Goal: Information Seeking & Learning: Learn about a topic

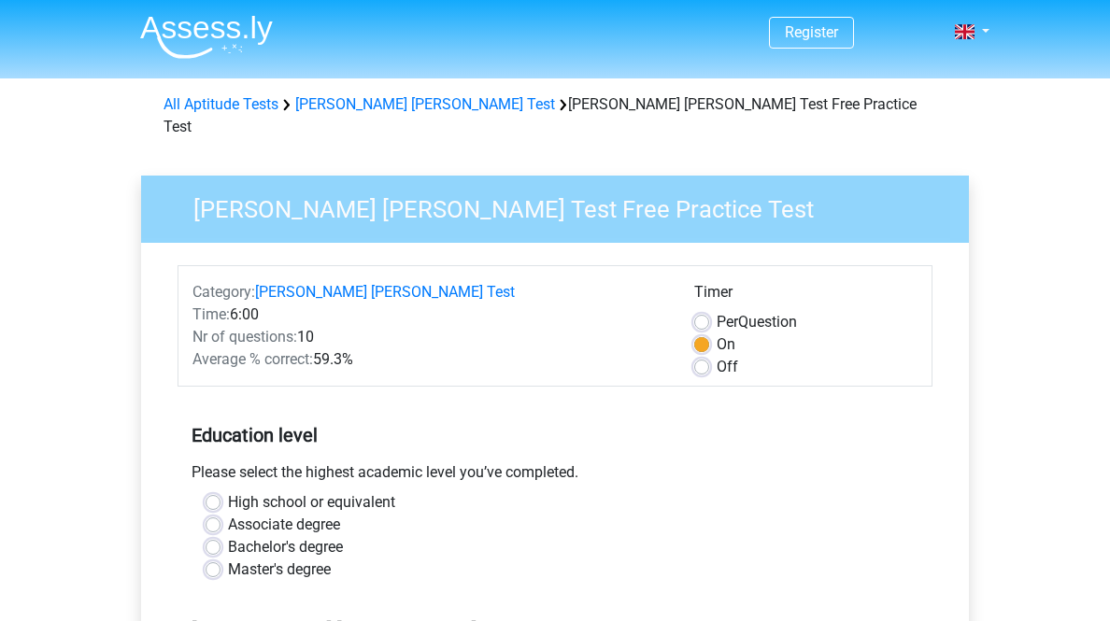
scroll to position [75, 0]
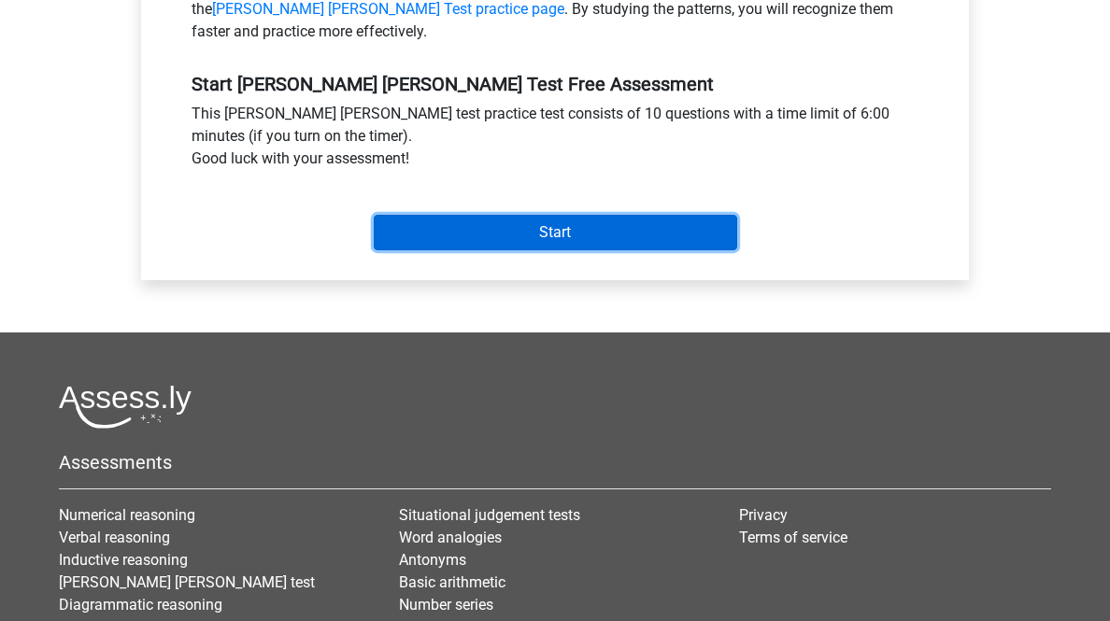
click at [555, 250] on input "Start" at bounding box center [555, 232] width 363 height 35
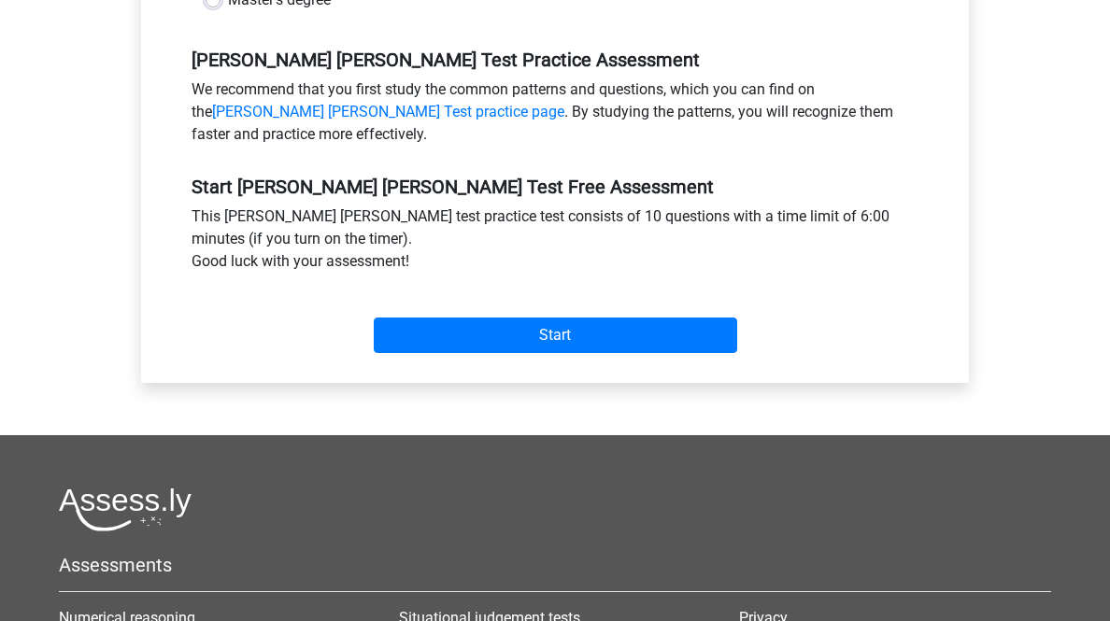
scroll to position [271, 0]
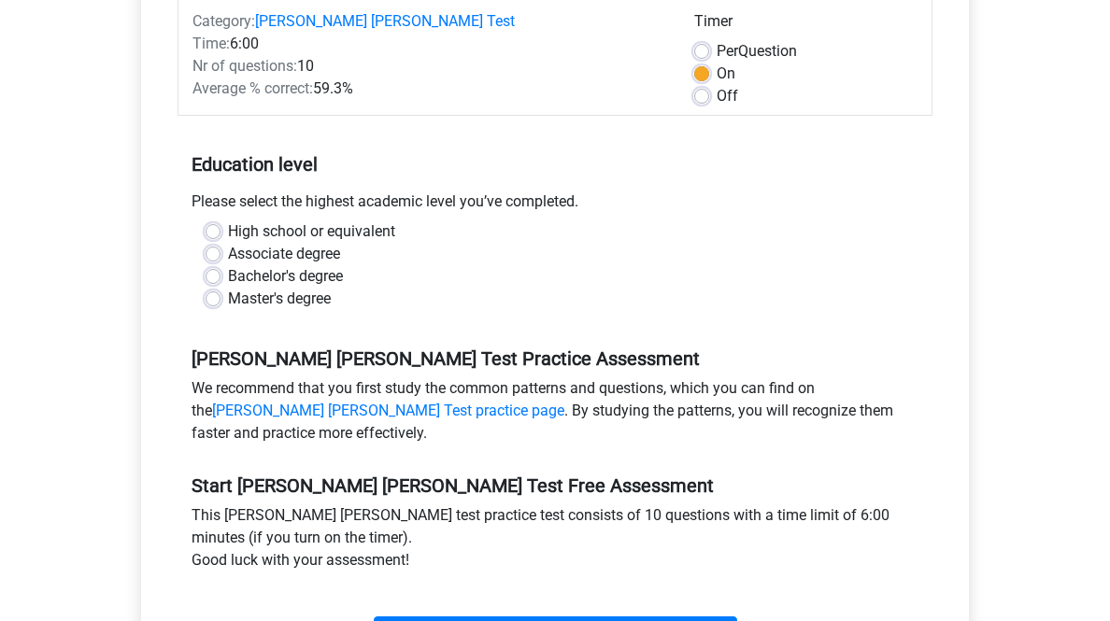
click at [343, 288] on label "Bachelor's degree" at bounding box center [285, 276] width 115 height 22
click at [220, 284] on input "Bachelor's degree" at bounding box center [212, 274] width 15 height 19
radio input "true"
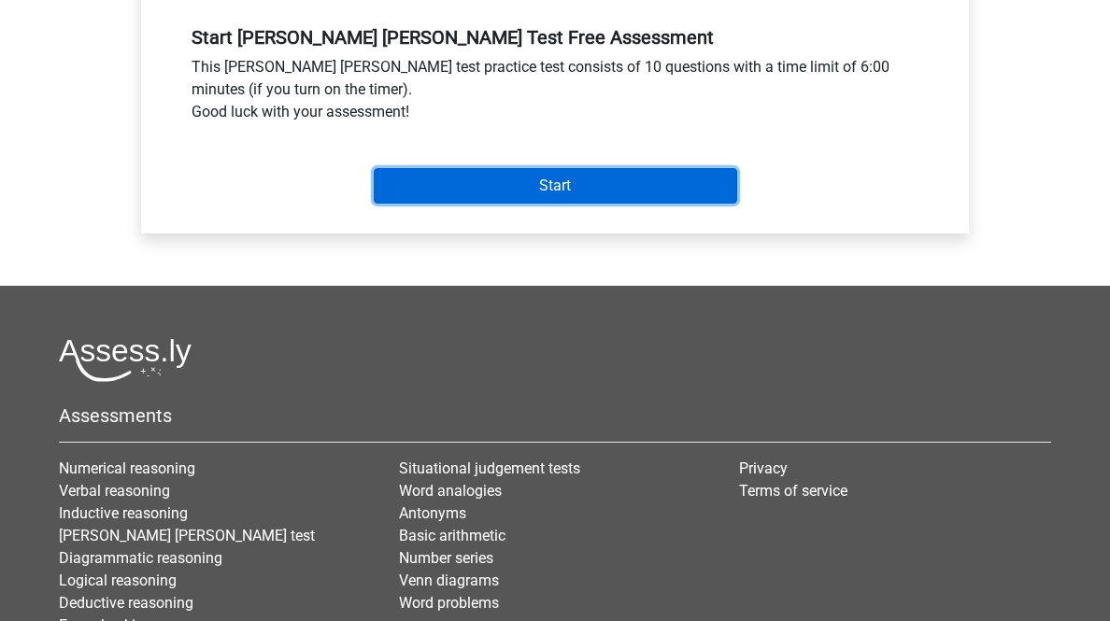
click at [513, 204] on input "Start" at bounding box center [555, 185] width 363 height 35
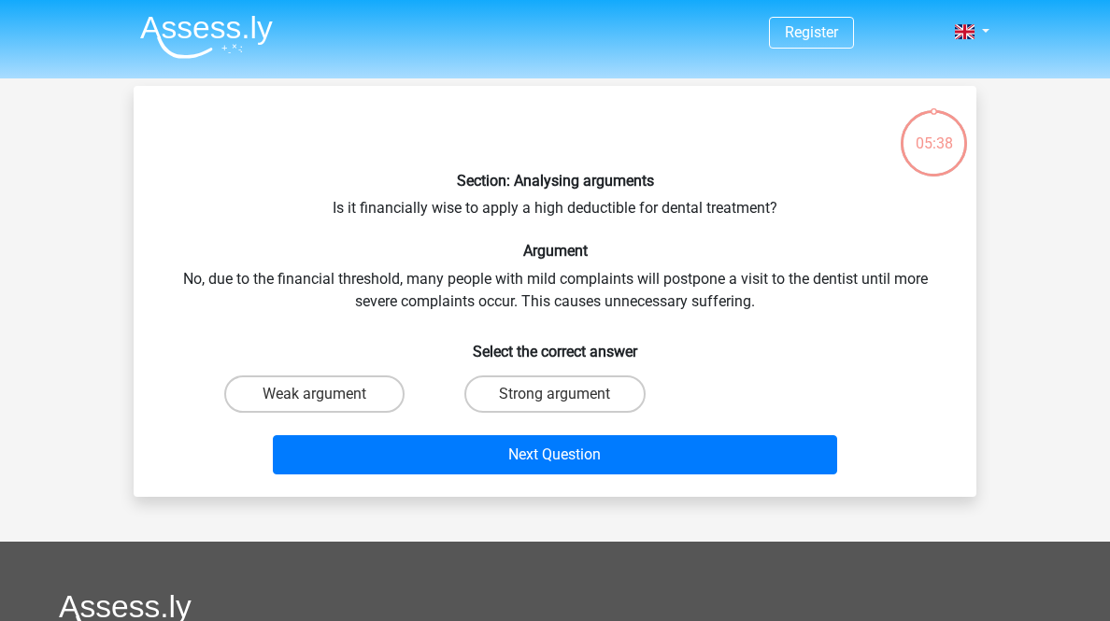
click at [364, 420] on div "Weak argument" at bounding box center [314, 394] width 240 height 52
click at [364, 413] on label "Weak argument" at bounding box center [314, 393] width 180 height 37
click at [327, 406] on input "Weak argument" at bounding box center [321, 400] width 12 height 12
radio input "true"
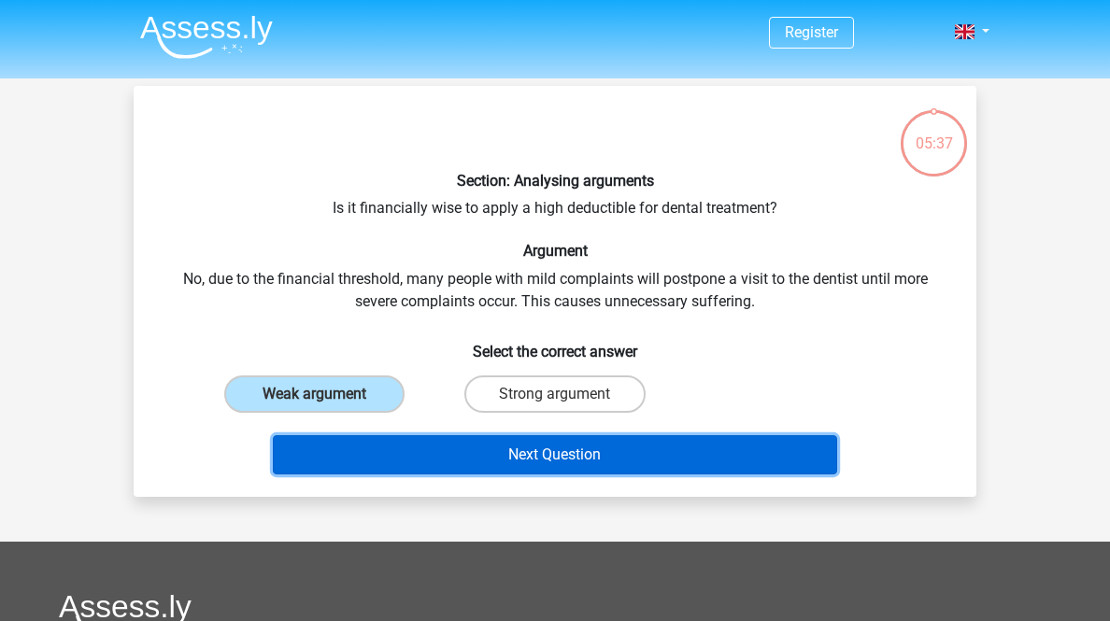
click at [485, 474] on button "Next Question" at bounding box center [555, 454] width 565 height 39
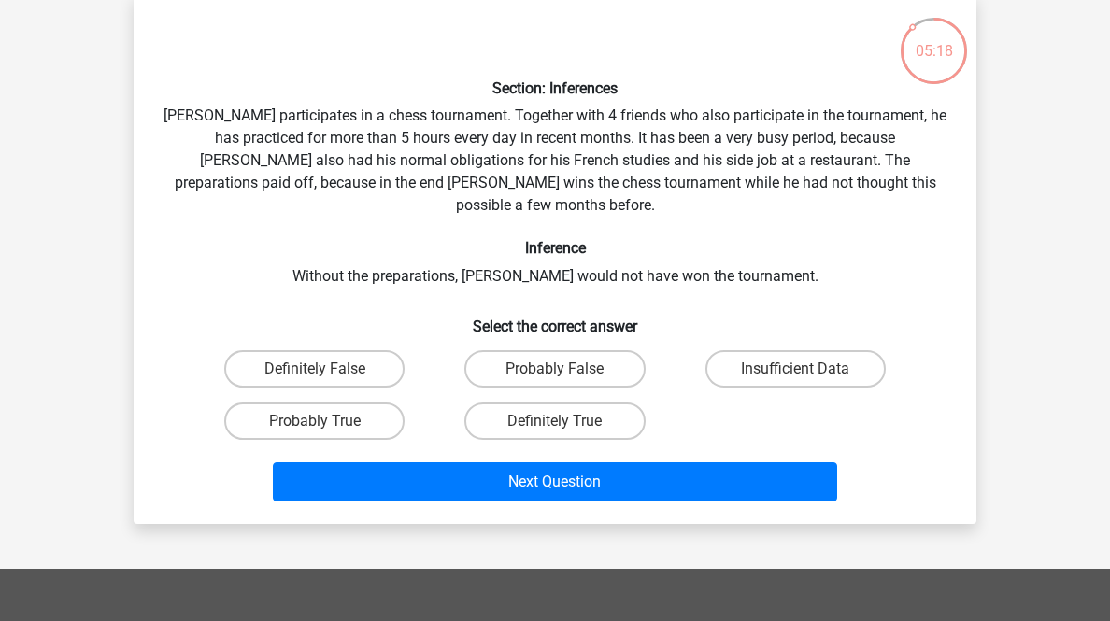
scroll to position [167, 0]
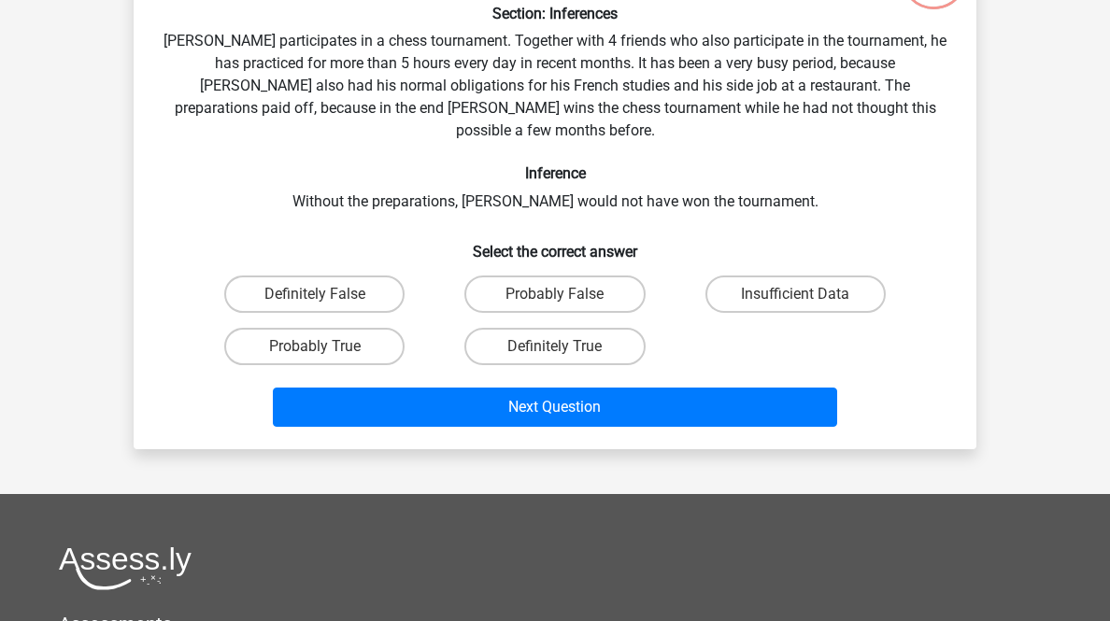
click at [527, 365] on label "Definitely True" at bounding box center [554, 346] width 180 height 37
click at [555, 359] on input "Definitely True" at bounding box center [561, 353] width 12 height 12
radio input "true"
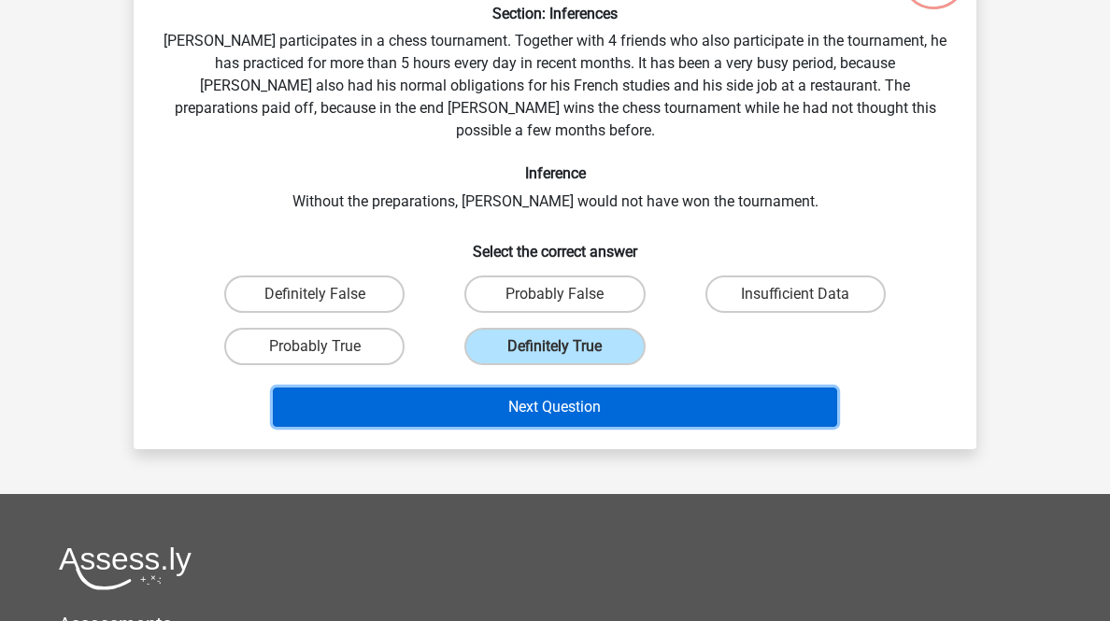
click at [587, 427] on button "Next Question" at bounding box center [555, 407] width 565 height 39
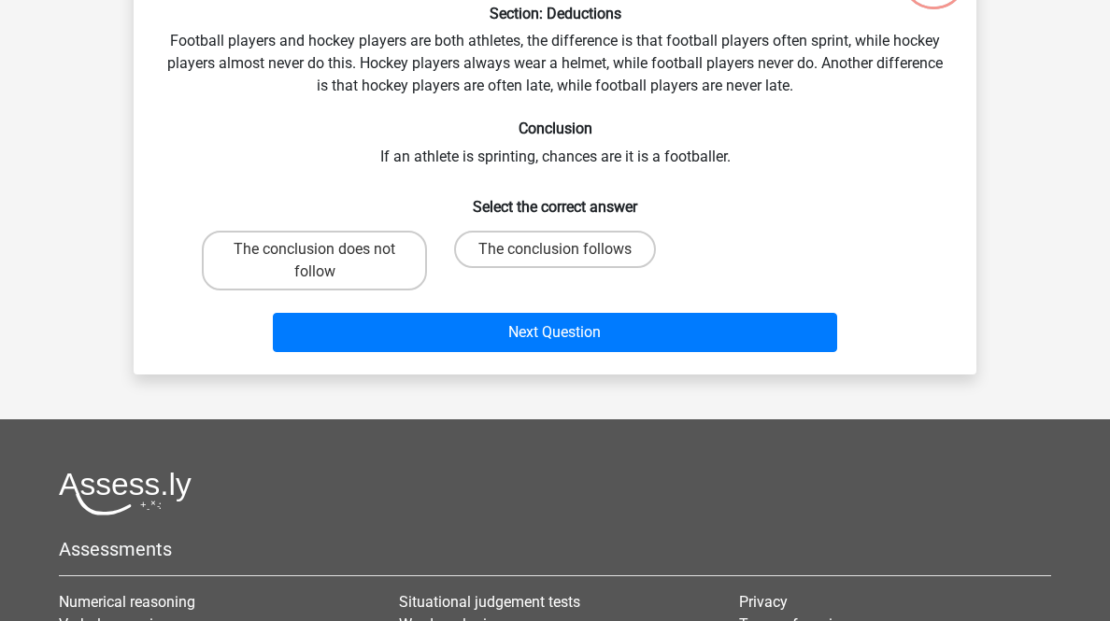
scroll to position [92, 0]
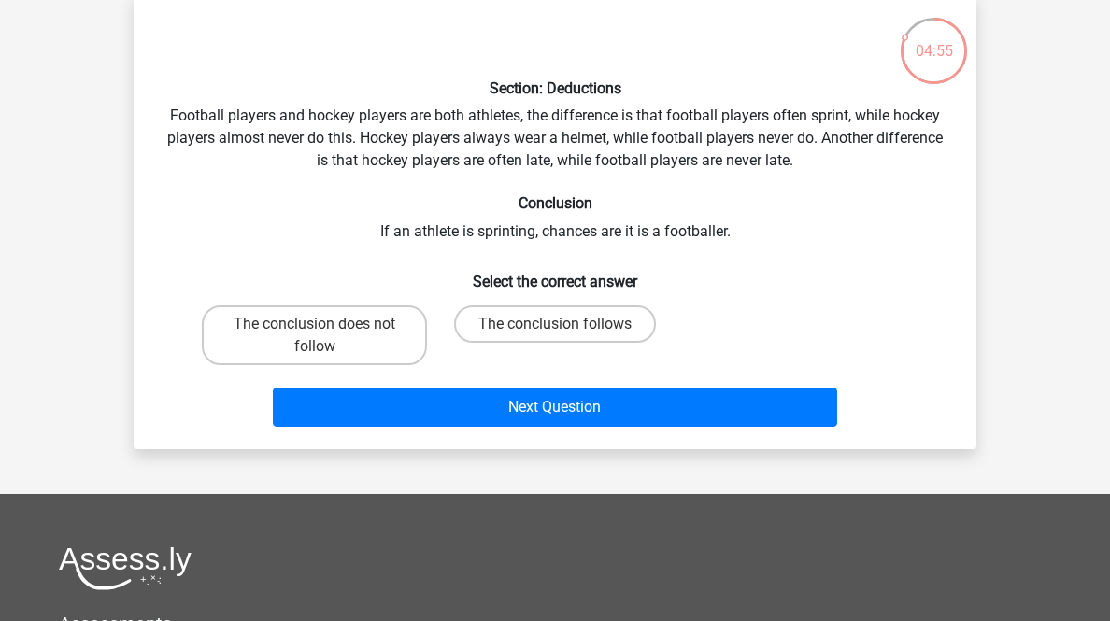
click at [603, 343] on label "The conclusion follows" at bounding box center [555, 323] width 202 height 37
click at [567, 336] on input "The conclusion follows" at bounding box center [561, 330] width 12 height 12
radio input "true"
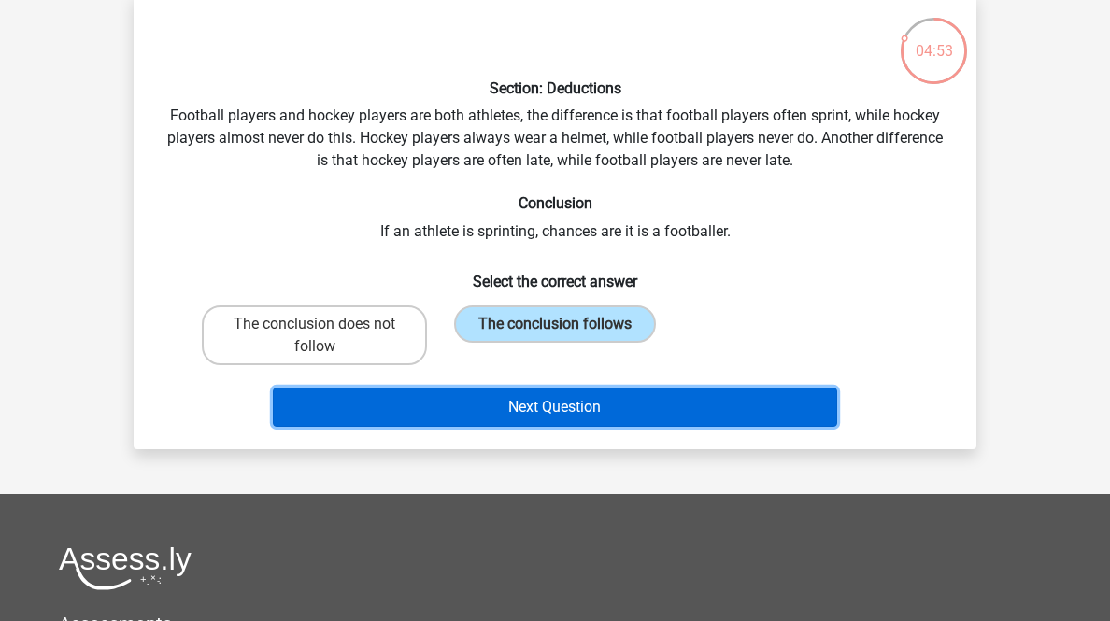
click at [637, 427] on button "Next Question" at bounding box center [555, 407] width 565 height 39
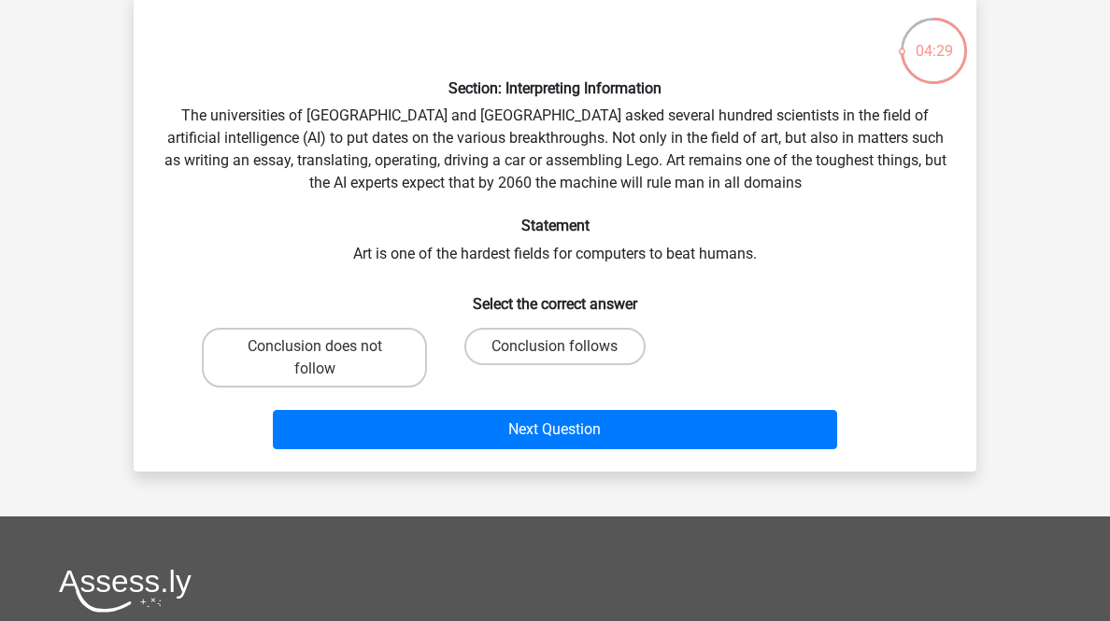
click at [573, 365] on label "Conclusion follows" at bounding box center [554, 346] width 180 height 37
click at [567, 359] on input "Conclusion follows" at bounding box center [561, 353] width 12 height 12
radio input "true"
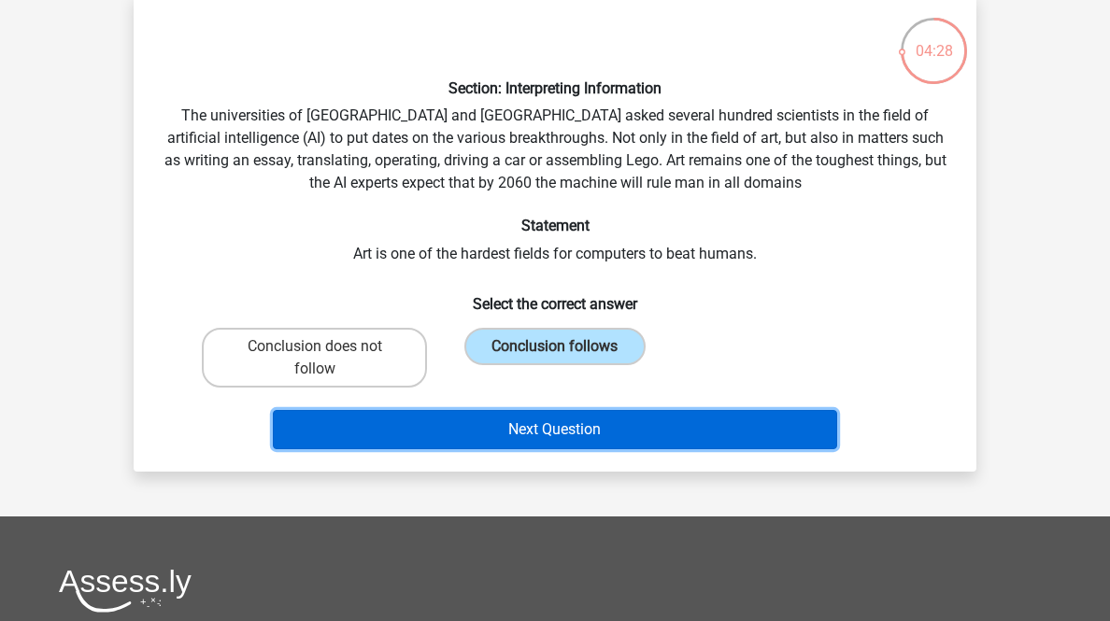
click at [637, 449] on button "Next Question" at bounding box center [555, 429] width 565 height 39
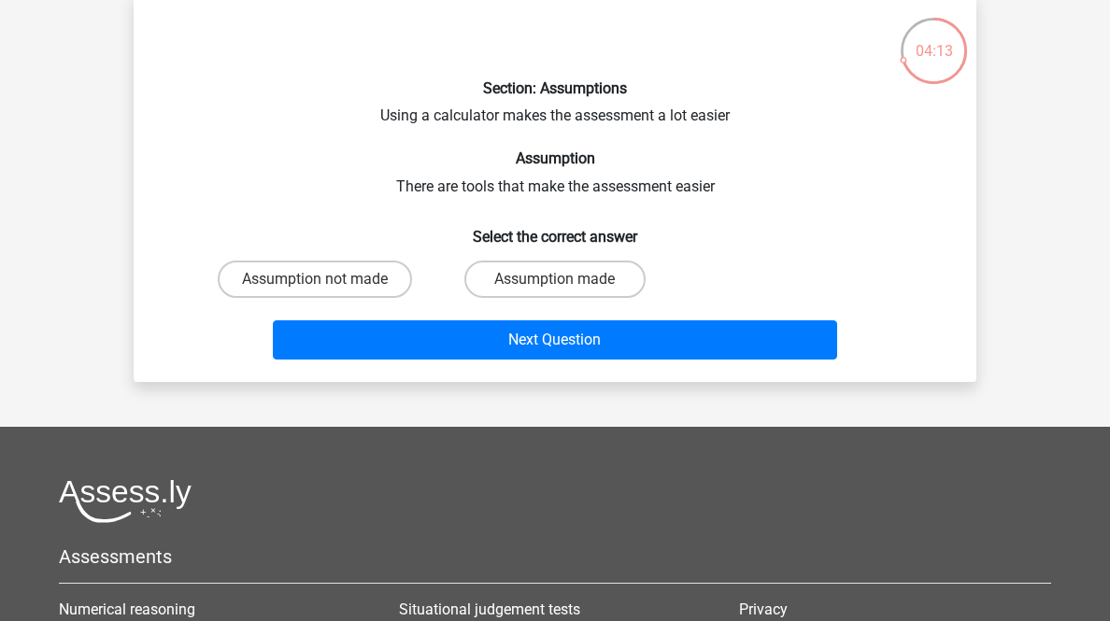
click at [553, 298] on label "Assumption made" at bounding box center [554, 279] width 180 height 37
click at [555, 291] on input "Assumption made" at bounding box center [561, 285] width 12 height 12
radio input "true"
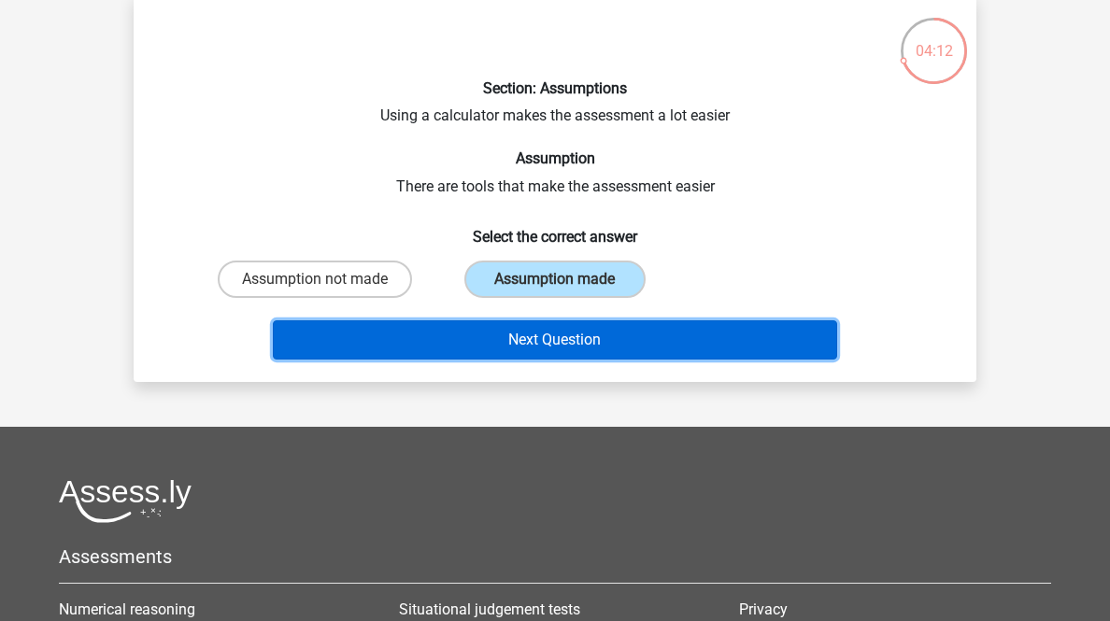
click at [597, 360] on button "Next Question" at bounding box center [555, 339] width 565 height 39
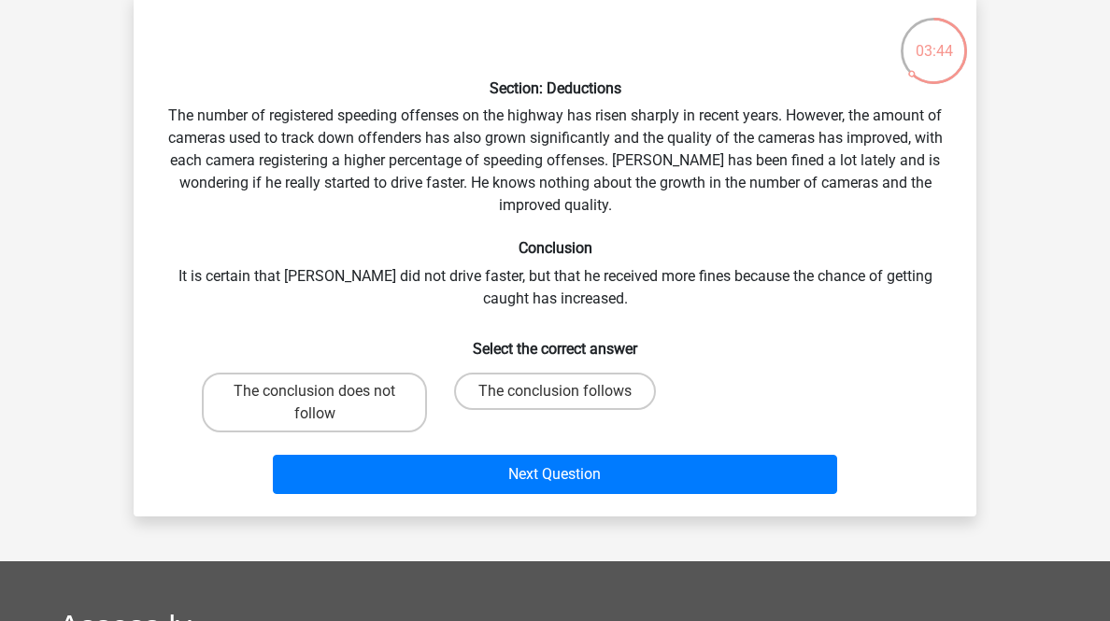
click at [360, 432] on label "The conclusion does not follow" at bounding box center [314, 403] width 225 height 60
click at [327, 404] on input "The conclusion does not follow" at bounding box center [321, 397] width 12 height 12
radio input "true"
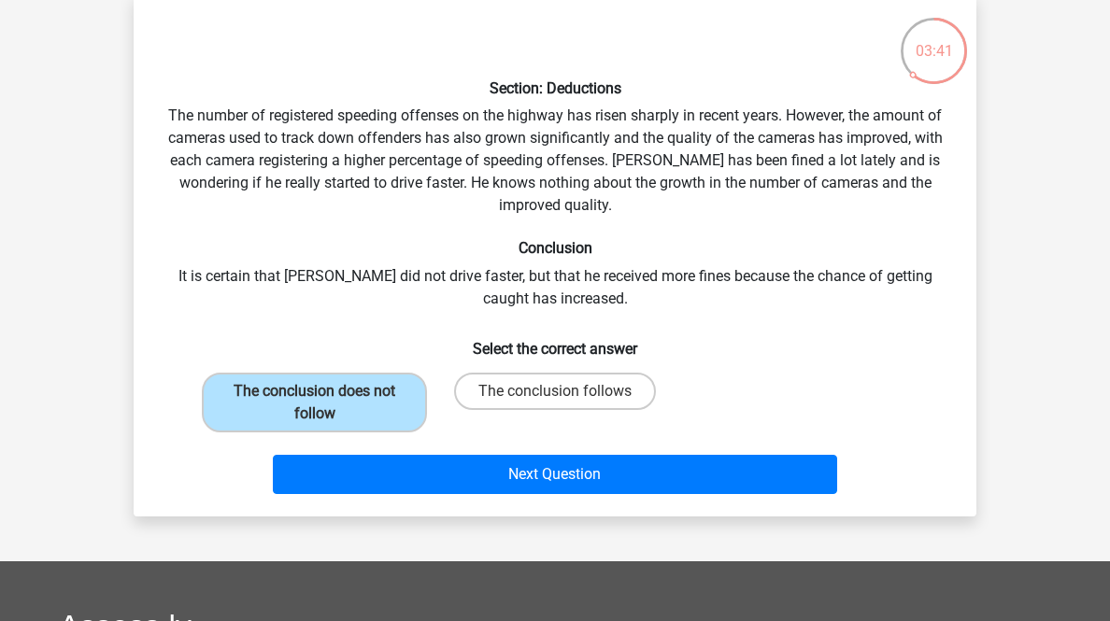
scroll to position [167, 0]
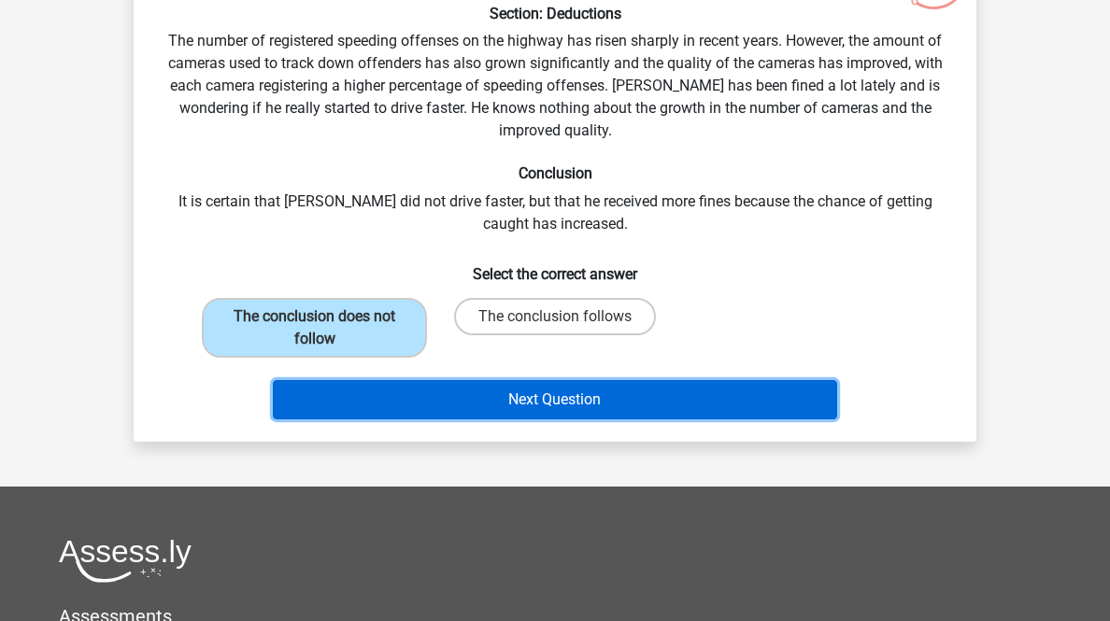
click at [426, 419] on button "Next Question" at bounding box center [555, 399] width 565 height 39
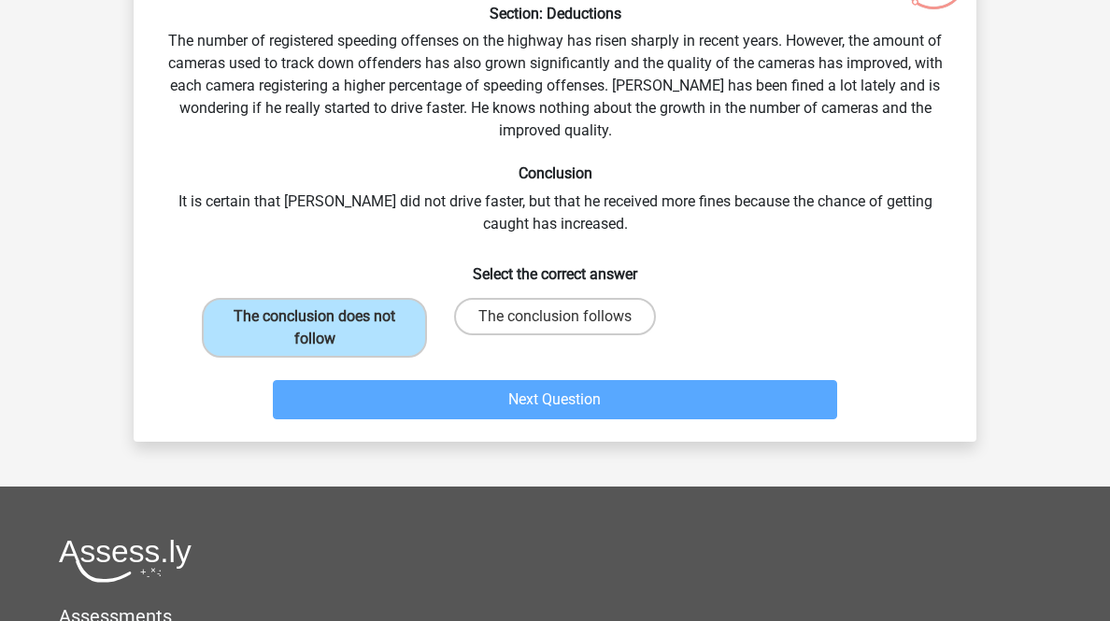
scroll to position [92, 0]
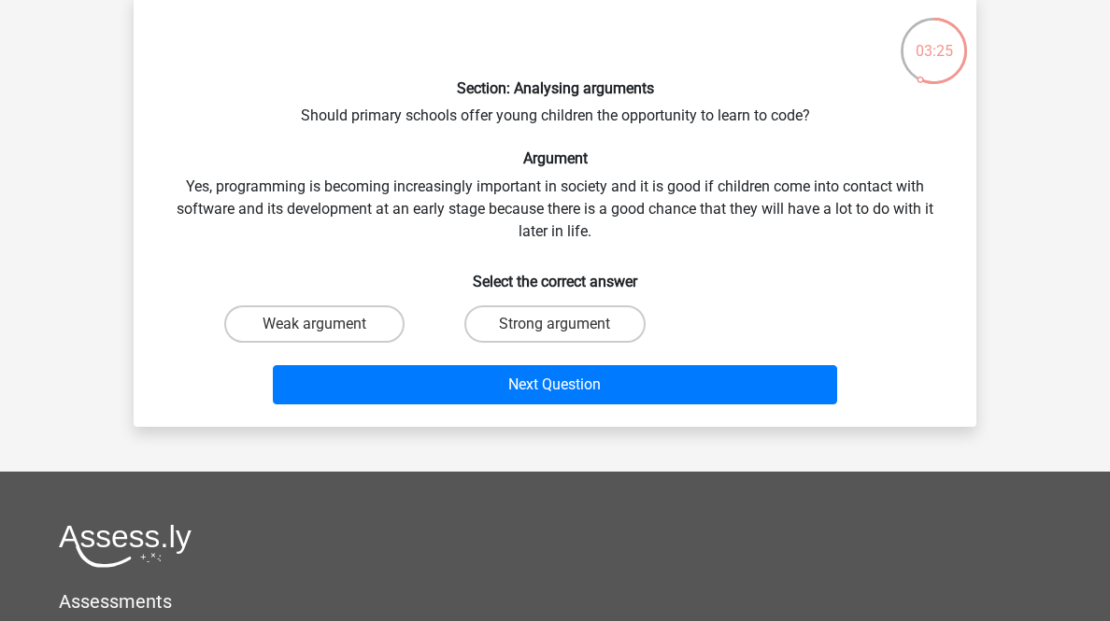
click at [575, 343] on label "Strong argument" at bounding box center [554, 323] width 180 height 37
click at [567, 336] on input "Strong argument" at bounding box center [561, 330] width 12 height 12
radio input "true"
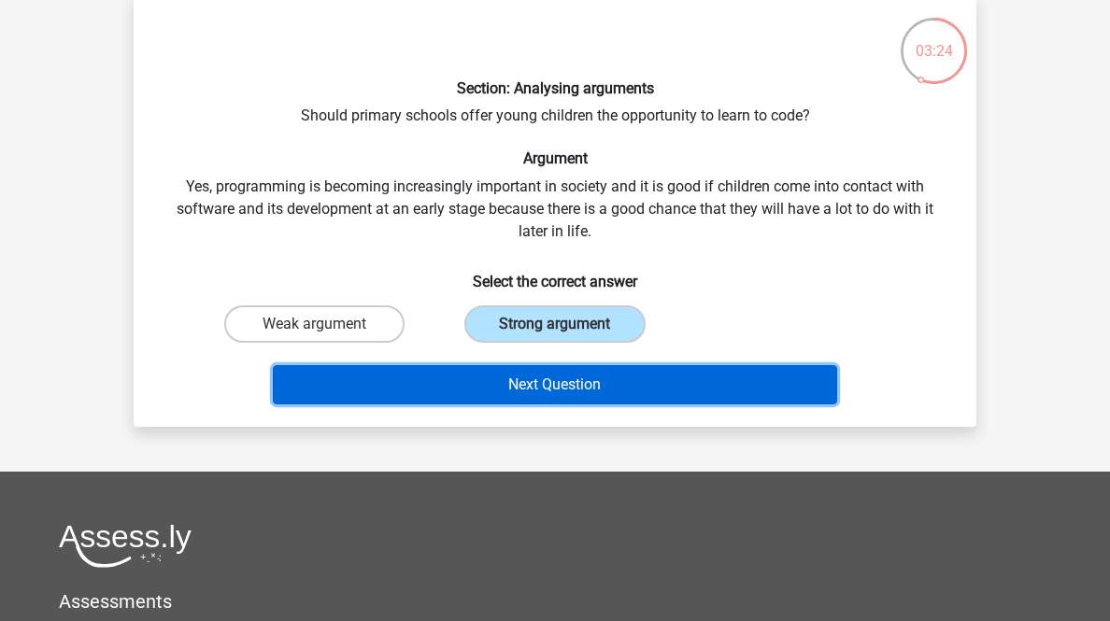
click at [598, 404] on button "Next Question" at bounding box center [555, 384] width 565 height 39
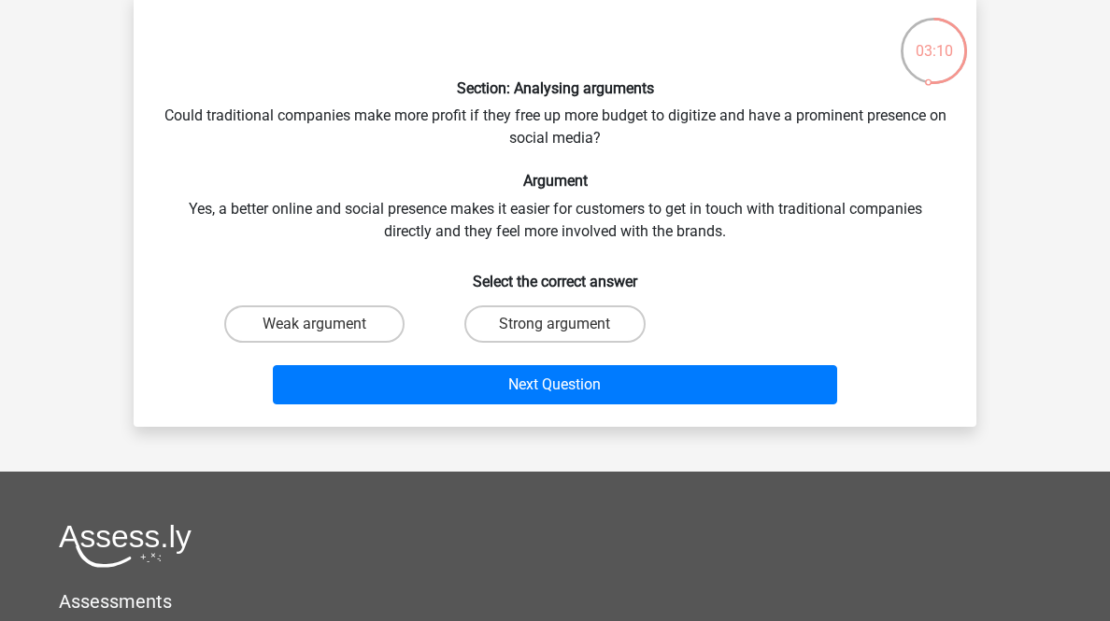
click at [323, 343] on label "Weak argument" at bounding box center [314, 323] width 180 height 37
click at [323, 336] on input "Weak argument" at bounding box center [321, 330] width 12 height 12
radio input "true"
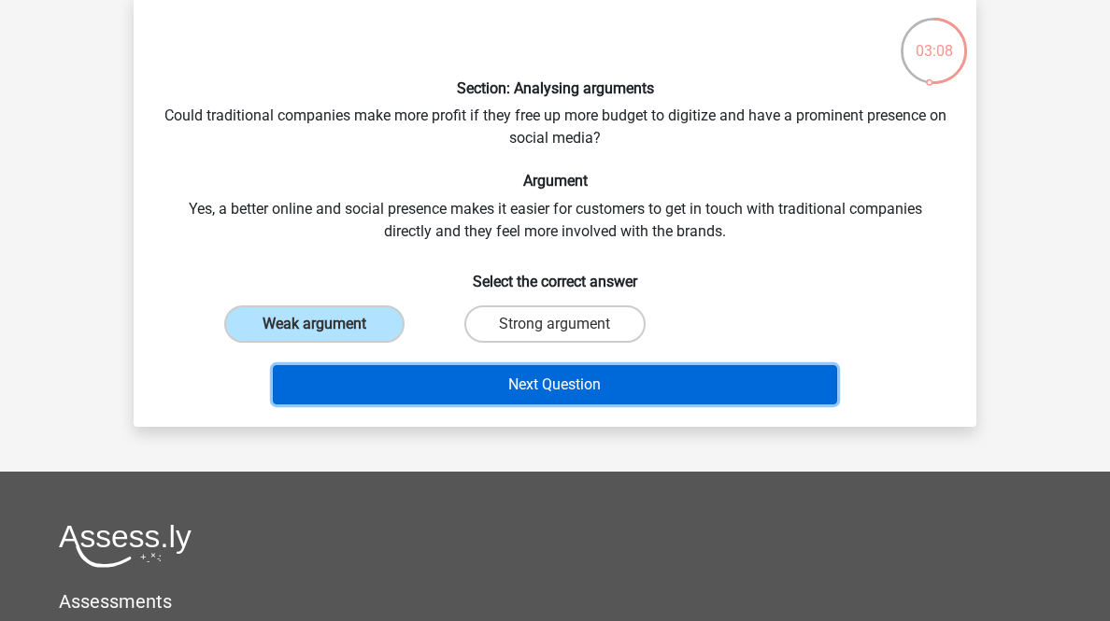
click at [520, 404] on button "Next Question" at bounding box center [555, 384] width 565 height 39
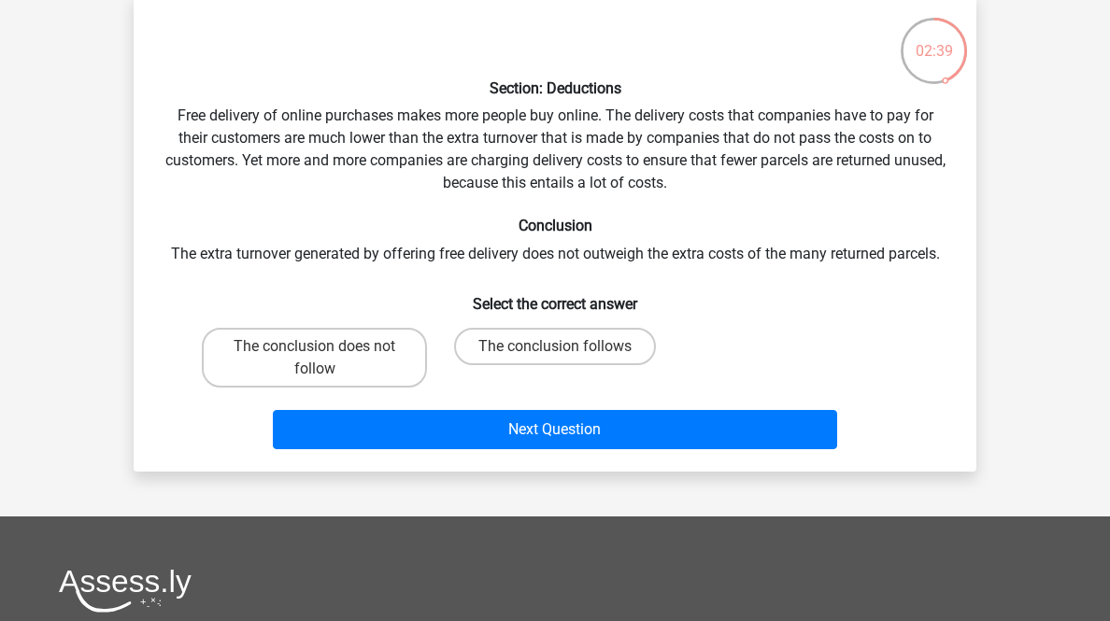
scroll to position [167, 0]
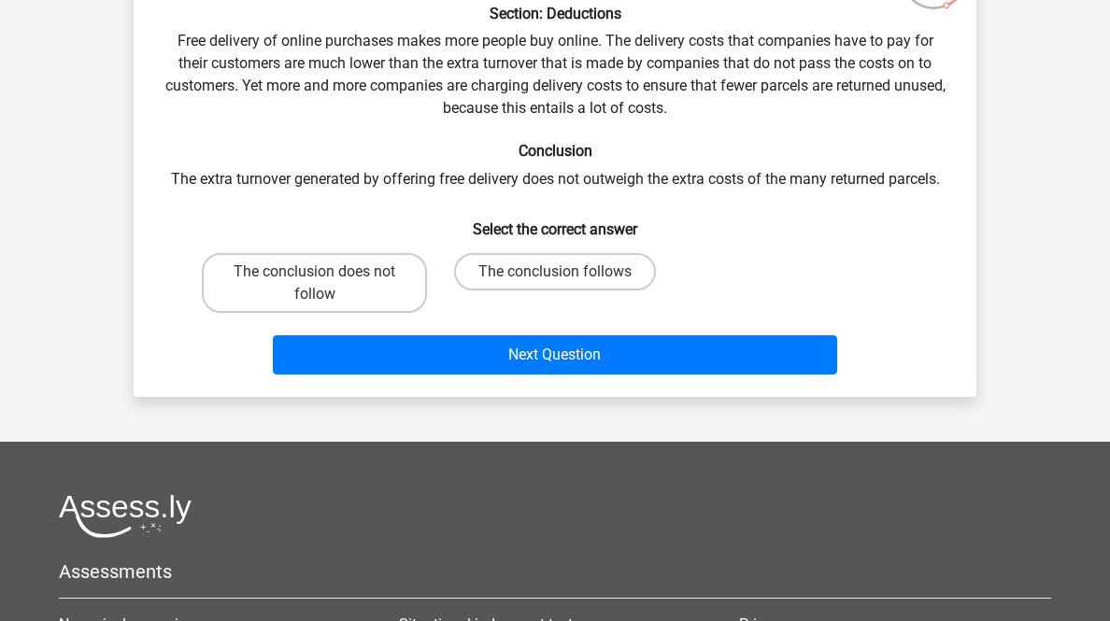
click at [541, 290] on label "The conclusion follows" at bounding box center [555, 271] width 202 height 37
click at [555, 284] on input "The conclusion follows" at bounding box center [561, 278] width 12 height 12
radio input "true"
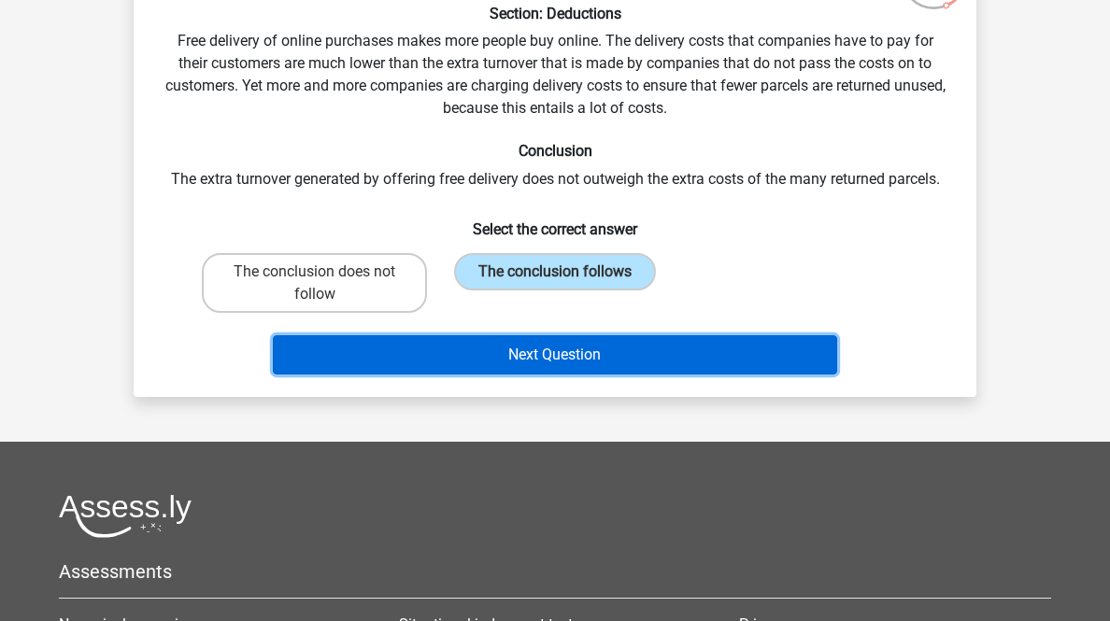
click at [674, 375] on button "Next Question" at bounding box center [555, 354] width 565 height 39
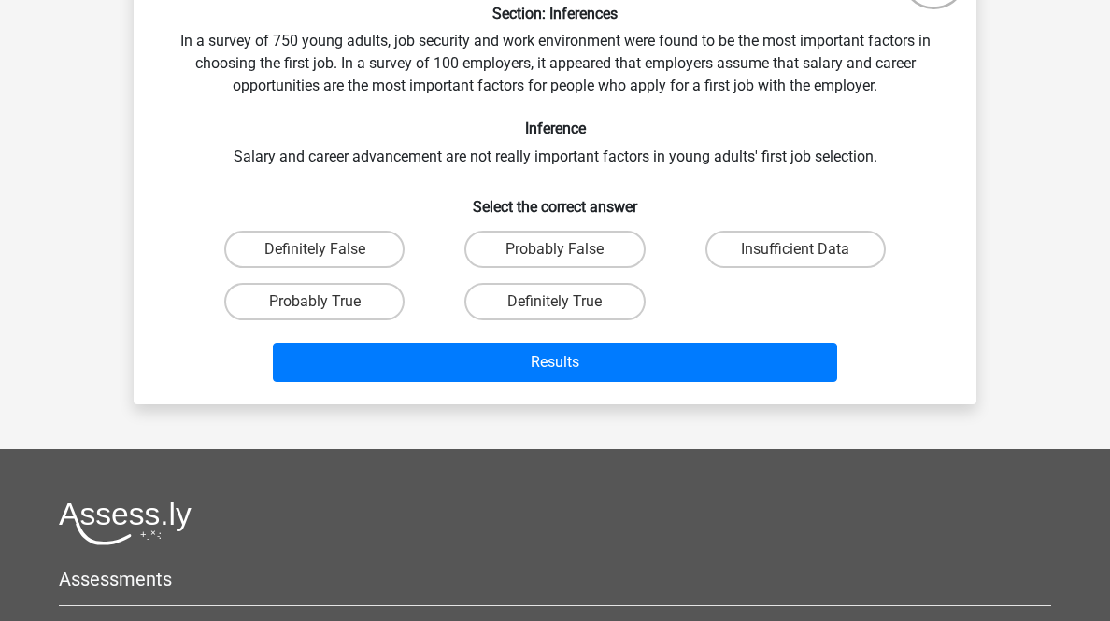
click at [609, 268] on label "Probably False" at bounding box center [554, 249] width 180 height 37
click at [567, 262] on input "Probably False" at bounding box center [561, 255] width 12 height 12
radio input "true"
click at [318, 320] on label "Probably True" at bounding box center [314, 301] width 180 height 37
click at [318, 314] on input "Probably True" at bounding box center [321, 308] width 12 height 12
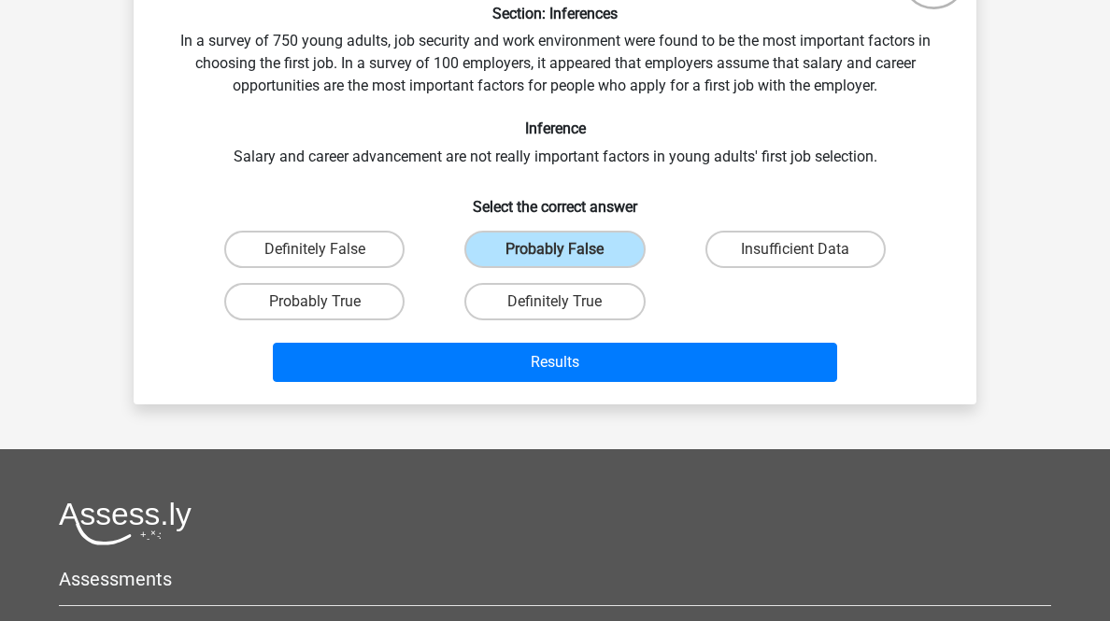
radio input "true"
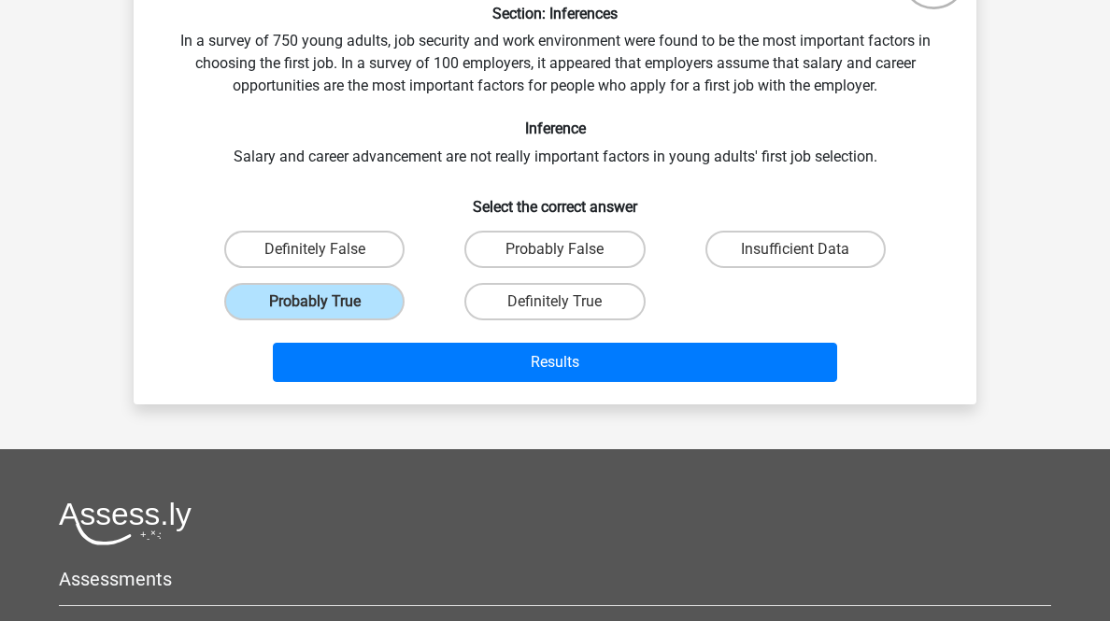
click at [821, 268] on label "Insufficient Data" at bounding box center [795, 249] width 180 height 37
click at [807, 262] on input "Insufficient Data" at bounding box center [801, 255] width 12 height 12
radio input "true"
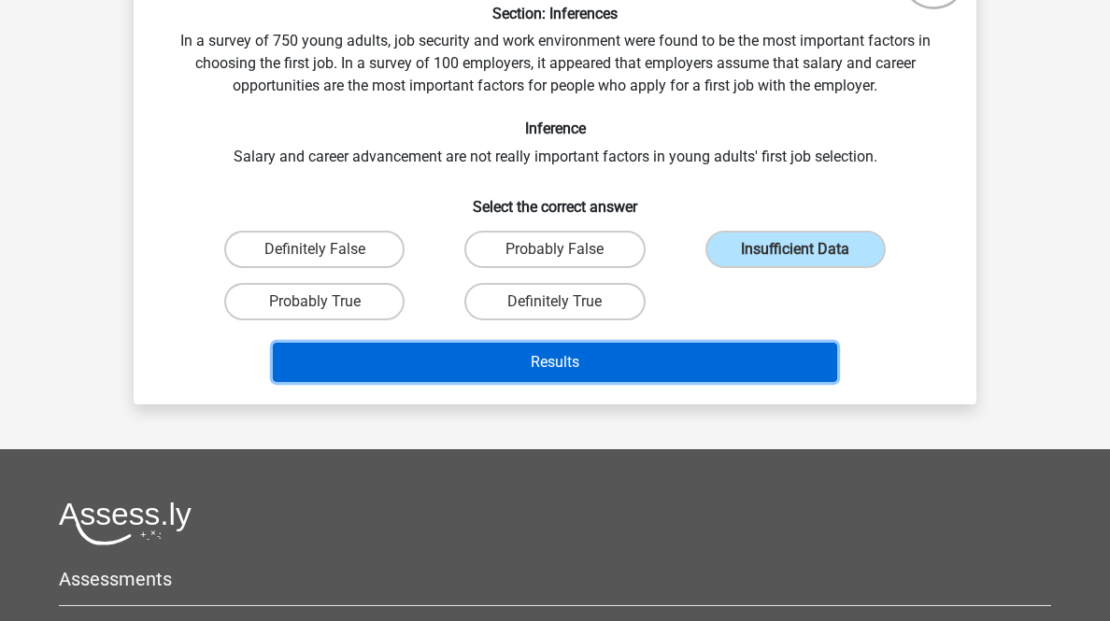
click at [470, 382] on button "Results" at bounding box center [555, 362] width 565 height 39
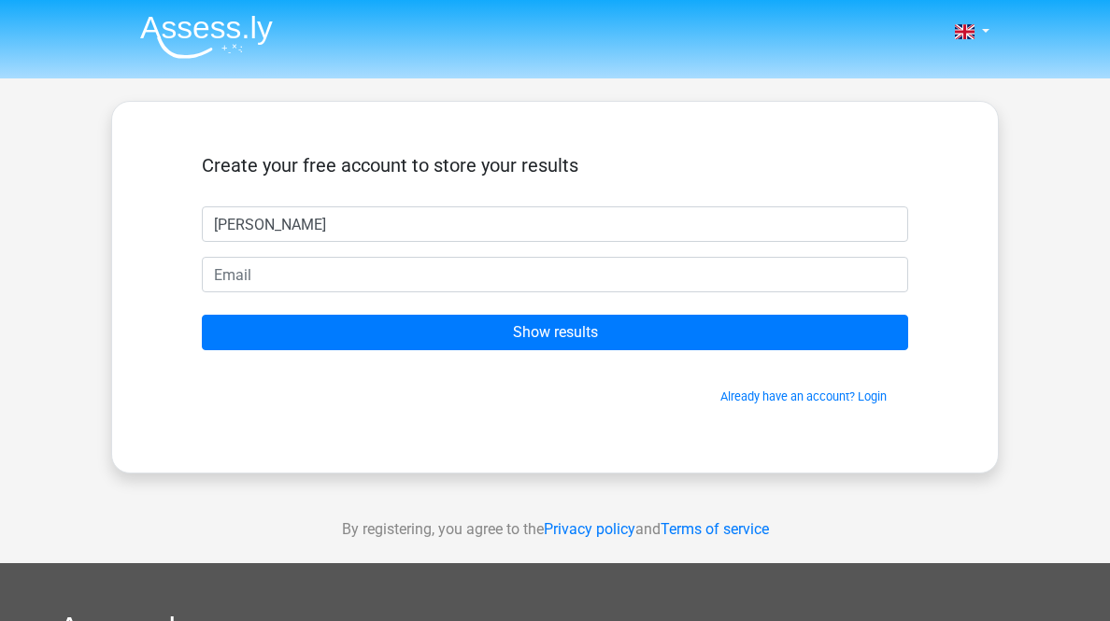
type input "Nayana"
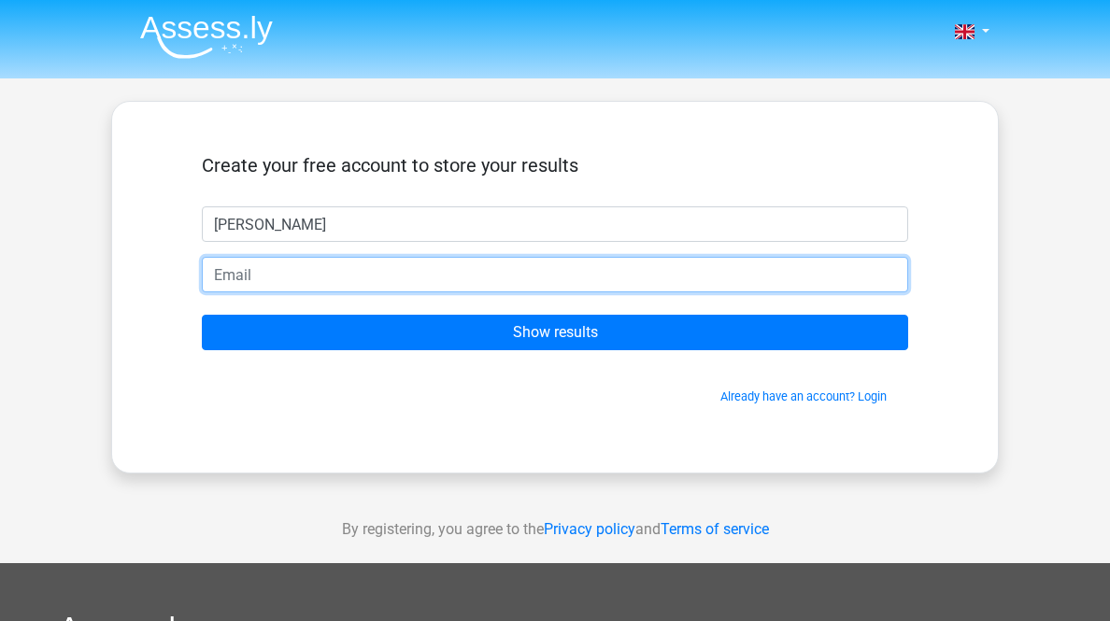
click at [642, 292] on input "email" at bounding box center [555, 274] width 706 height 35
type input "[PERSON_NAME][EMAIL_ADDRESS][DOMAIN_NAME]"
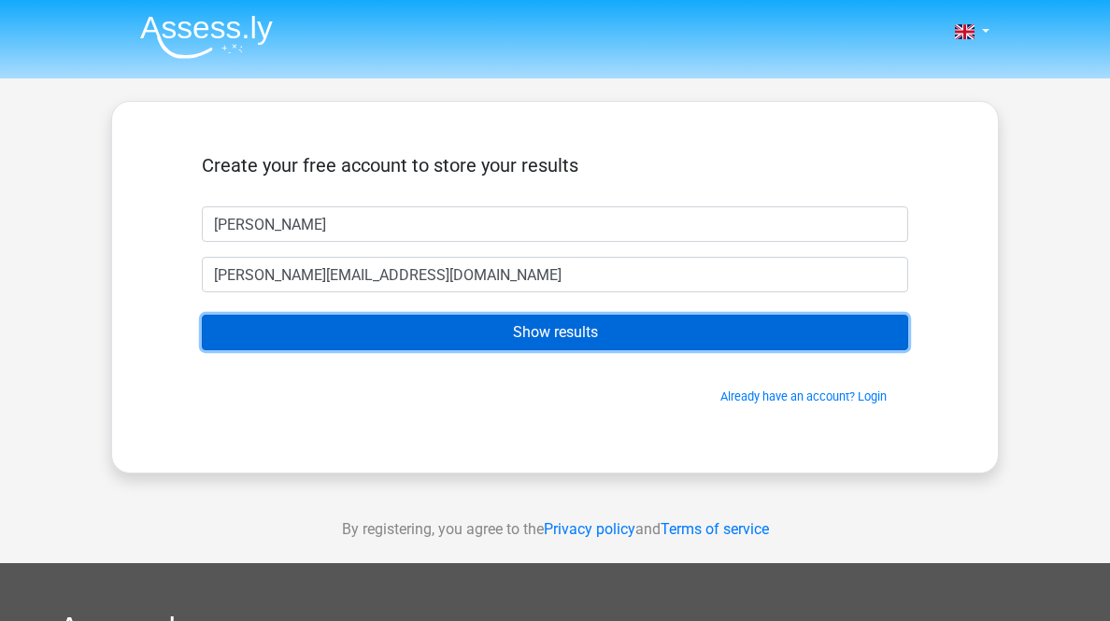
click at [404, 350] on input "Show results" at bounding box center [555, 332] width 706 height 35
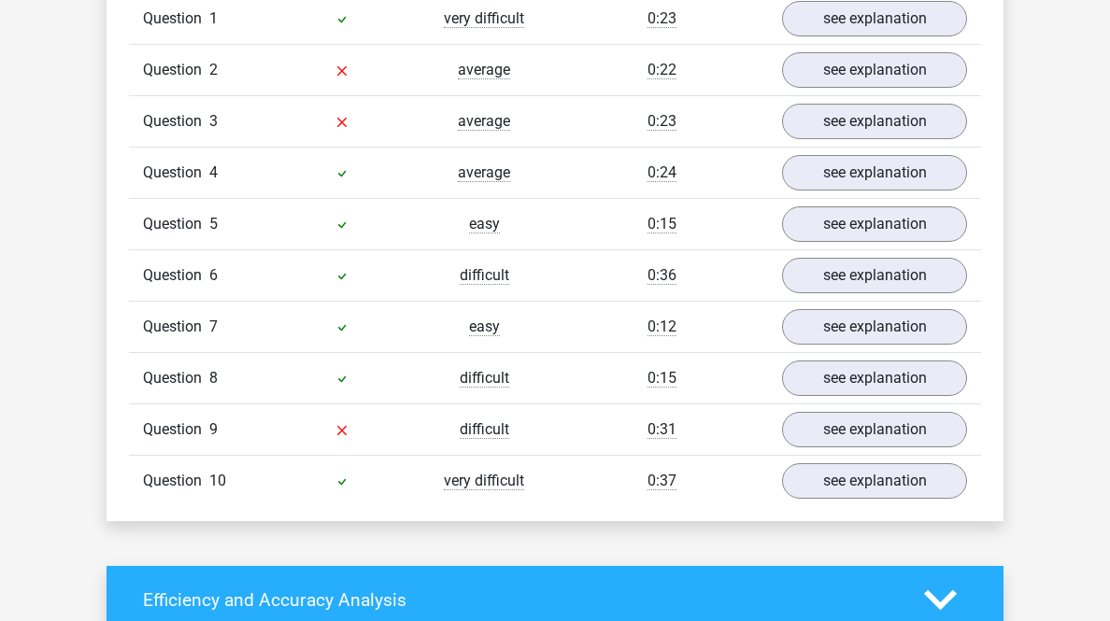
scroll to position [1644, 0]
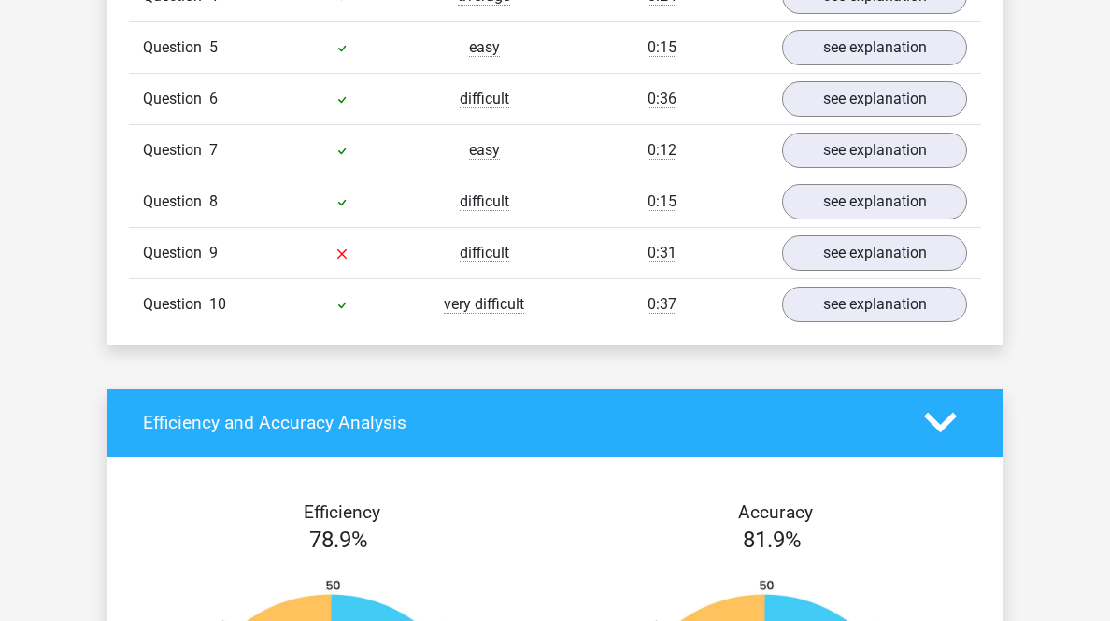
scroll to position [2391, 0]
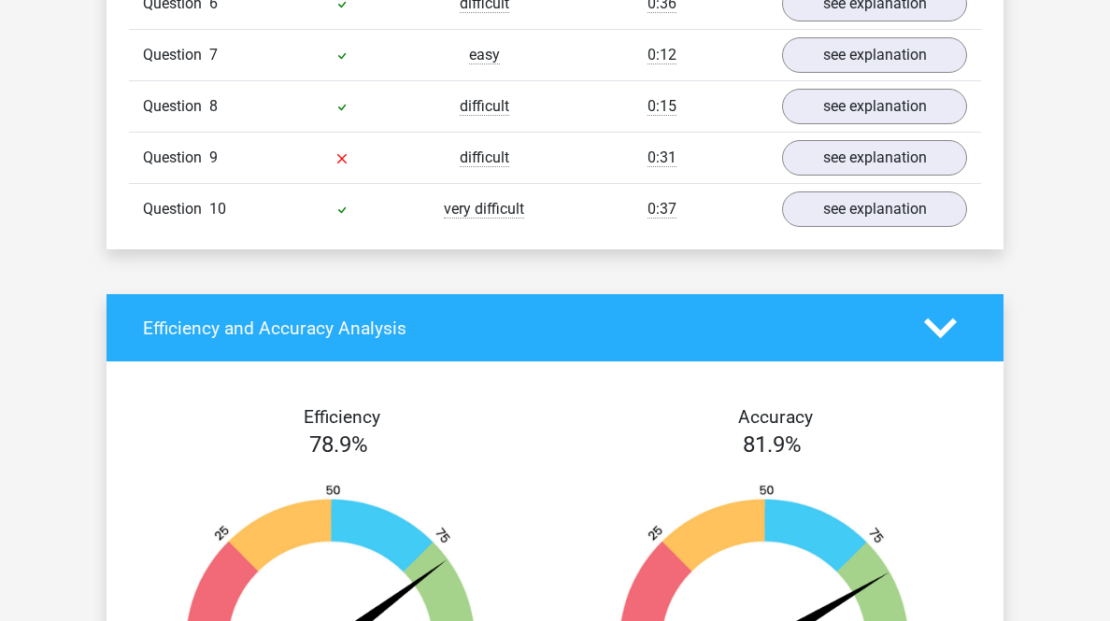
scroll to position [3288, 0]
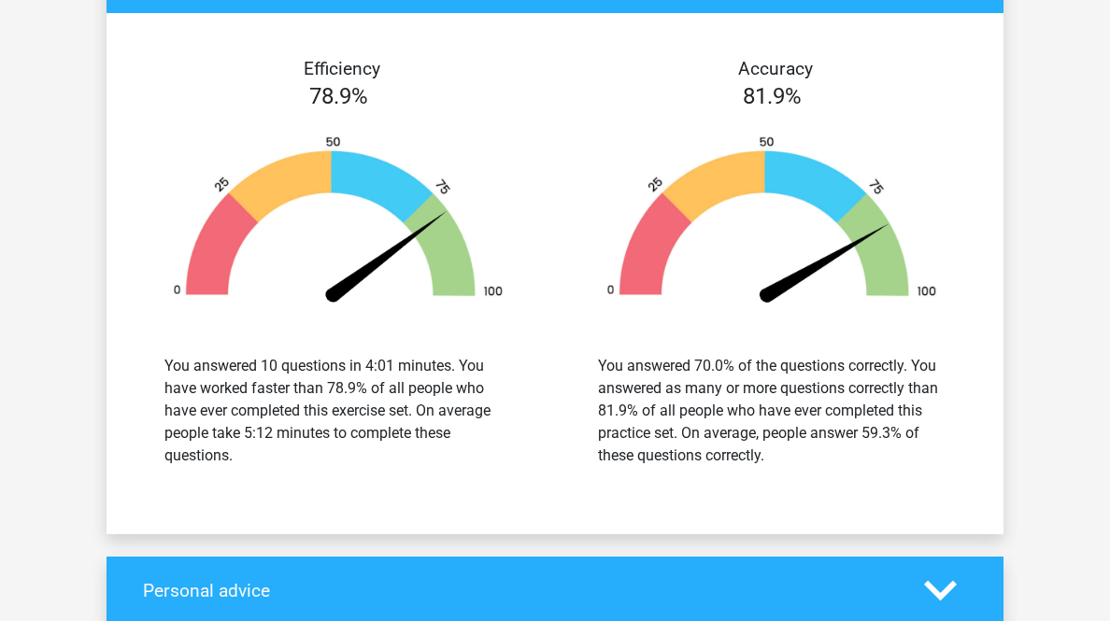
scroll to position [4633, 0]
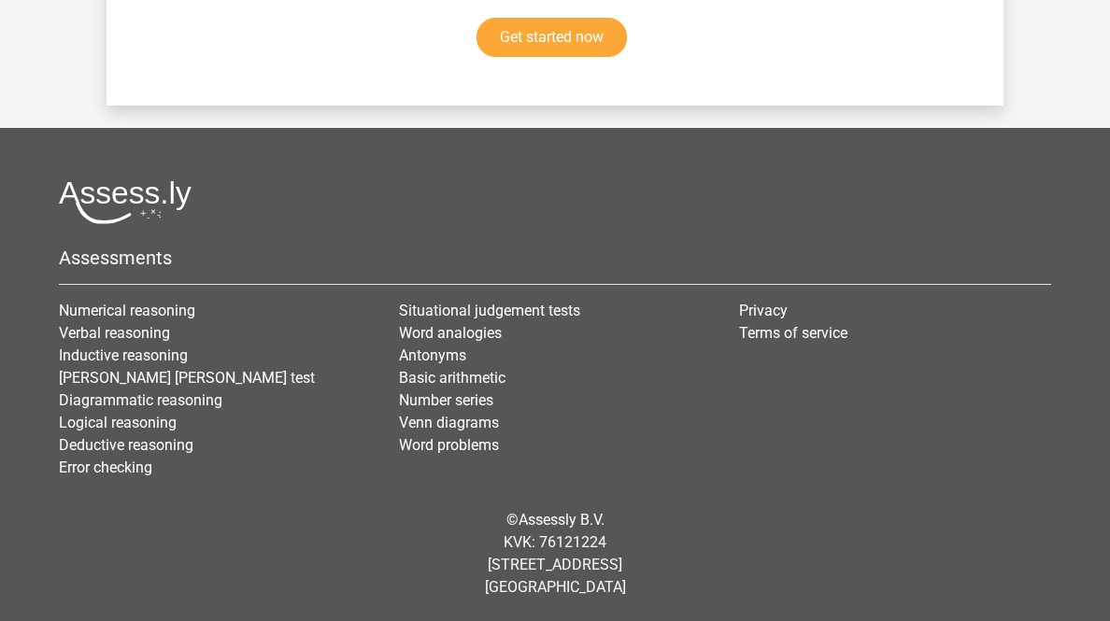
scroll to position [7173, 0]
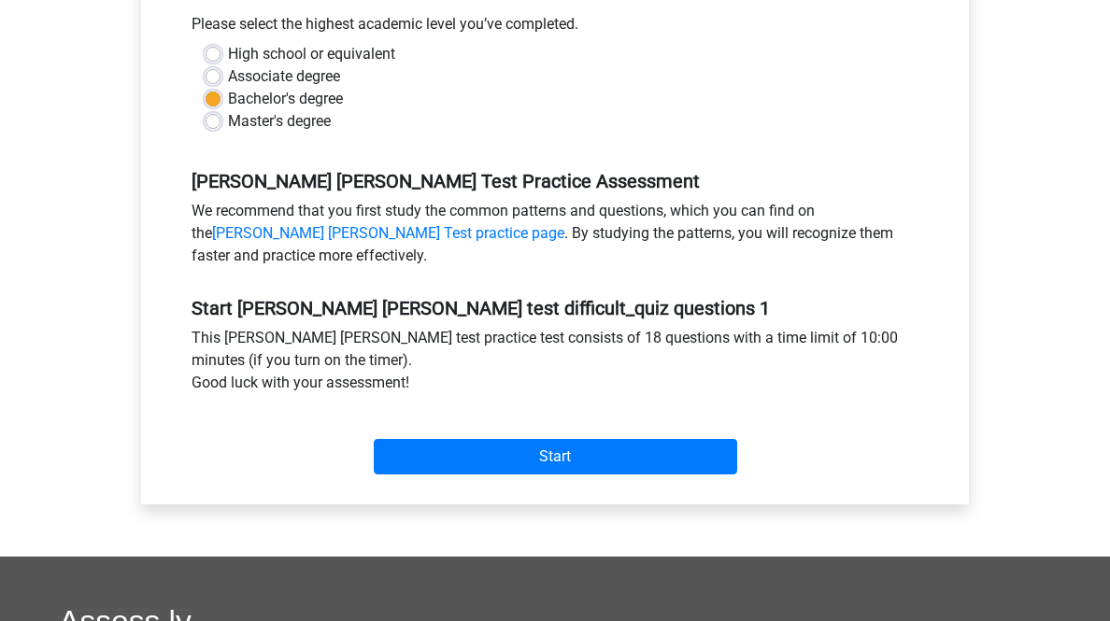
scroll to position [673, 0]
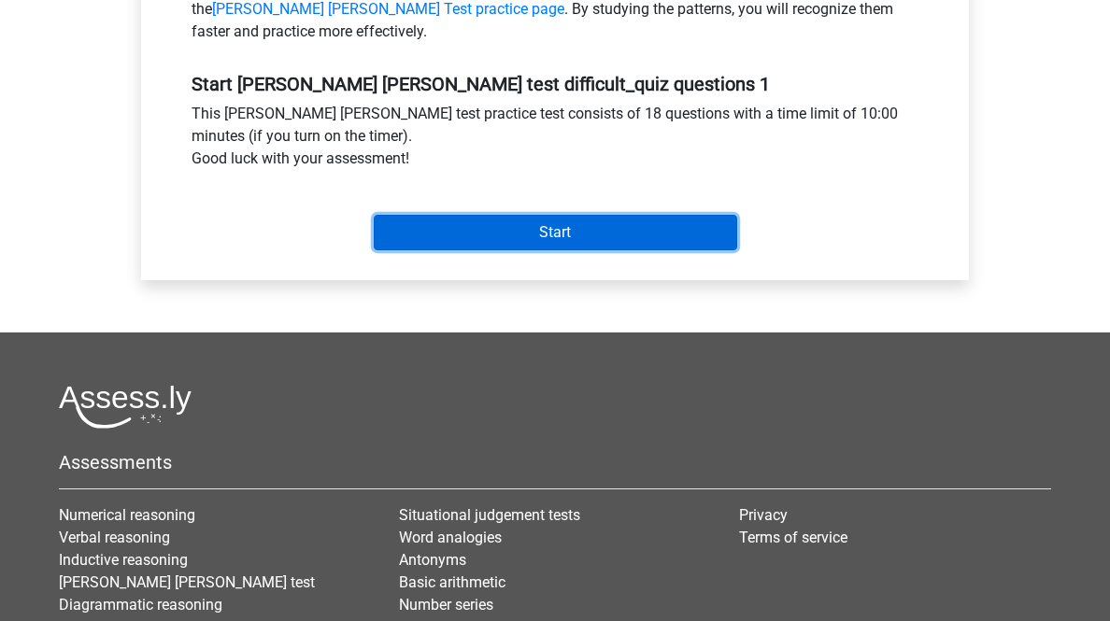
drag, startPoint x: 614, startPoint y: 420, endPoint x: 629, endPoint y: 413, distance: 16.7
click at [614, 250] on input "Start" at bounding box center [555, 232] width 363 height 35
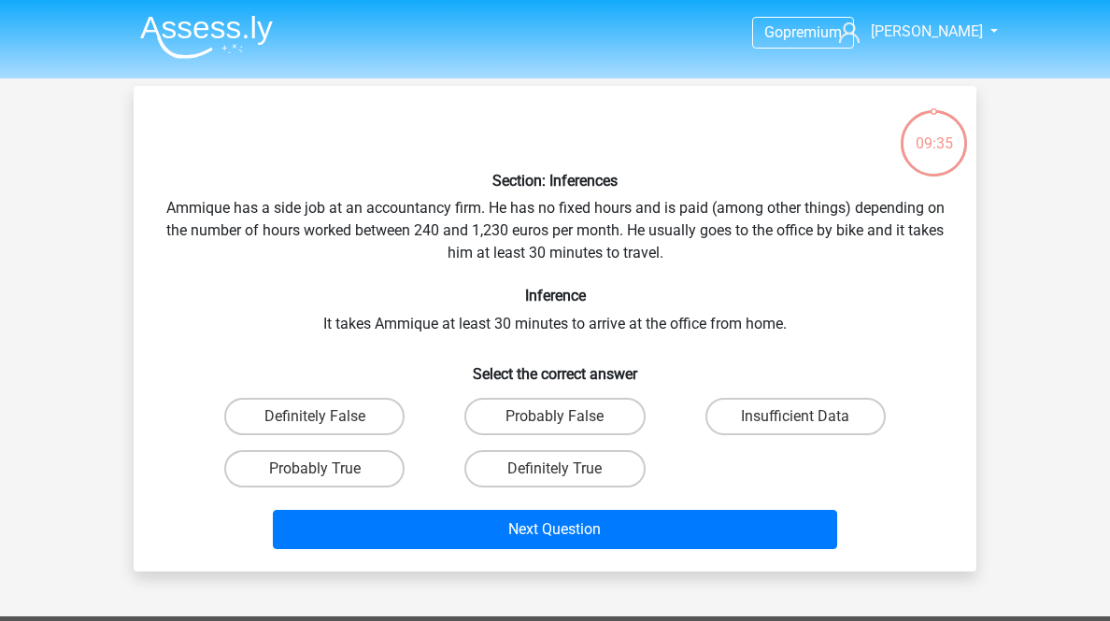
scroll to position [75, 0]
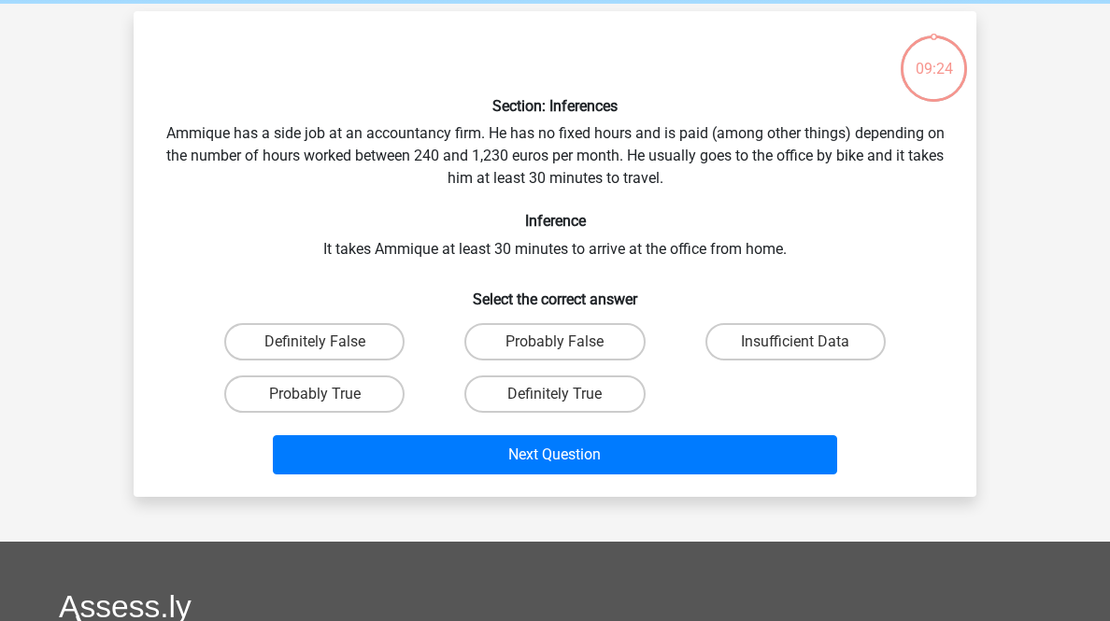
click at [593, 413] on label "Definitely True" at bounding box center [554, 393] width 180 height 37
click at [567, 406] on input "Definitely True" at bounding box center [561, 400] width 12 height 12
radio input "true"
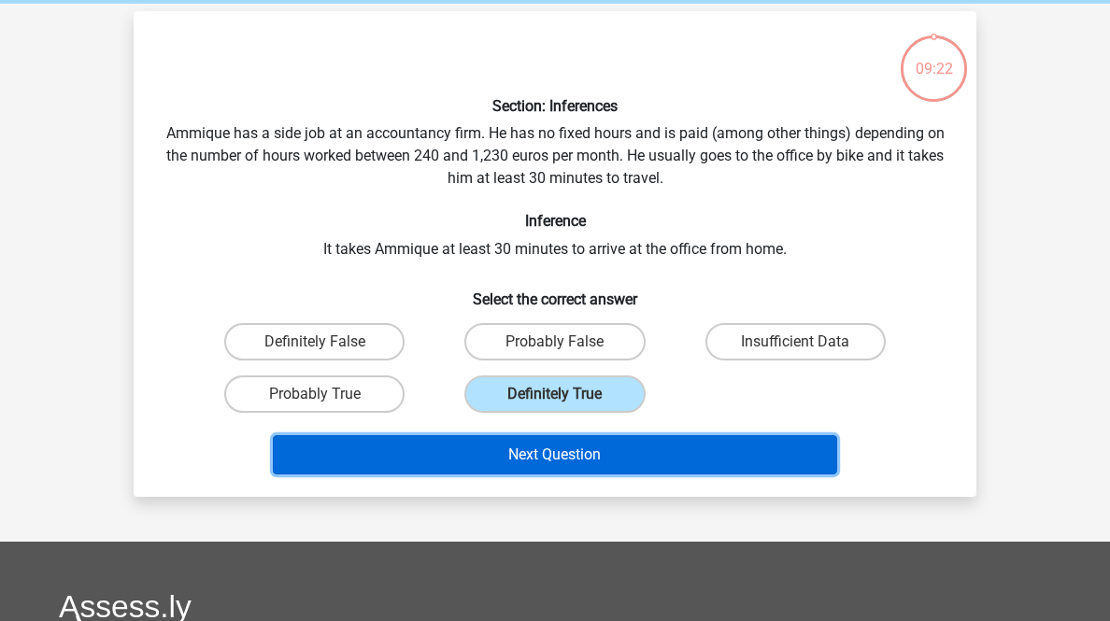
click at [588, 474] on button "Next Question" at bounding box center [555, 454] width 565 height 39
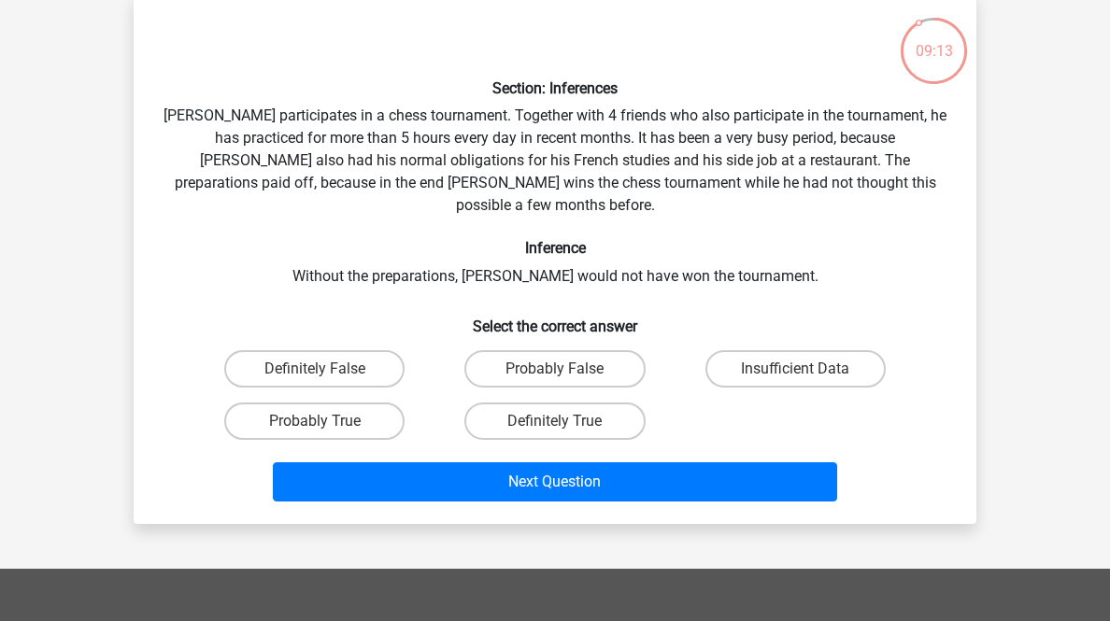
scroll to position [167, 0]
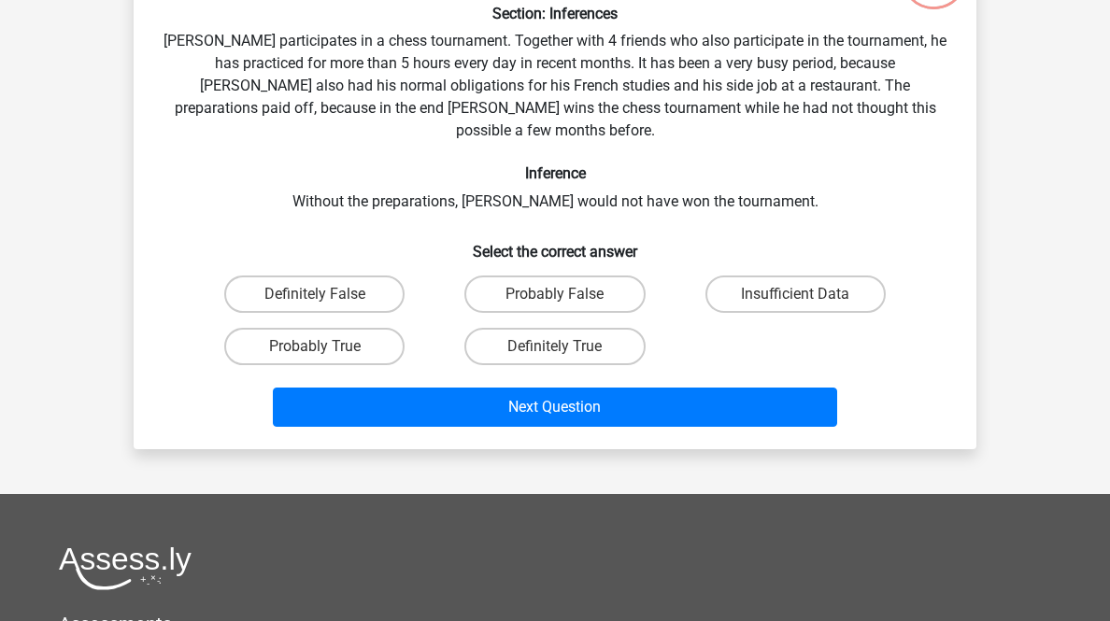
click at [309, 365] on label "Probably True" at bounding box center [314, 346] width 180 height 37
click at [315, 359] on input "Probably True" at bounding box center [321, 353] width 12 height 12
radio input "true"
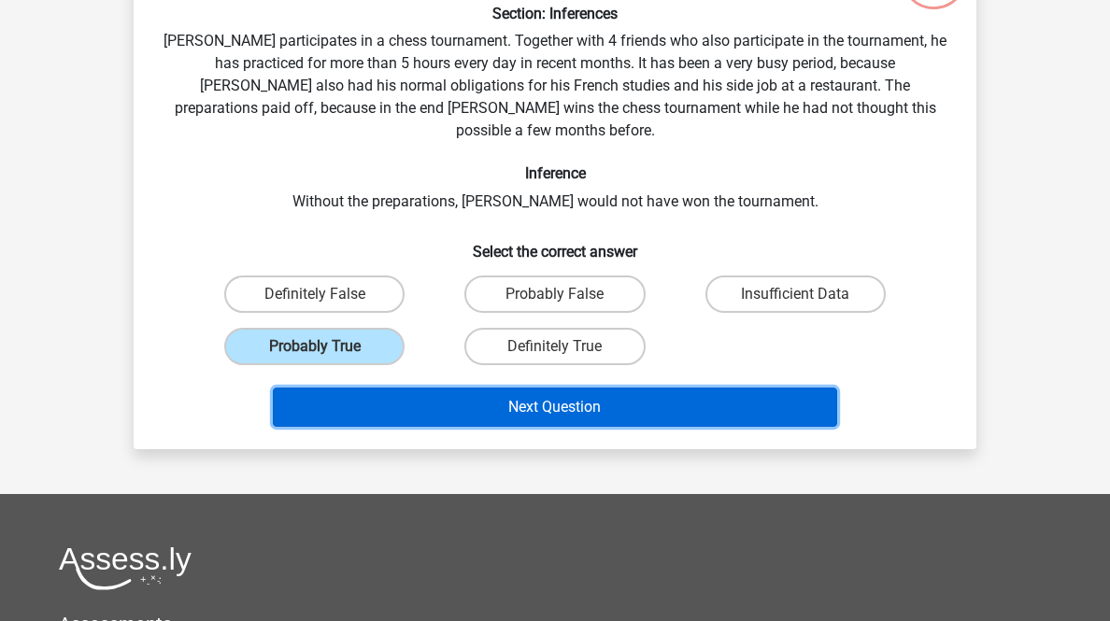
click at [407, 427] on button "Next Question" at bounding box center [555, 407] width 565 height 39
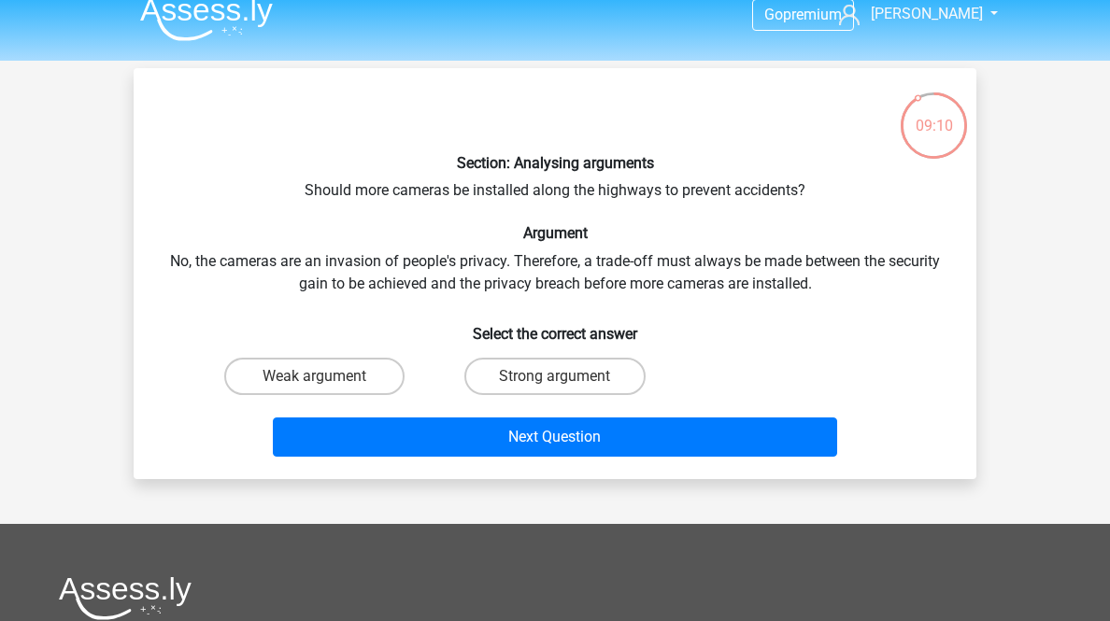
scroll to position [92, 0]
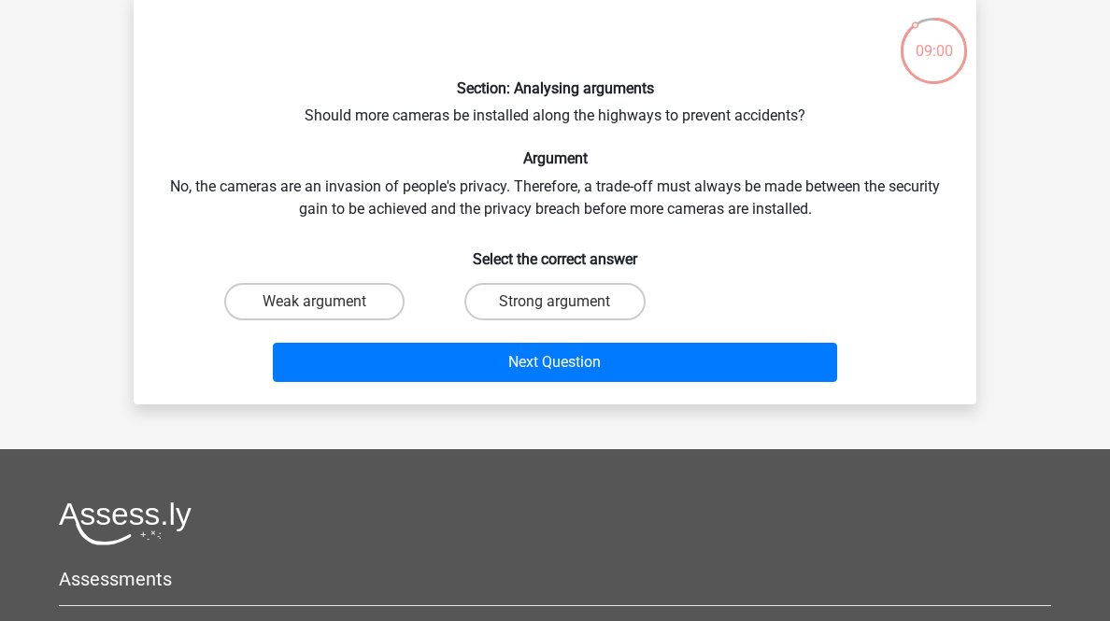
click at [272, 320] on label "Weak argument" at bounding box center [314, 301] width 180 height 37
click at [315, 314] on input "Weak argument" at bounding box center [321, 308] width 12 height 12
radio input "true"
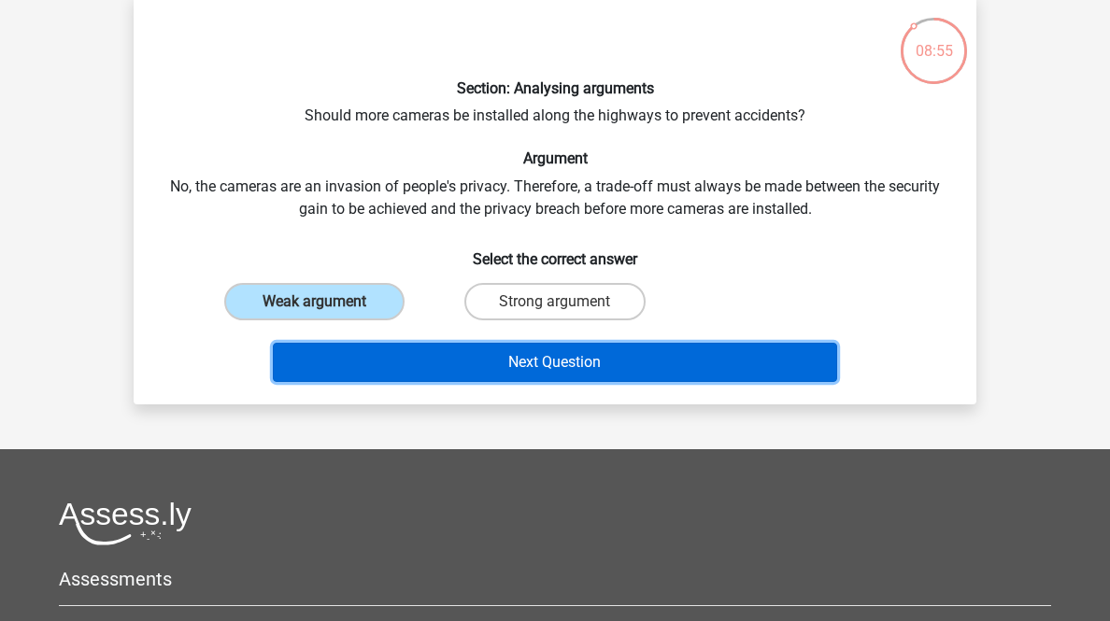
click at [428, 382] on button "Next Question" at bounding box center [555, 362] width 565 height 39
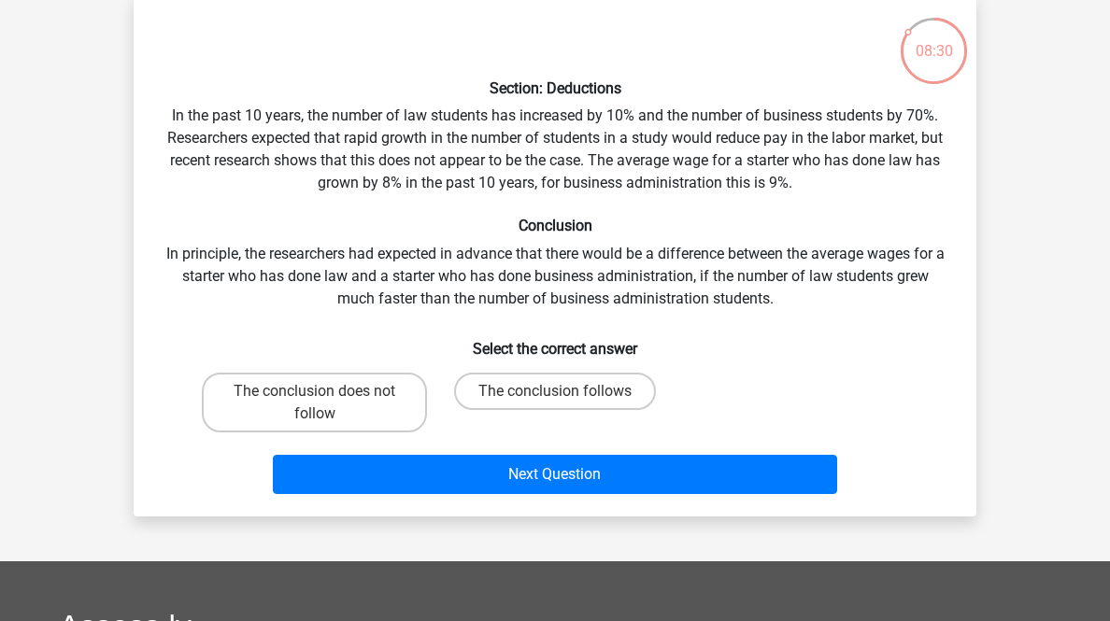
scroll to position [167, 0]
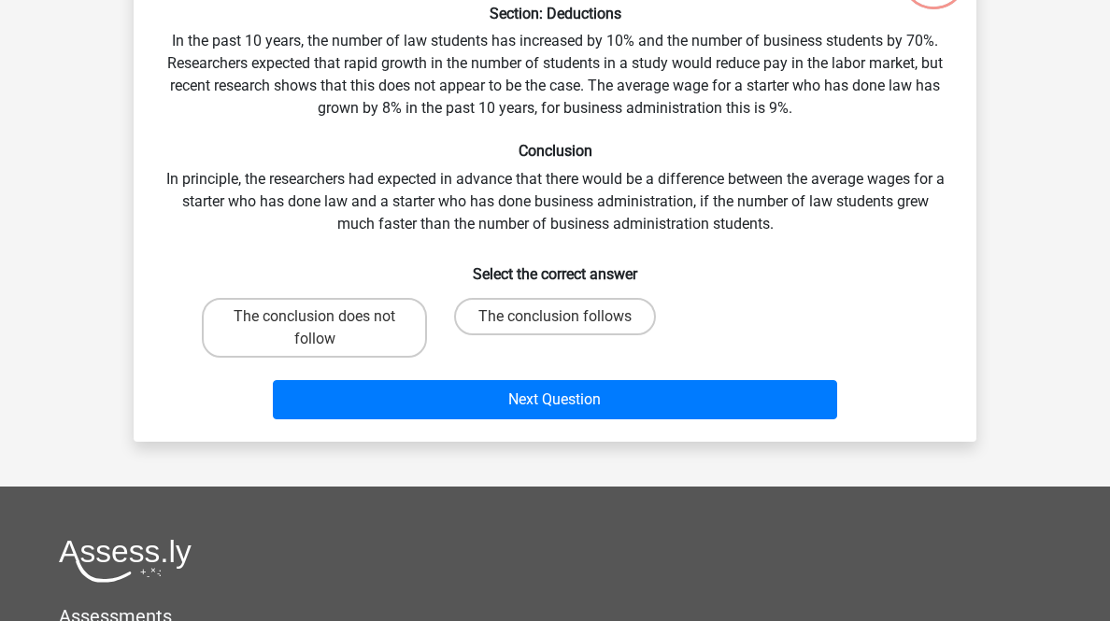
click at [379, 358] on label "The conclusion does not follow" at bounding box center [314, 328] width 225 height 60
click at [327, 329] on input "The conclusion does not follow" at bounding box center [321, 323] width 12 height 12
radio input "true"
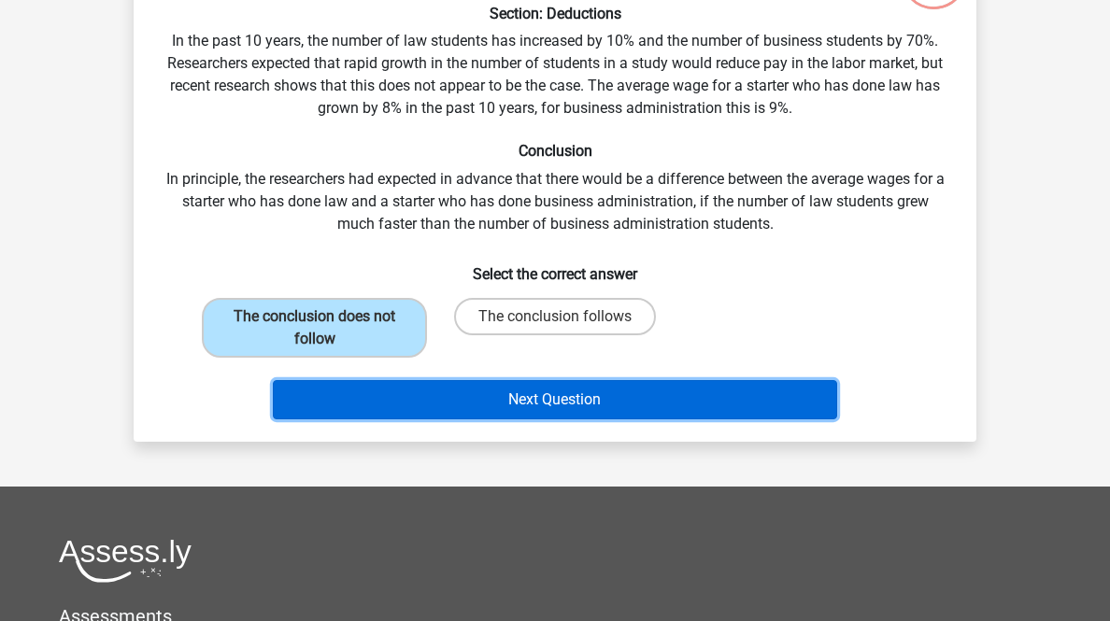
click at [441, 419] on button "Next Question" at bounding box center [555, 399] width 565 height 39
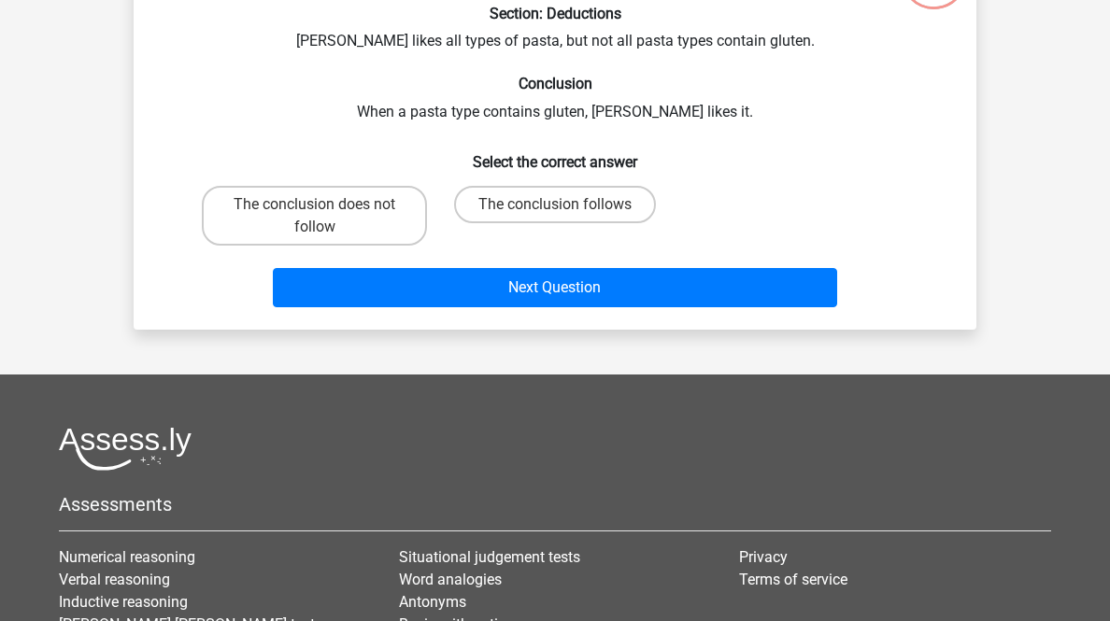
scroll to position [92, 0]
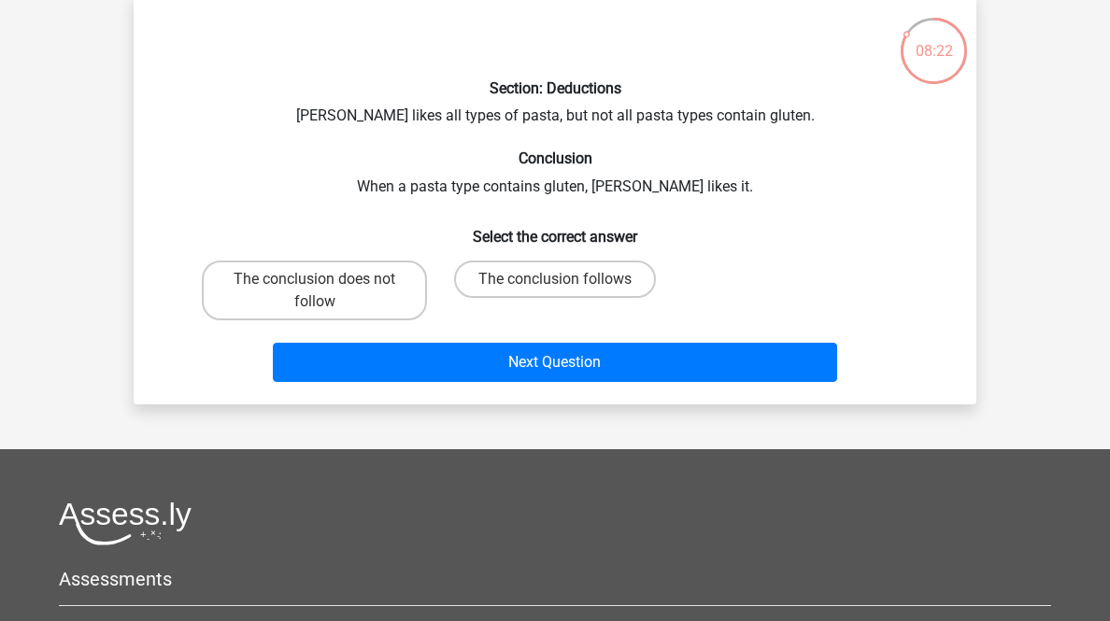
click at [318, 320] on label "The conclusion does not follow" at bounding box center [314, 291] width 225 height 60
click at [318, 291] on input "The conclusion does not follow" at bounding box center [321, 285] width 12 height 12
radio input "true"
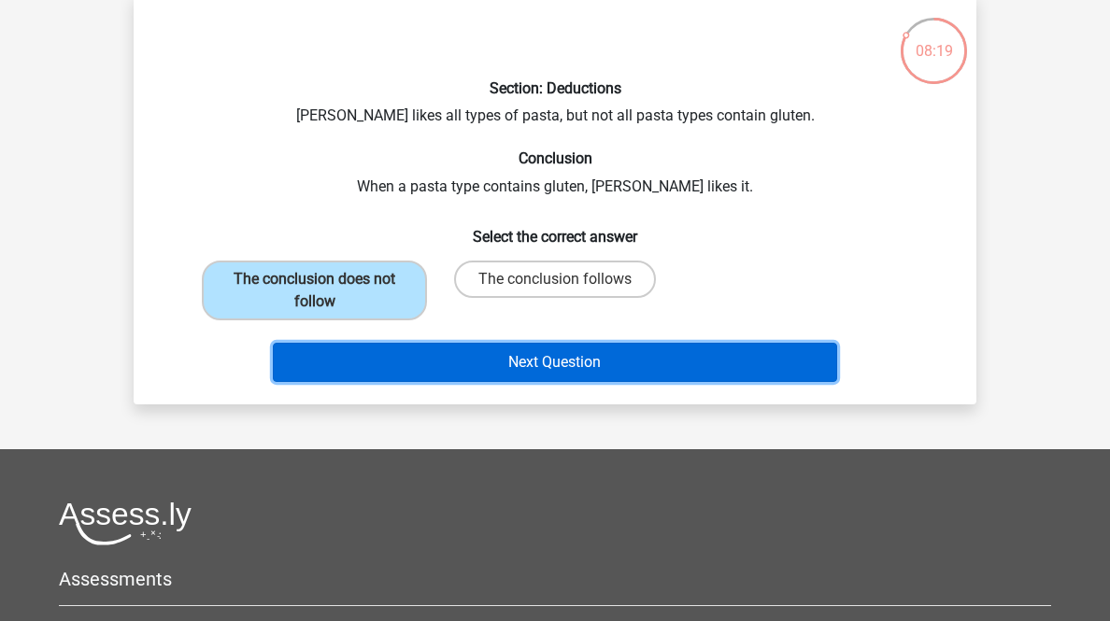
click at [432, 382] on button "Next Question" at bounding box center [555, 362] width 565 height 39
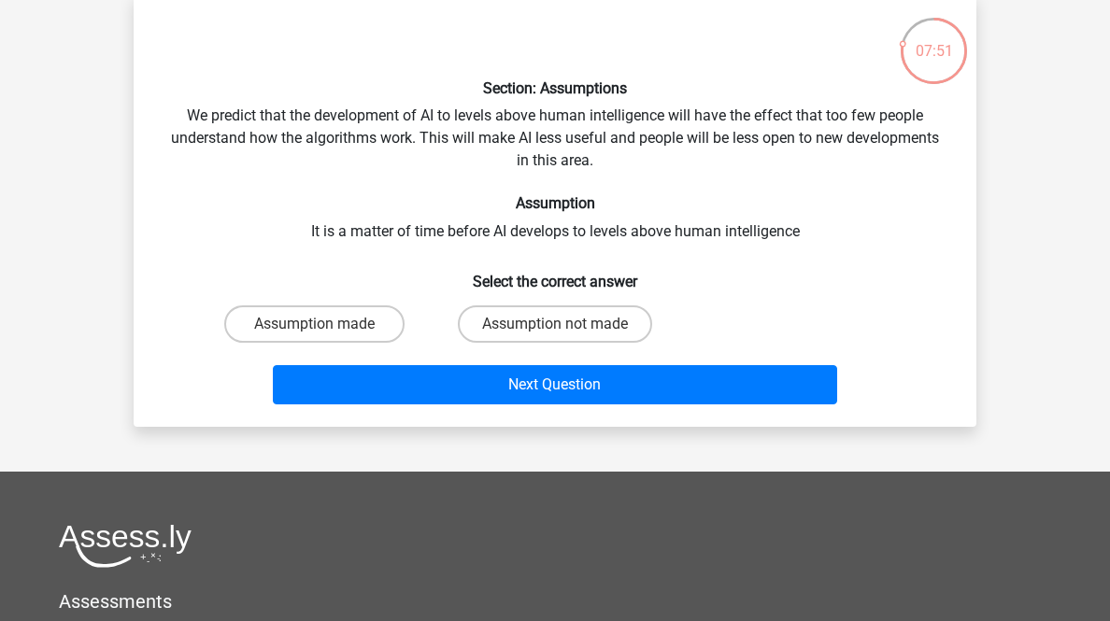
click at [382, 343] on label "Assumption made" at bounding box center [314, 323] width 180 height 37
click at [327, 336] on input "Assumption made" at bounding box center [321, 330] width 12 height 12
radio input "true"
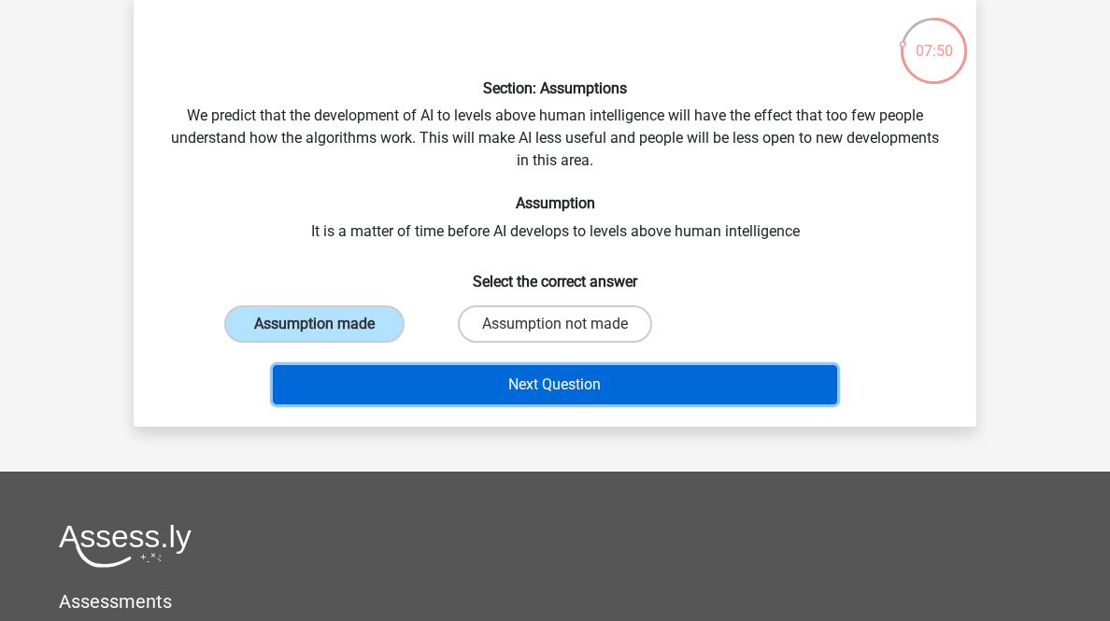
click at [445, 404] on button "Next Question" at bounding box center [555, 384] width 565 height 39
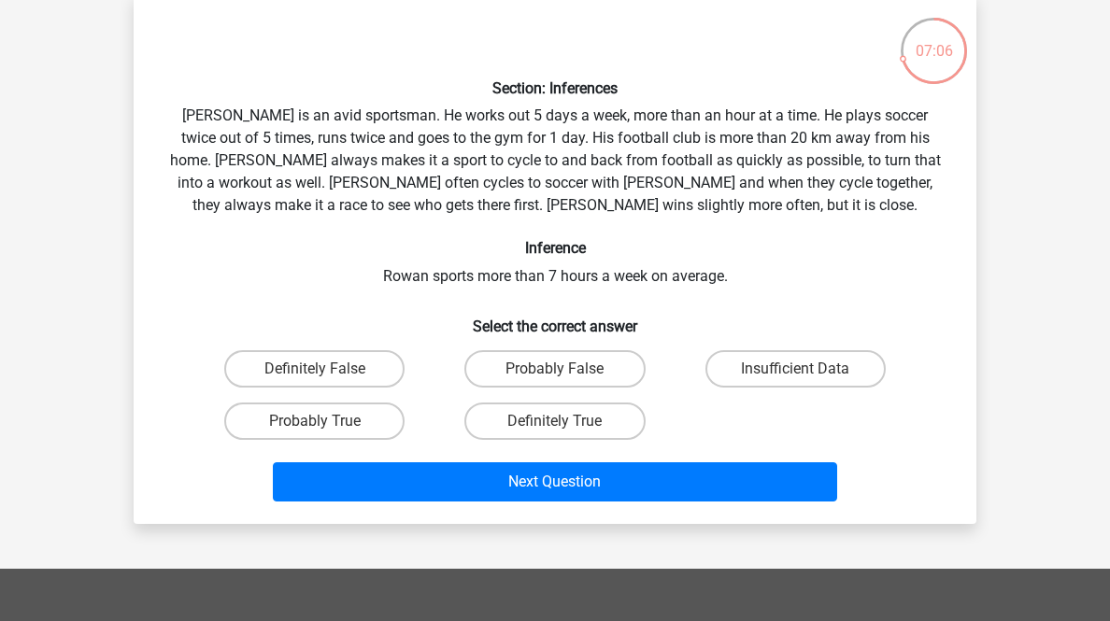
click at [383, 440] on label "Probably True" at bounding box center [314, 421] width 180 height 37
click at [327, 433] on input "Probably True" at bounding box center [321, 427] width 12 height 12
radio input "true"
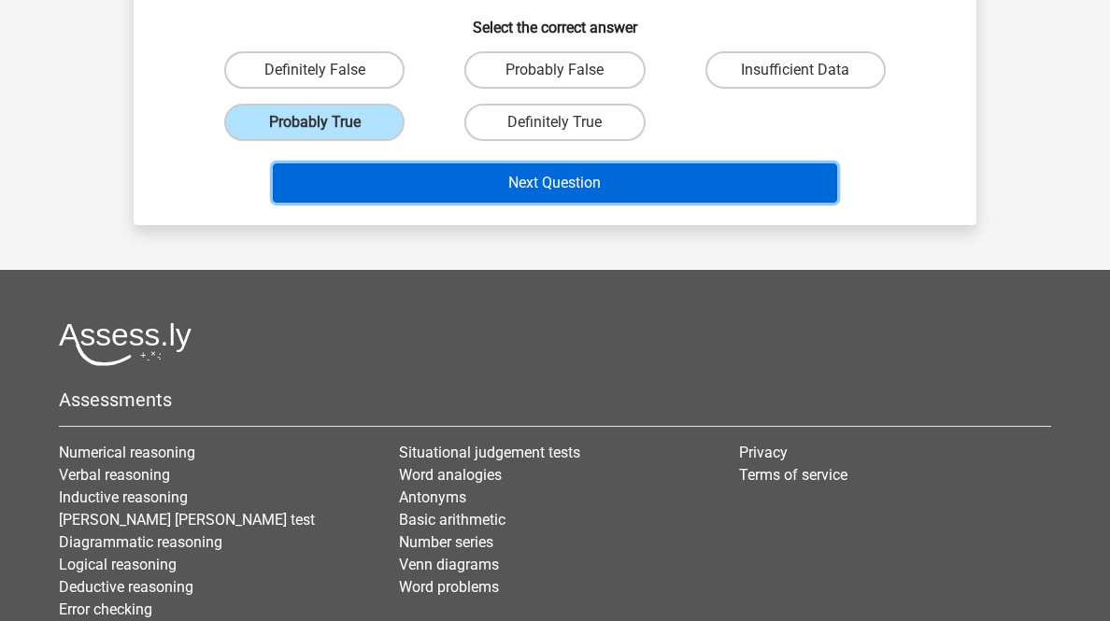
click at [751, 203] on button "Next Question" at bounding box center [555, 182] width 565 height 39
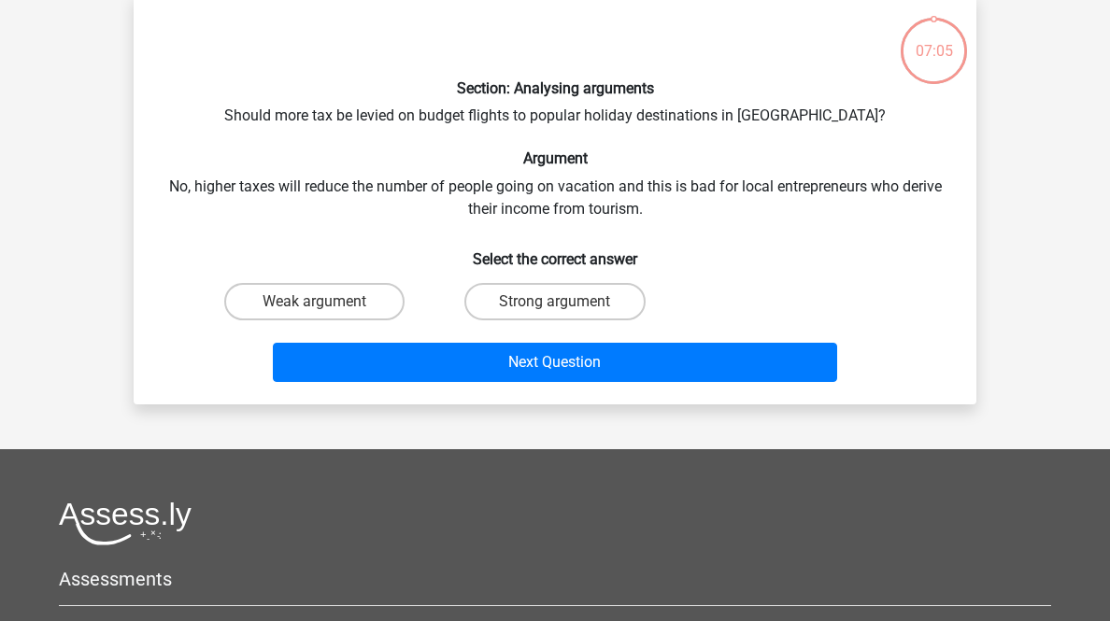
scroll to position [18, 0]
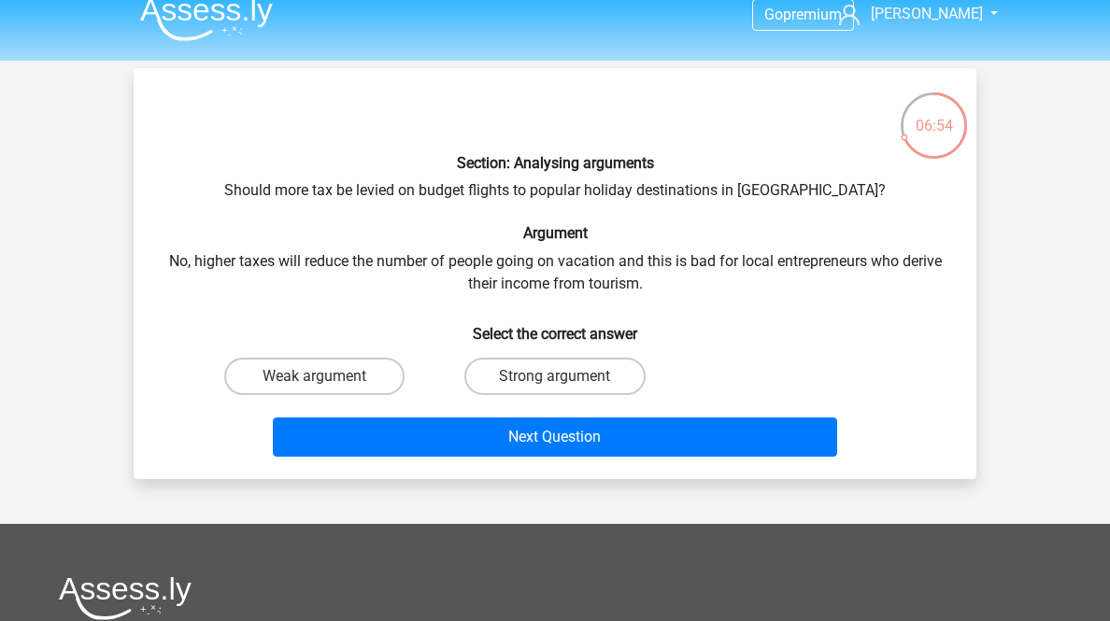
click at [308, 395] on label "Weak argument" at bounding box center [314, 376] width 180 height 37
click at [315, 389] on input "Weak argument" at bounding box center [321, 382] width 12 height 12
radio input "true"
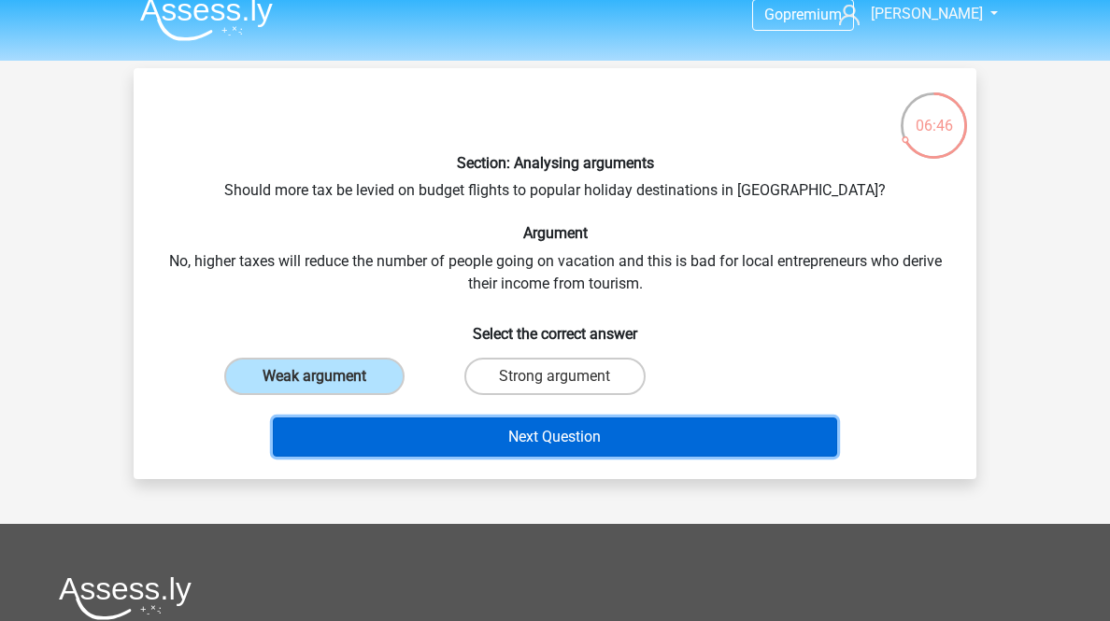
click at [600, 457] on button "Next Question" at bounding box center [555, 437] width 565 height 39
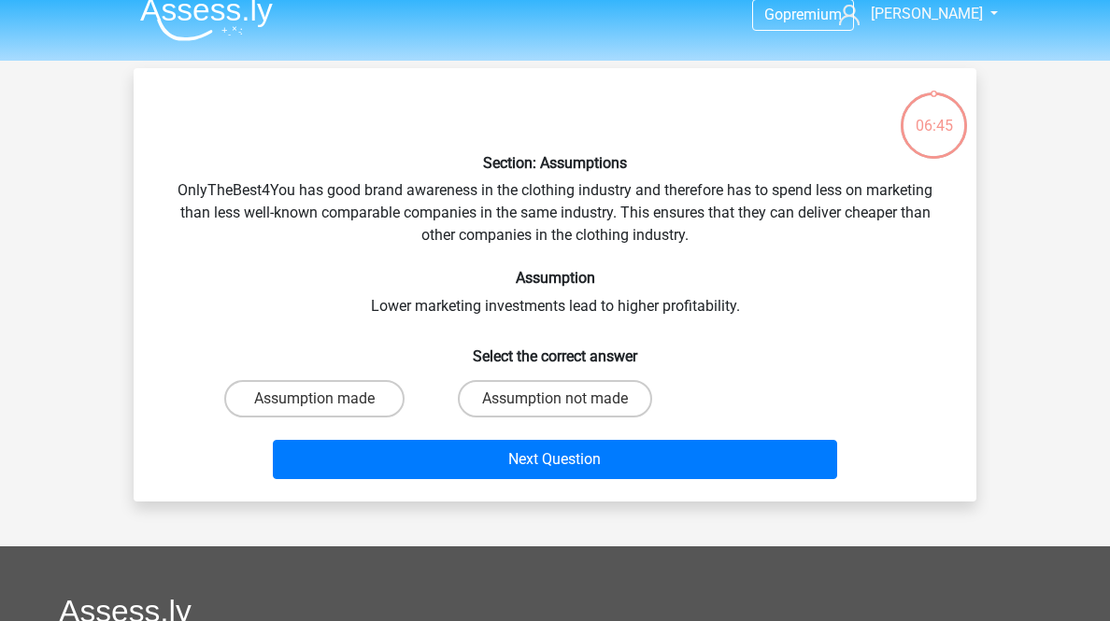
scroll to position [92, 0]
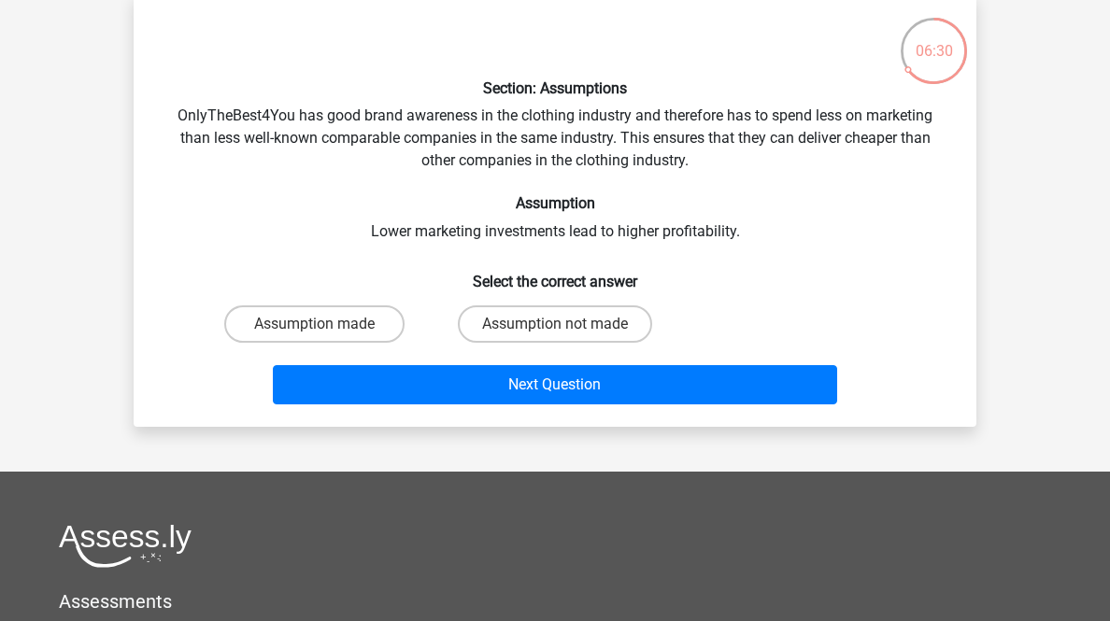
click at [361, 343] on label "Assumption made" at bounding box center [314, 323] width 180 height 37
click at [327, 336] on input "Assumption made" at bounding box center [321, 330] width 12 height 12
radio input "true"
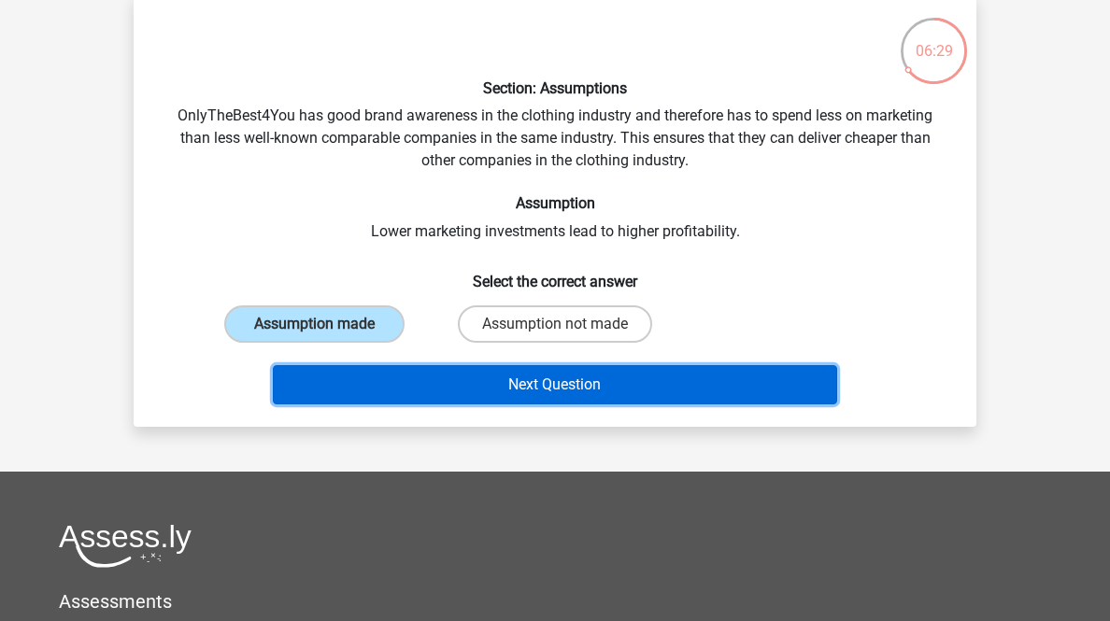
click at [428, 404] on button "Next Question" at bounding box center [555, 384] width 565 height 39
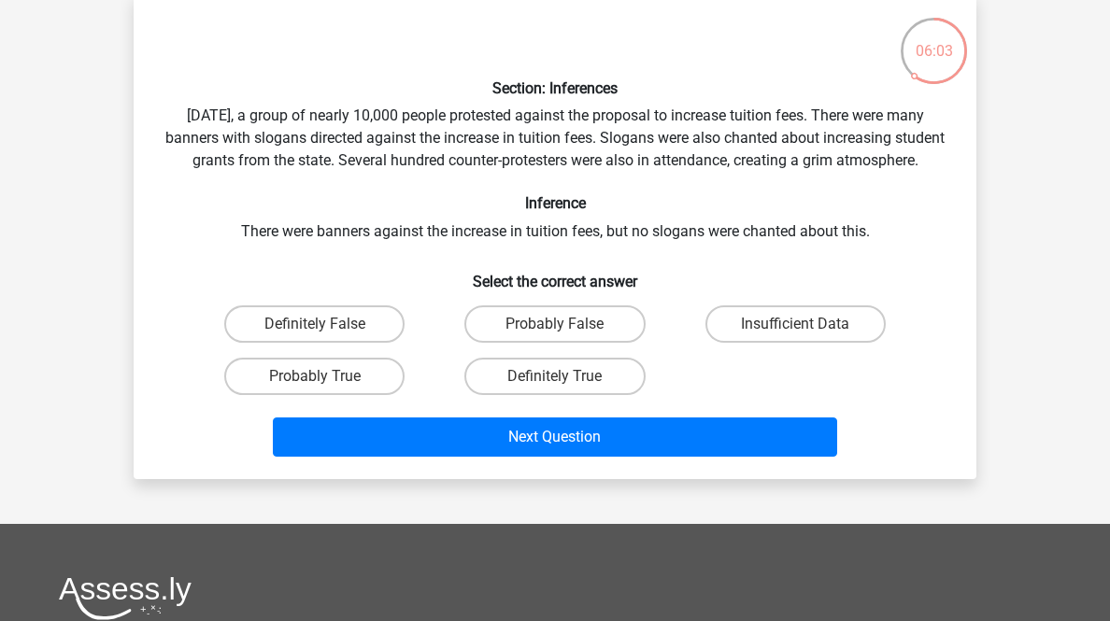
click at [385, 343] on label "Definitely False" at bounding box center [314, 323] width 180 height 37
click at [327, 336] on input "Definitely False" at bounding box center [321, 330] width 12 height 12
radio input "true"
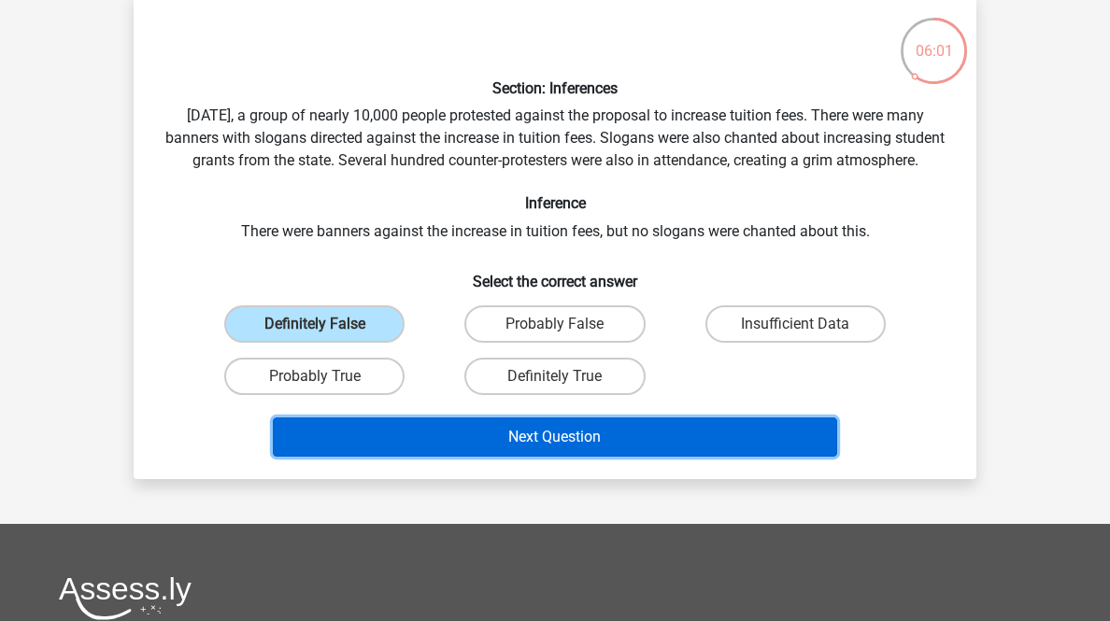
click at [449, 457] on button "Next Question" at bounding box center [555, 437] width 565 height 39
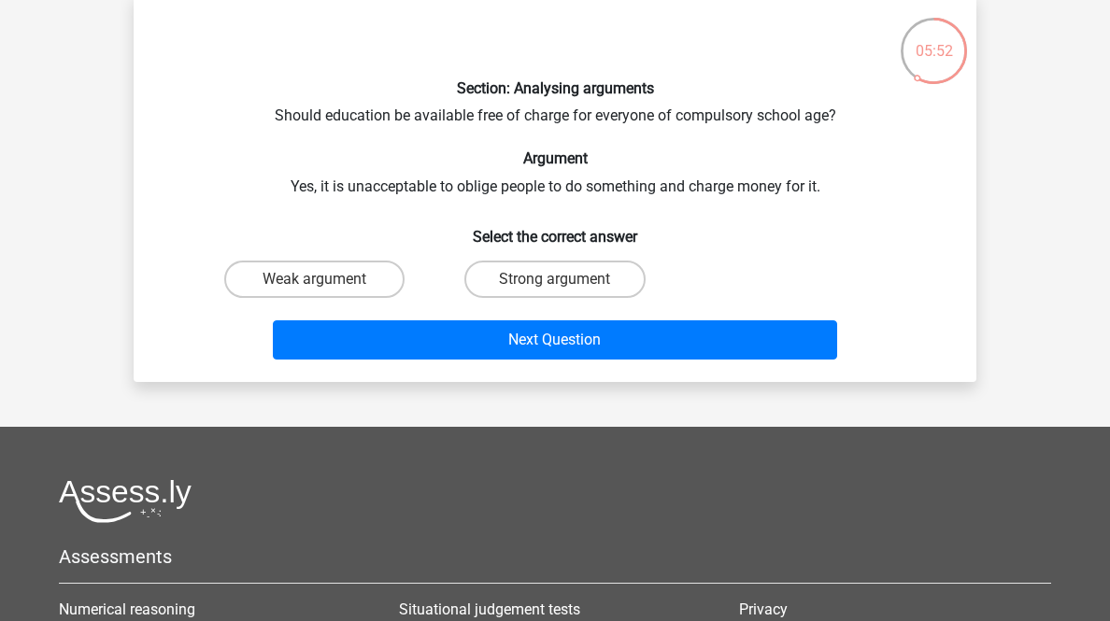
click at [558, 291] on input "Strong argument" at bounding box center [561, 285] width 12 height 12
radio input "true"
click at [343, 298] on label "Weak argument" at bounding box center [314, 279] width 180 height 37
click at [327, 291] on input "Weak argument" at bounding box center [321, 285] width 12 height 12
radio input "true"
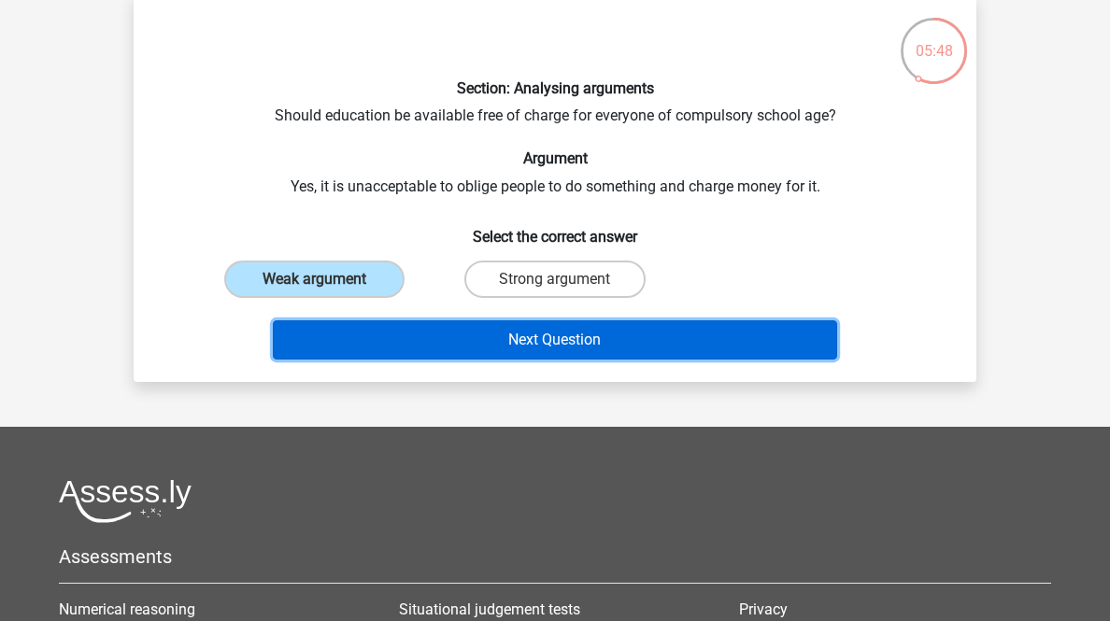
click at [436, 360] on button "Next Question" at bounding box center [555, 339] width 565 height 39
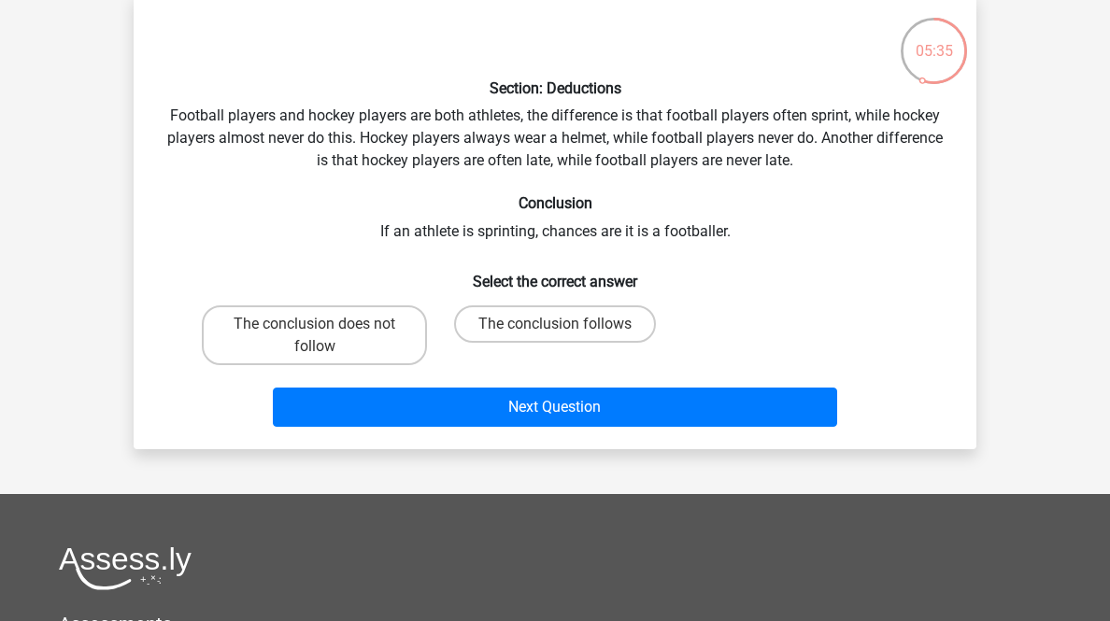
click at [359, 365] on label "The conclusion does not follow" at bounding box center [314, 335] width 225 height 60
click at [327, 336] on input "The conclusion does not follow" at bounding box center [321, 330] width 12 height 12
radio input "true"
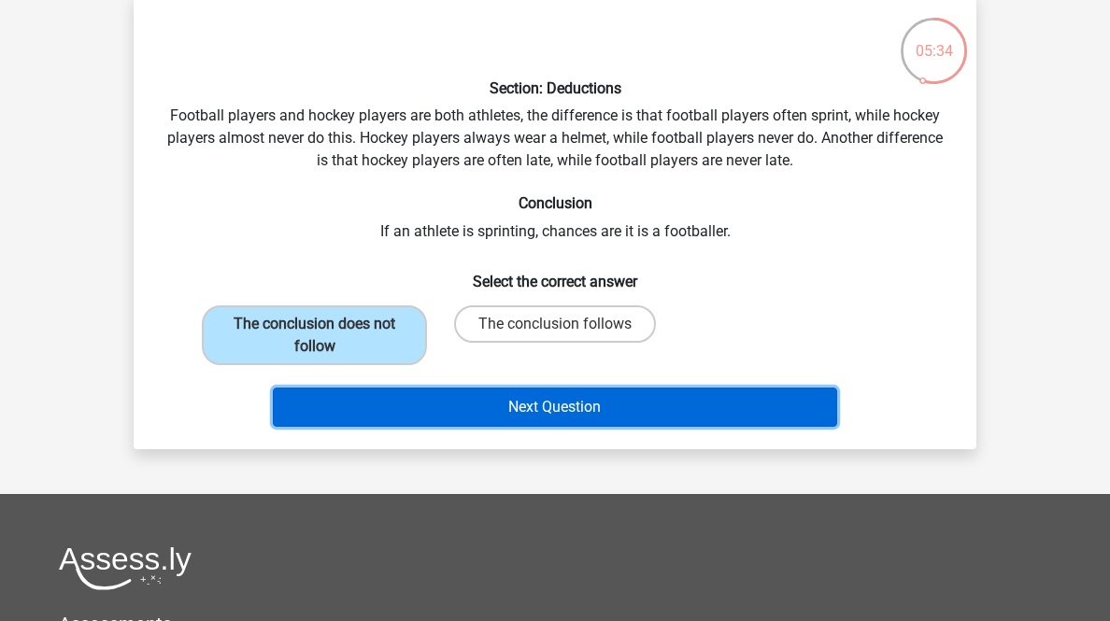
click at [469, 427] on button "Next Question" at bounding box center [555, 407] width 565 height 39
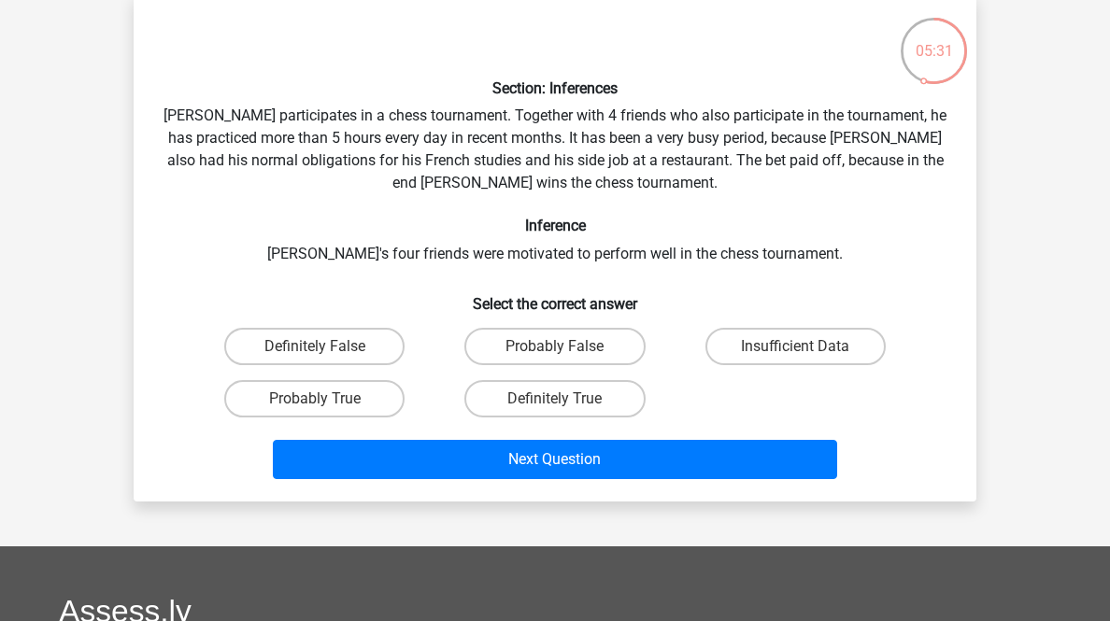
scroll to position [167, 0]
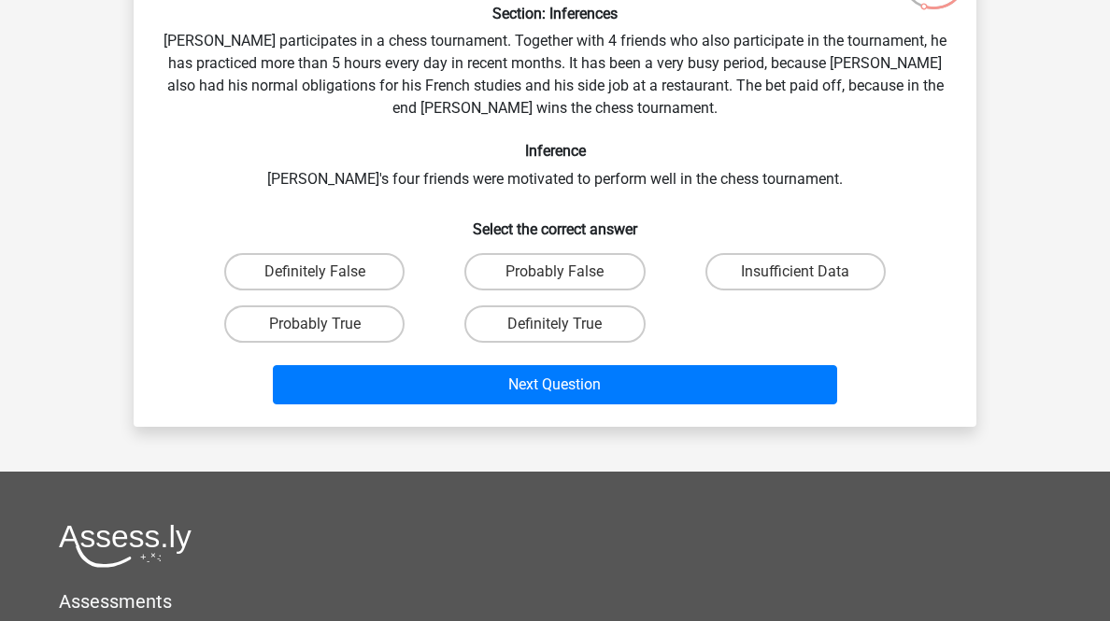
click at [315, 343] on label "Probably True" at bounding box center [314, 323] width 180 height 37
click at [315, 336] on input "Probably True" at bounding box center [321, 330] width 12 height 12
radio input "true"
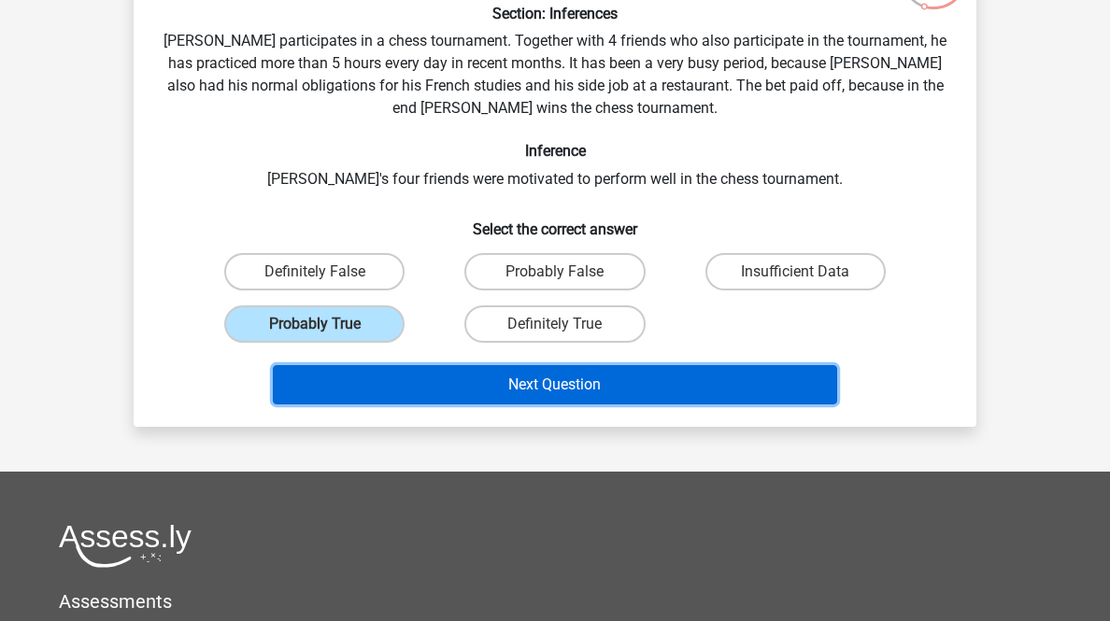
click at [402, 404] on button "Next Question" at bounding box center [555, 384] width 565 height 39
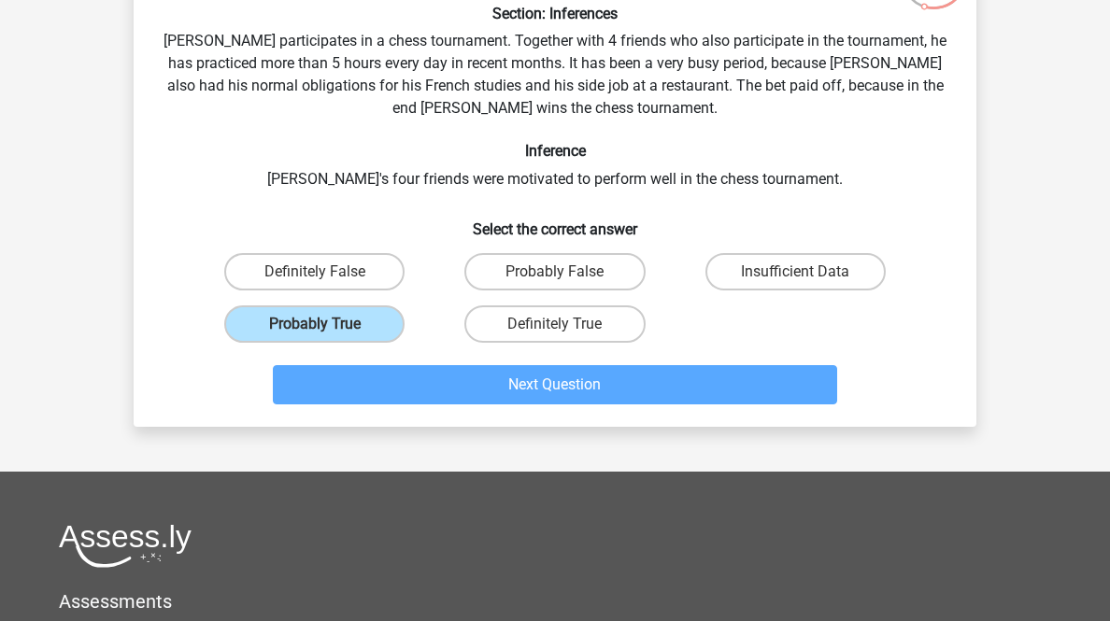
scroll to position [92, 0]
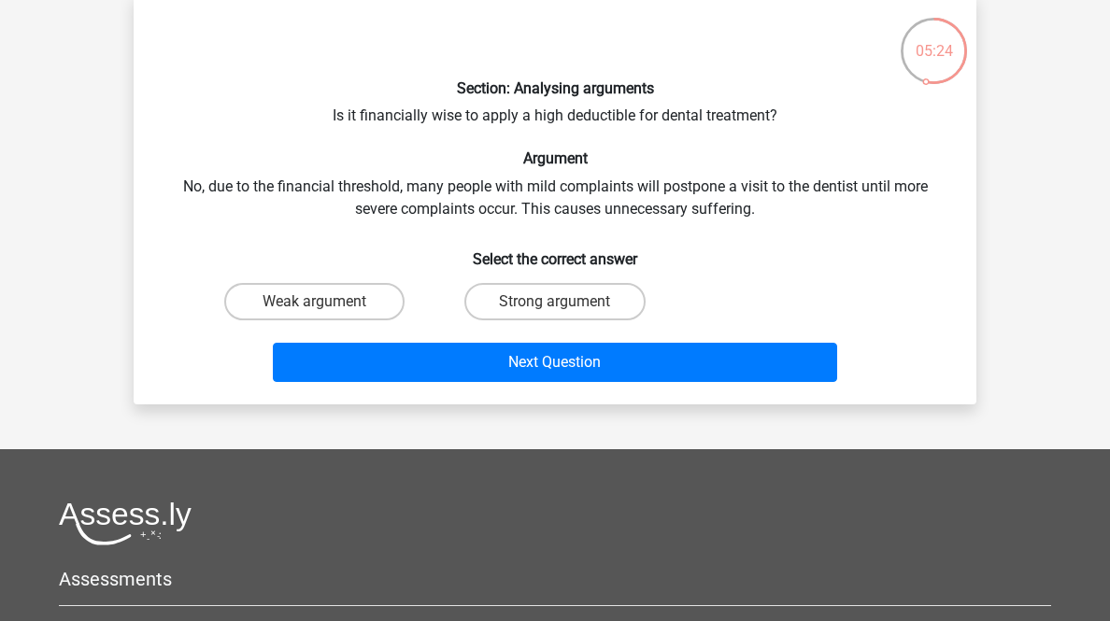
click at [372, 320] on label "Weak argument" at bounding box center [314, 301] width 180 height 37
click at [327, 314] on input "Weak argument" at bounding box center [321, 308] width 12 height 12
radio input "true"
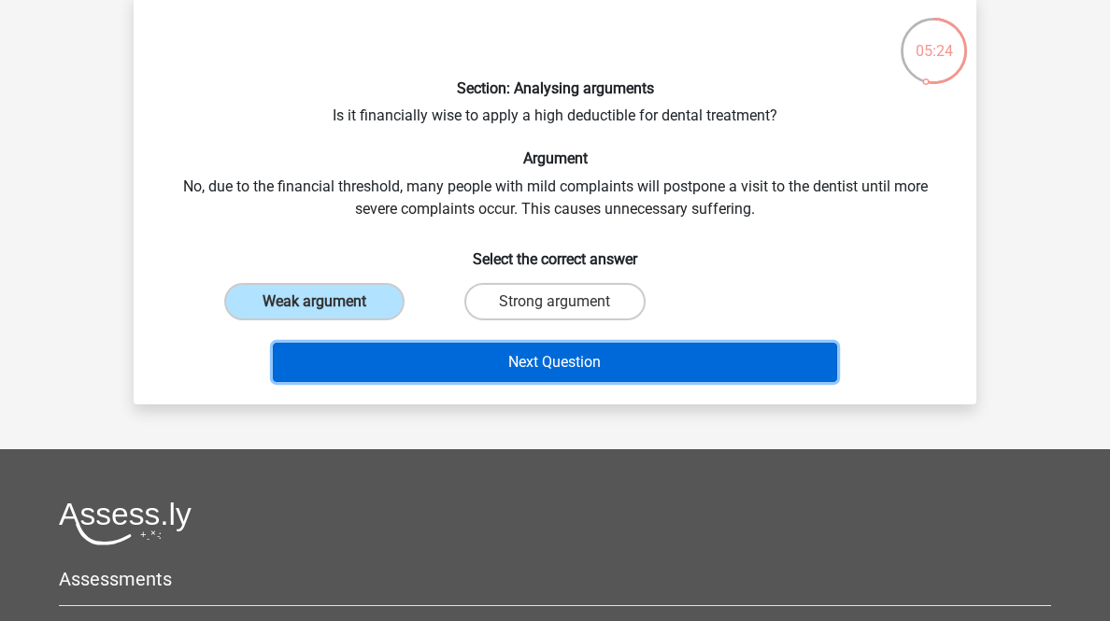
click at [427, 382] on button "Next Question" at bounding box center [555, 362] width 565 height 39
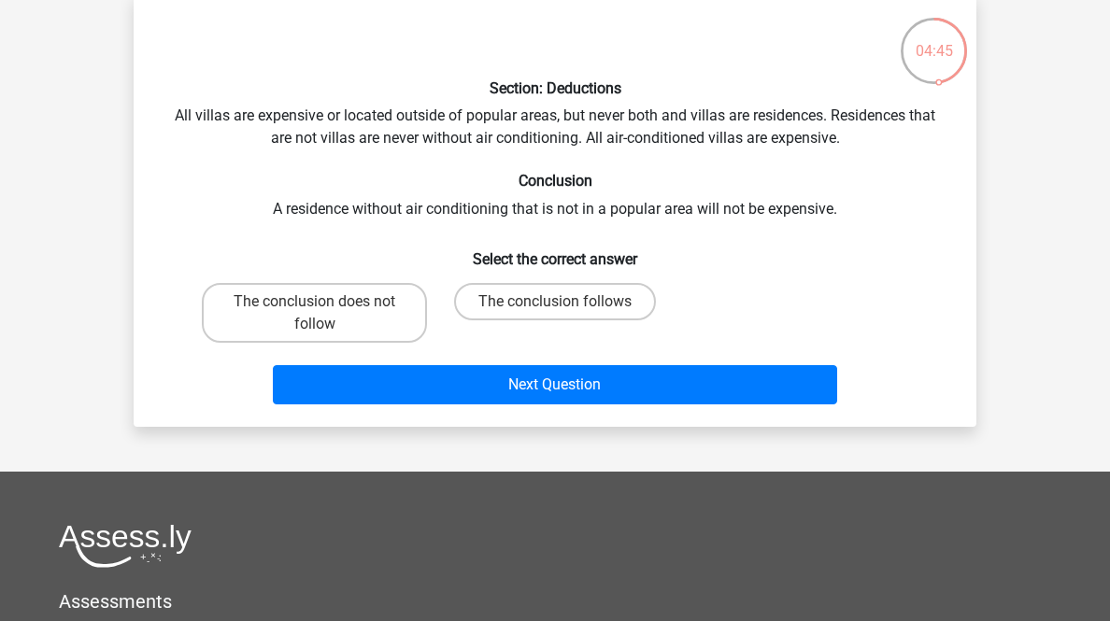
click at [522, 320] on label "The conclusion follows" at bounding box center [555, 301] width 202 height 37
click at [555, 314] on input "The conclusion follows" at bounding box center [561, 308] width 12 height 12
radio input "true"
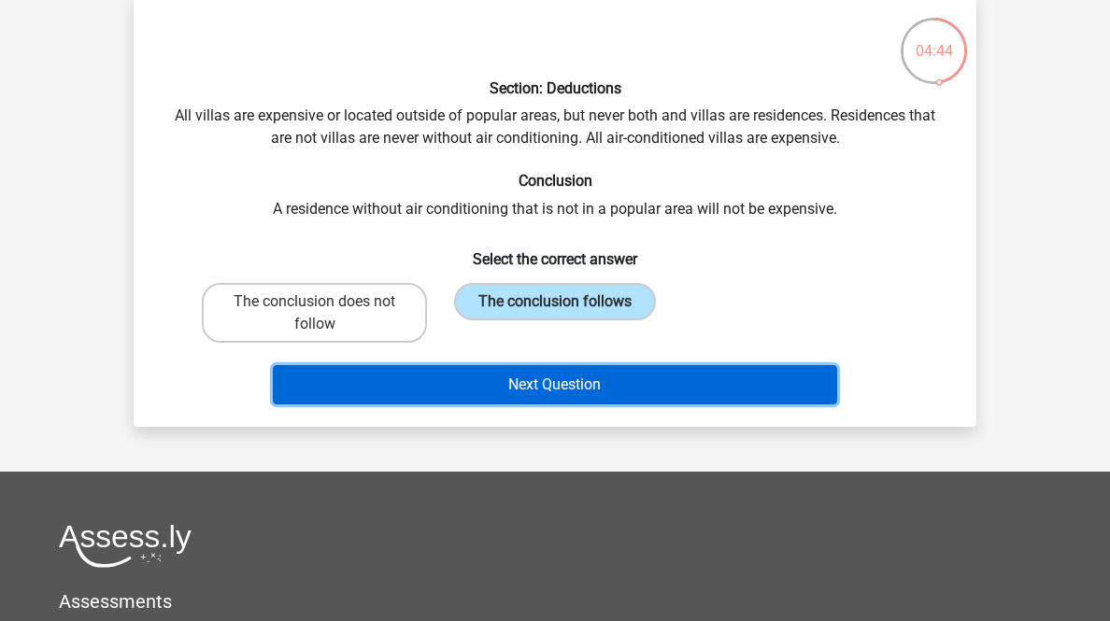
click at [540, 404] on button "Next Question" at bounding box center [555, 384] width 565 height 39
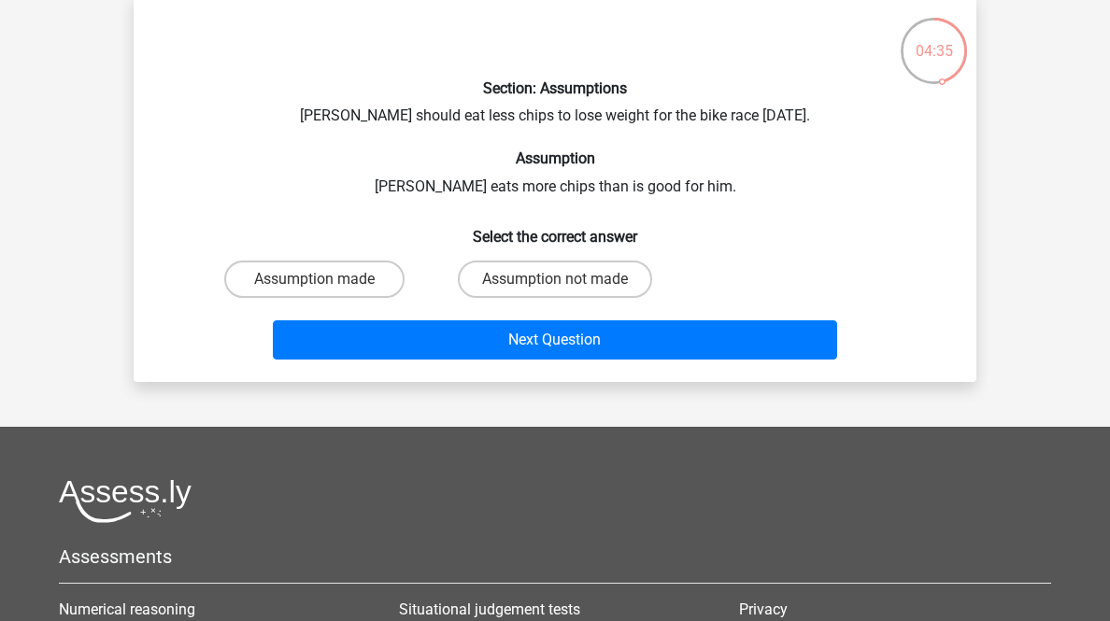
click at [342, 298] on label "Assumption made" at bounding box center [314, 279] width 180 height 37
click at [327, 291] on input "Assumption made" at bounding box center [321, 285] width 12 height 12
radio input "true"
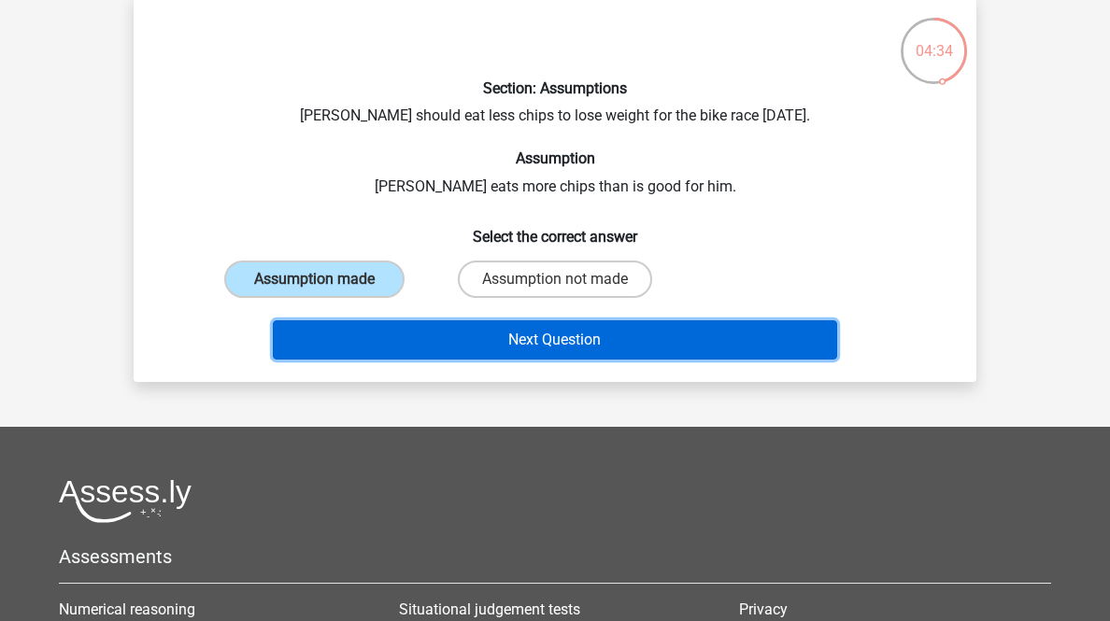
click at [404, 360] on button "Next Question" at bounding box center [555, 339] width 565 height 39
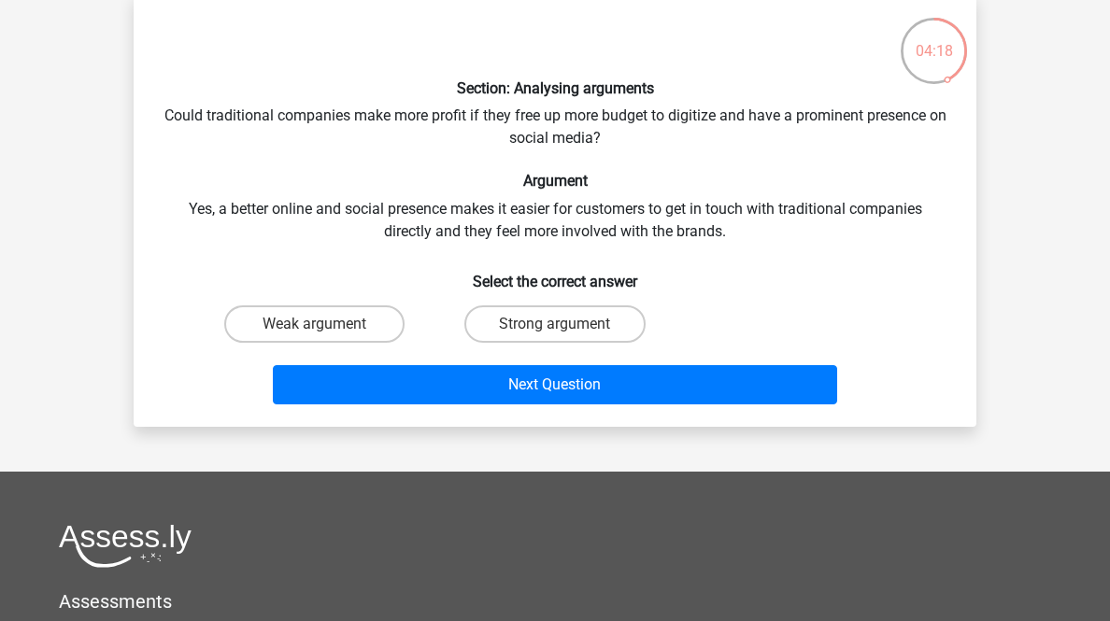
click at [326, 343] on label "Weak argument" at bounding box center [314, 323] width 180 height 37
click at [326, 336] on input "Weak argument" at bounding box center [321, 330] width 12 height 12
radio input "true"
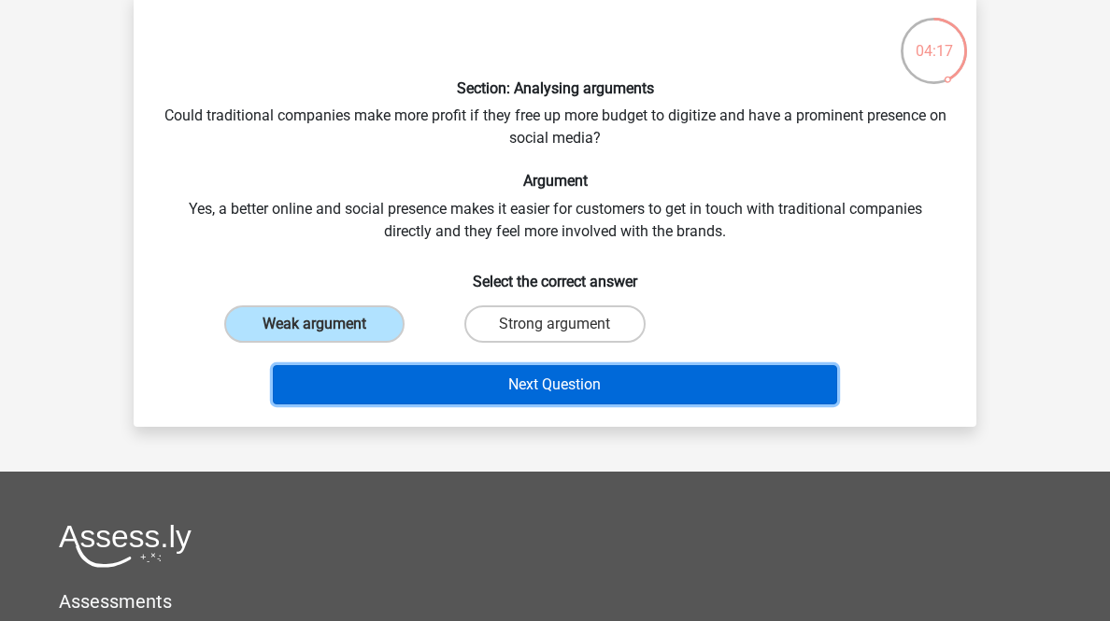
click at [432, 404] on button "Next Question" at bounding box center [555, 384] width 565 height 39
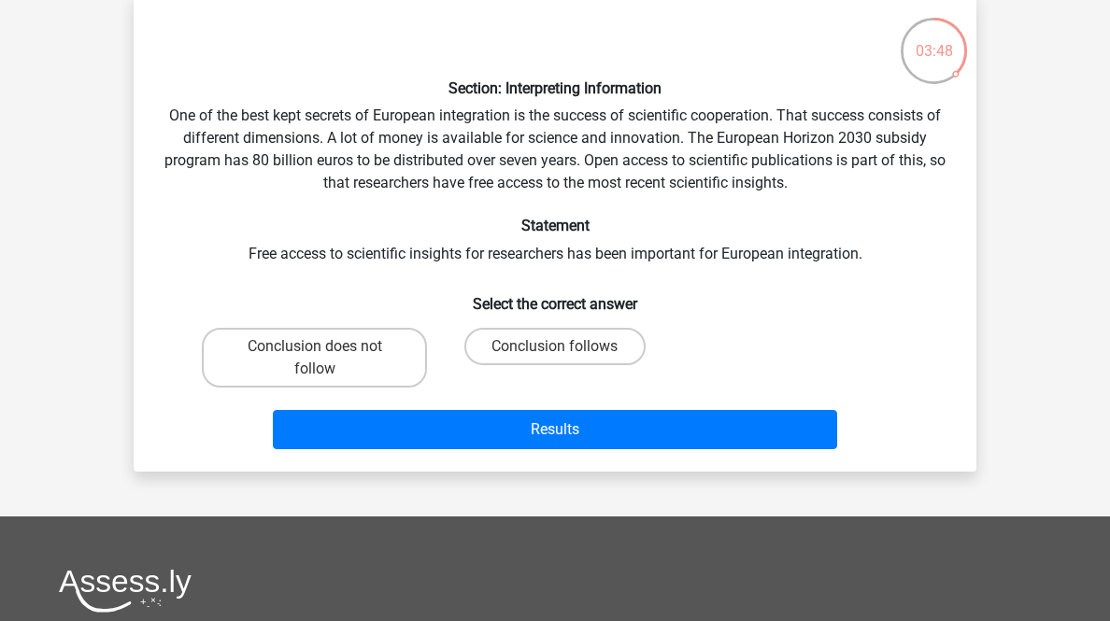
click at [509, 365] on label "Conclusion follows" at bounding box center [554, 346] width 180 height 37
click at [555, 359] on input "Conclusion follows" at bounding box center [561, 353] width 12 height 12
radio input "true"
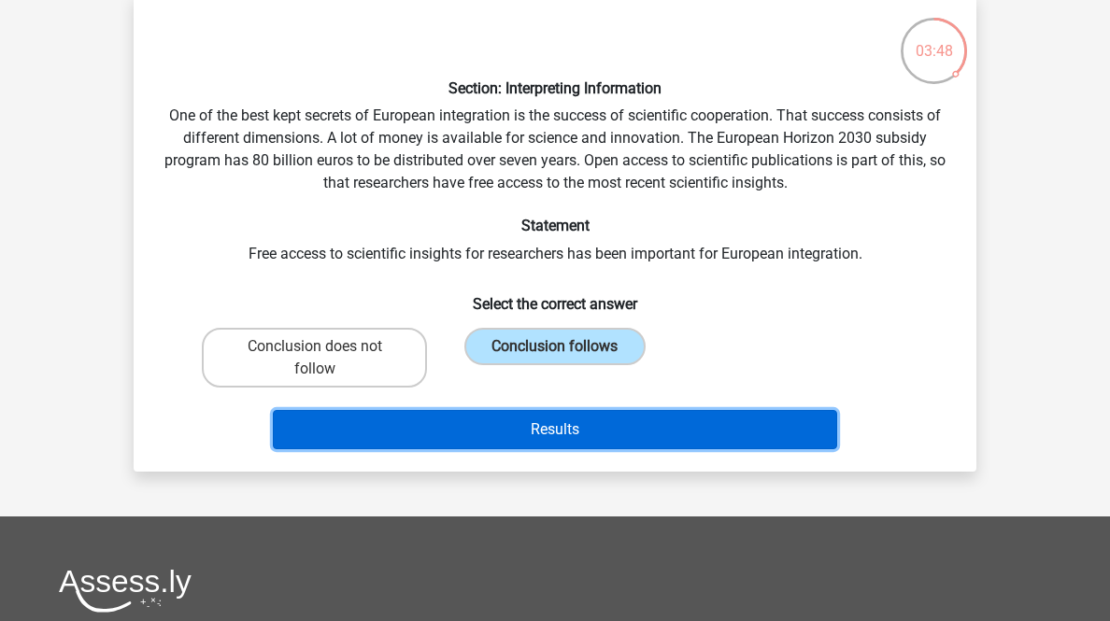
click at [534, 449] on button "Results" at bounding box center [555, 429] width 565 height 39
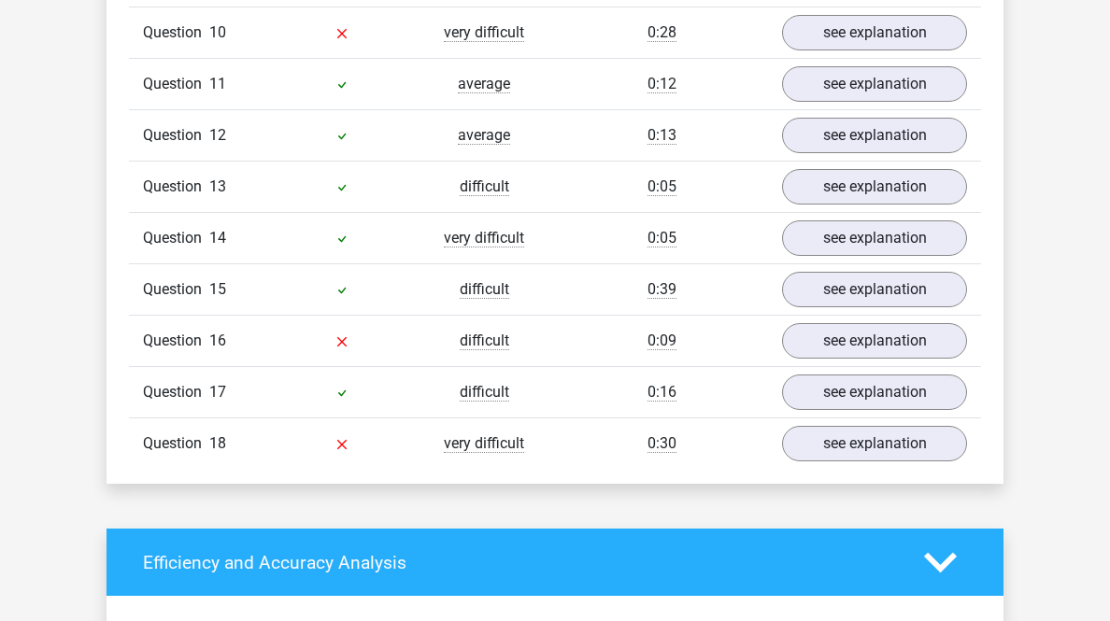
scroll to position [1793, 0]
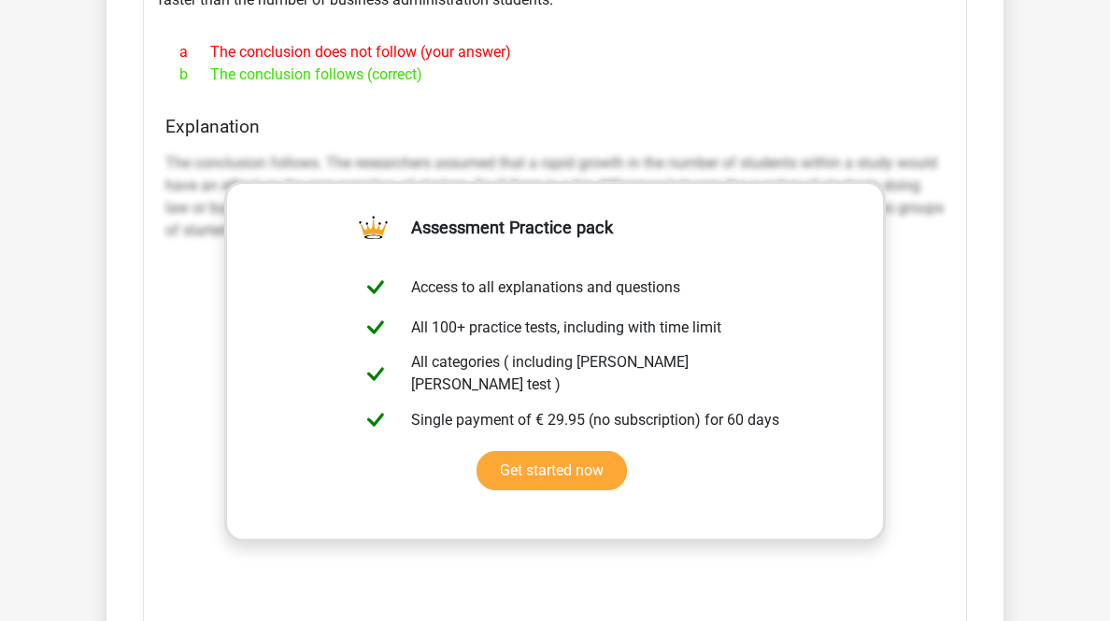
scroll to position [1868, 0]
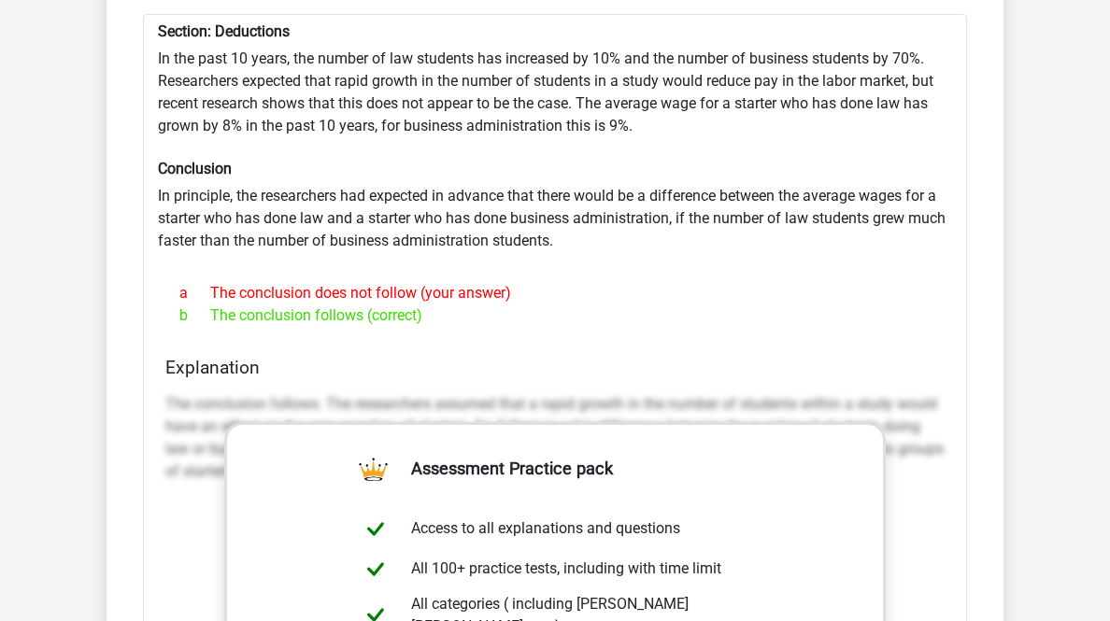
scroll to position [3064, 0]
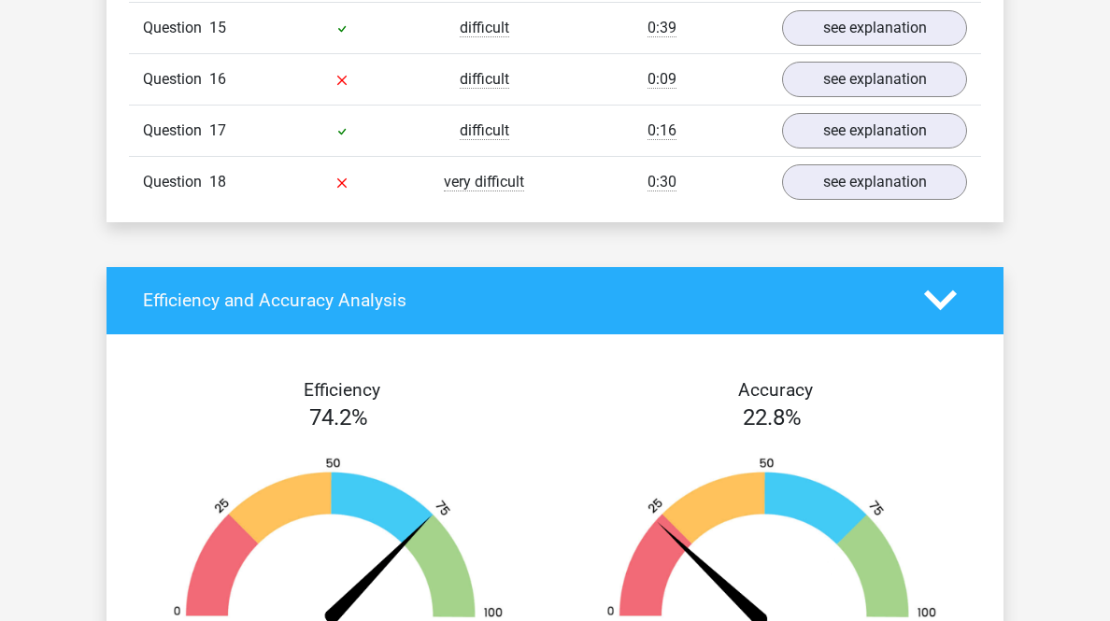
scroll to position [5529, 0]
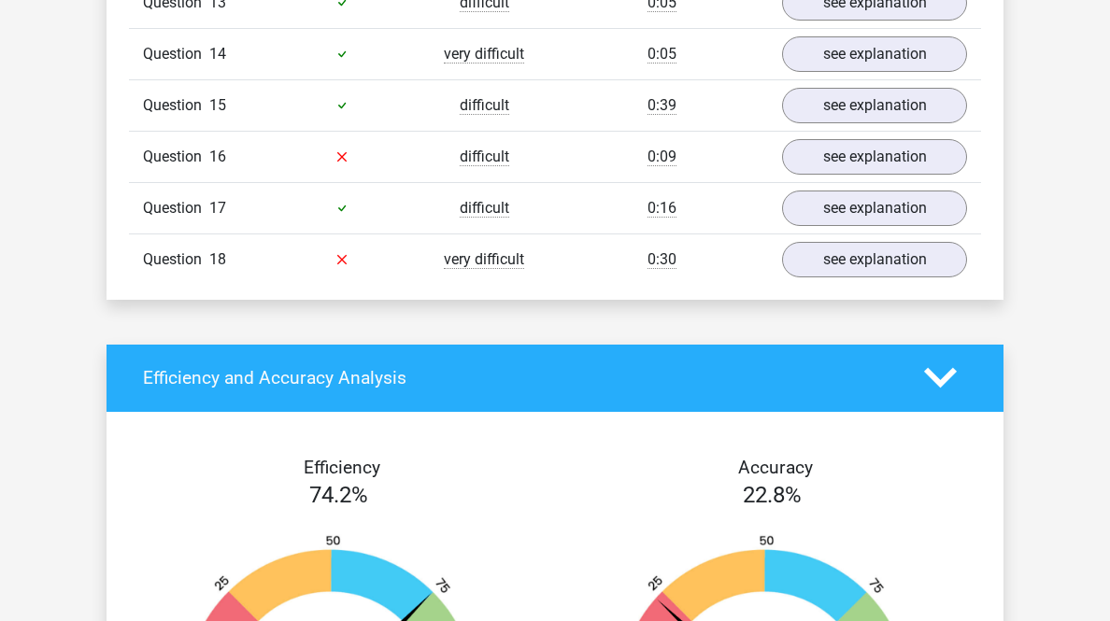
scroll to position [6576, 0]
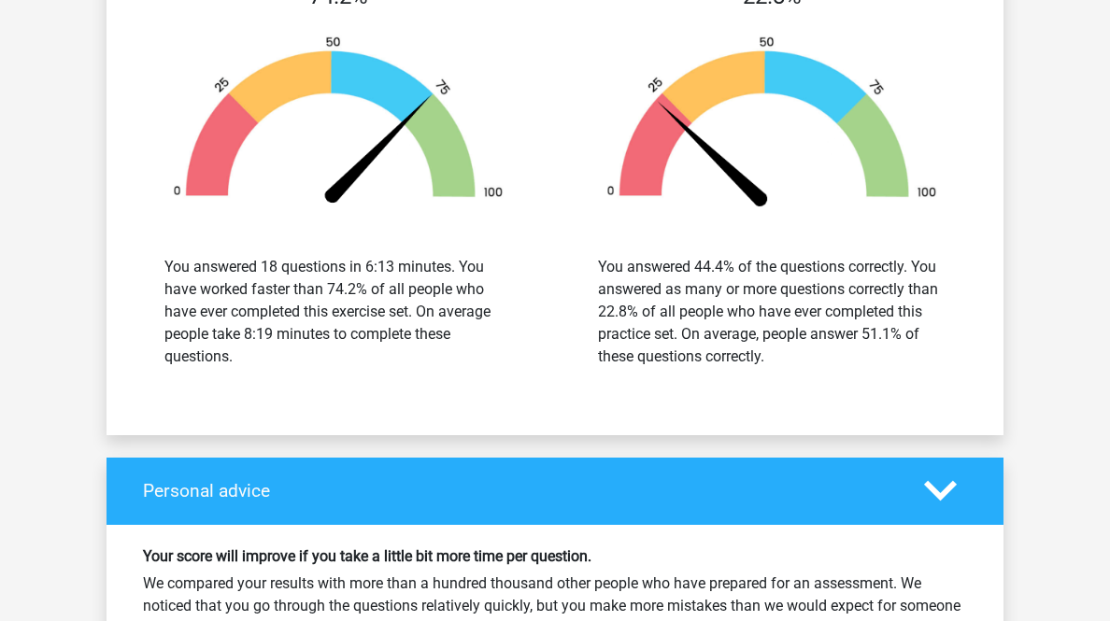
scroll to position [7921, 0]
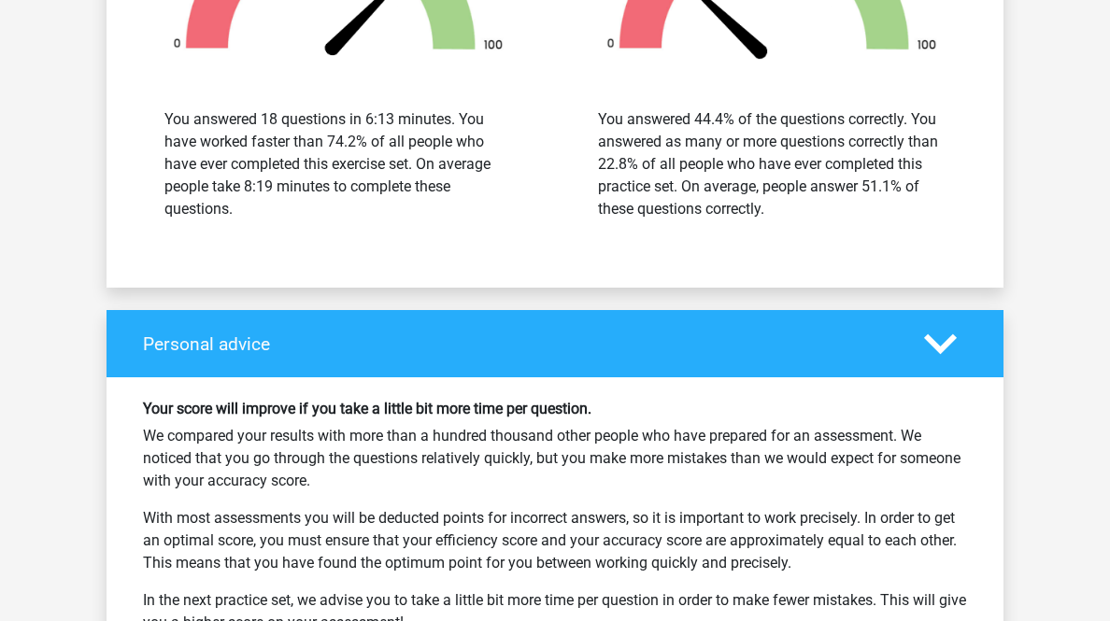
scroll to position [9041, 0]
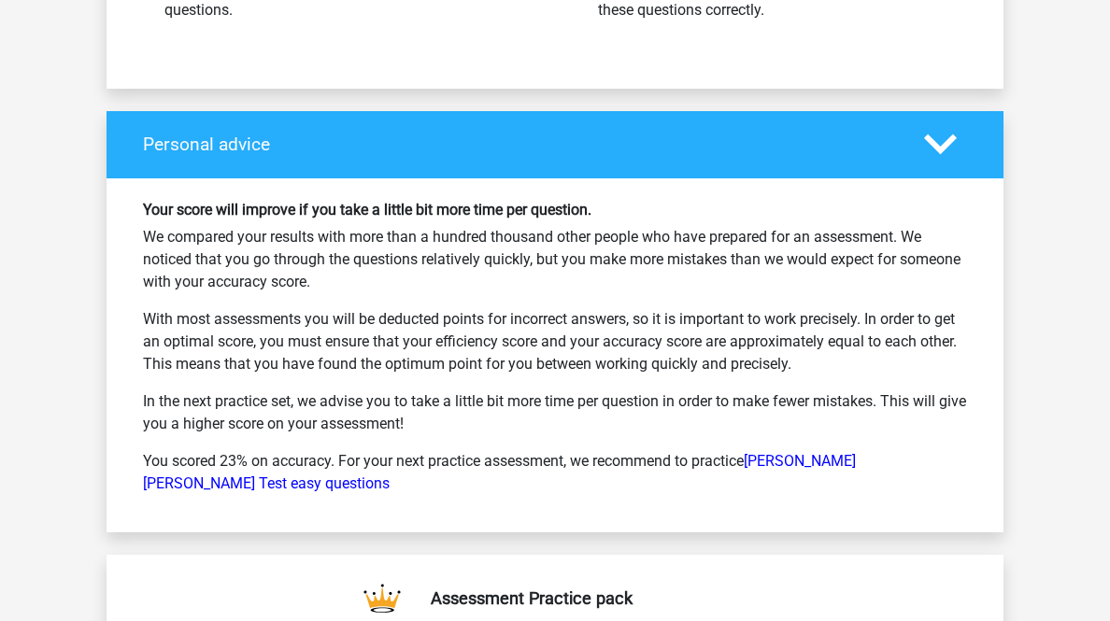
scroll to position [10237, 0]
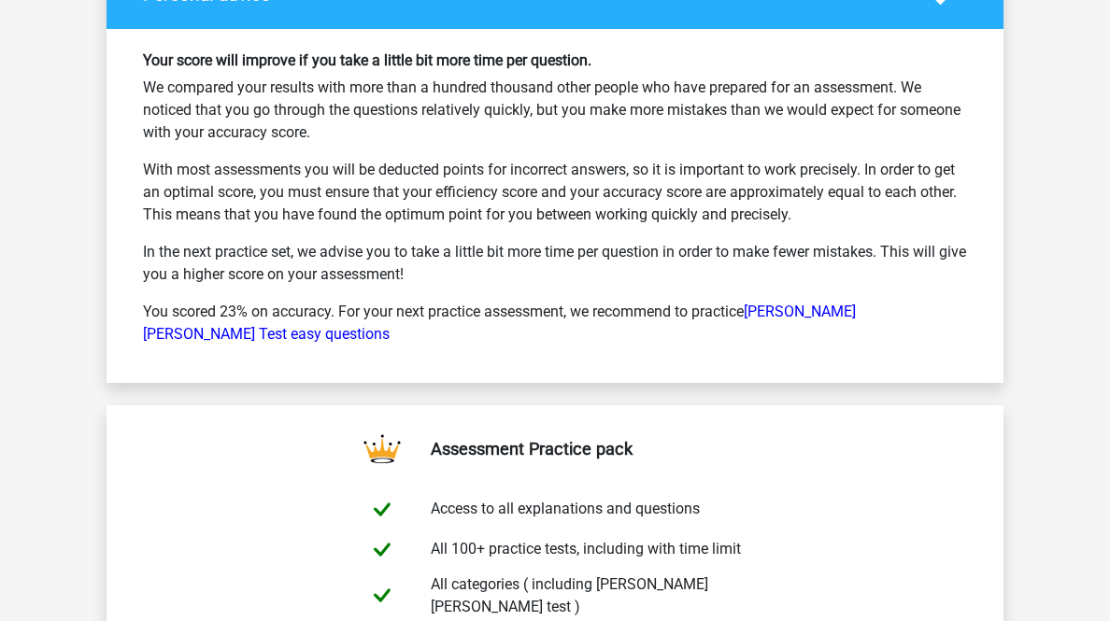
drag, startPoint x: 990, startPoint y: 122, endPoint x: 978, endPoint y: 133, distance: 15.9
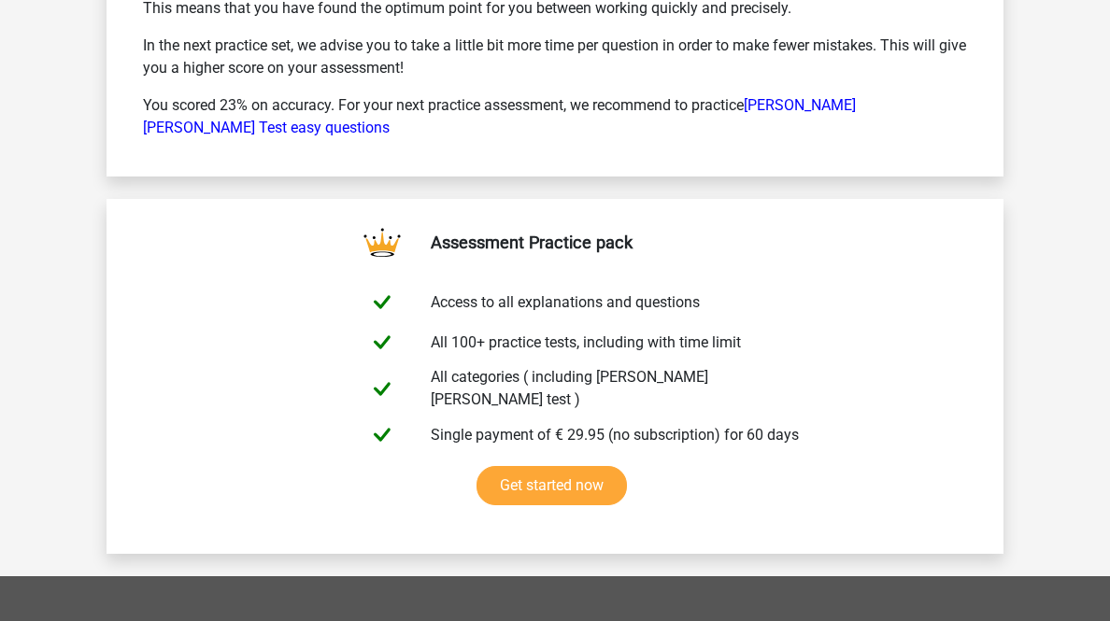
scroll to position [11731, 0]
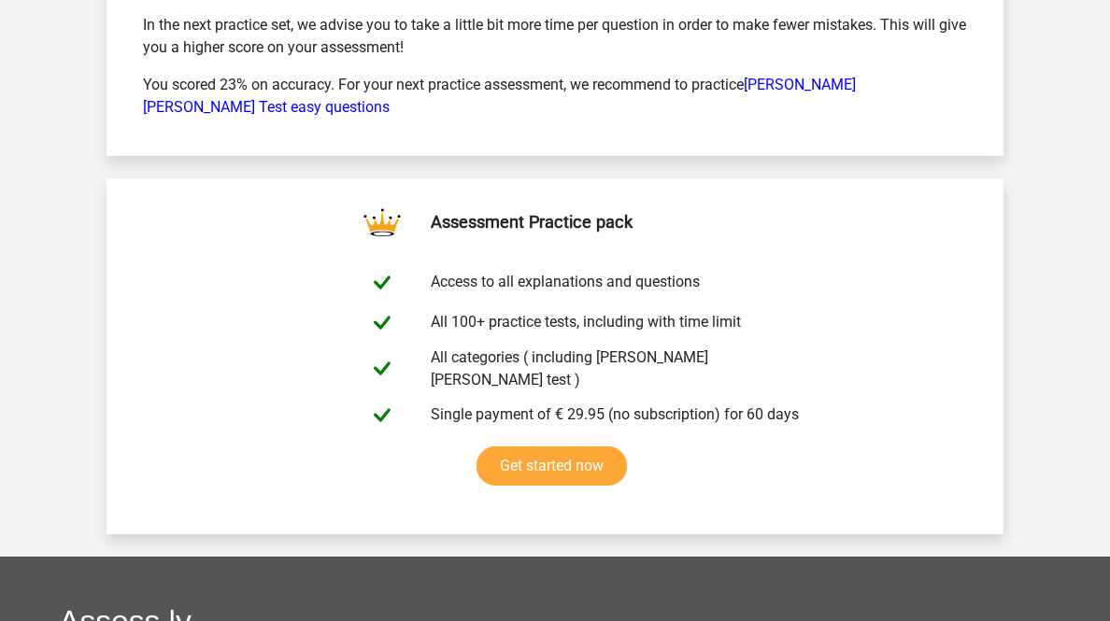
scroll to position [12778, 0]
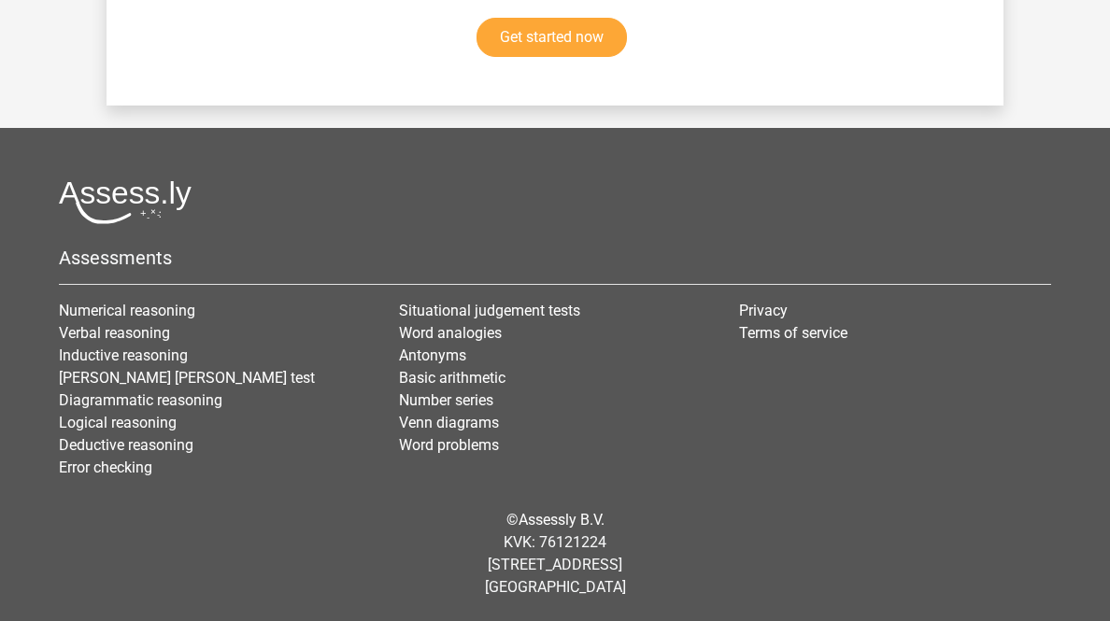
scroll to position [15169, 0]
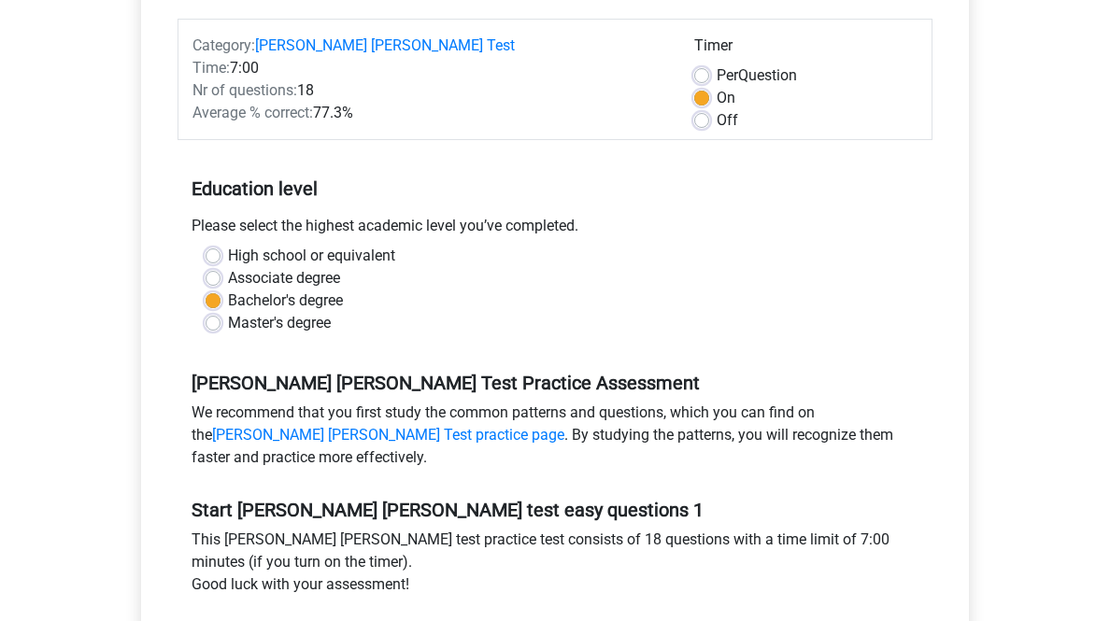
scroll to position [523, 0]
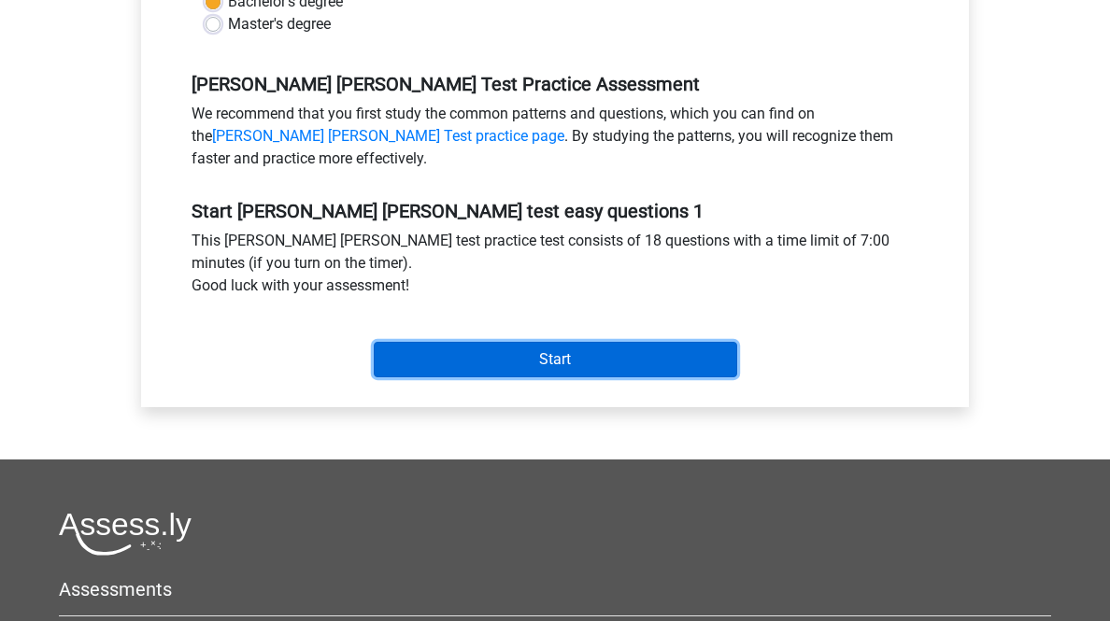
click at [669, 377] on input "Start" at bounding box center [555, 359] width 363 height 35
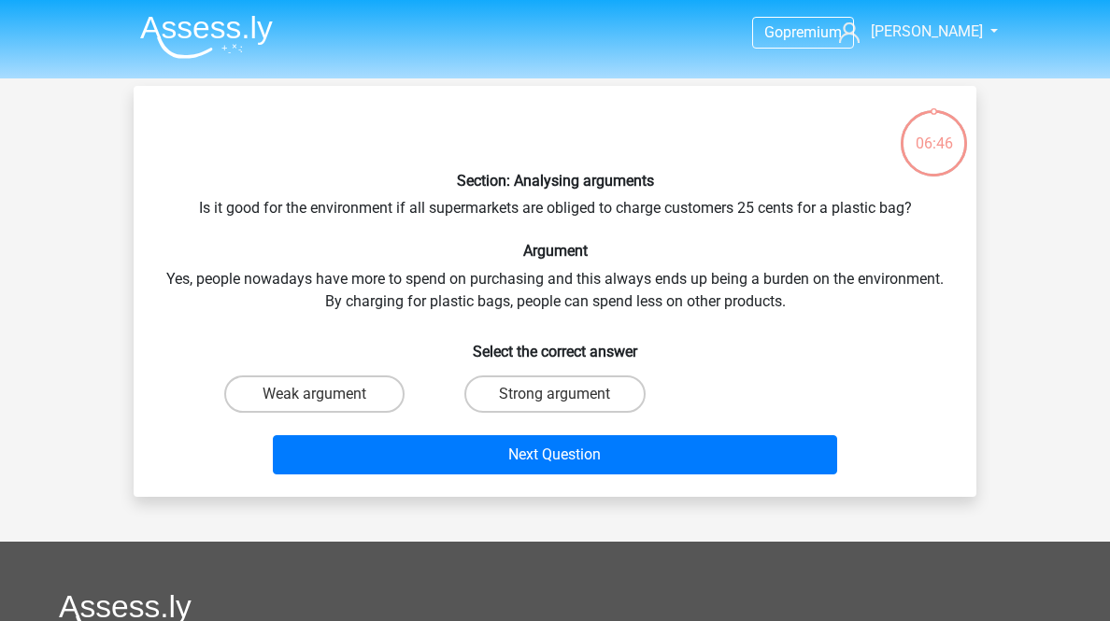
scroll to position [149, 0]
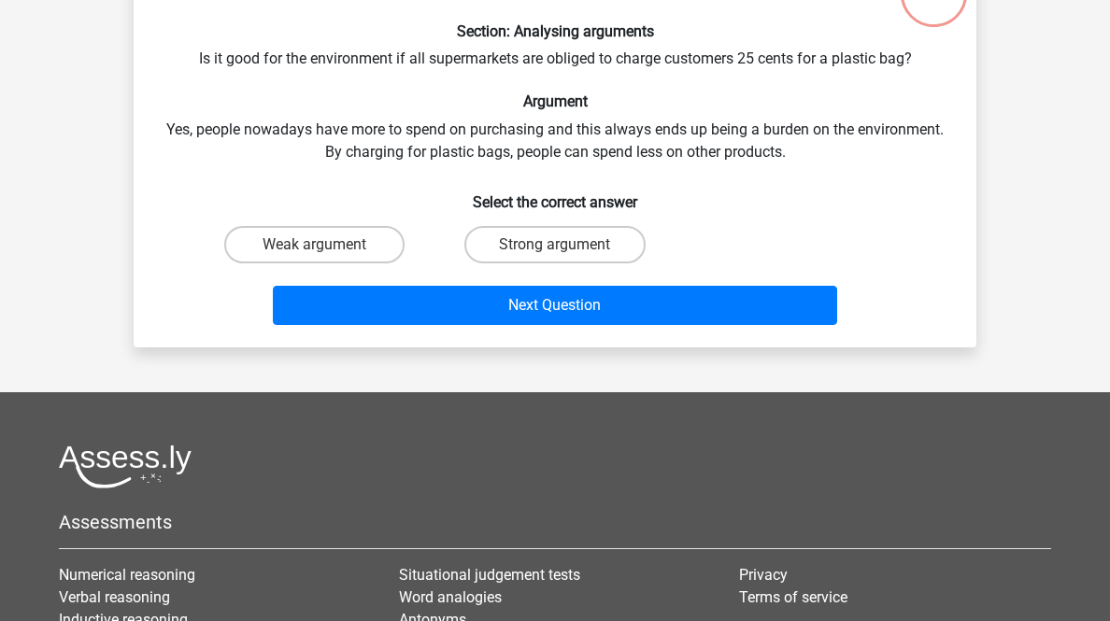
click at [526, 263] on label "Strong argument" at bounding box center [554, 244] width 180 height 37
click at [555, 257] on input "Strong argument" at bounding box center [561, 251] width 12 height 12
radio input "true"
drag, startPoint x: 410, startPoint y: 376, endPoint x: 441, endPoint y: 412, distance: 47.0
click at [404, 263] on label "Weak argument" at bounding box center [314, 244] width 180 height 37
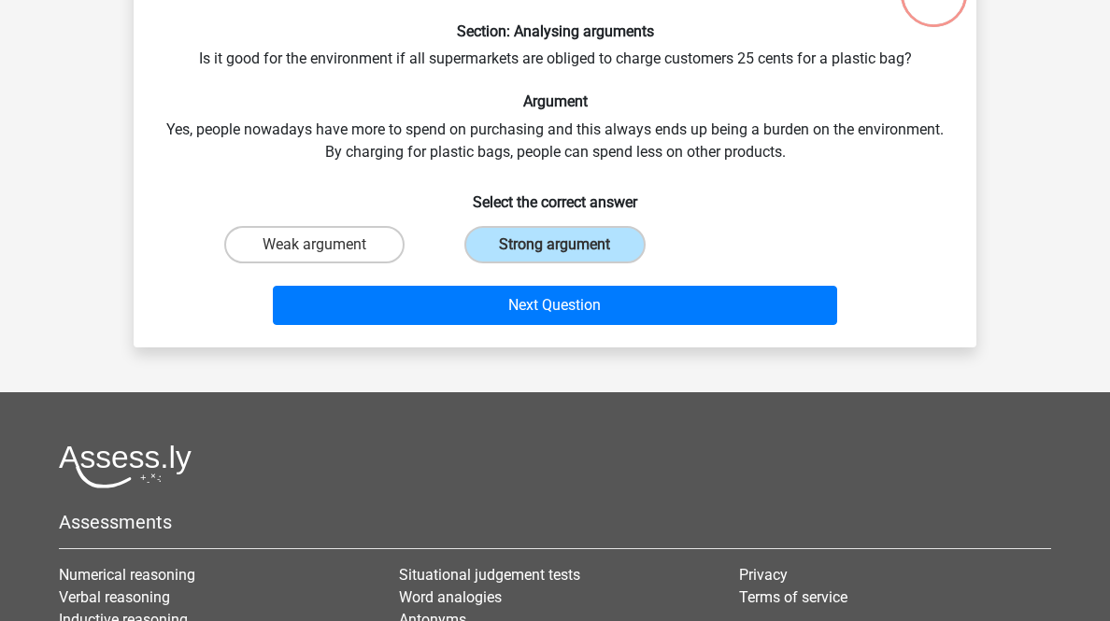
click at [327, 257] on input "Weak argument" at bounding box center [321, 251] width 12 height 12
radio input "true"
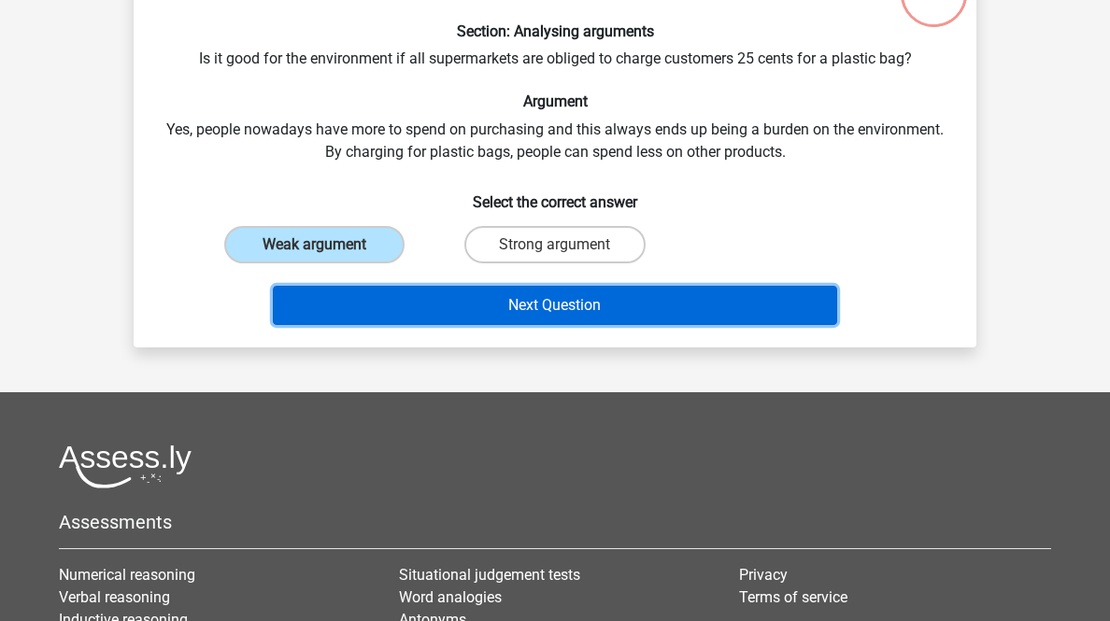
click at [458, 325] on button "Next Question" at bounding box center [555, 305] width 565 height 39
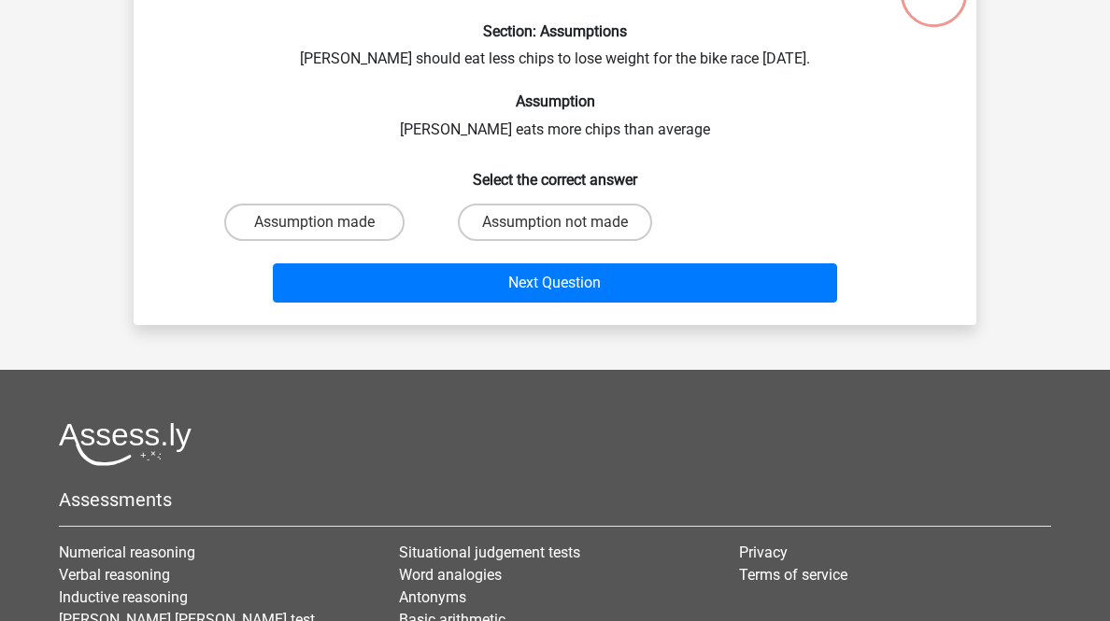
scroll to position [92, 0]
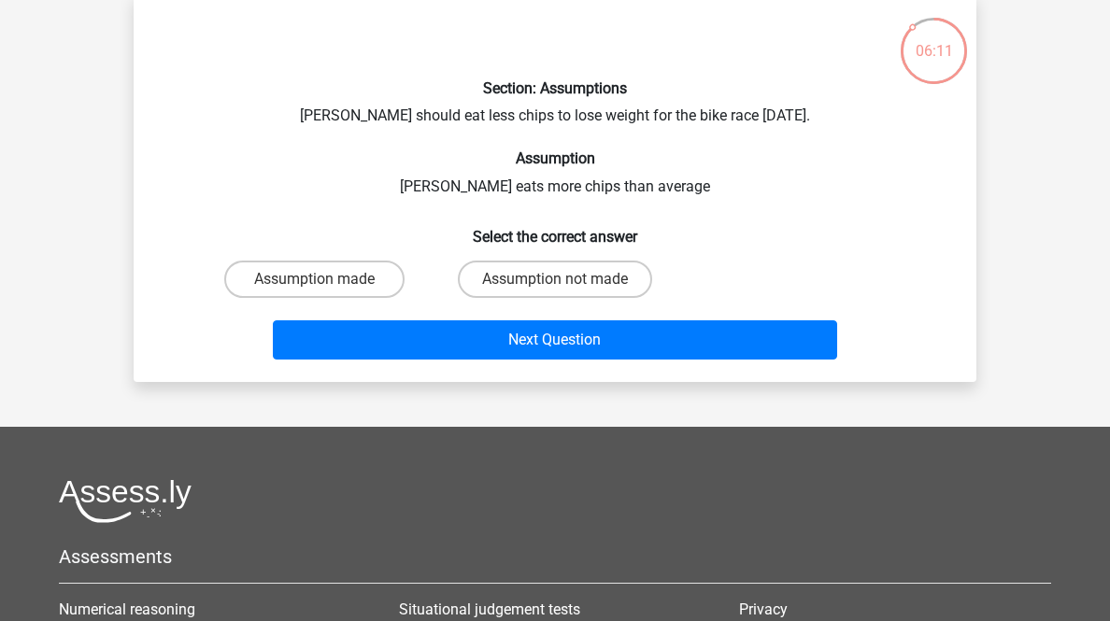
click at [559, 291] on input "Assumption not made" at bounding box center [561, 285] width 12 height 12
radio input "true"
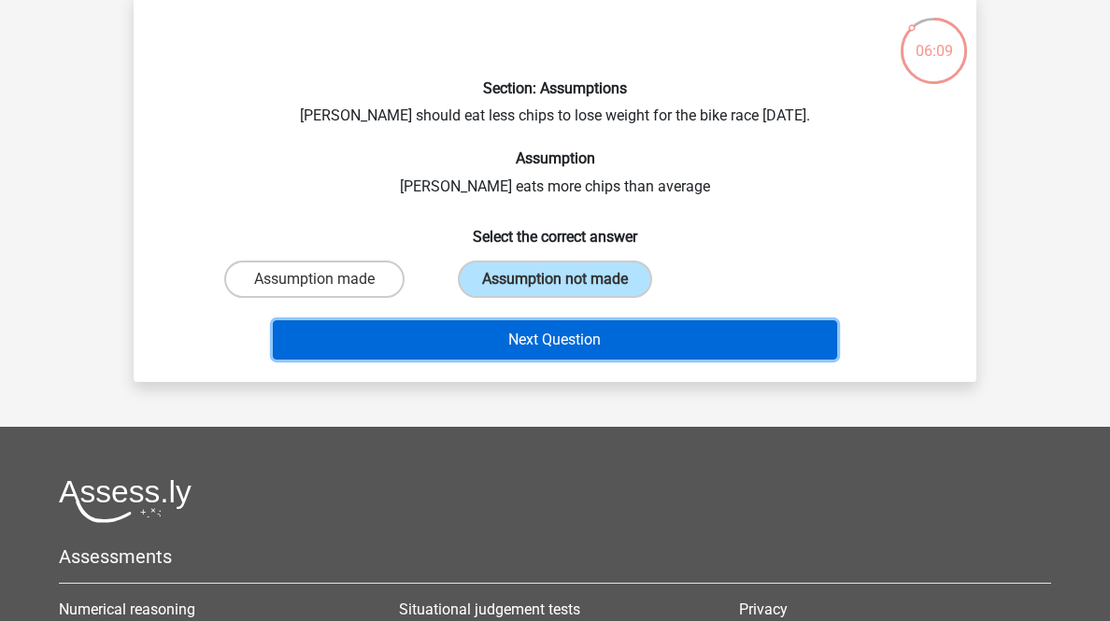
click at [584, 360] on button "Next Question" at bounding box center [555, 339] width 565 height 39
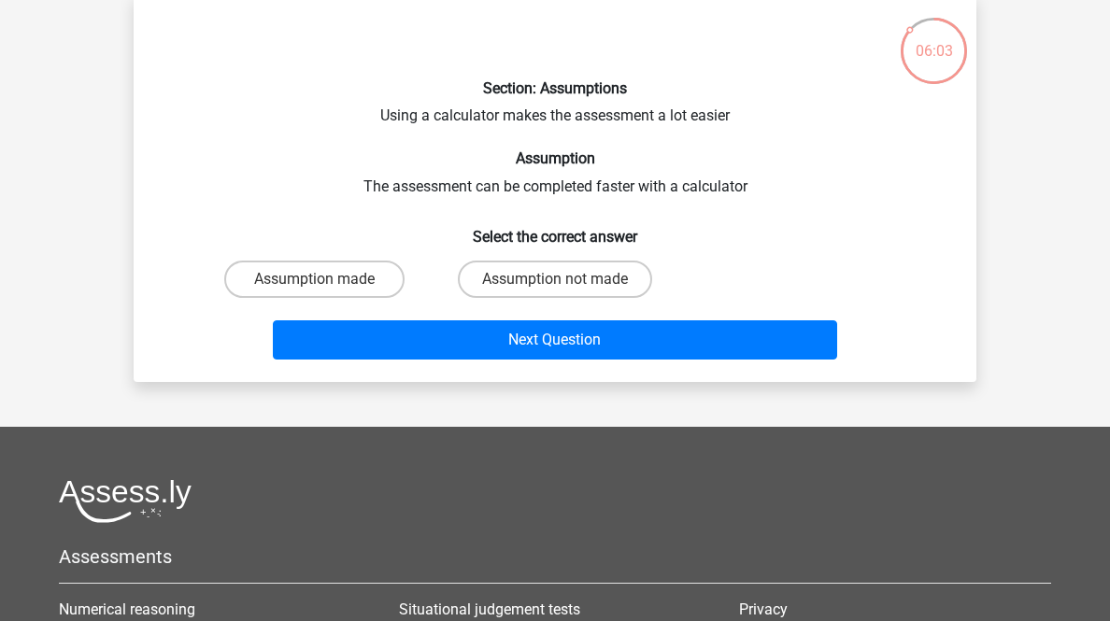
click at [355, 298] on label "Assumption made" at bounding box center [314, 279] width 180 height 37
click at [327, 291] on input "Assumption made" at bounding box center [321, 285] width 12 height 12
radio input "true"
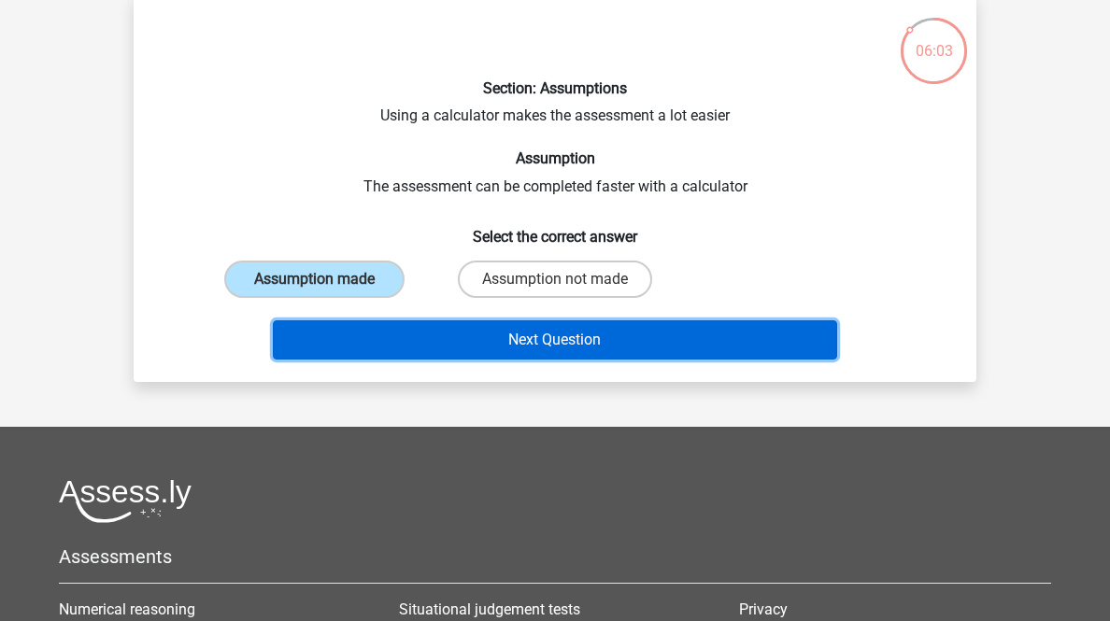
click at [439, 360] on button "Next Question" at bounding box center [555, 339] width 565 height 39
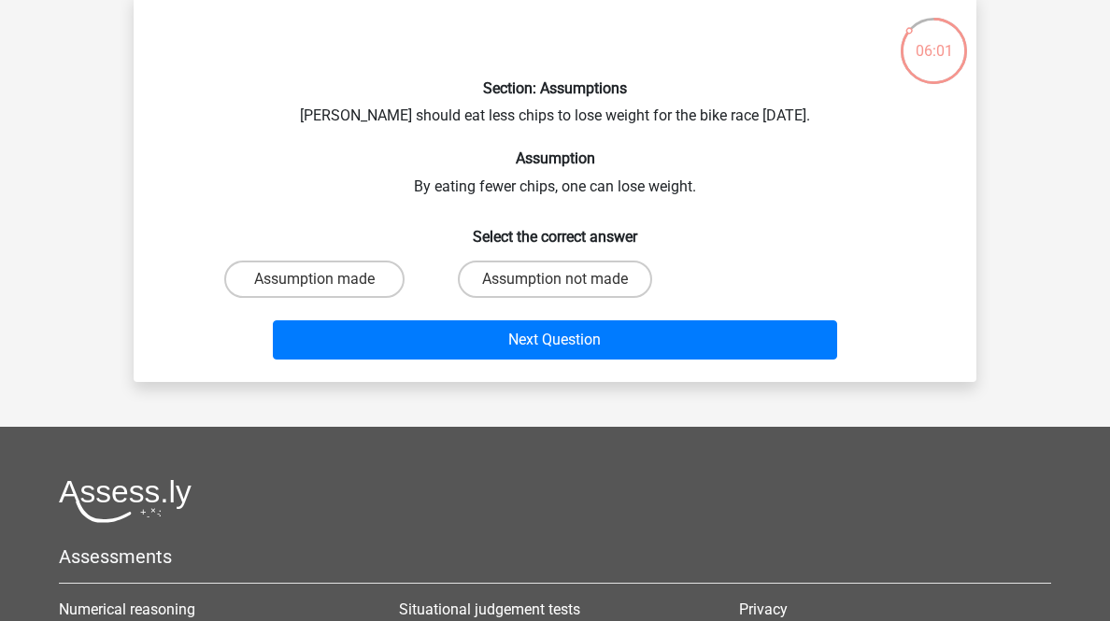
click at [598, 298] on label "Assumption not made" at bounding box center [555, 279] width 194 height 37
click at [567, 291] on input "Assumption not made" at bounding box center [561, 285] width 12 height 12
radio input "true"
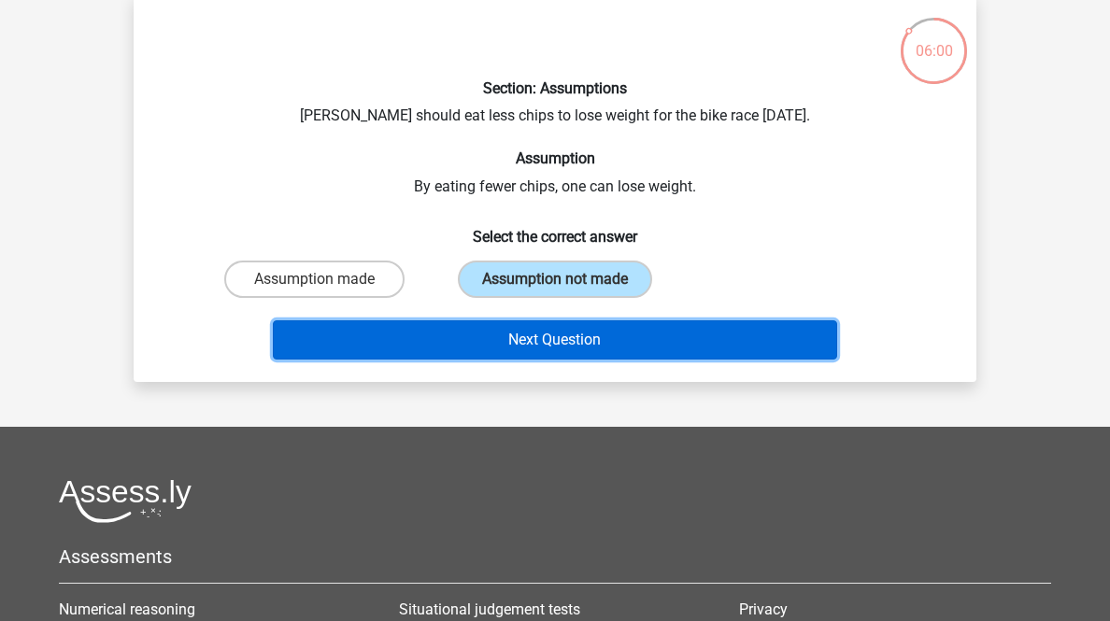
click at [632, 360] on button "Next Question" at bounding box center [555, 339] width 565 height 39
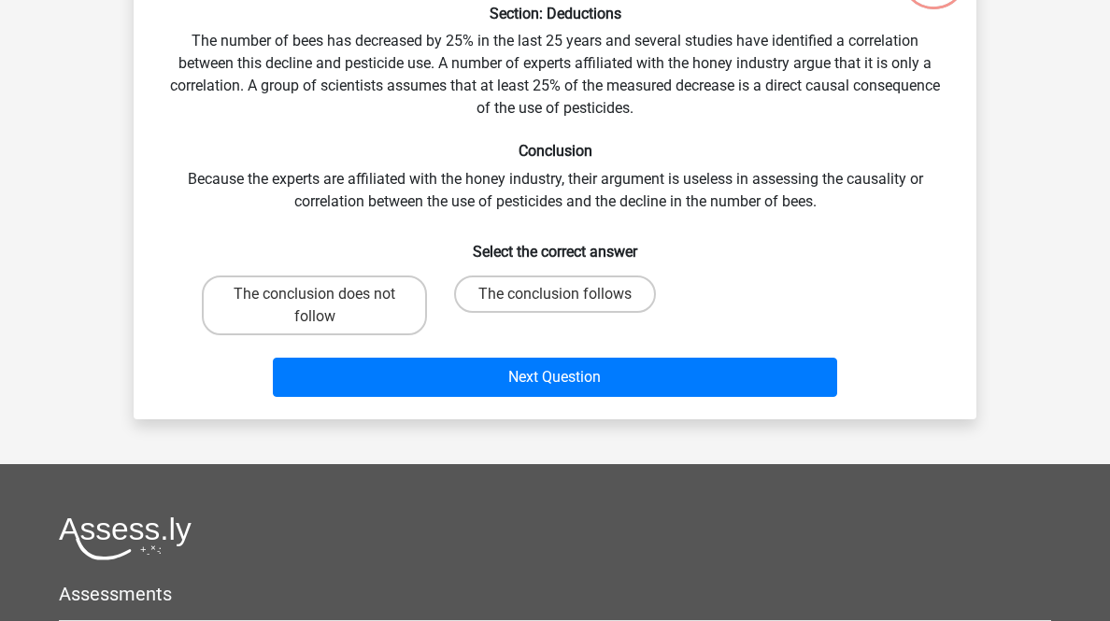
scroll to position [242, 0]
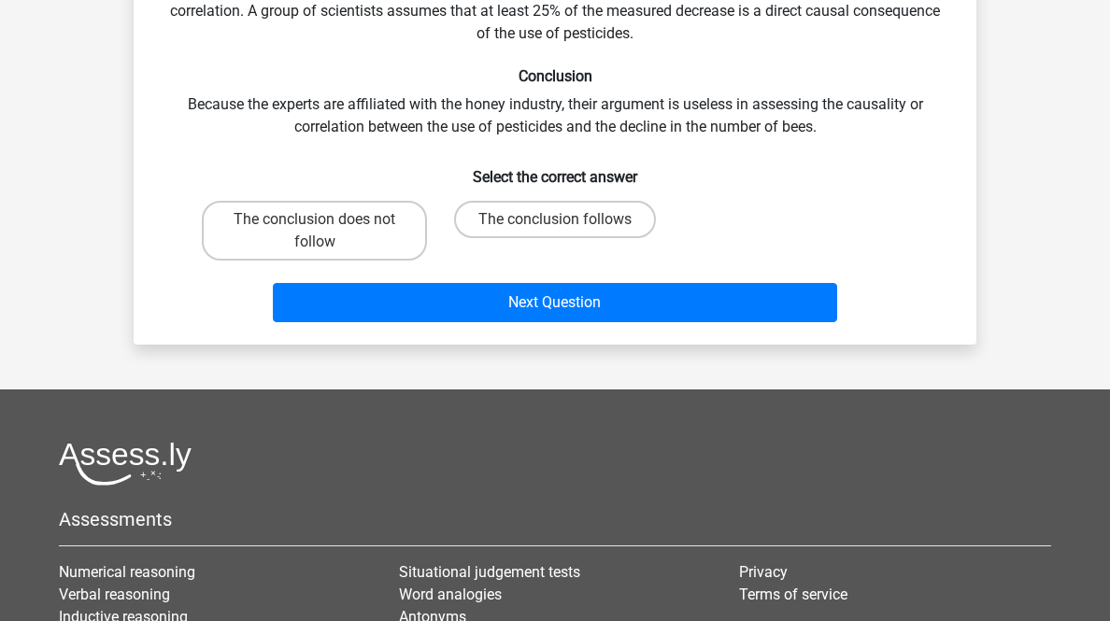
click at [377, 261] on label "The conclusion does not follow" at bounding box center [314, 231] width 225 height 60
click at [327, 232] on input "The conclusion does not follow" at bounding box center [321, 225] width 12 height 12
radio input "true"
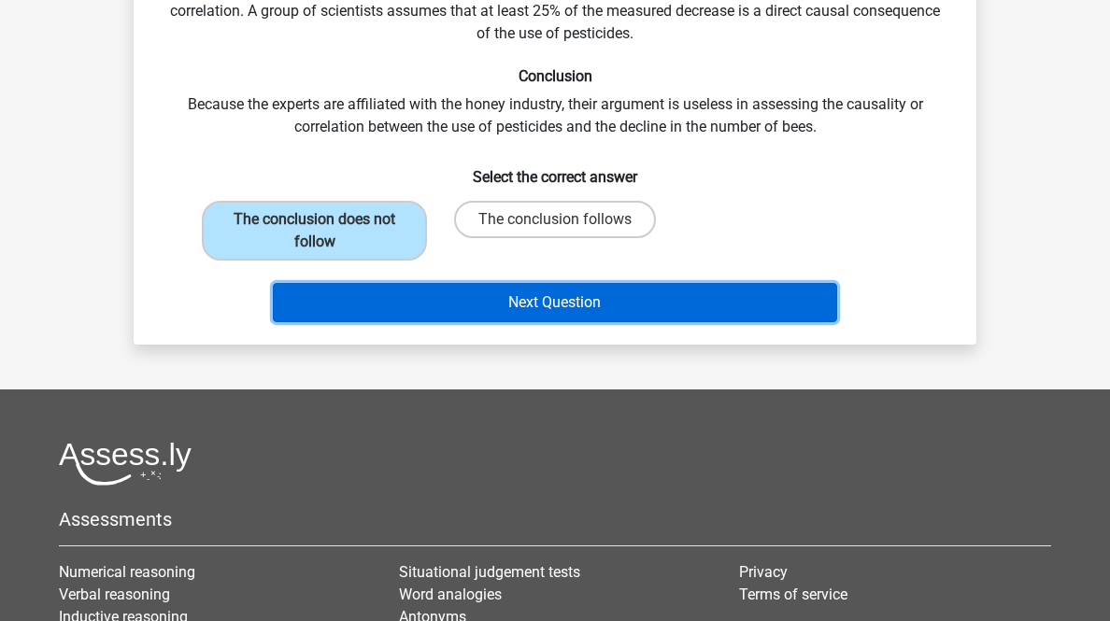
click at [405, 322] on button "Next Question" at bounding box center [555, 302] width 565 height 39
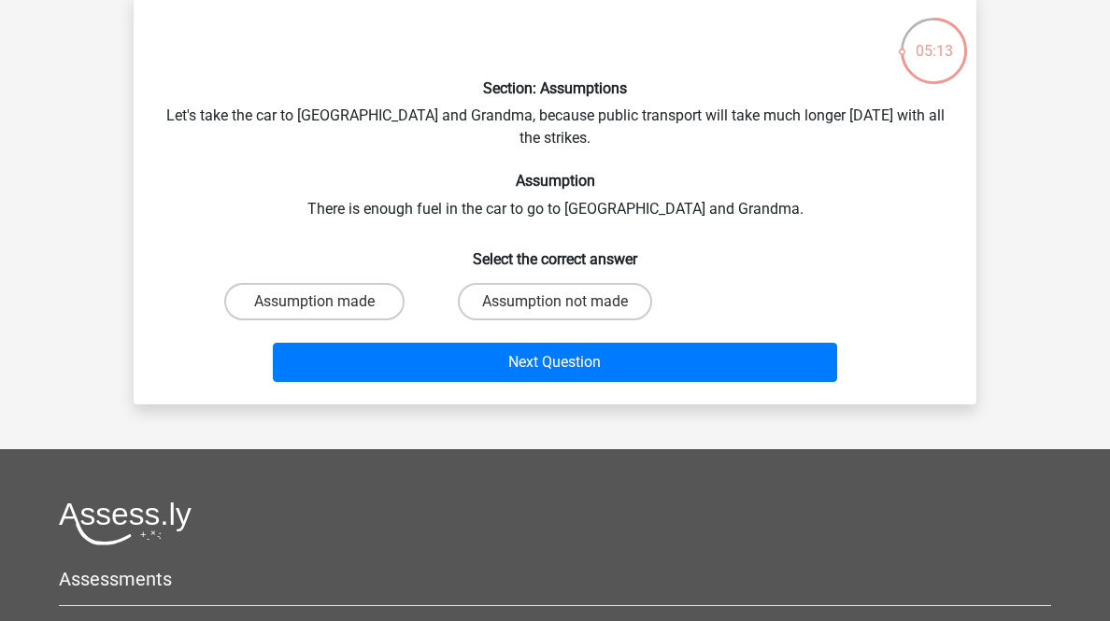
scroll to position [18, 0]
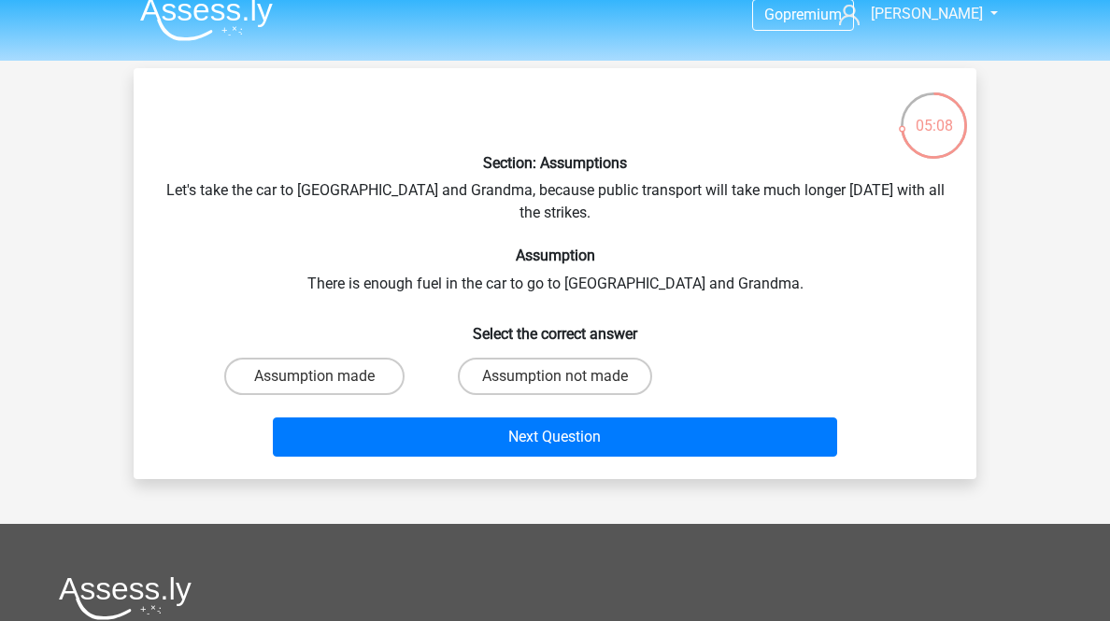
click at [269, 395] on label "Assumption made" at bounding box center [314, 376] width 180 height 37
click at [315, 389] on input "Assumption made" at bounding box center [321, 382] width 12 height 12
radio input "true"
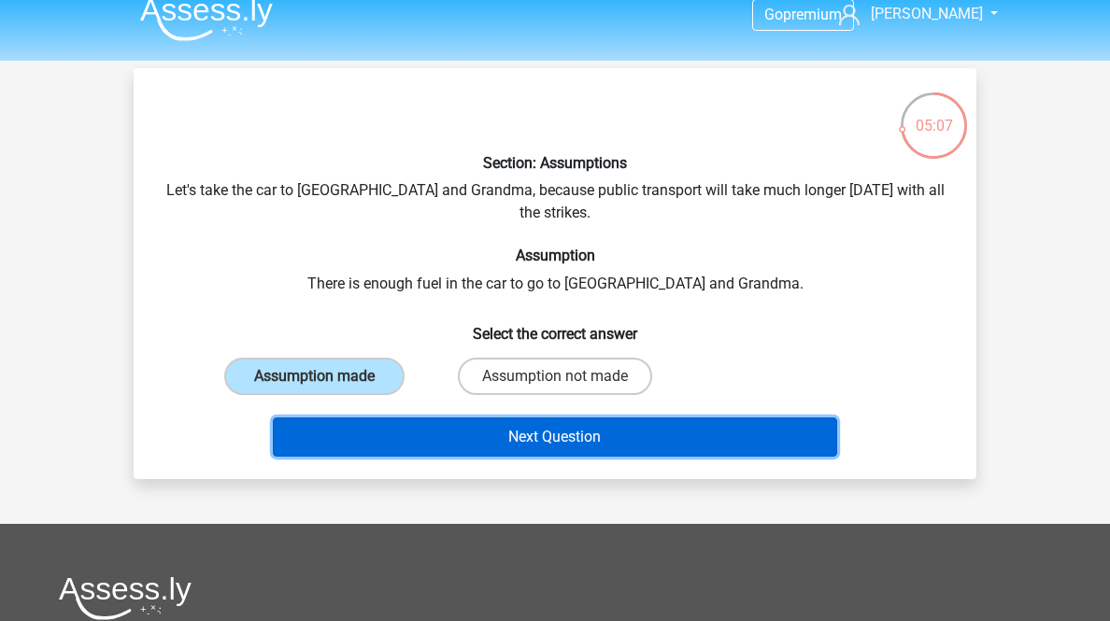
click at [357, 457] on button "Next Question" at bounding box center [555, 437] width 565 height 39
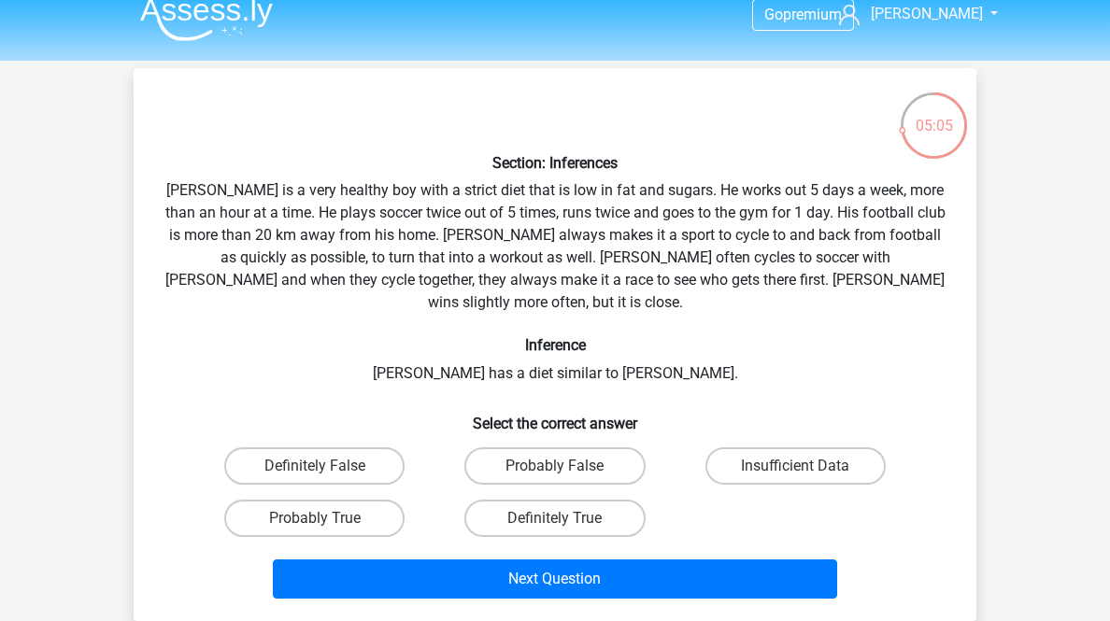
scroll to position [92, 0]
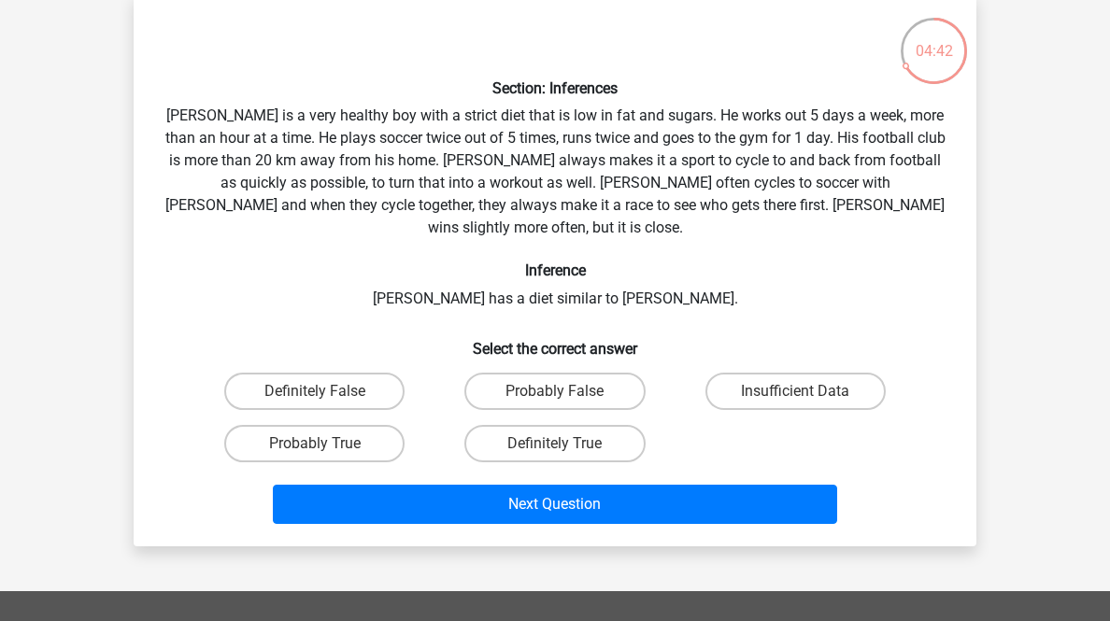
click at [776, 410] on label "Insufficient Data" at bounding box center [795, 391] width 180 height 37
click at [795, 404] on input "Insufficient Data" at bounding box center [801, 397] width 12 height 12
radio input "true"
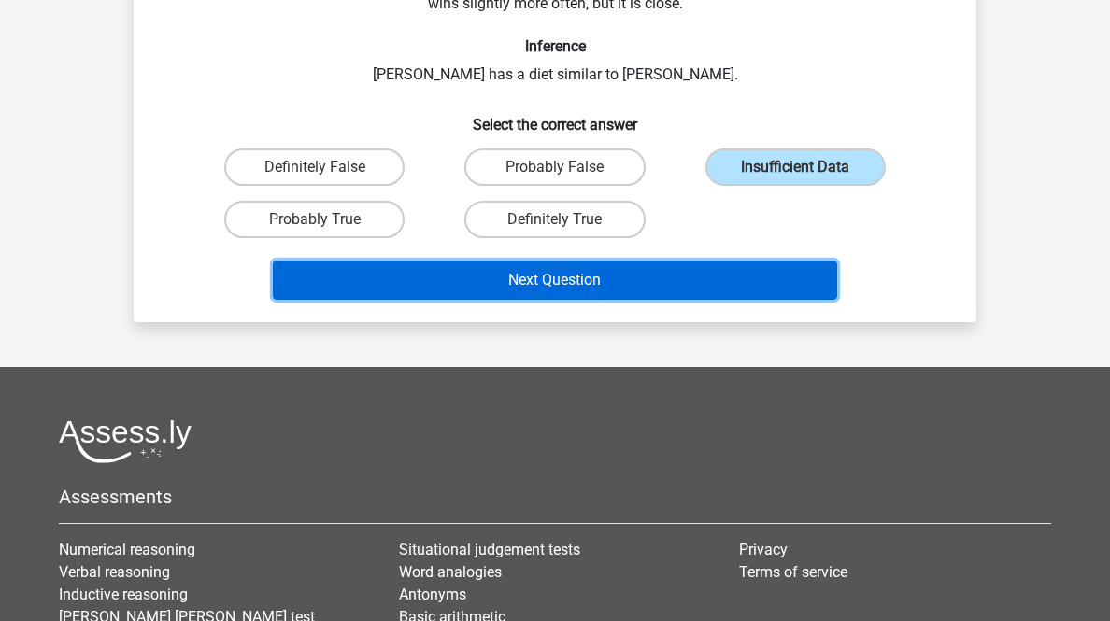
click at [669, 300] on button "Next Question" at bounding box center [555, 280] width 565 height 39
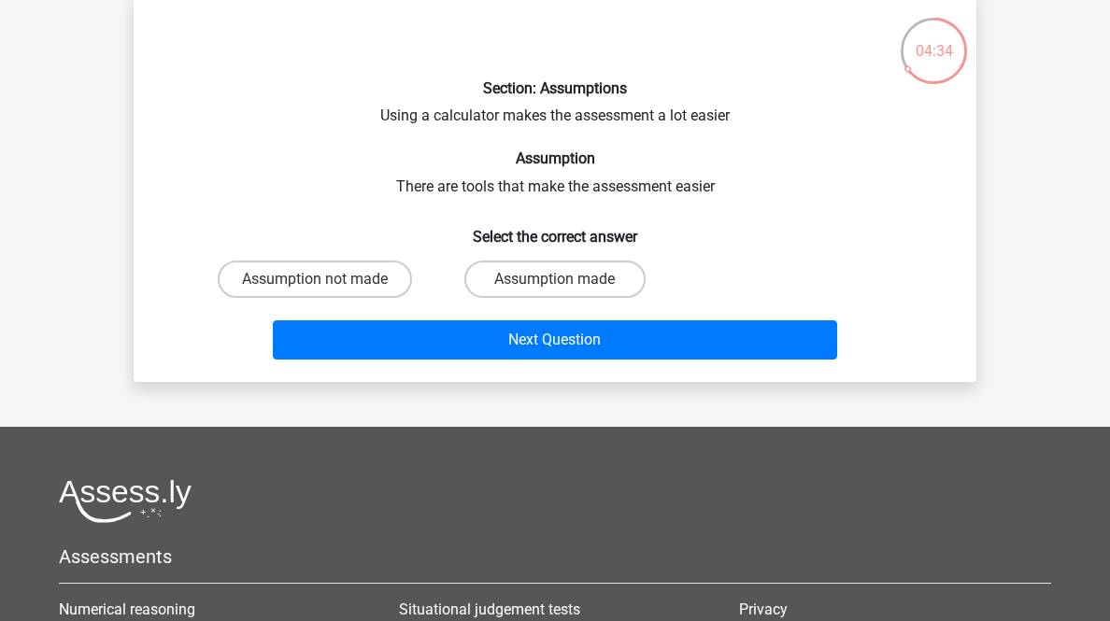
click at [313, 298] on label "Assumption not made" at bounding box center [315, 279] width 194 height 37
click at [315, 291] on input "Assumption not made" at bounding box center [321, 285] width 12 height 12
radio input "true"
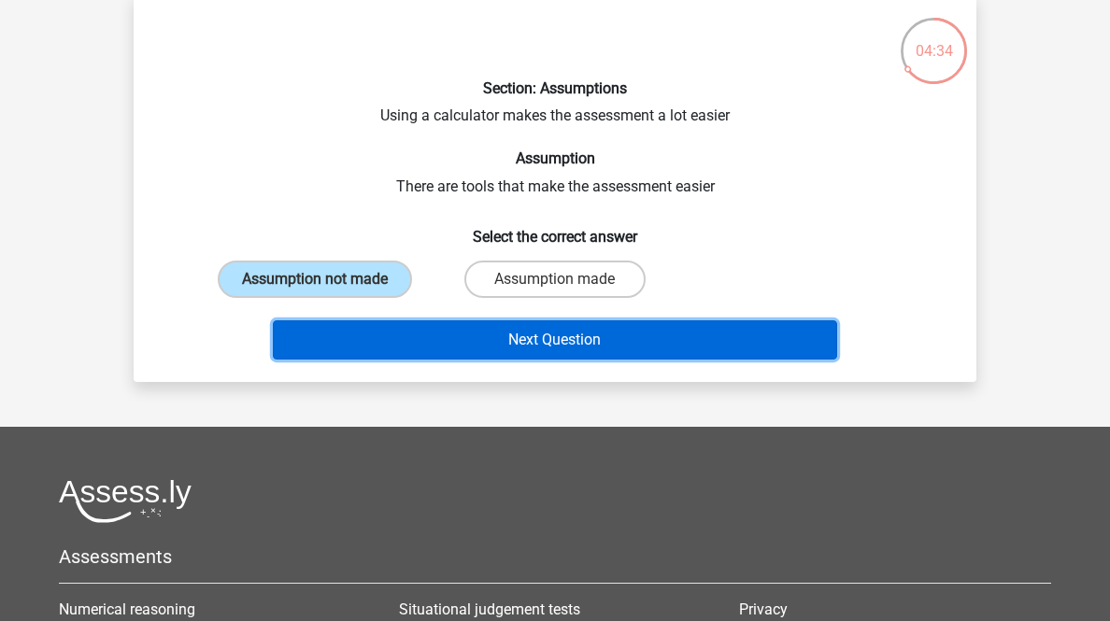
click at [374, 360] on button "Next Question" at bounding box center [555, 339] width 565 height 39
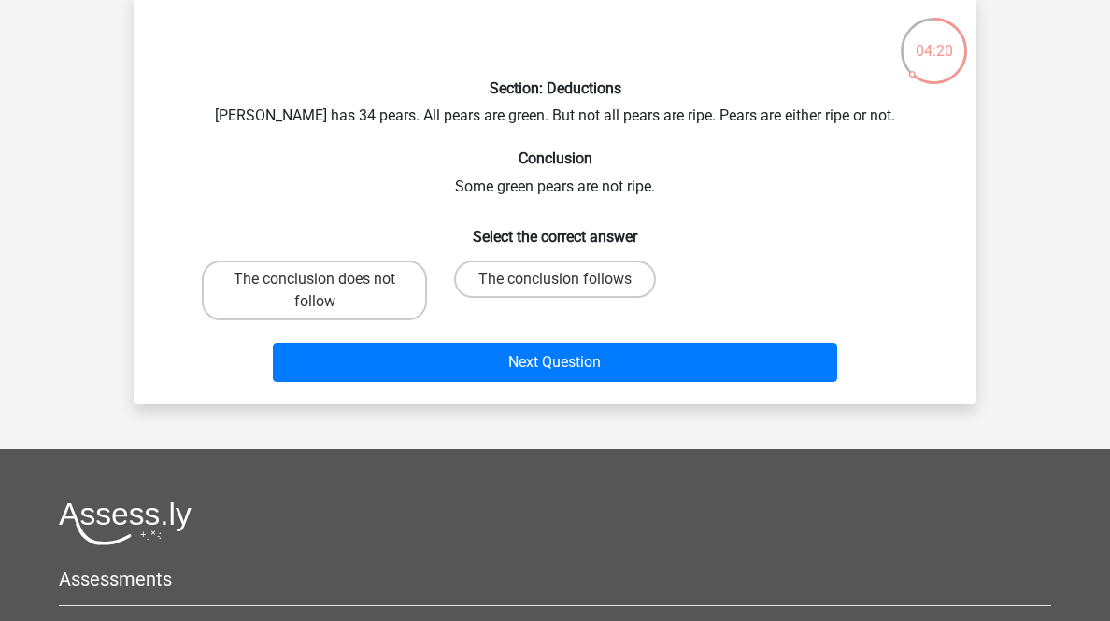
click at [520, 298] on label "The conclusion follows" at bounding box center [555, 279] width 202 height 37
click at [555, 291] on input "The conclusion follows" at bounding box center [561, 285] width 12 height 12
radio input "true"
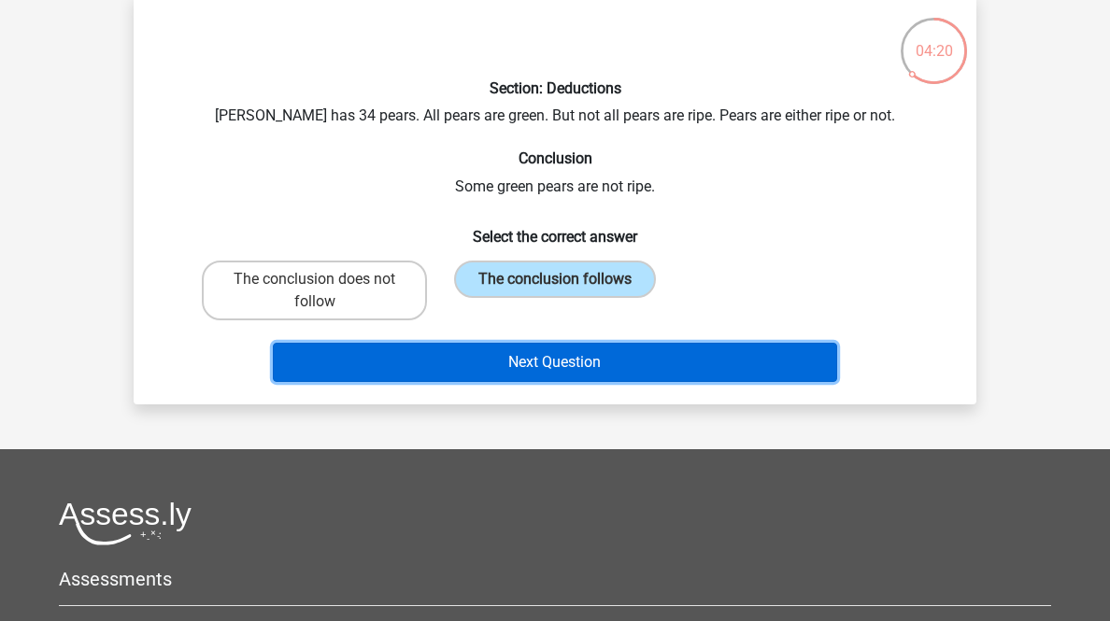
click at [549, 382] on button "Next Question" at bounding box center [555, 362] width 565 height 39
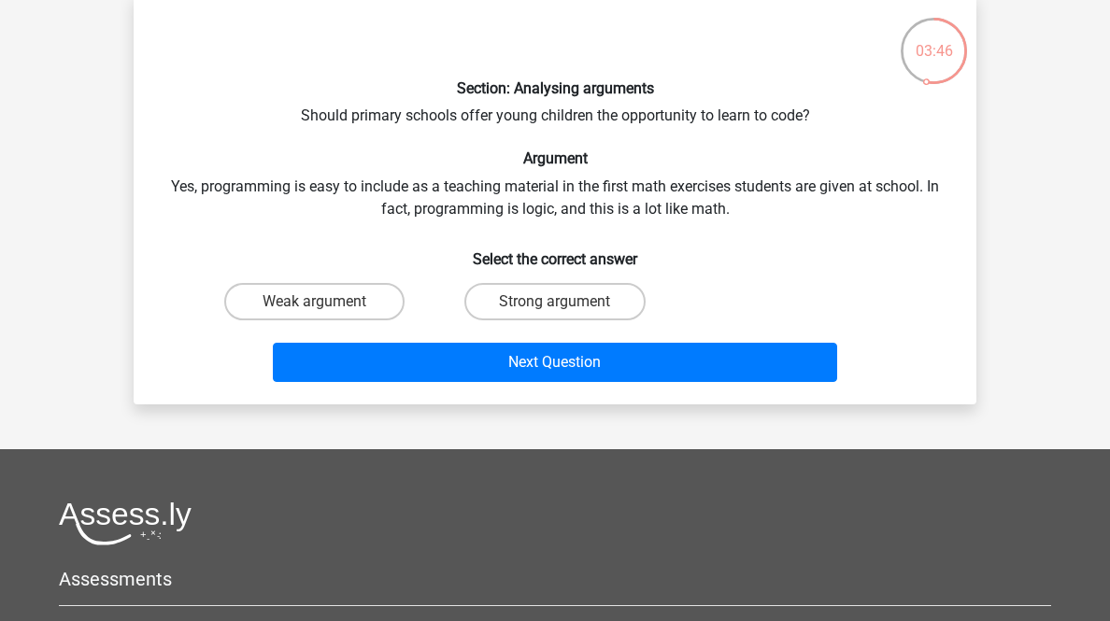
click at [595, 320] on label "Strong argument" at bounding box center [554, 301] width 180 height 37
click at [567, 314] on input "Strong argument" at bounding box center [561, 308] width 12 height 12
radio input "true"
click at [602, 389] on div "Next Question" at bounding box center [554, 359] width 783 height 62
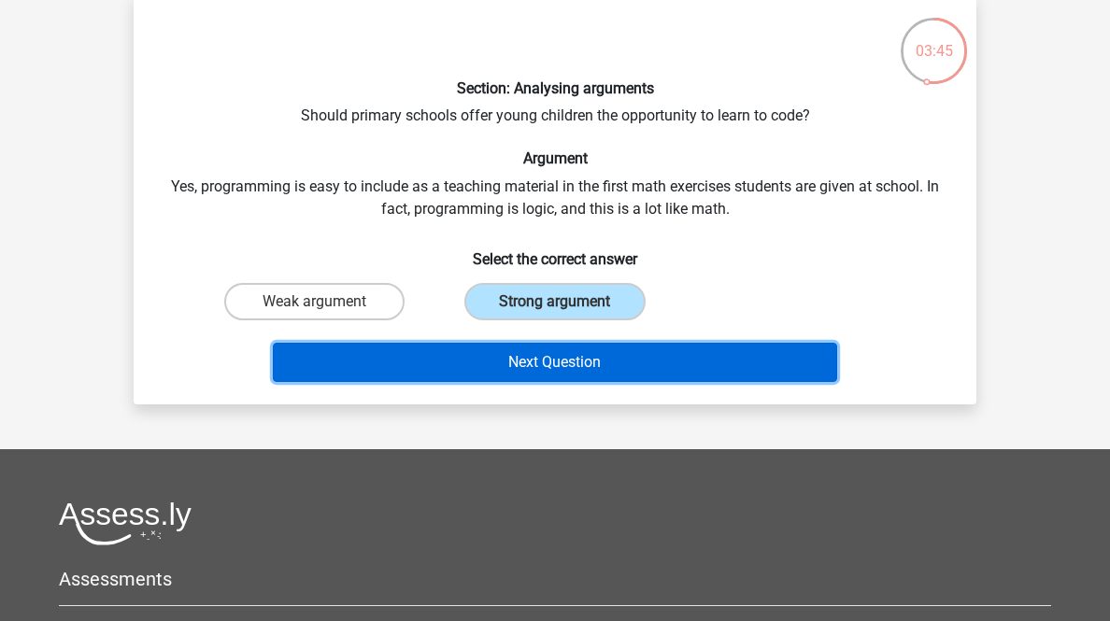
click at [602, 382] on button "Next Question" at bounding box center [555, 362] width 565 height 39
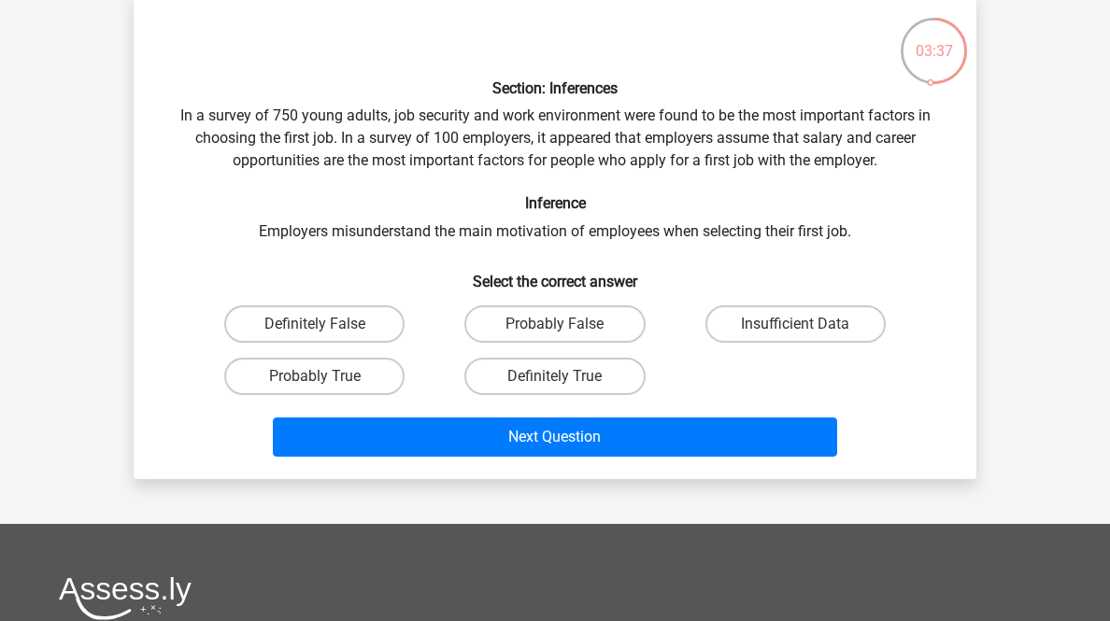
scroll to position [167, 0]
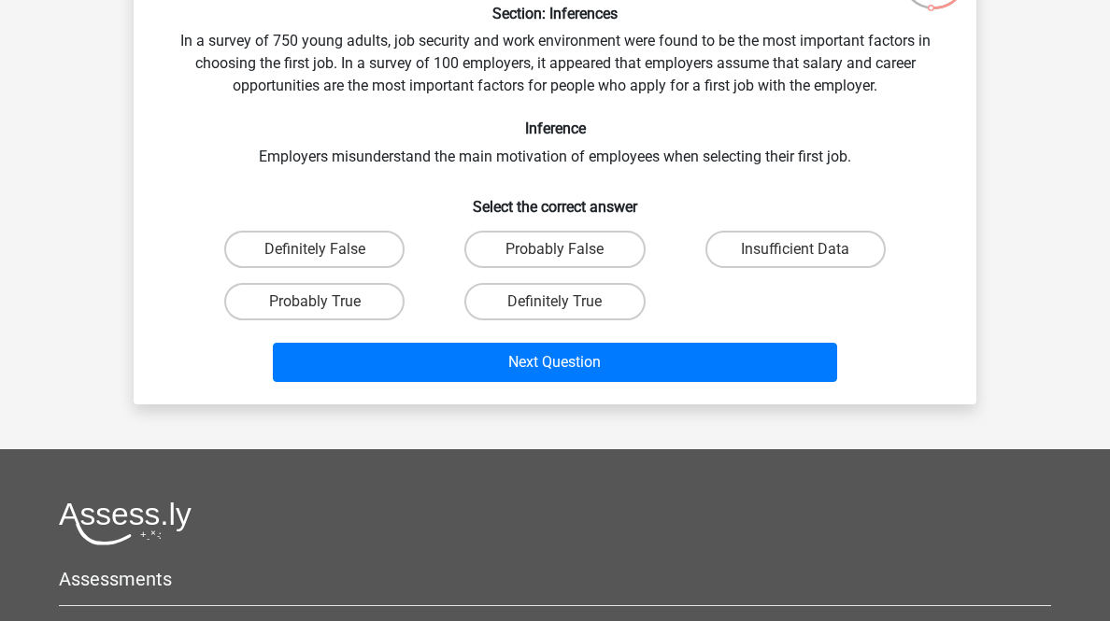
click at [597, 320] on label "Definitely True" at bounding box center [554, 301] width 180 height 37
click at [567, 314] on input "Definitely True" at bounding box center [561, 308] width 12 height 12
radio input "true"
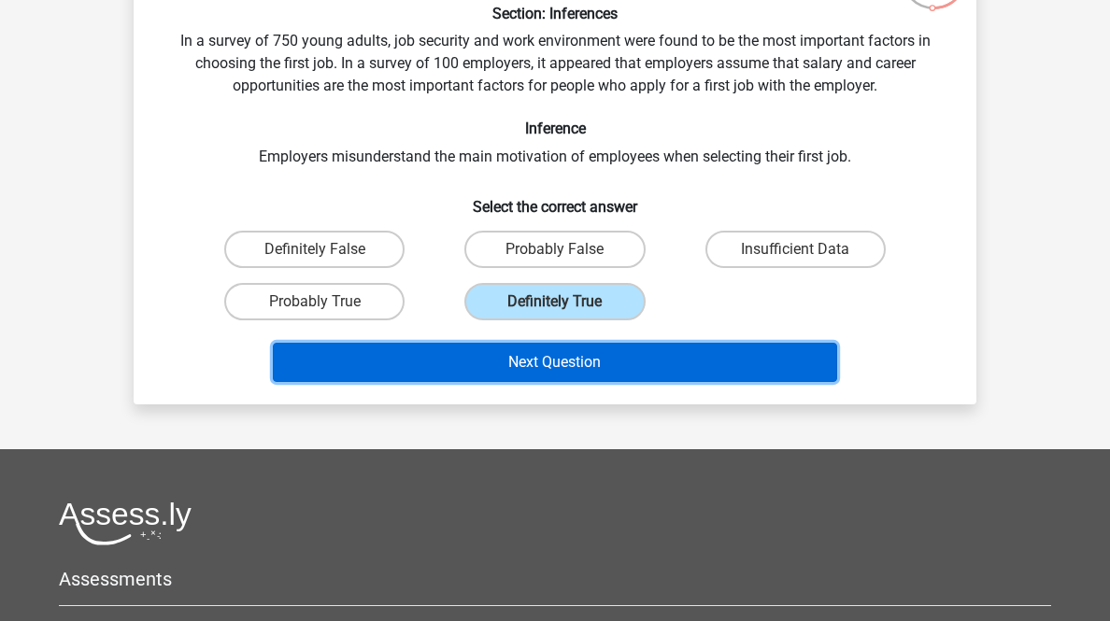
click at [629, 382] on button "Next Question" at bounding box center [555, 362] width 565 height 39
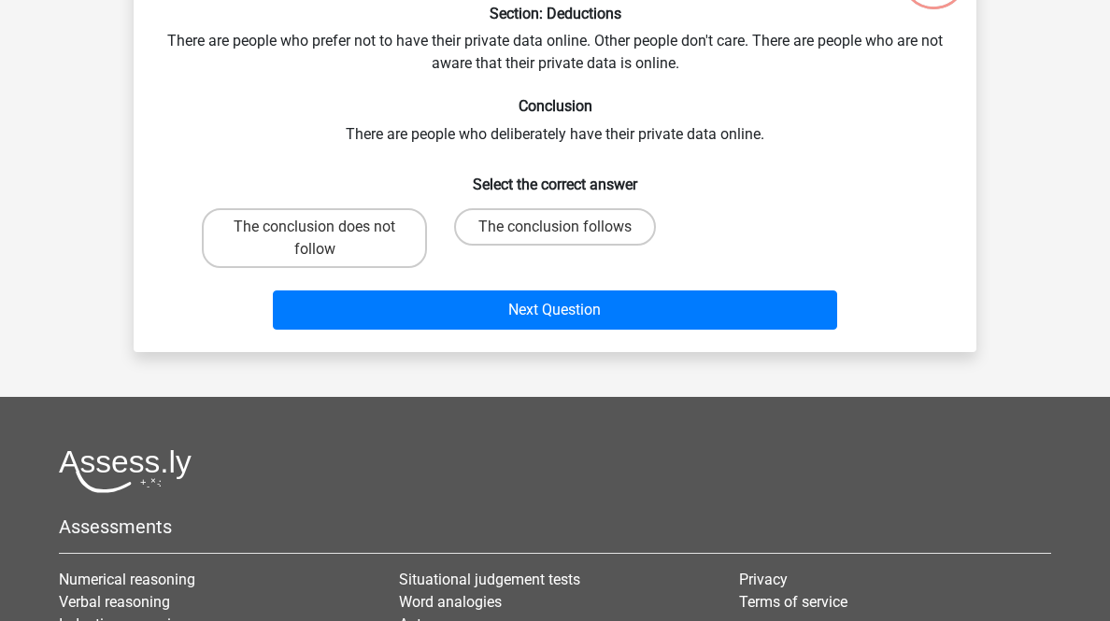
scroll to position [92, 0]
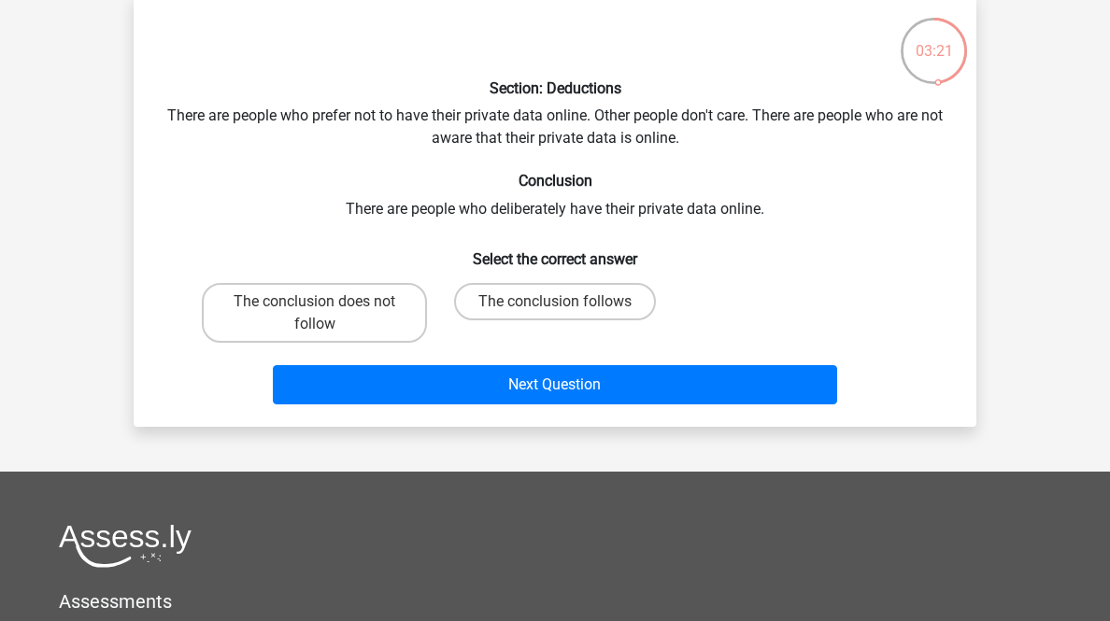
click at [594, 320] on label "The conclusion follows" at bounding box center [555, 301] width 202 height 37
click at [567, 314] on input "The conclusion follows" at bounding box center [561, 308] width 12 height 12
radio input "true"
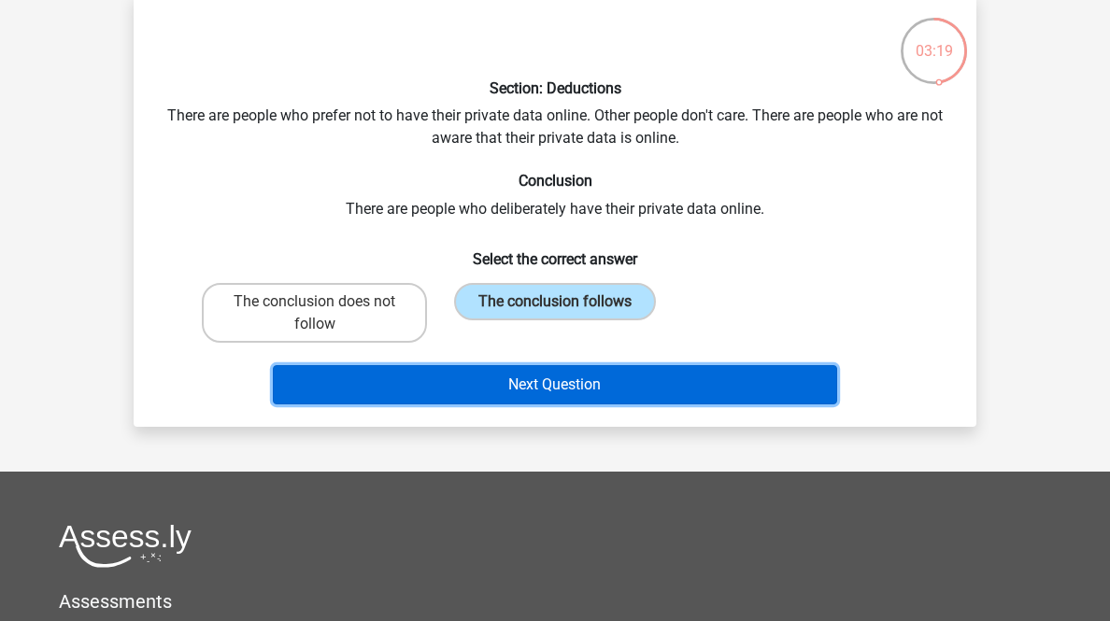
click at [600, 404] on button "Next Question" at bounding box center [555, 384] width 565 height 39
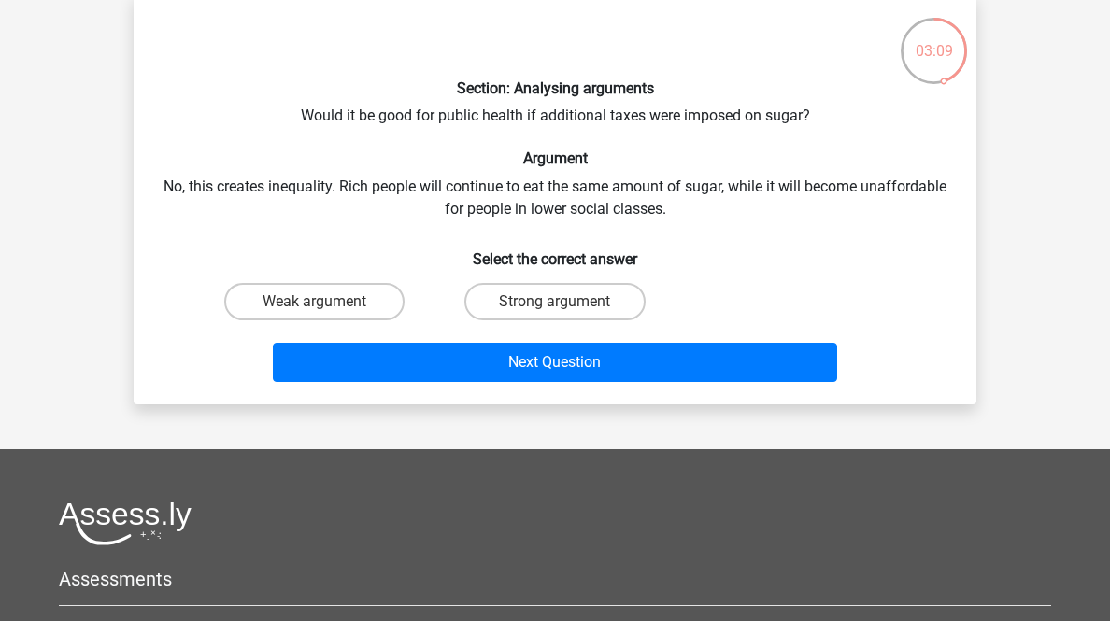
click at [320, 320] on label "Weak argument" at bounding box center [314, 301] width 180 height 37
click at [320, 314] on input "Weak argument" at bounding box center [321, 308] width 12 height 12
radio input "true"
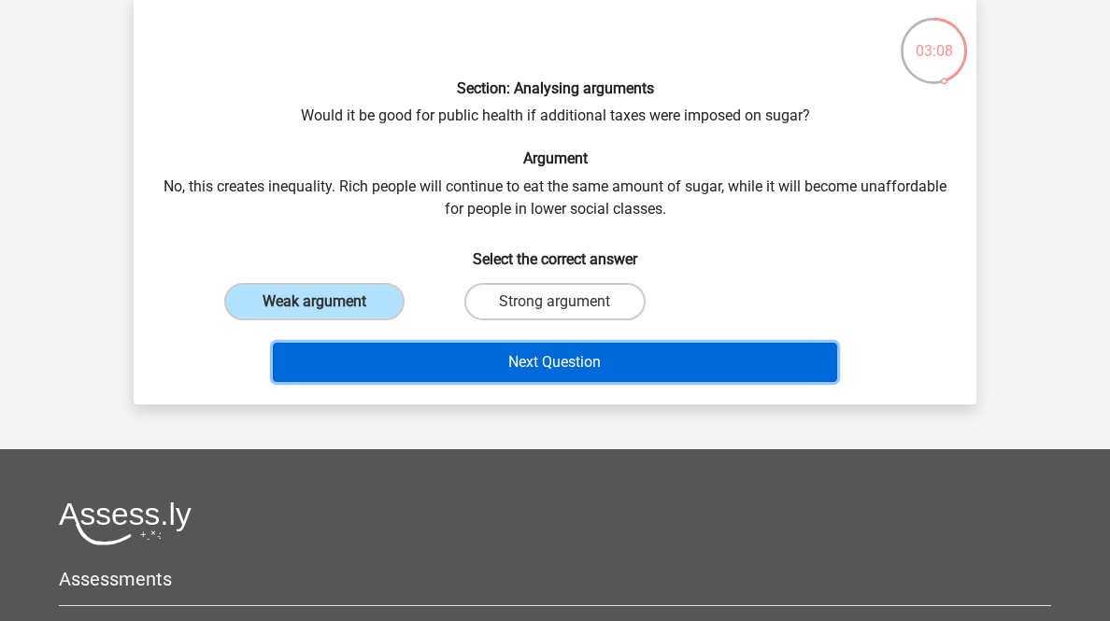
click at [384, 382] on button "Next Question" at bounding box center [555, 362] width 565 height 39
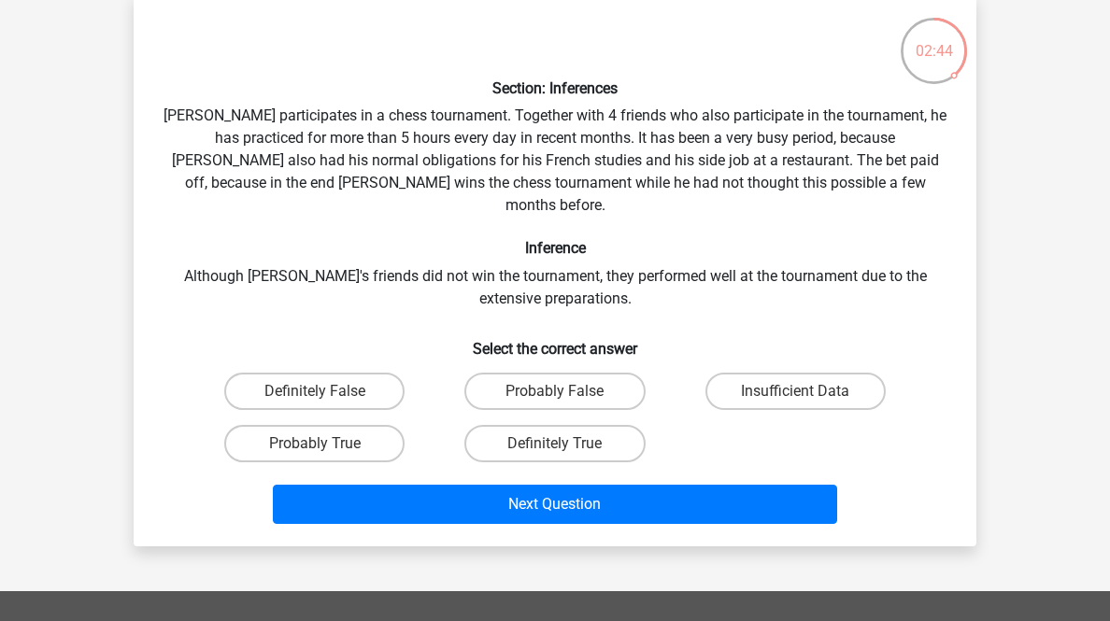
scroll to position [167, 0]
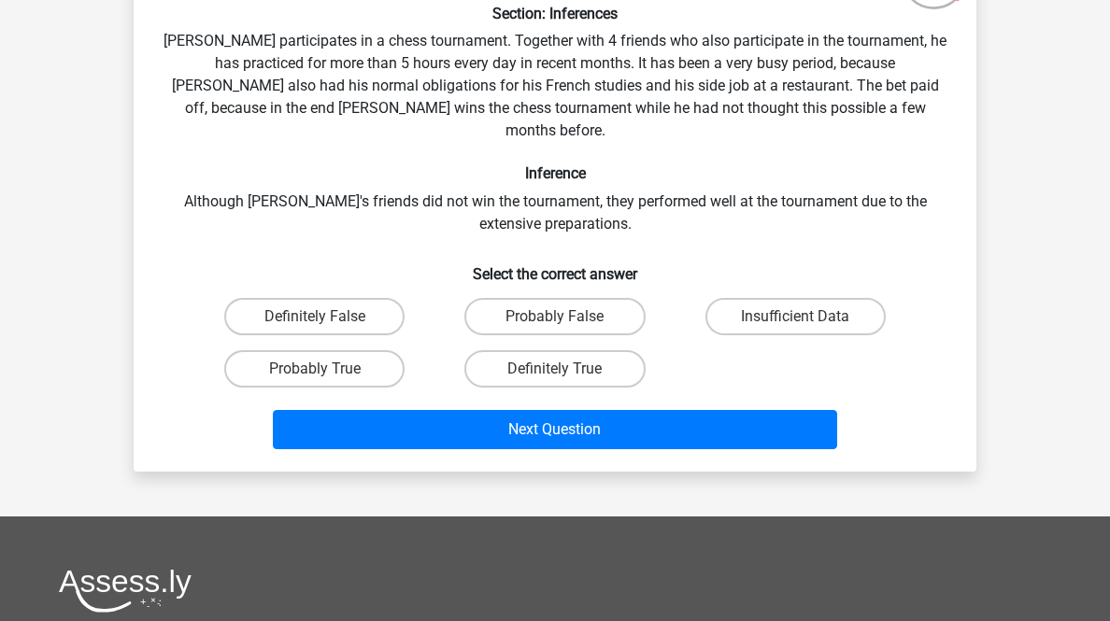
click at [262, 388] on label "Probably True" at bounding box center [314, 368] width 180 height 37
click at [315, 381] on input "Probably True" at bounding box center [321, 375] width 12 height 12
radio input "true"
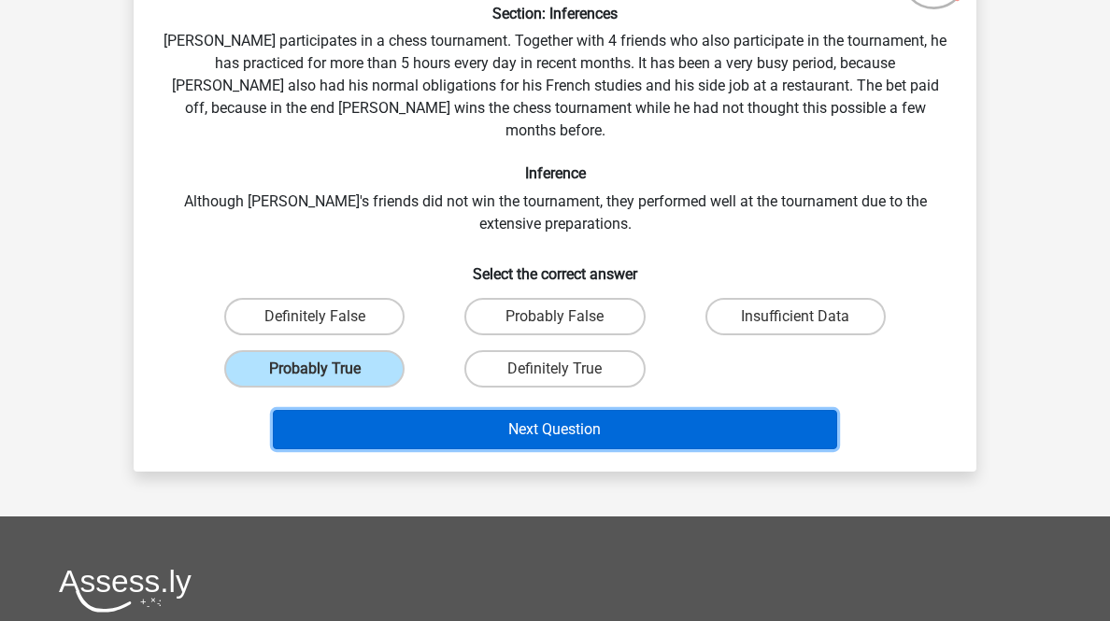
click at [357, 449] on button "Next Question" at bounding box center [555, 429] width 565 height 39
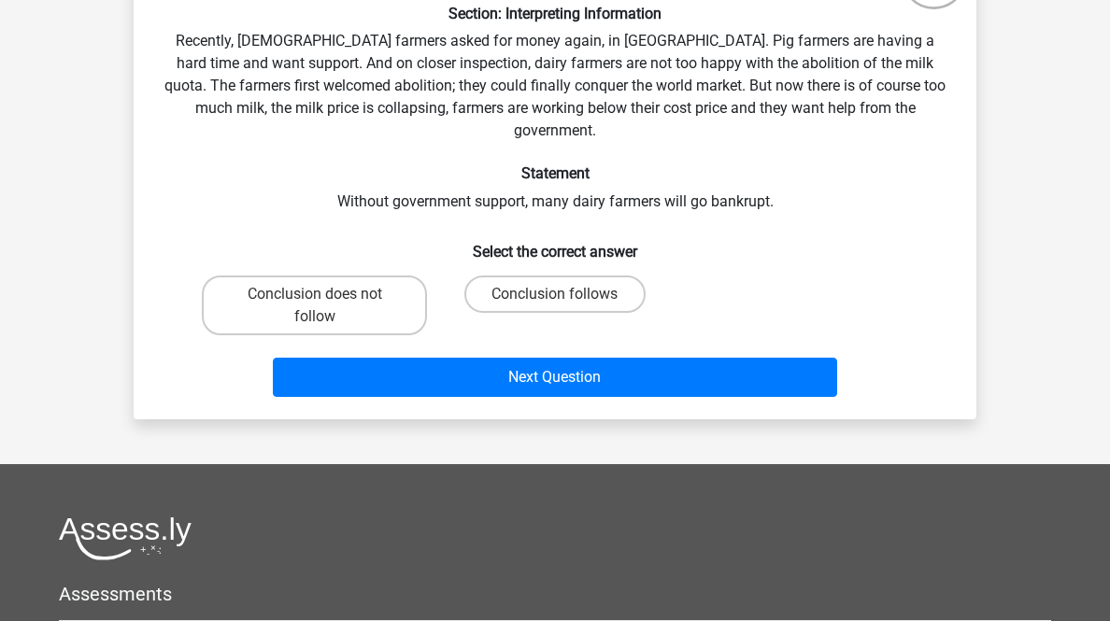
click at [626, 313] on label "Conclusion follows" at bounding box center [554, 294] width 180 height 37
click at [567, 306] on input "Conclusion follows" at bounding box center [561, 300] width 12 height 12
radio input "true"
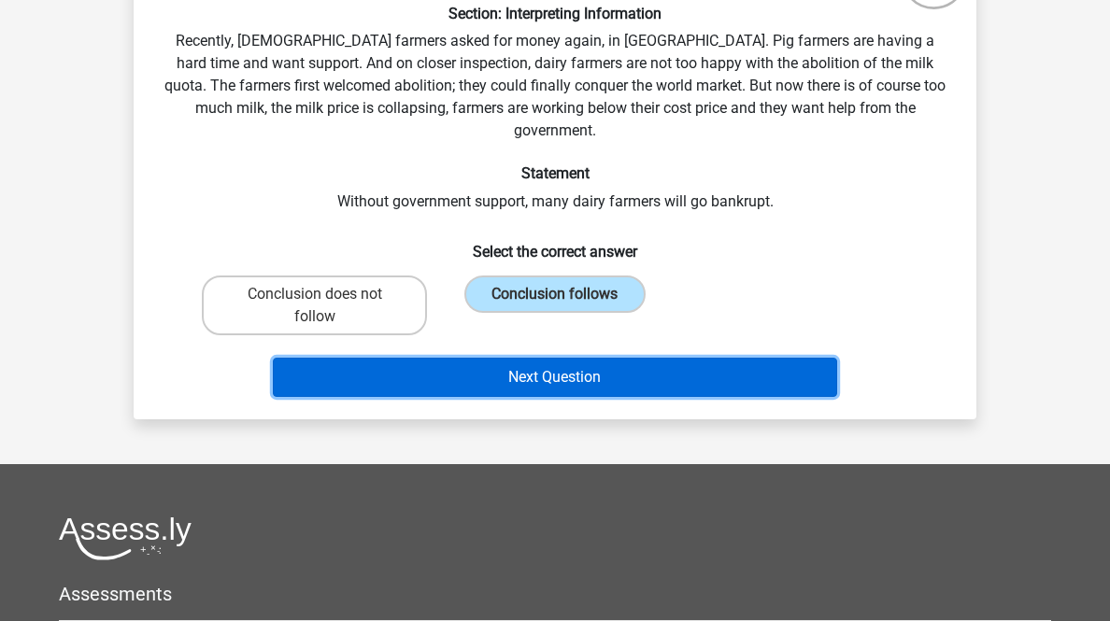
click at [653, 397] on button "Next Question" at bounding box center [555, 377] width 565 height 39
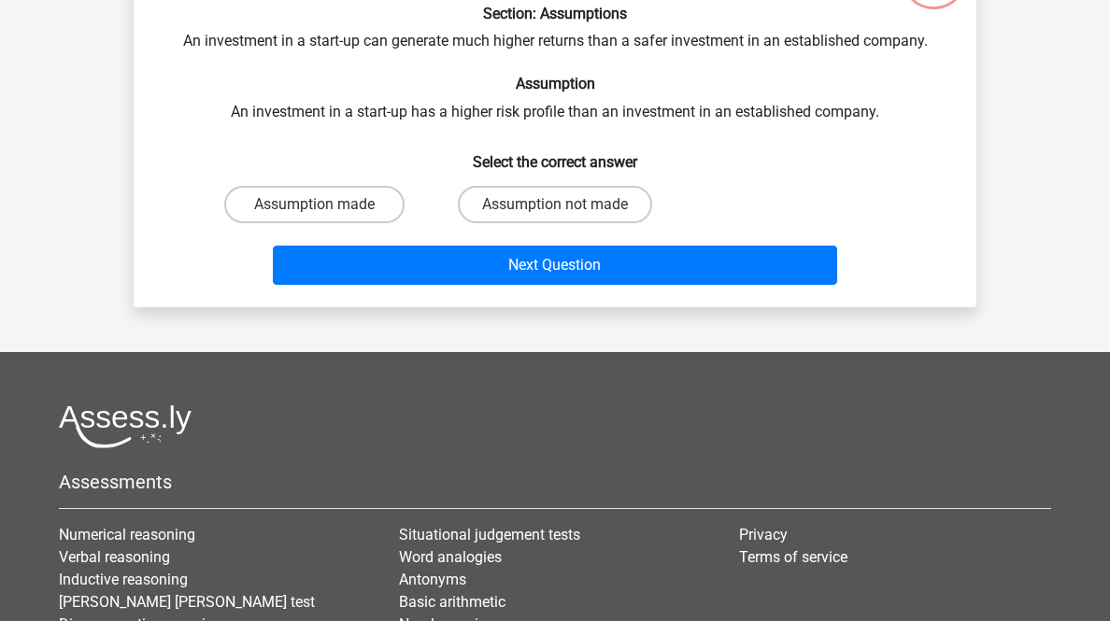
scroll to position [92, 0]
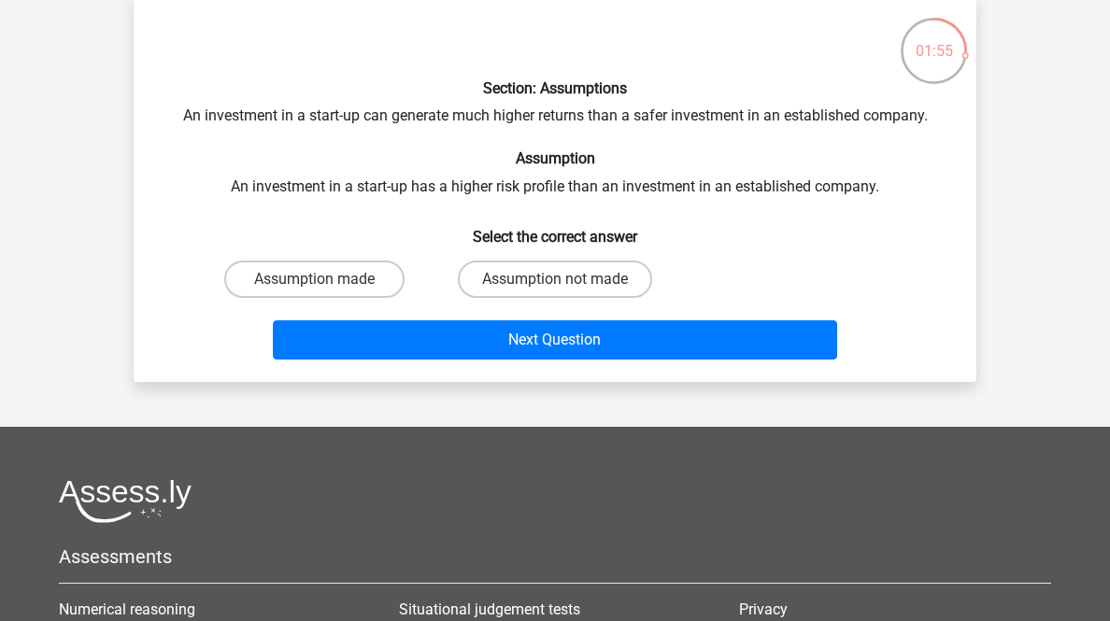
click at [488, 298] on label "Assumption not made" at bounding box center [555, 279] width 194 height 37
click at [555, 291] on input "Assumption not made" at bounding box center [561, 285] width 12 height 12
radio input "true"
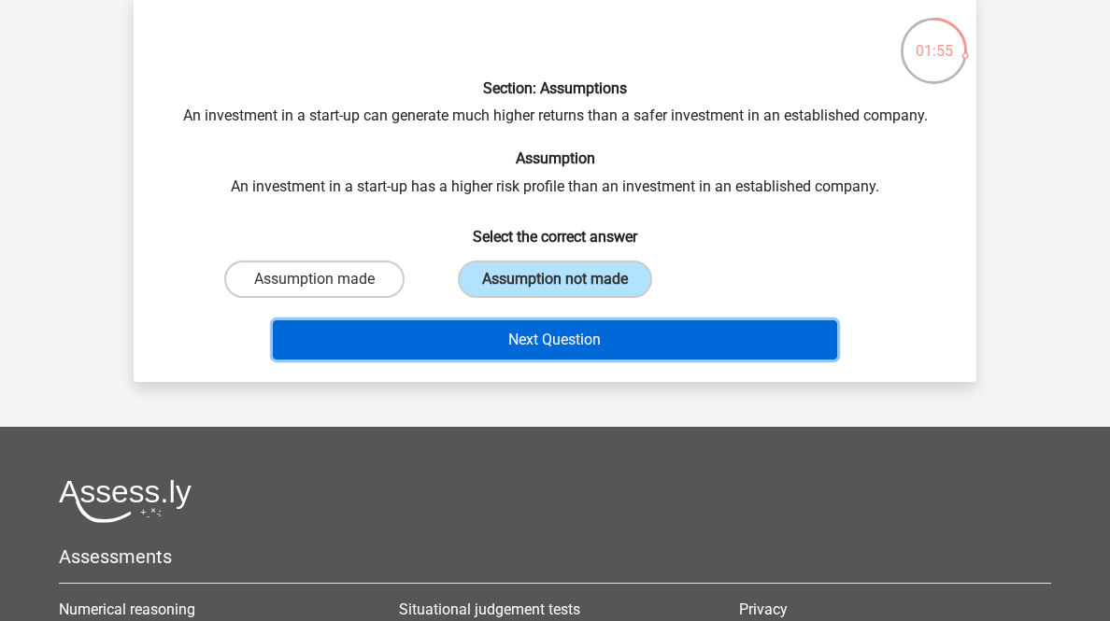
click at [484, 360] on button "Next Question" at bounding box center [555, 339] width 565 height 39
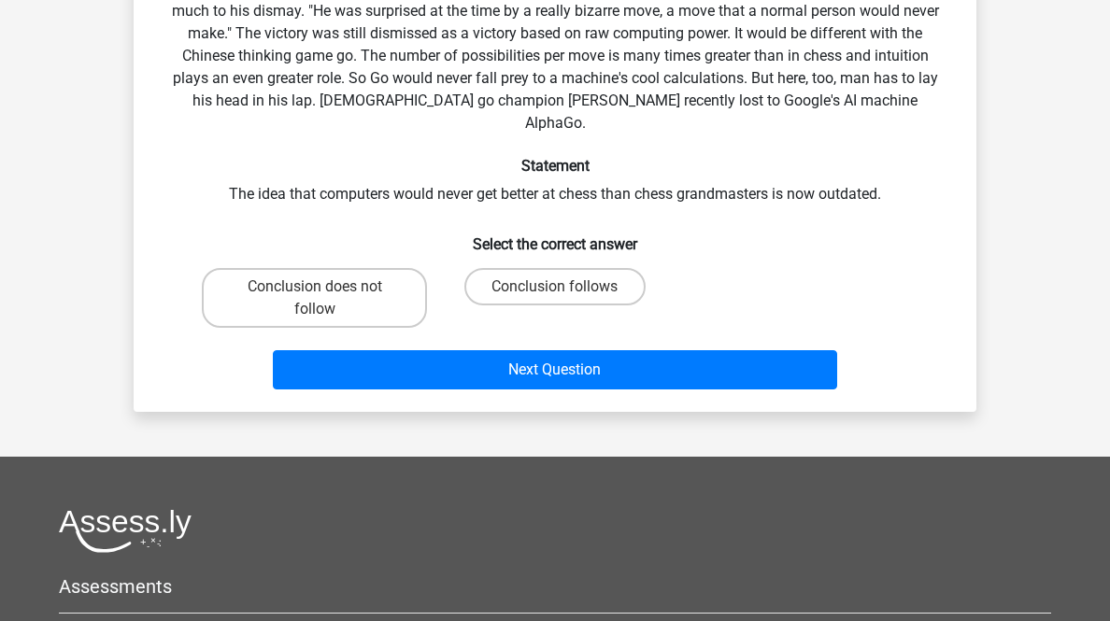
scroll to position [317, 0]
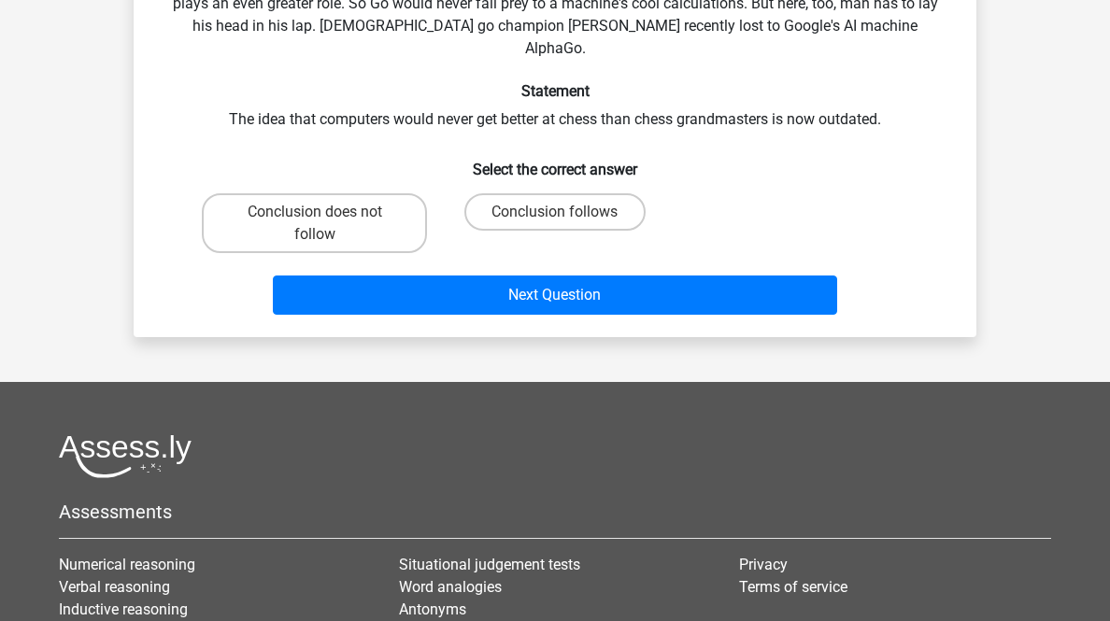
click at [545, 231] on label "Conclusion follows" at bounding box center [554, 211] width 180 height 37
click at [555, 224] on input "Conclusion follows" at bounding box center [561, 218] width 12 height 12
radio input "true"
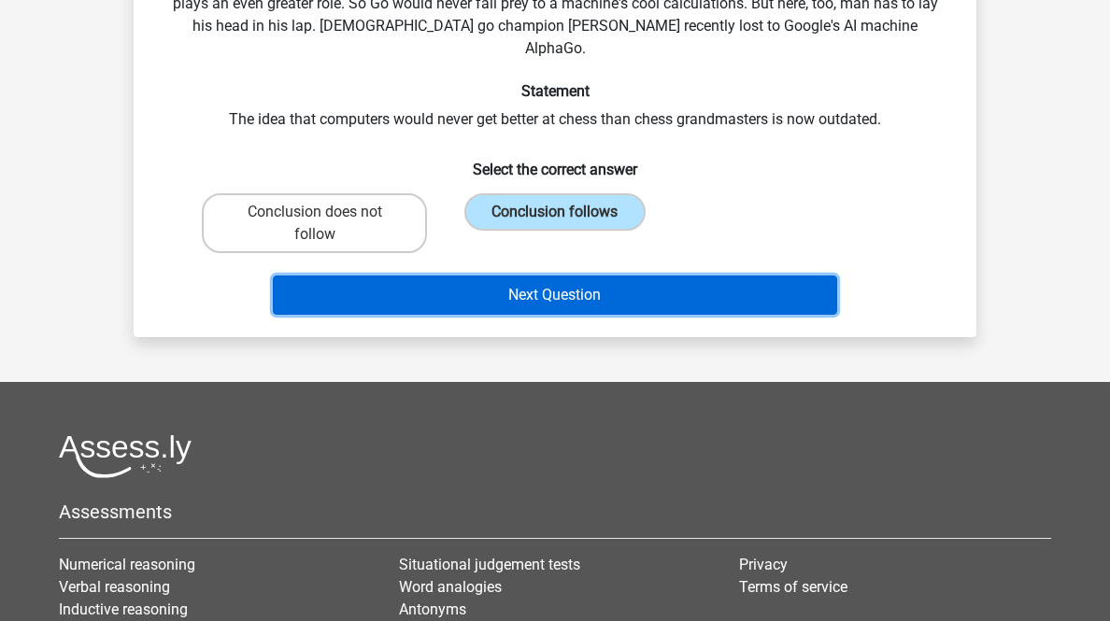
click at [567, 315] on button "Next Question" at bounding box center [555, 295] width 565 height 39
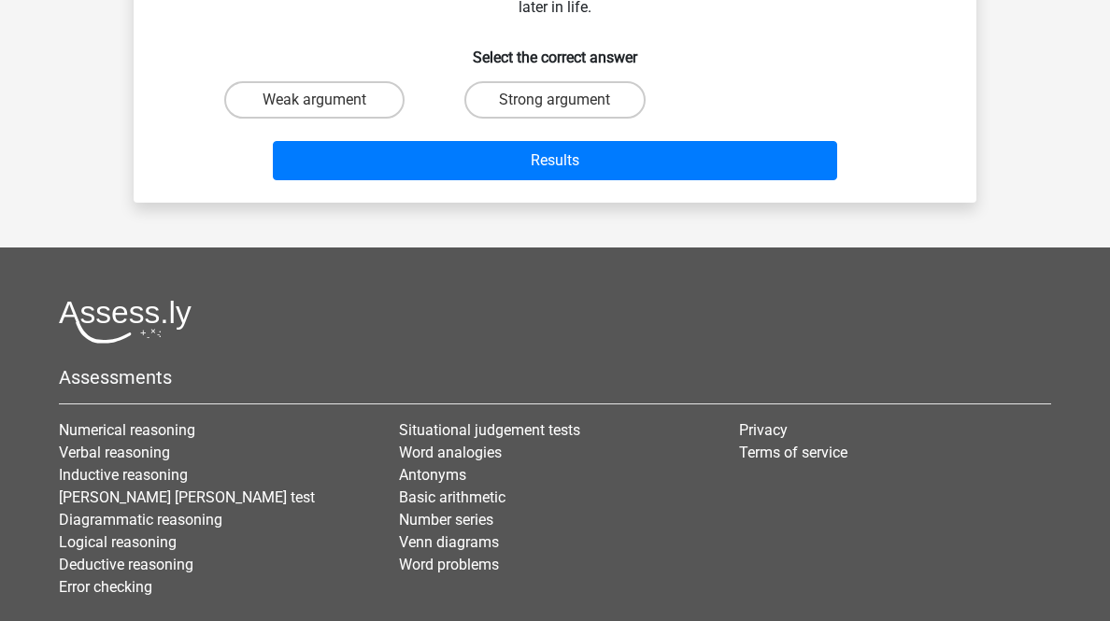
scroll to position [92, 0]
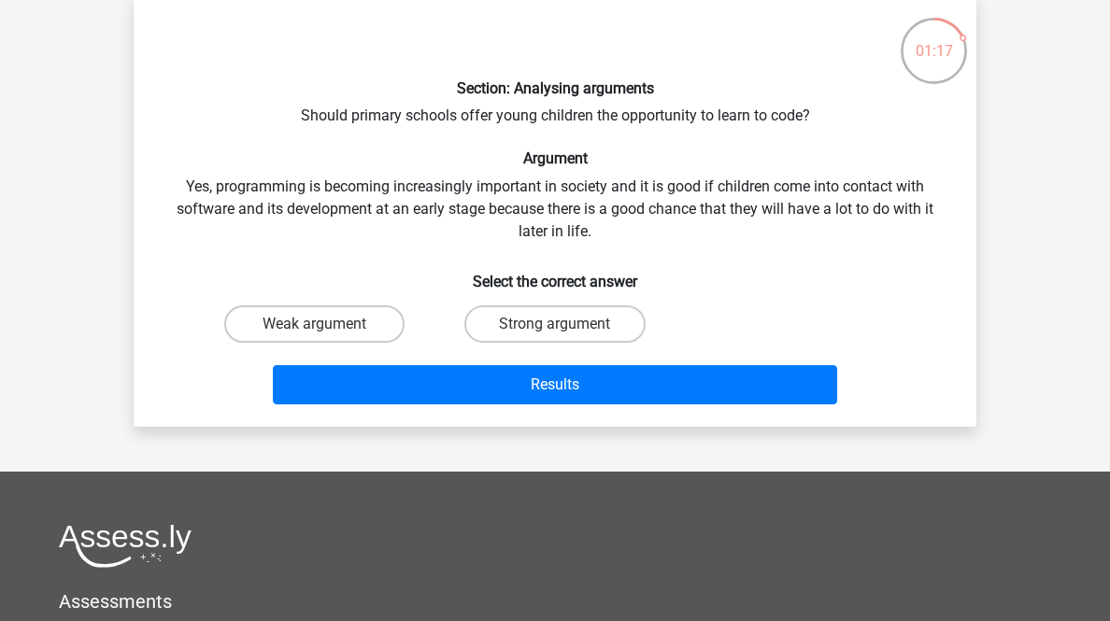
click at [607, 343] on label "Strong argument" at bounding box center [554, 323] width 180 height 37
click at [567, 336] on input "Strong argument" at bounding box center [561, 330] width 12 height 12
radio input "true"
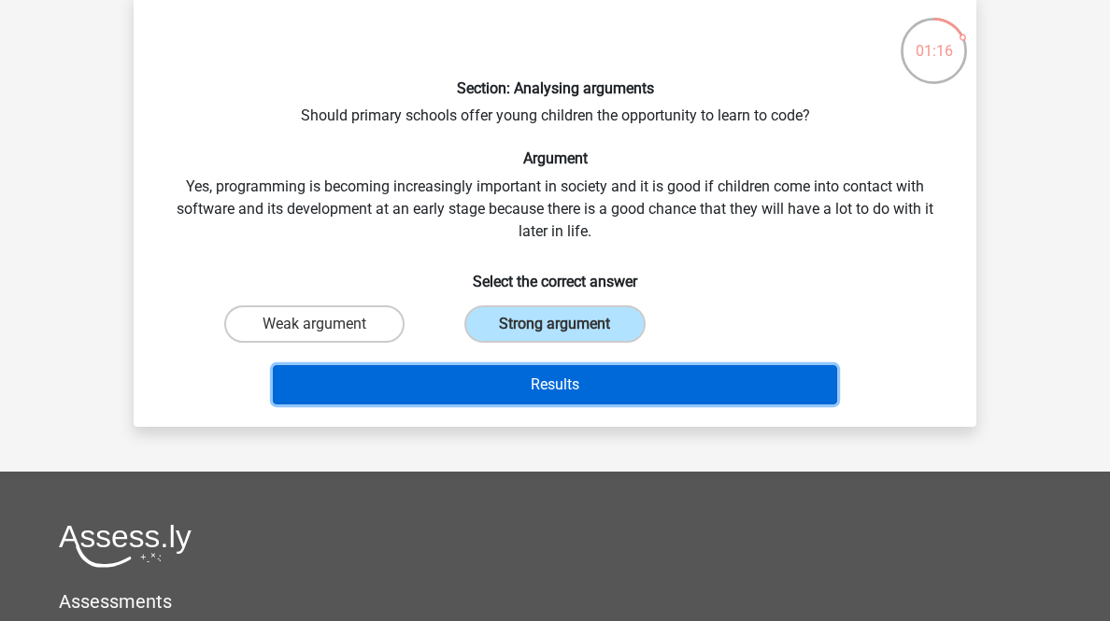
click at [646, 404] on button "Results" at bounding box center [555, 384] width 565 height 39
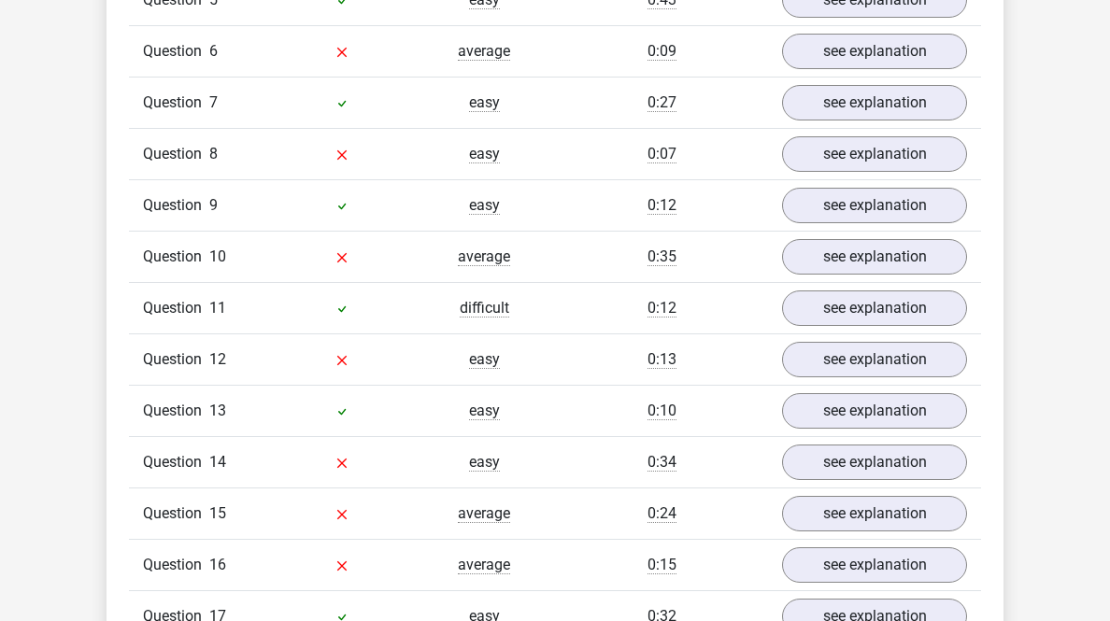
scroll to position [1719, 0]
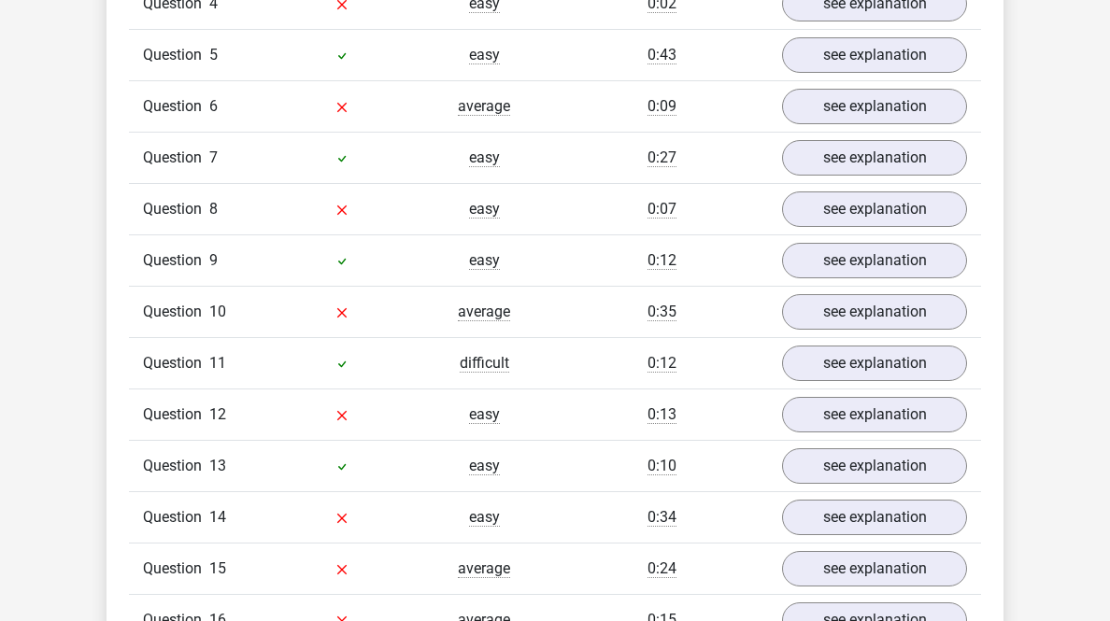
scroll to position [2914, 0]
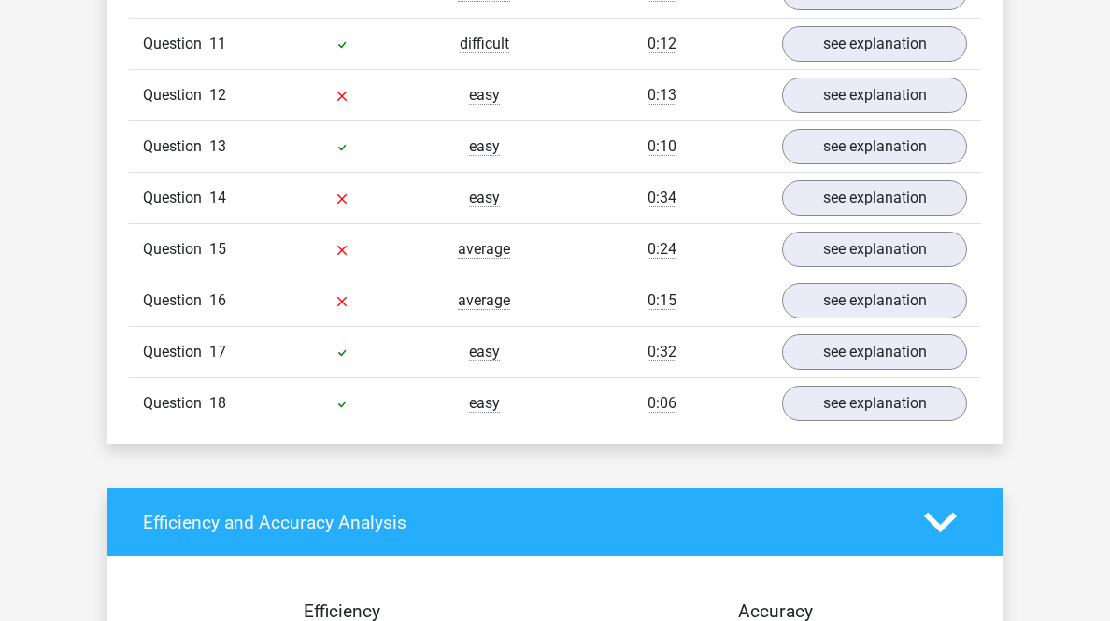
scroll to position [4110, 0]
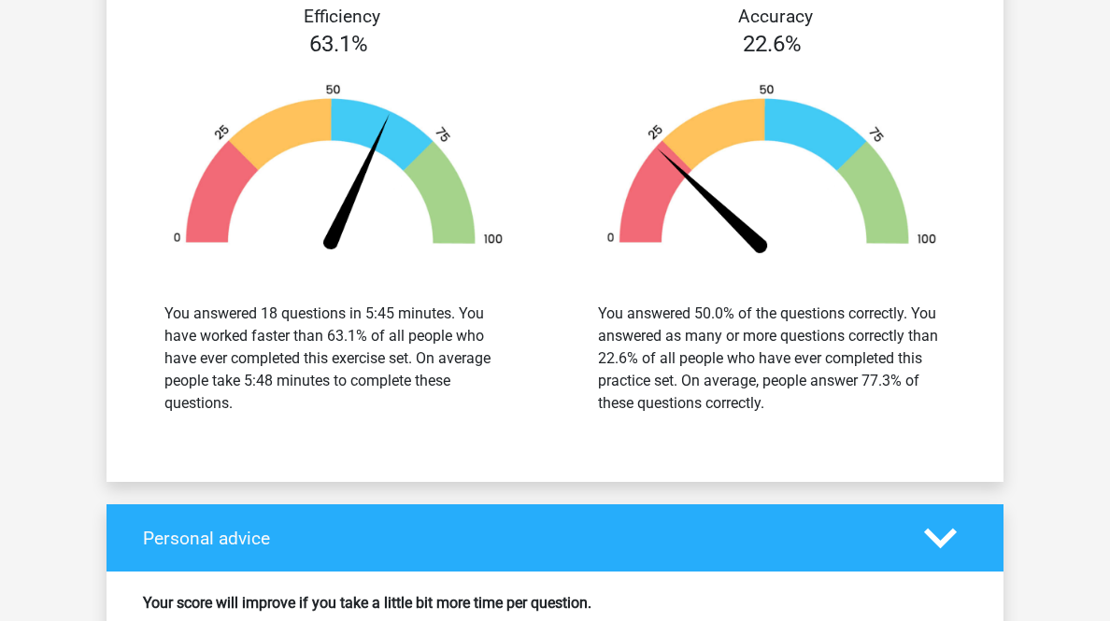
scroll to position [5380, 0]
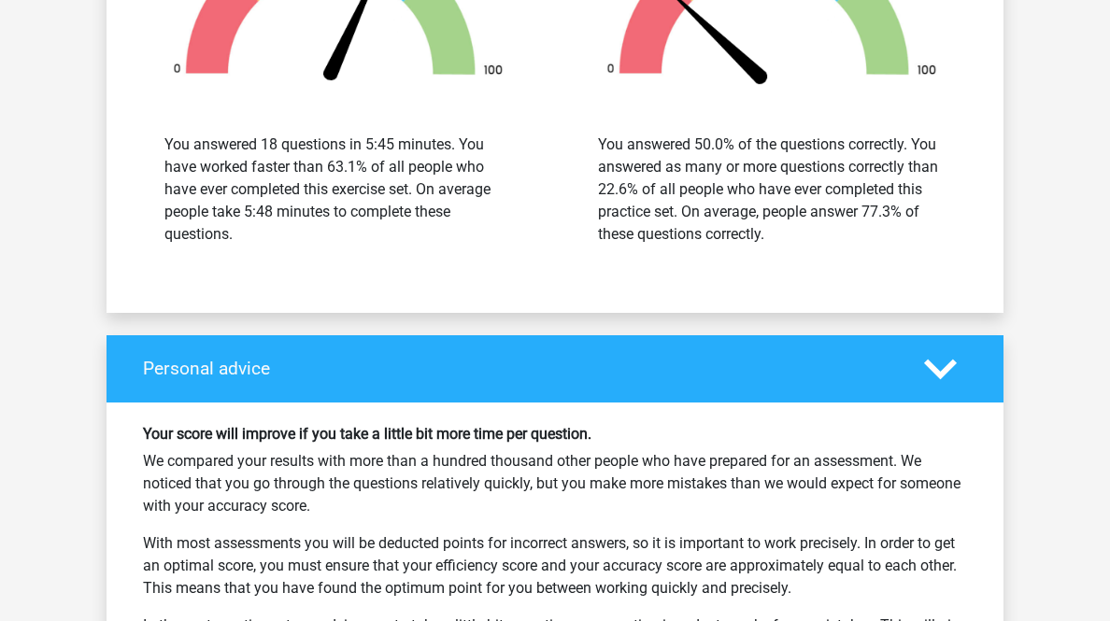
scroll to position [6501, 0]
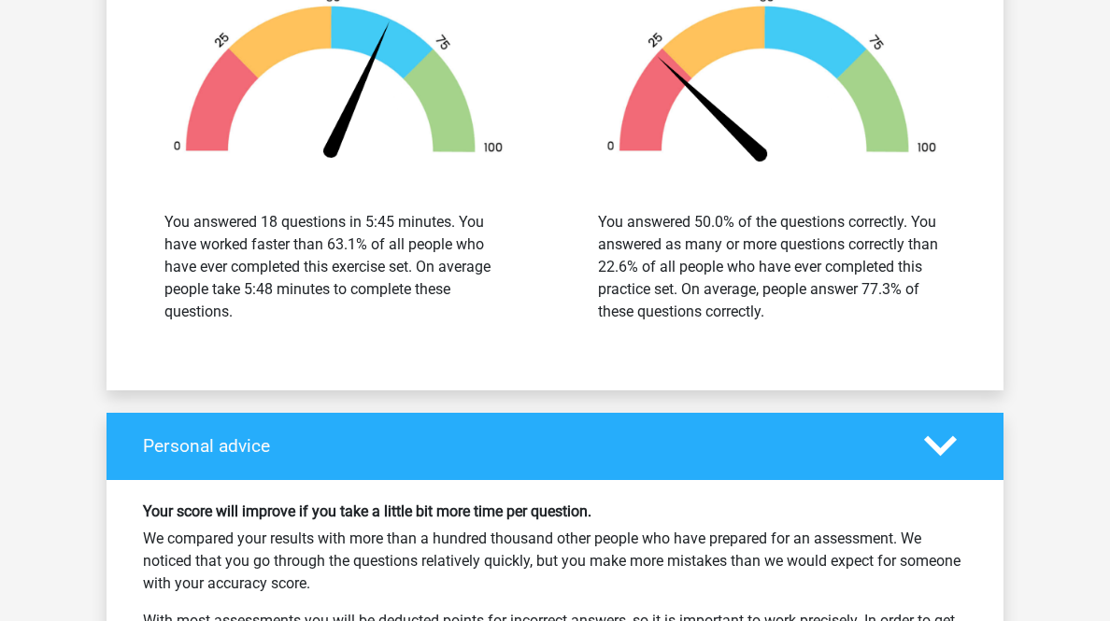
scroll to position [7696, 0]
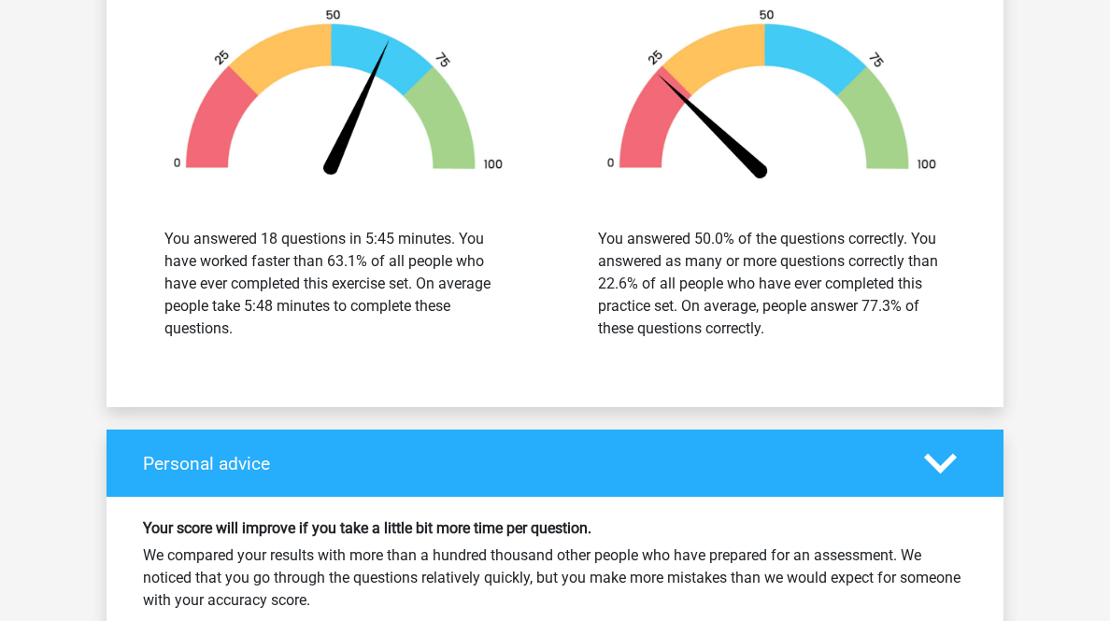
scroll to position [8892, 0]
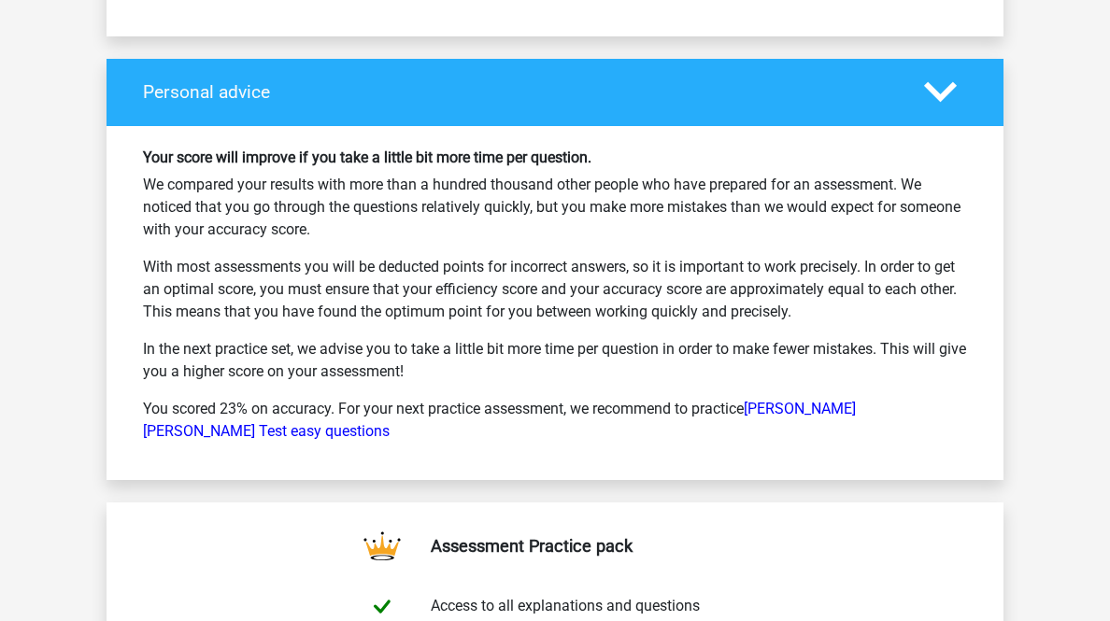
scroll to position [10088, 0]
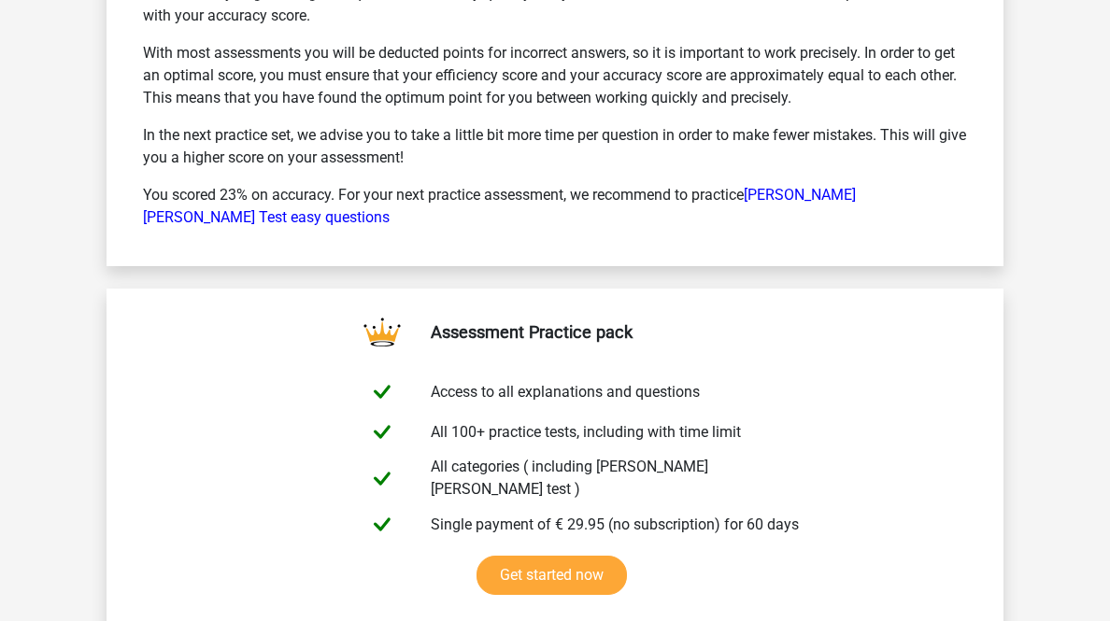
scroll to position [11433, 0]
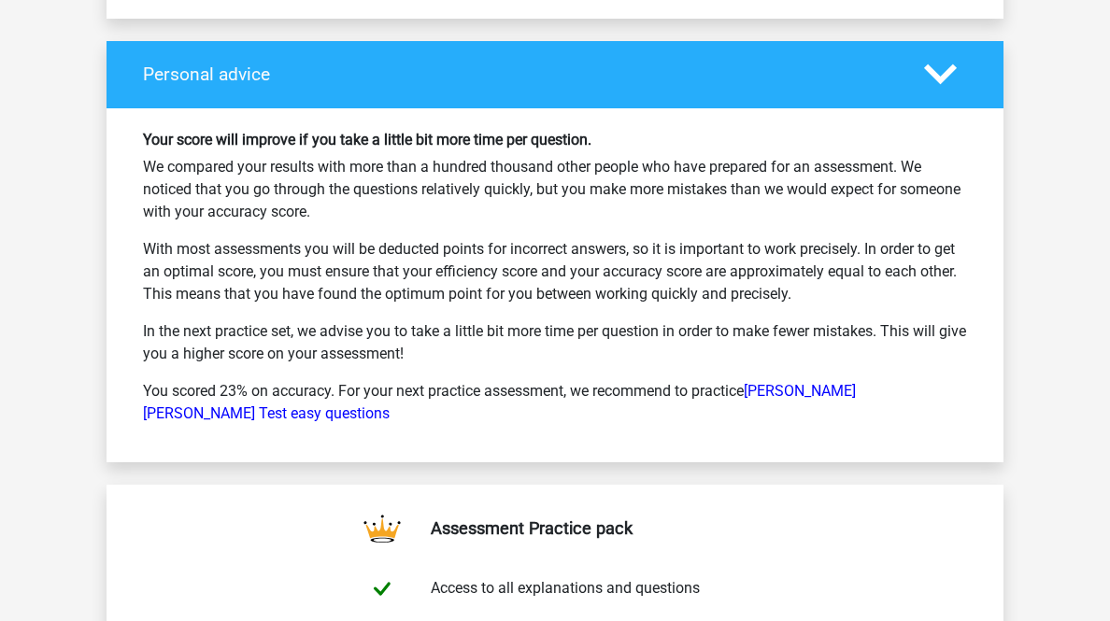
scroll to position [12553, 0]
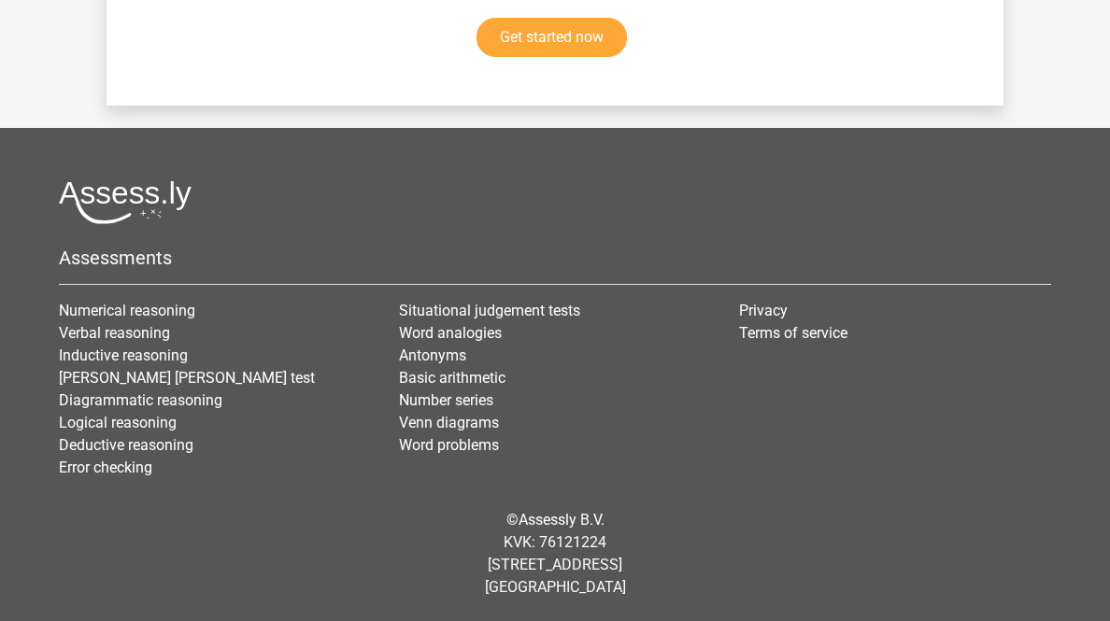
scroll to position [14945, 0]
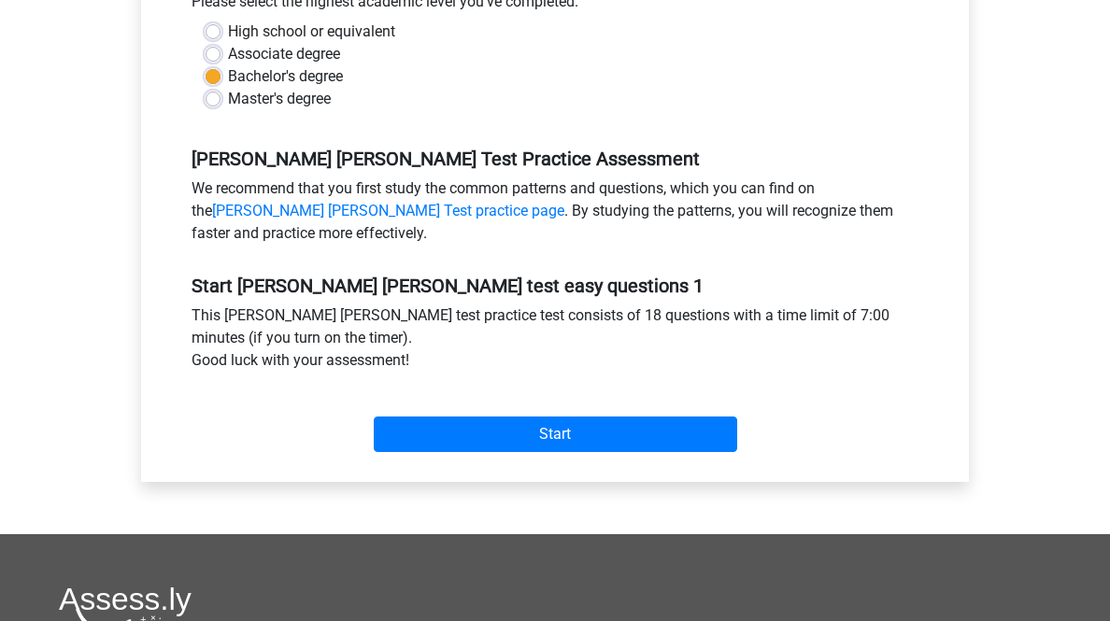
scroll to position [598, 0]
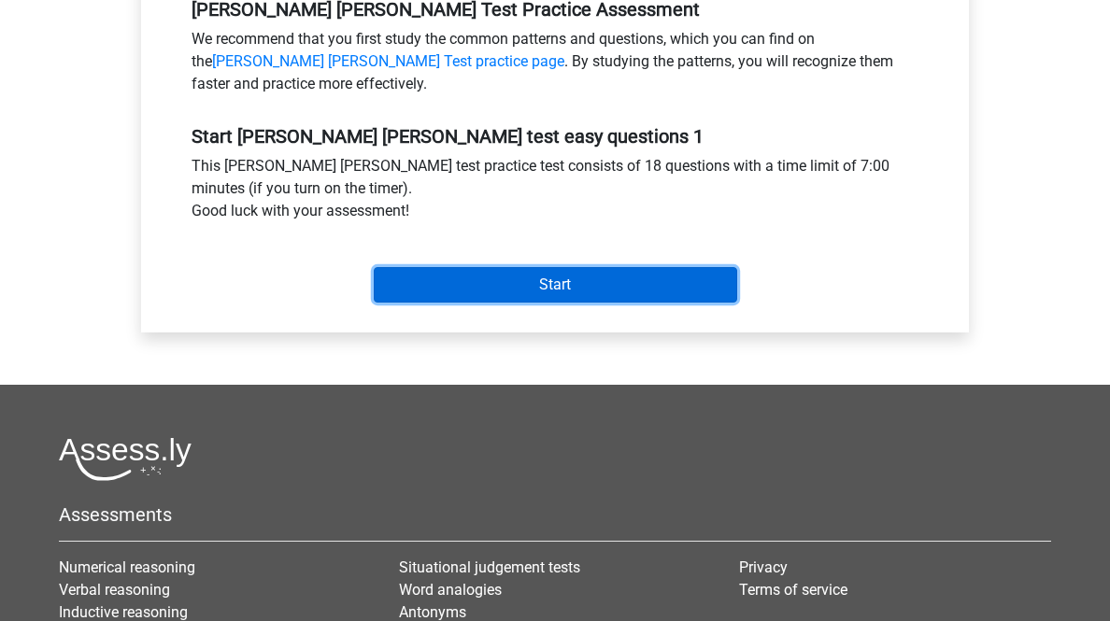
click at [619, 303] on input "Start" at bounding box center [555, 284] width 363 height 35
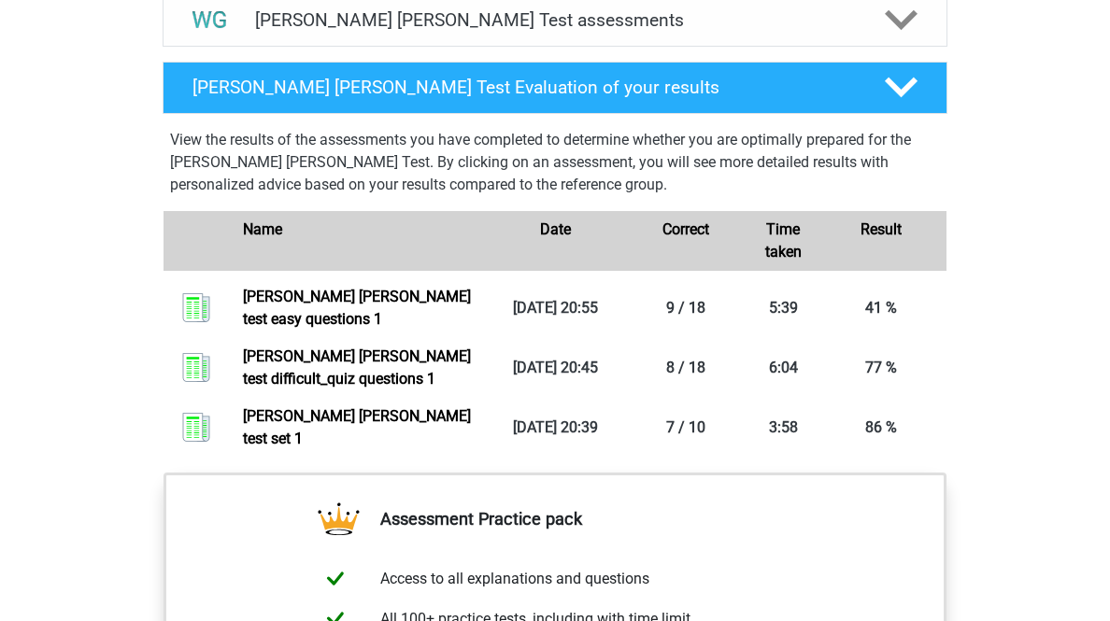
scroll to position [1270, 0]
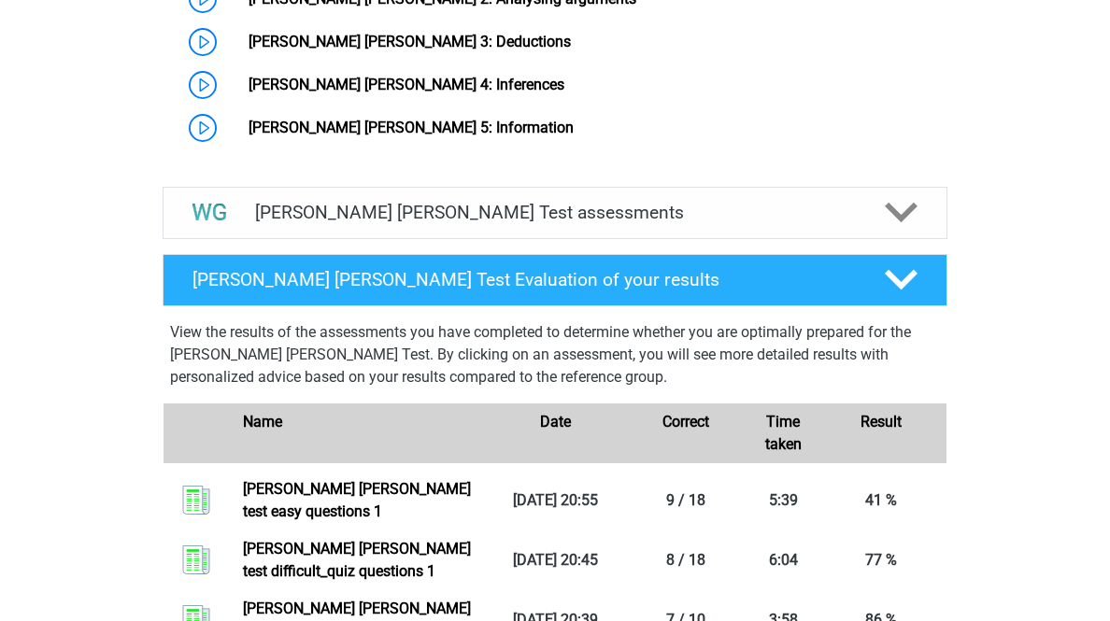
scroll to position [1719, 0]
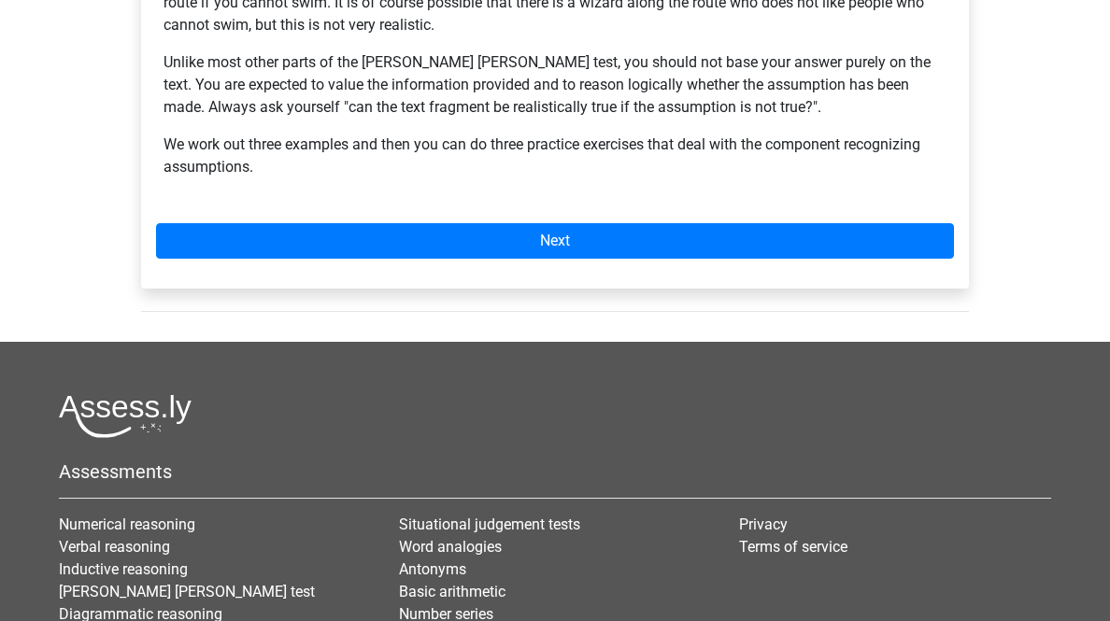
scroll to position [747, 0]
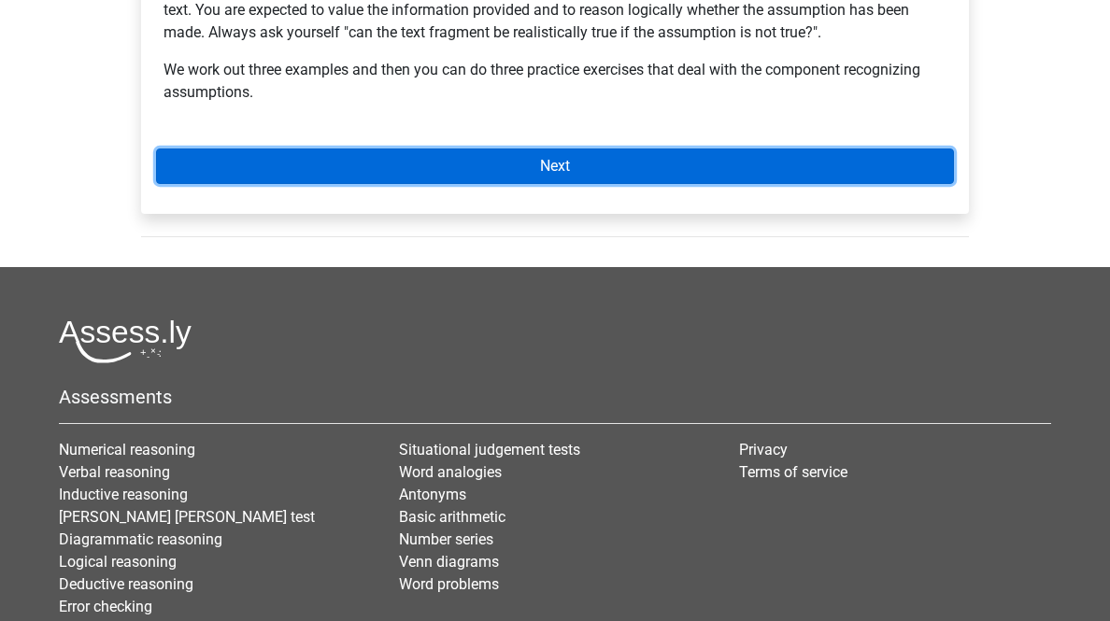
click at [842, 184] on link "Next" at bounding box center [555, 166] width 798 height 35
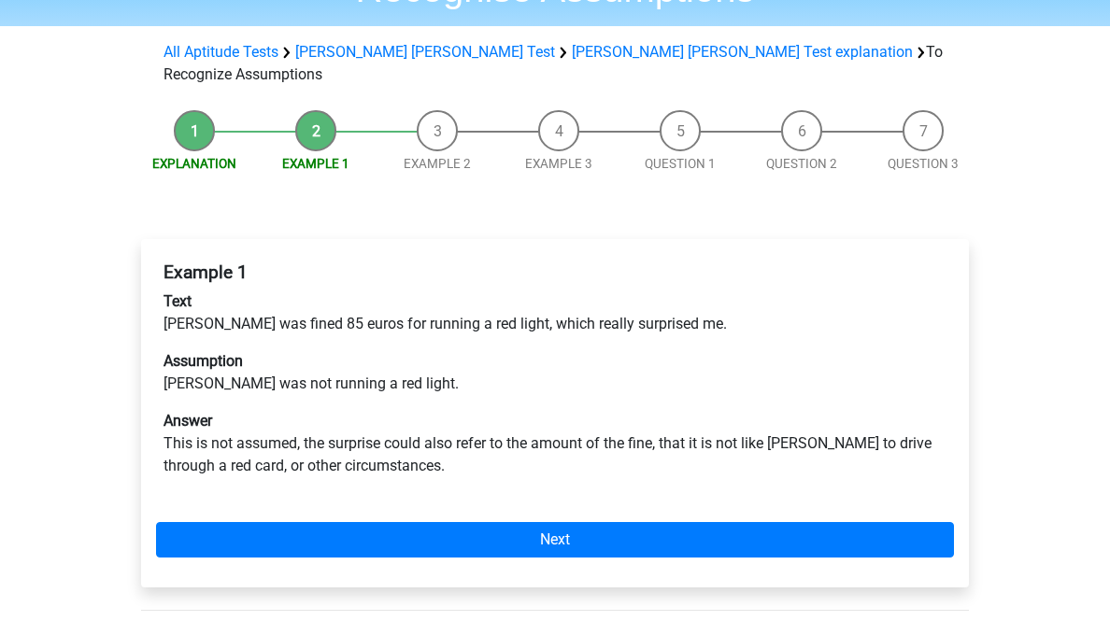
scroll to position [299, 0]
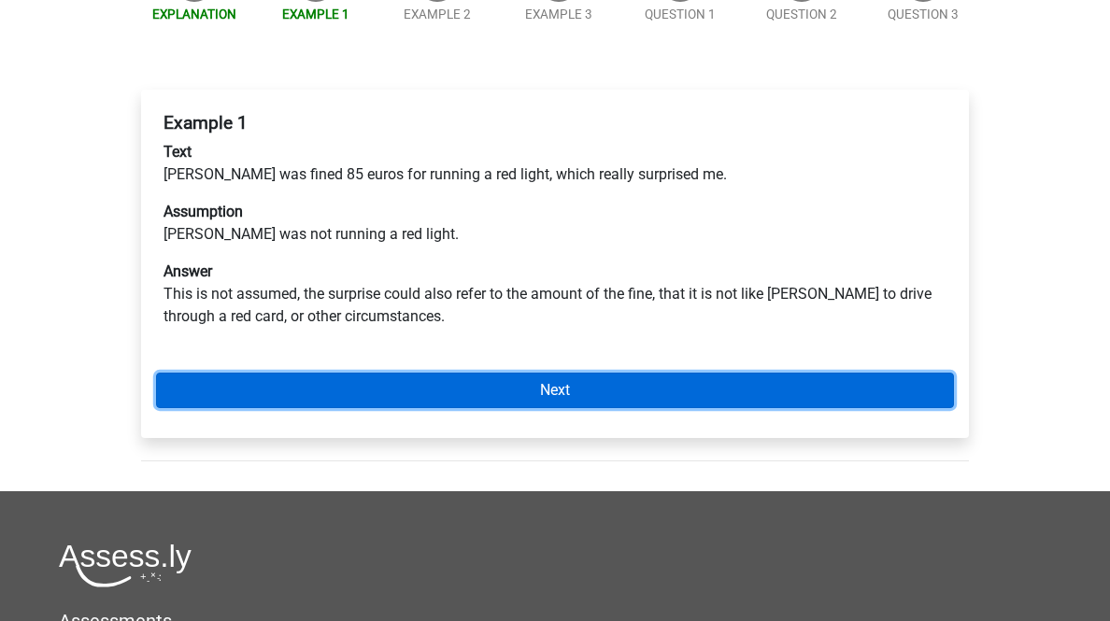
click at [670, 408] on link "Next" at bounding box center [555, 390] width 798 height 35
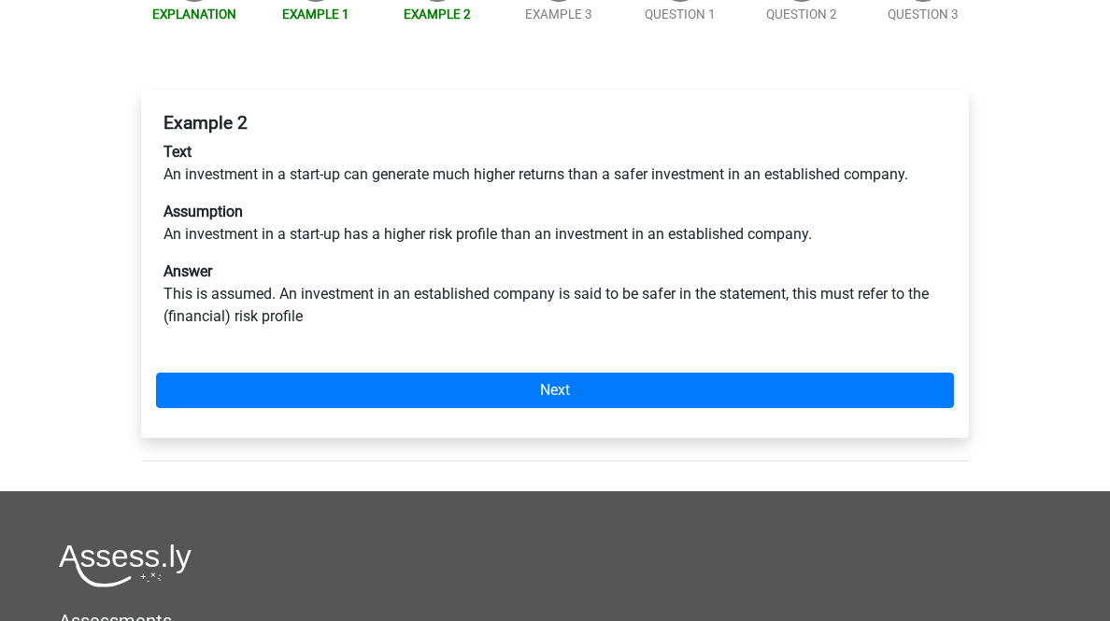
scroll to position [374, 0]
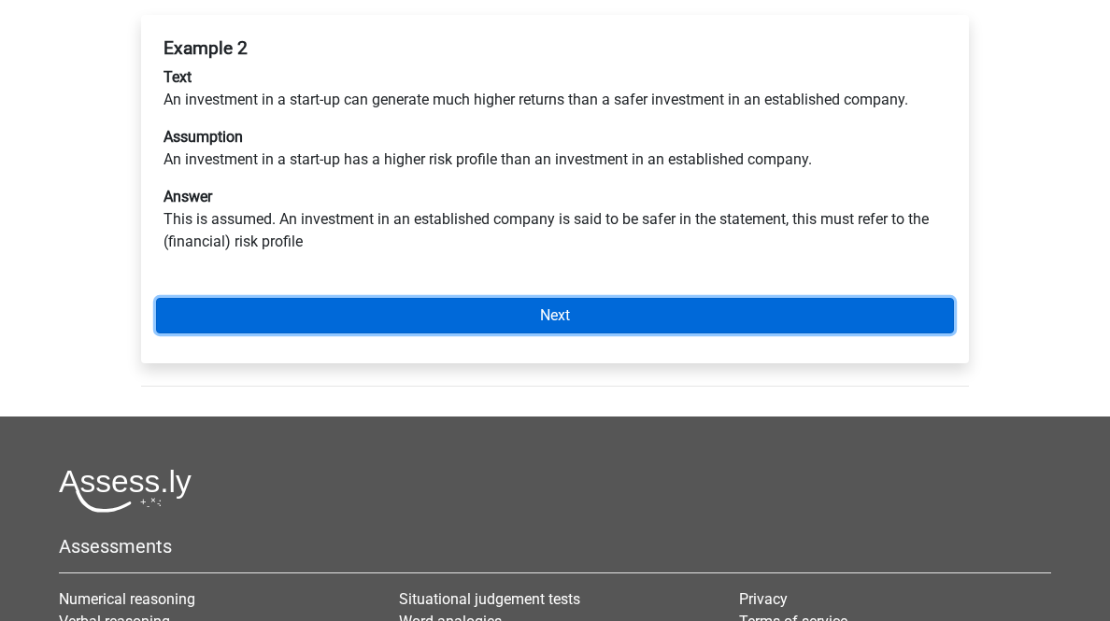
click at [709, 333] on link "Next" at bounding box center [555, 315] width 798 height 35
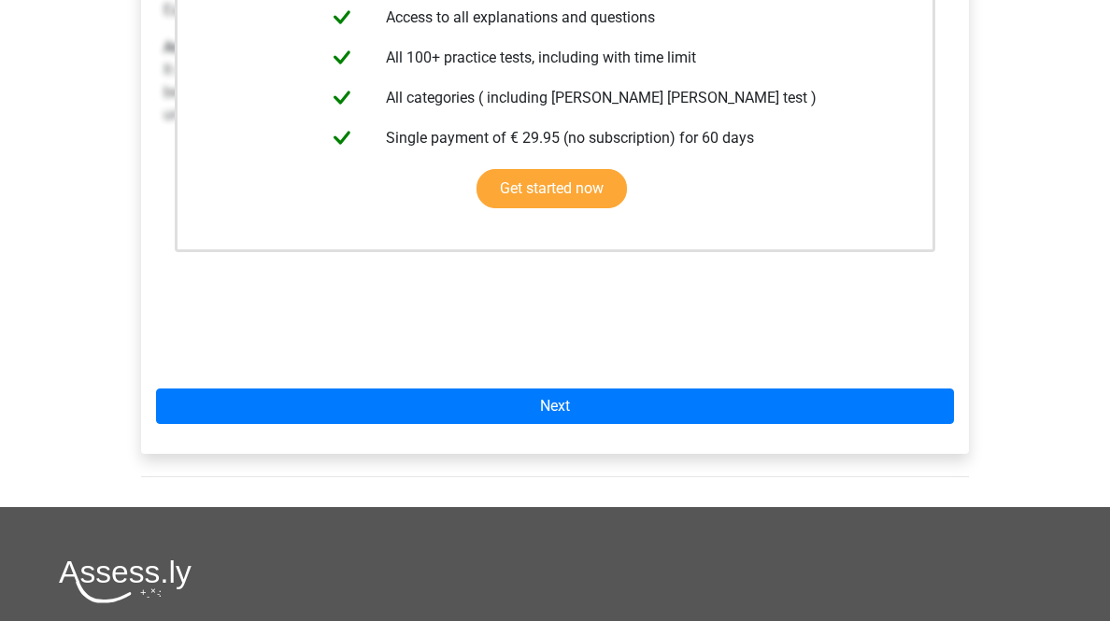
scroll to position [747, 0]
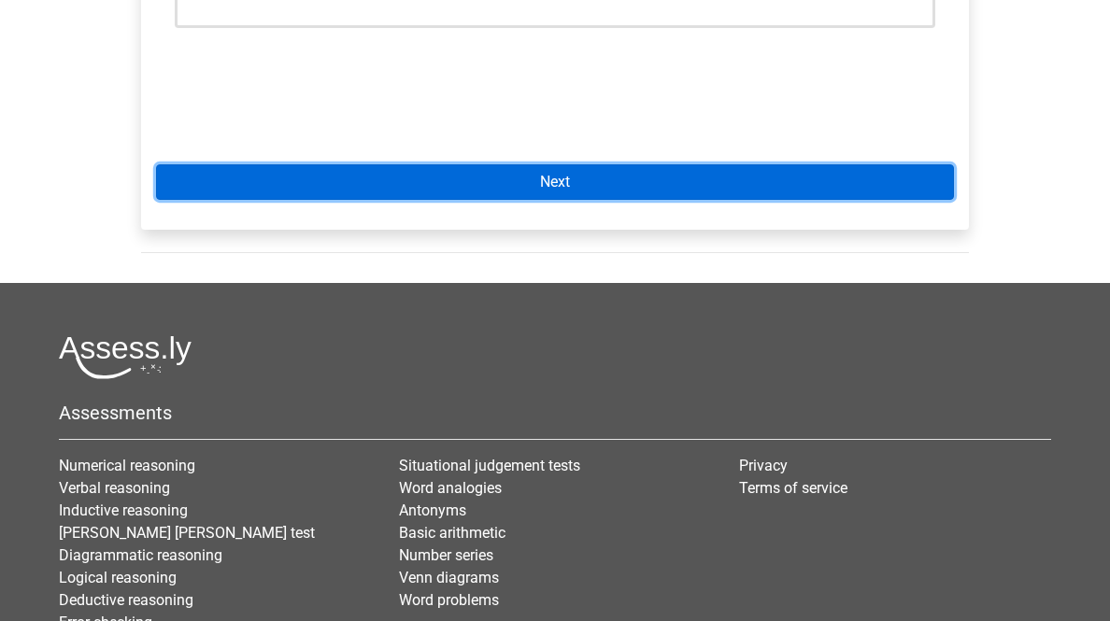
click at [725, 200] on link "Next" at bounding box center [555, 181] width 798 height 35
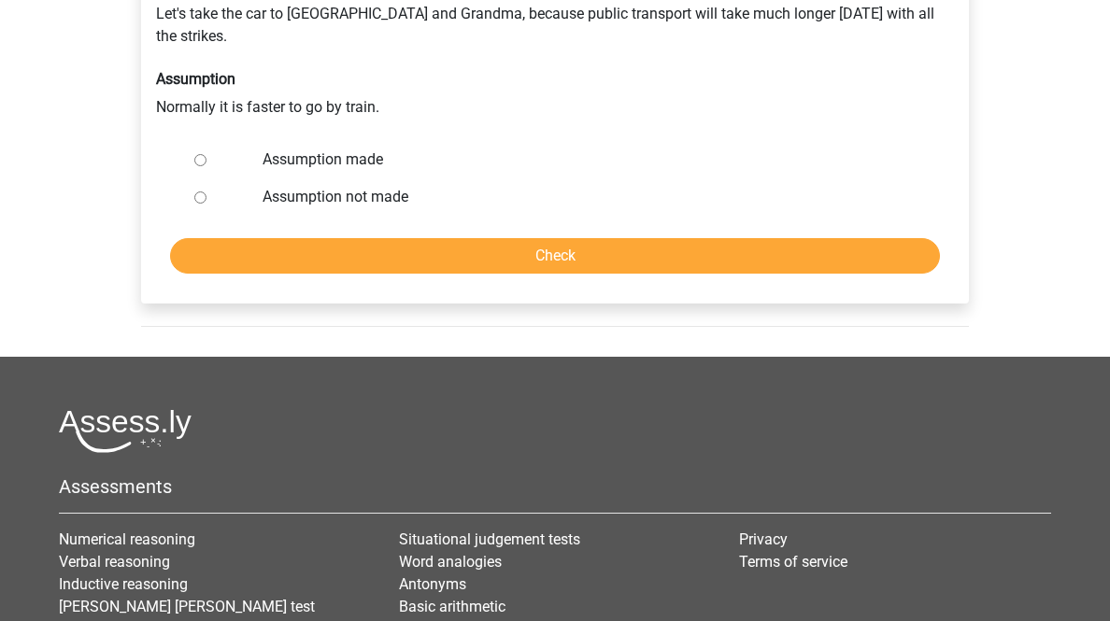
scroll to position [374, 0]
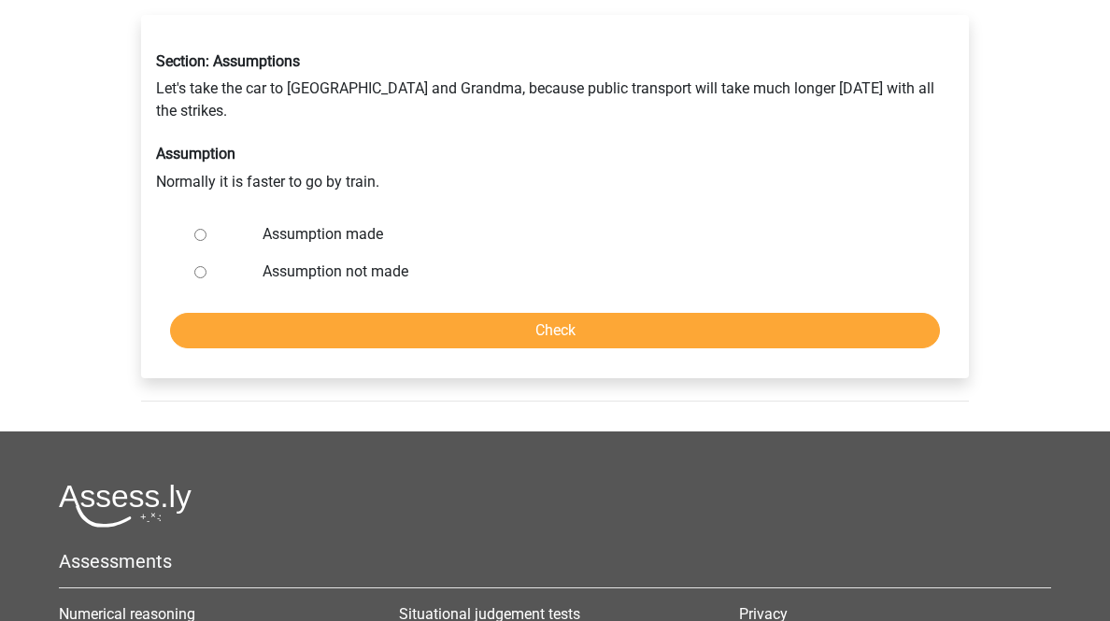
click at [339, 246] on label "Assumption made" at bounding box center [585, 234] width 646 height 22
click at [206, 241] on input "Assumption made" at bounding box center [200, 235] width 12 height 12
radio input "true"
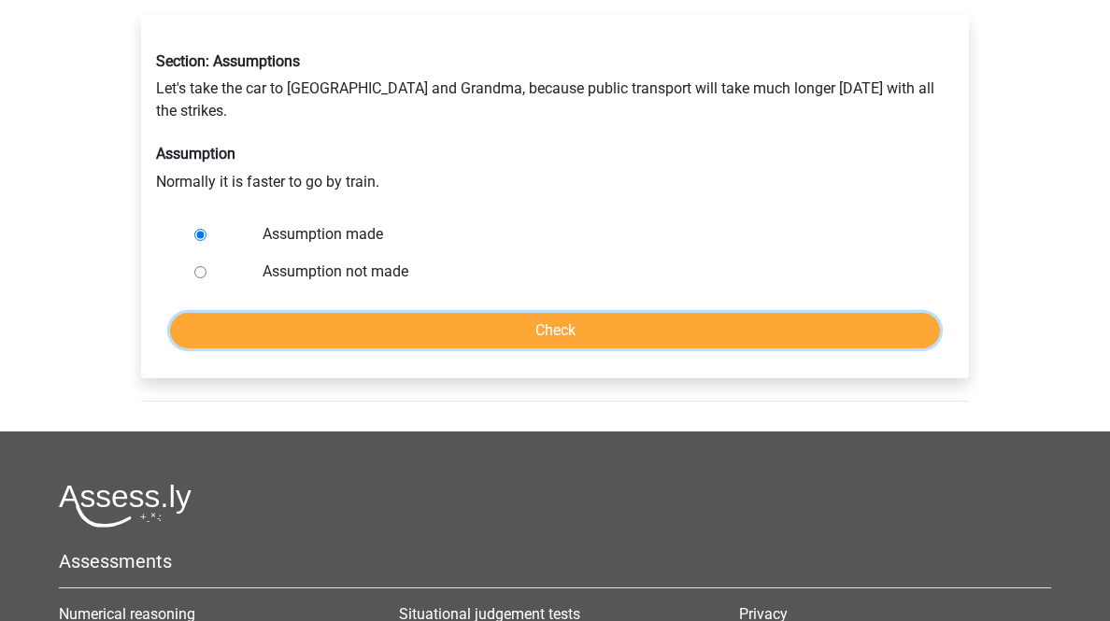
click at [393, 348] on input "Check" at bounding box center [555, 330] width 770 height 35
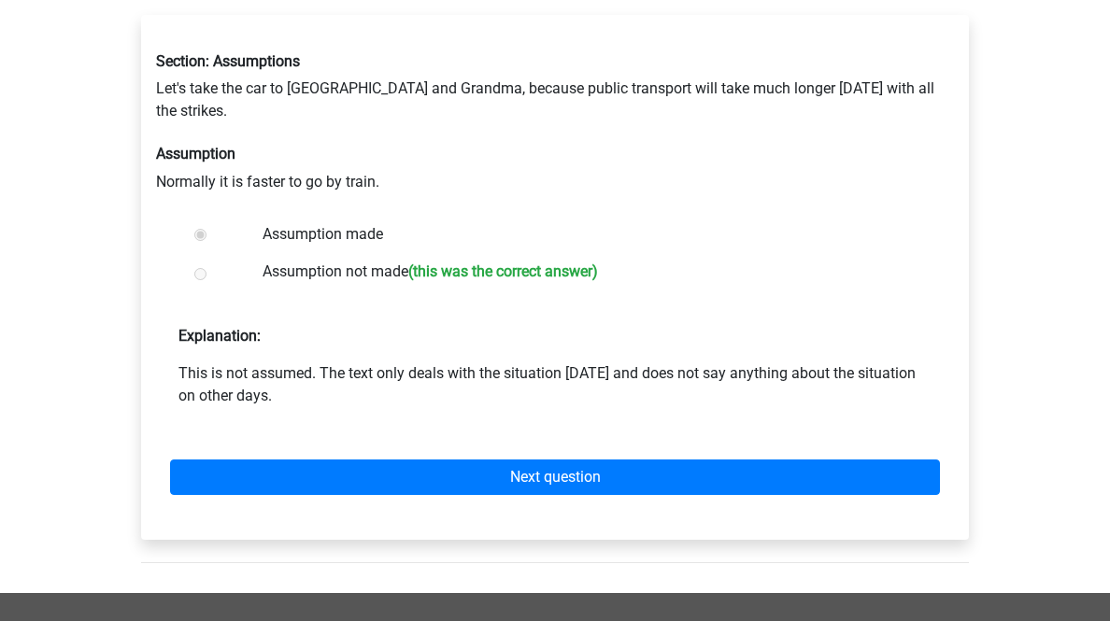
scroll to position [673, 0]
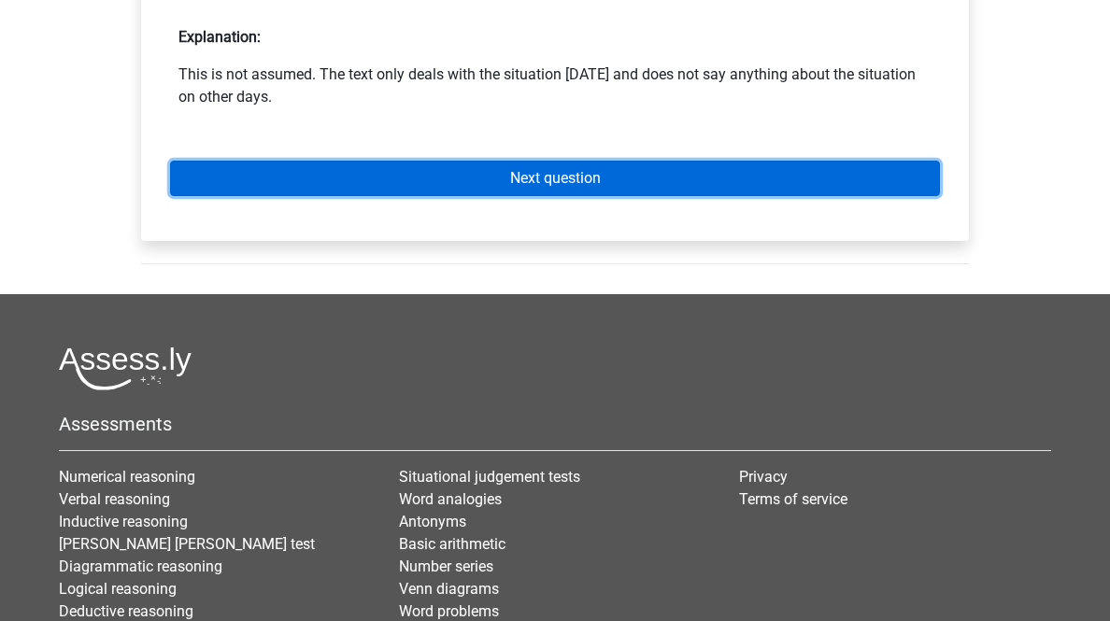
click at [500, 196] on link "Next question" at bounding box center [555, 178] width 770 height 35
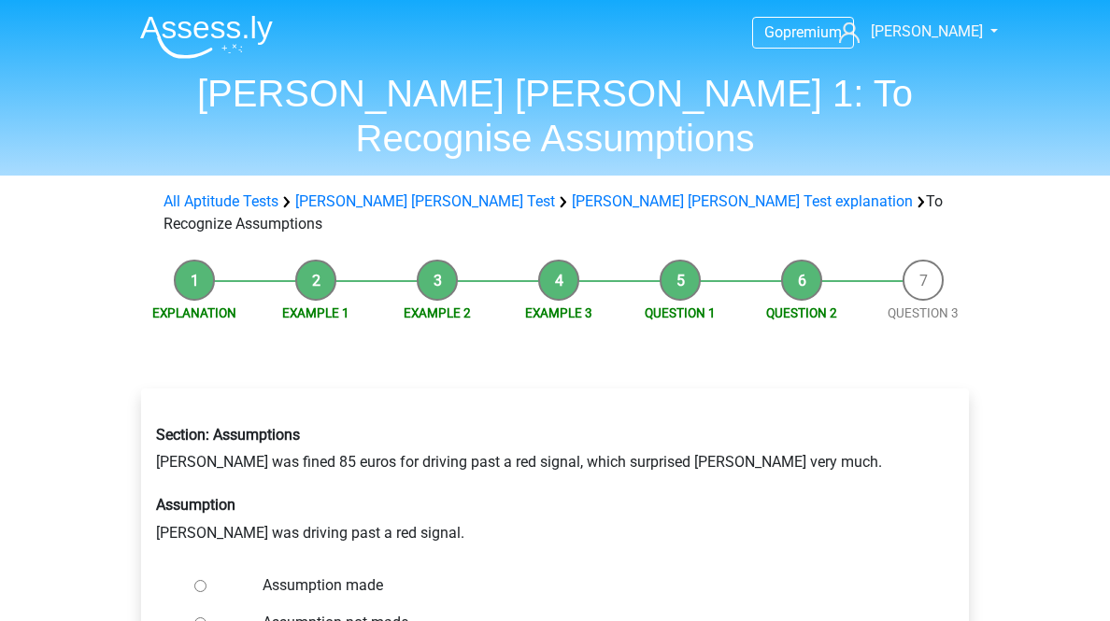
scroll to position [299, 0]
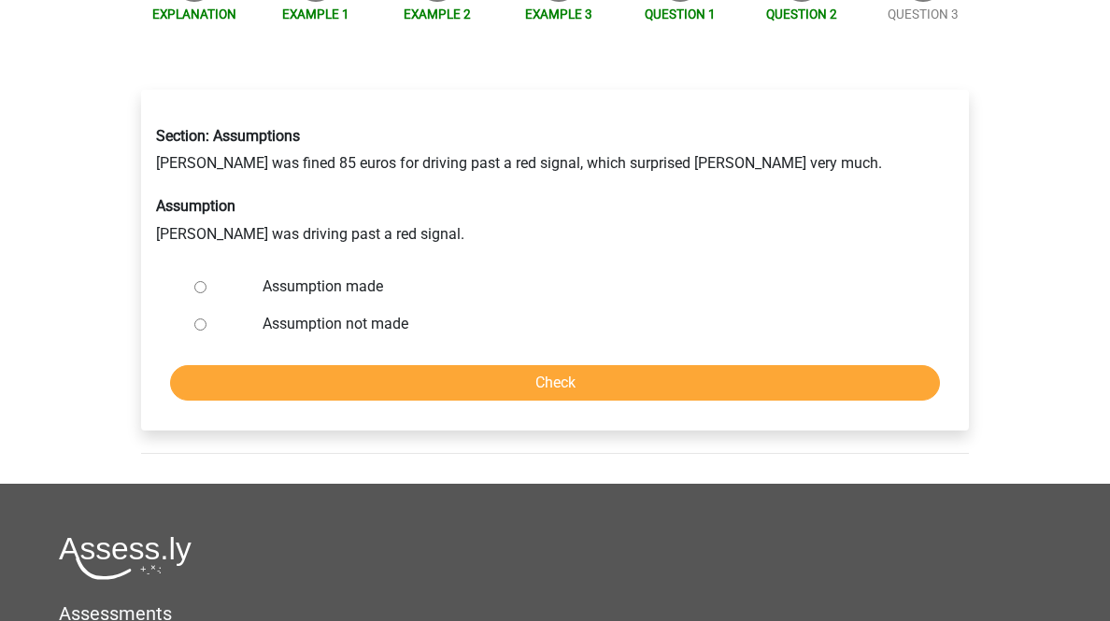
click at [376, 298] on label "Assumption made" at bounding box center [585, 287] width 646 height 22
click at [206, 293] on input "Assumption made" at bounding box center [200, 287] width 12 height 12
radio input "true"
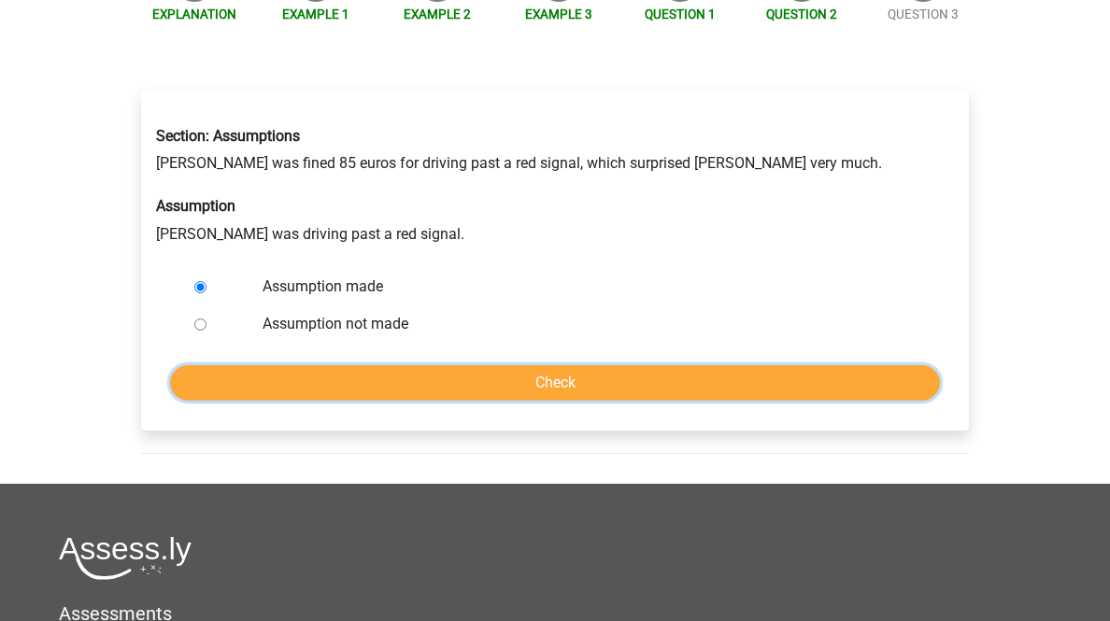
click at [413, 401] on input "Check" at bounding box center [555, 382] width 770 height 35
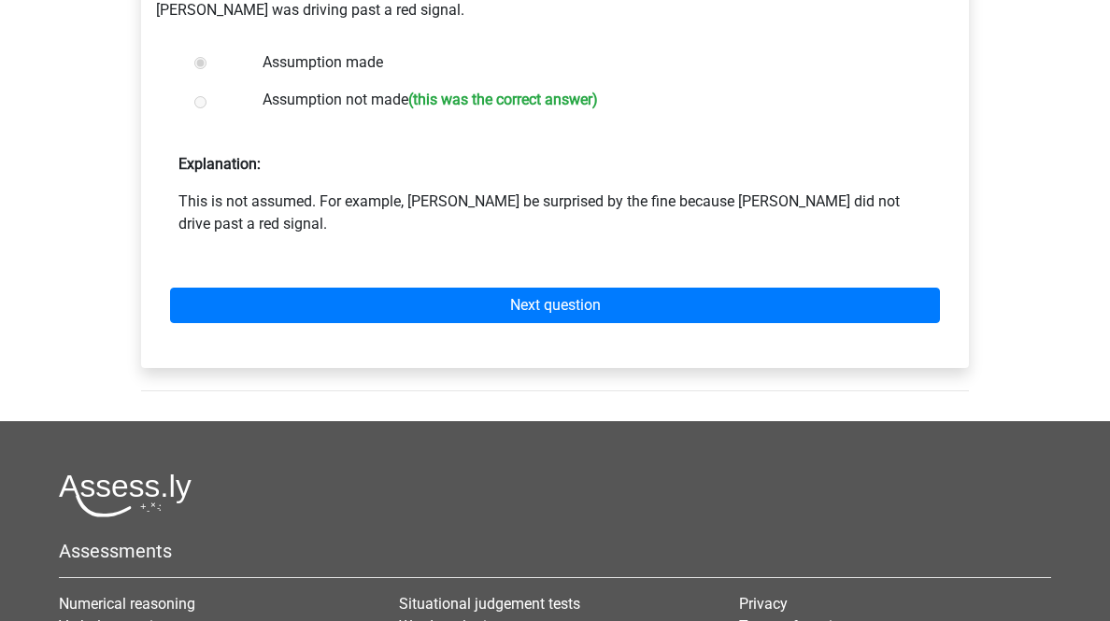
scroll to position [448, 0]
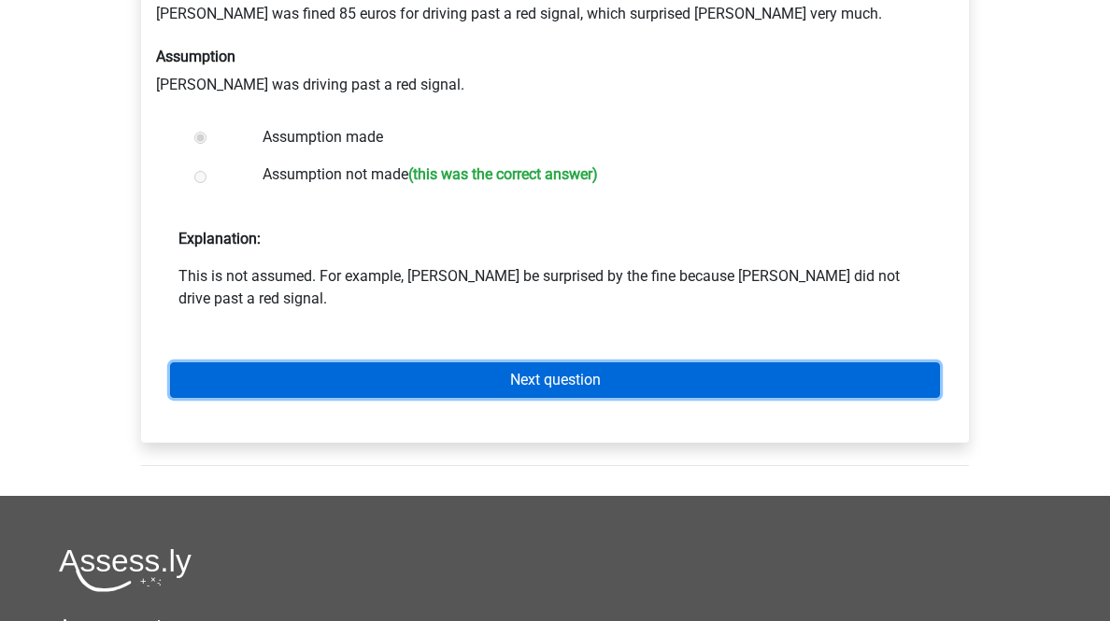
click at [574, 398] on link "Next question" at bounding box center [555, 379] width 770 height 35
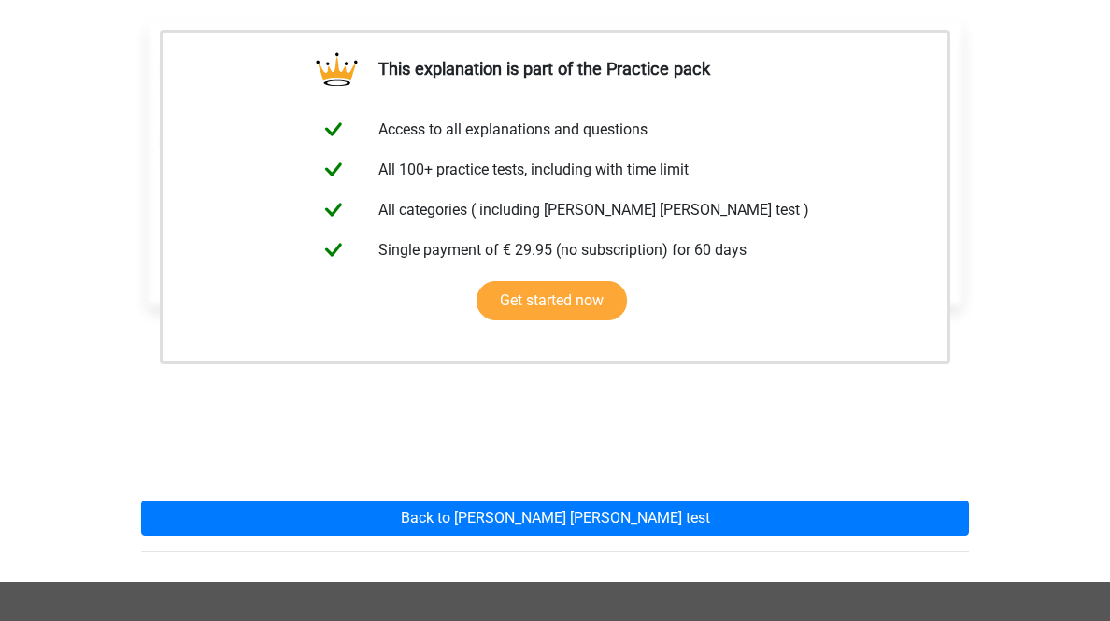
scroll to position [598, 0]
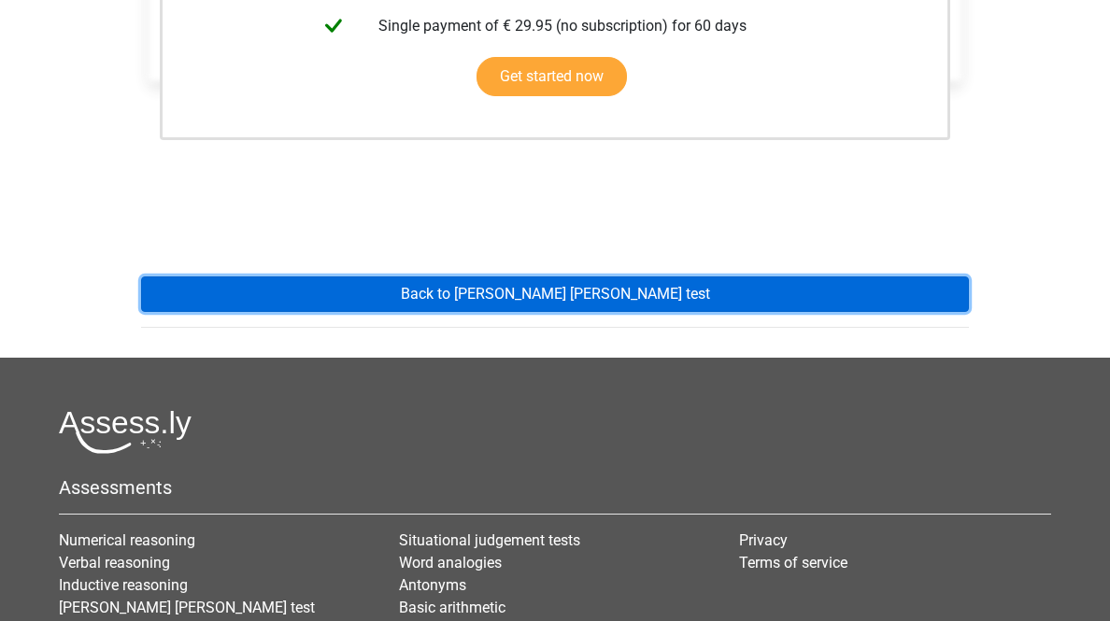
click at [621, 312] on link "Back to watson glaser test" at bounding box center [555, 293] width 828 height 35
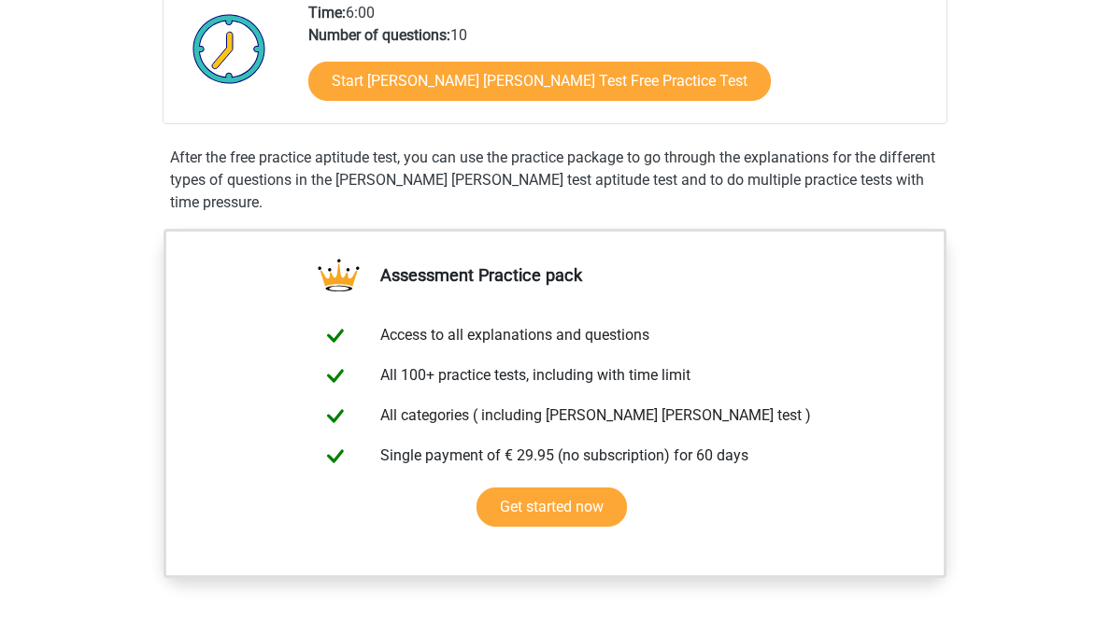
scroll to position [224, 0]
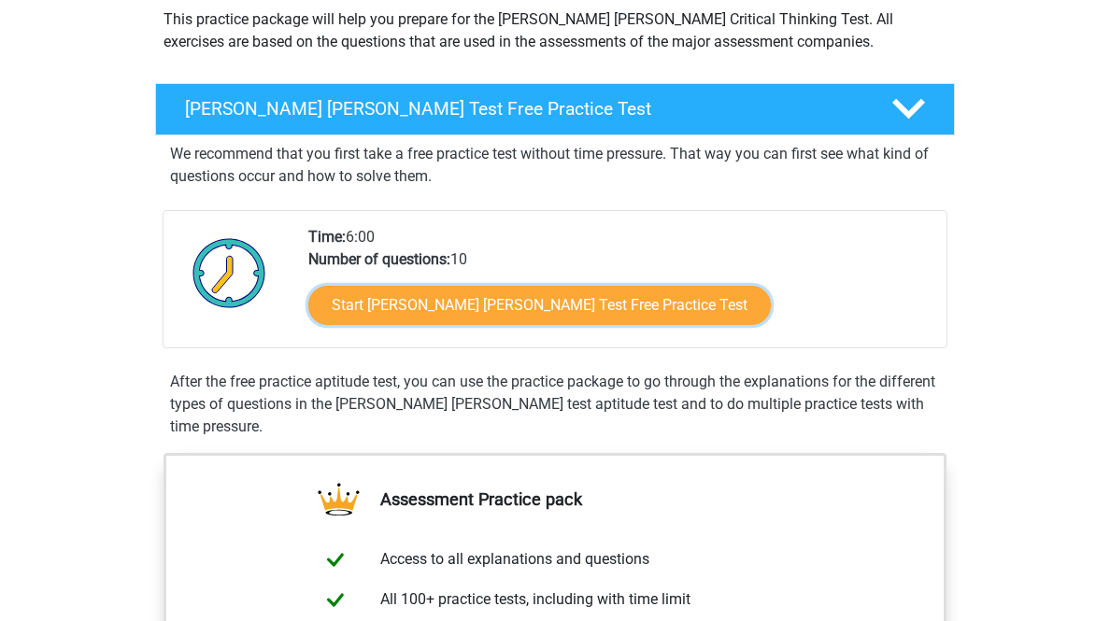
click at [591, 325] on link "Start [PERSON_NAME] [PERSON_NAME] Test Free Practice Test" at bounding box center [539, 305] width 462 height 39
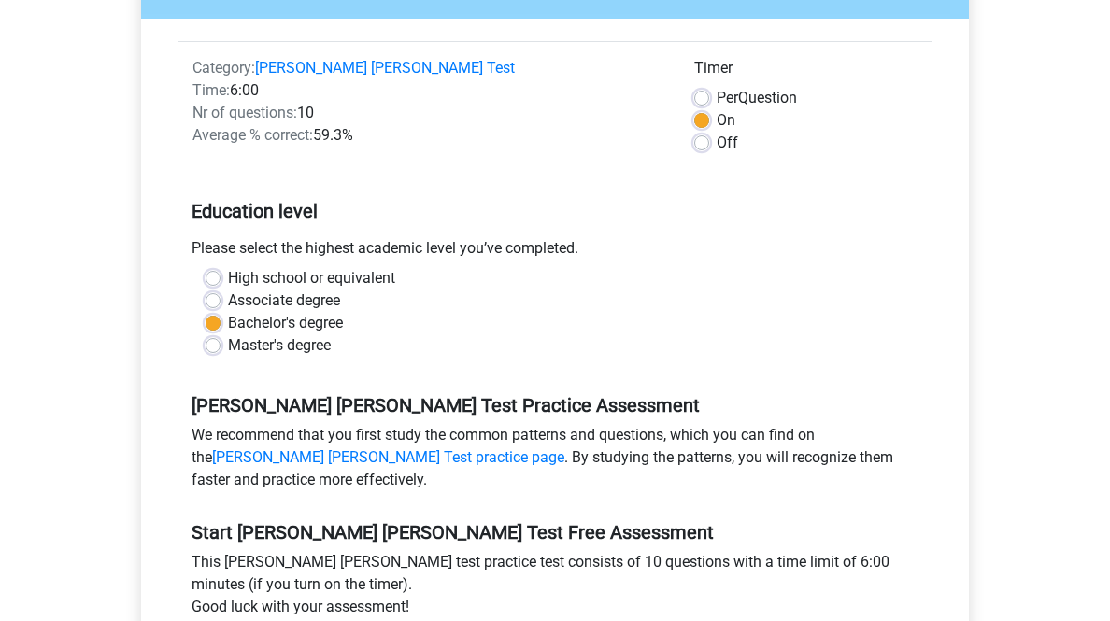
scroll to position [523, 0]
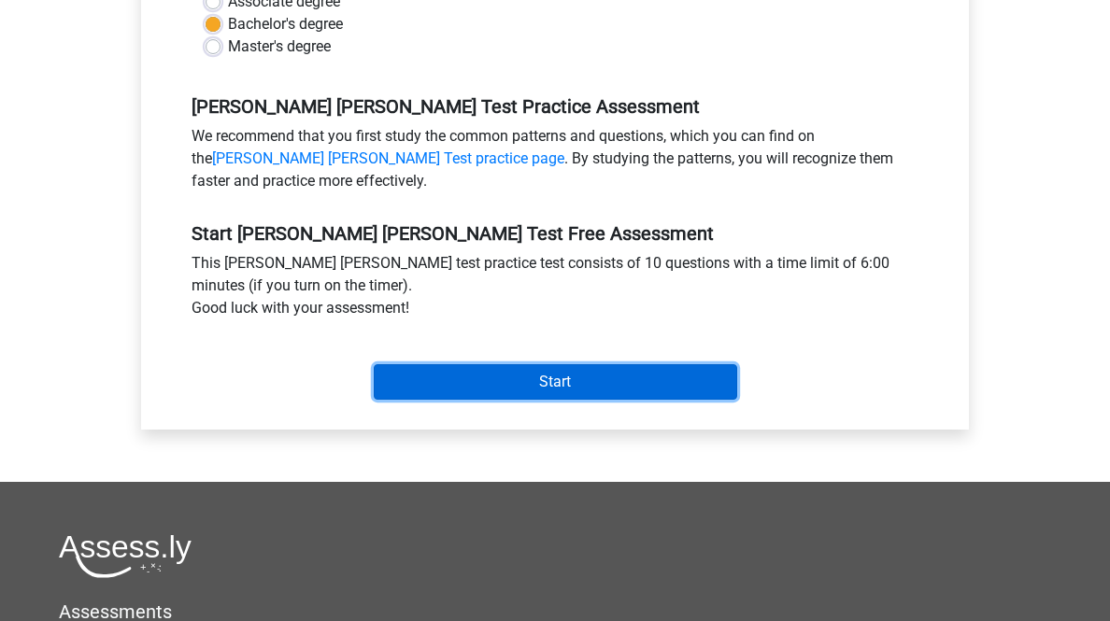
click at [559, 400] on input "Start" at bounding box center [555, 381] width 363 height 35
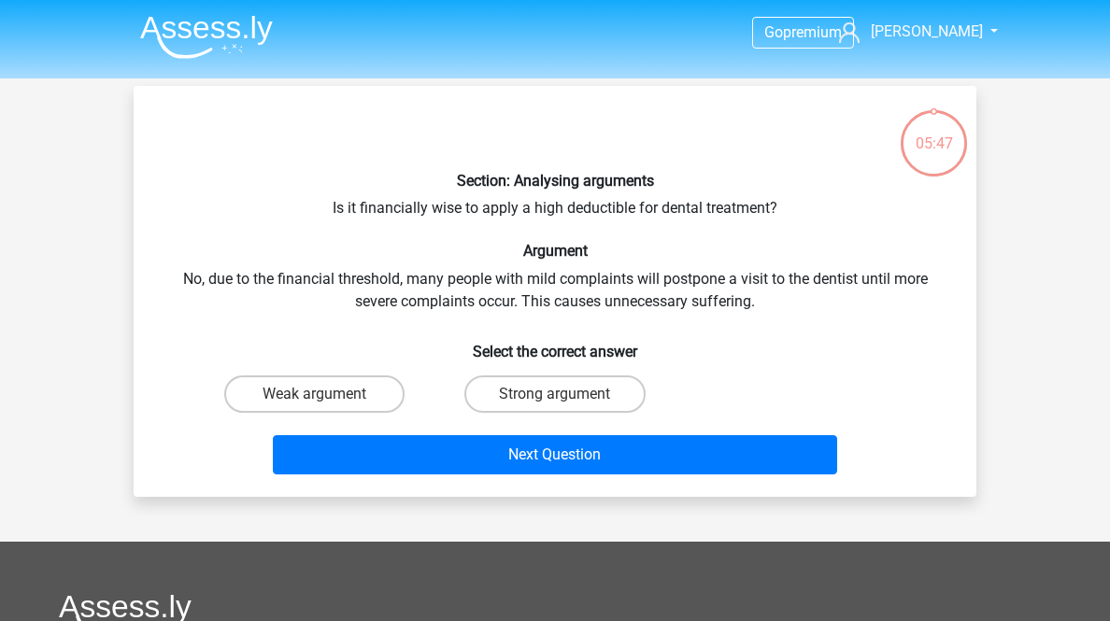
click at [381, 413] on label "Weak argument" at bounding box center [314, 393] width 180 height 37
click at [327, 406] on input "Weak argument" at bounding box center [321, 400] width 12 height 12
radio input "true"
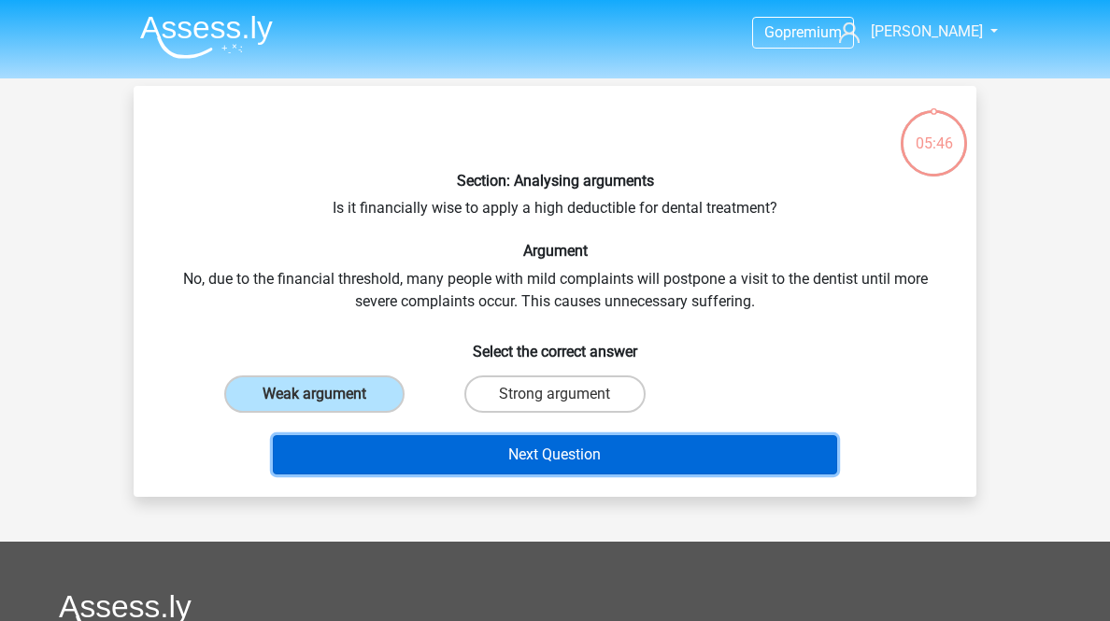
click at [439, 474] on button "Next Question" at bounding box center [555, 454] width 565 height 39
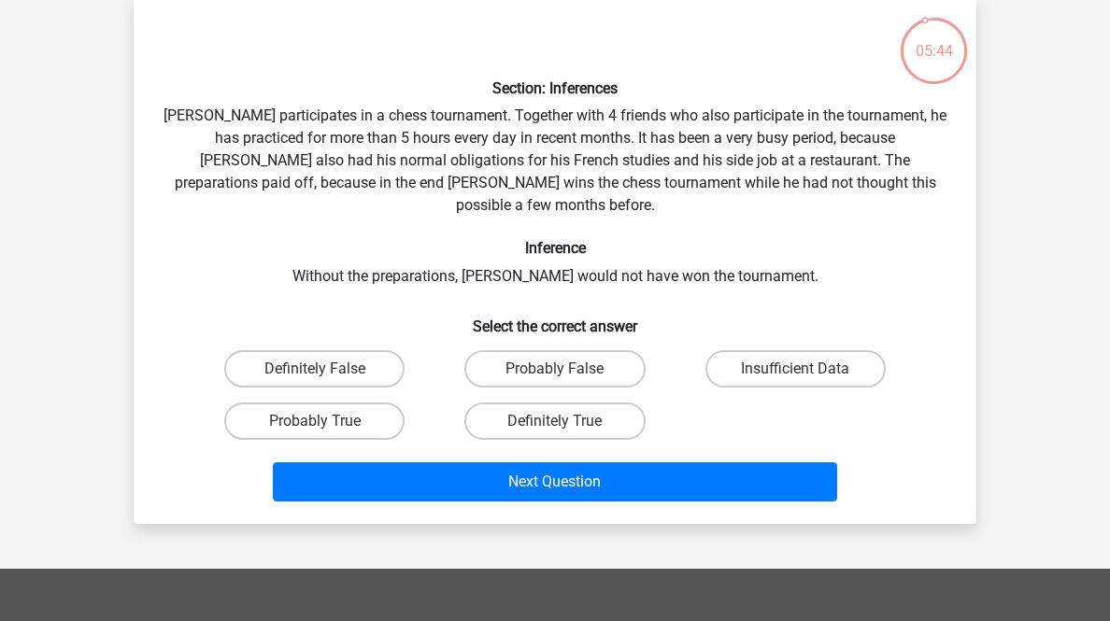
scroll to position [167, 0]
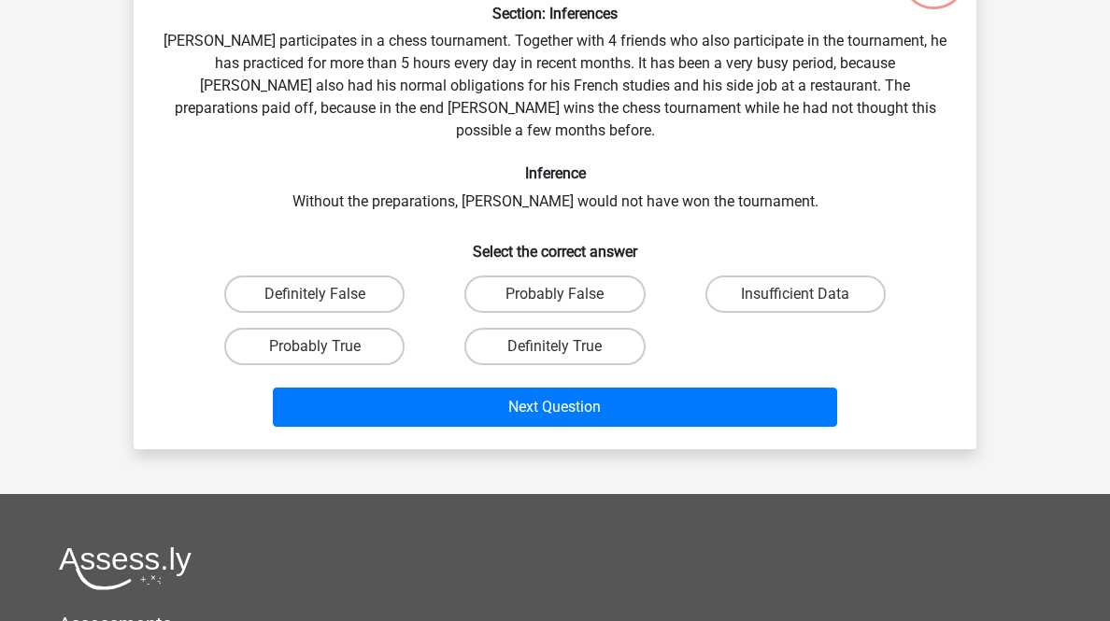
click at [344, 365] on label "Probably True" at bounding box center [314, 346] width 180 height 37
click at [327, 359] on input "Probably True" at bounding box center [321, 353] width 12 height 12
radio input "true"
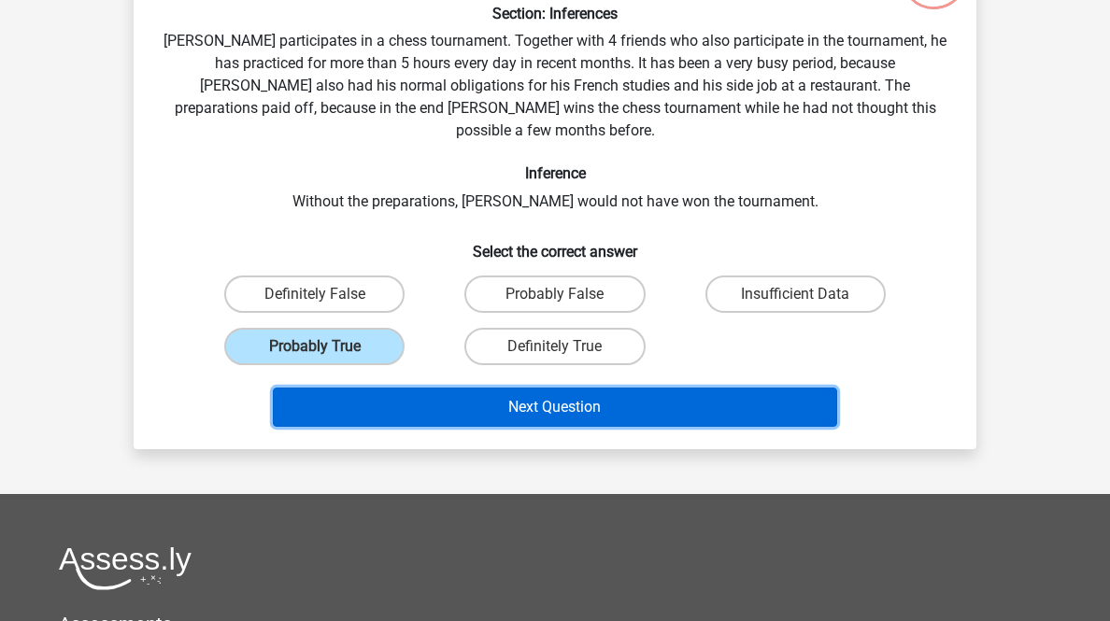
click at [413, 427] on button "Next Question" at bounding box center [555, 407] width 565 height 39
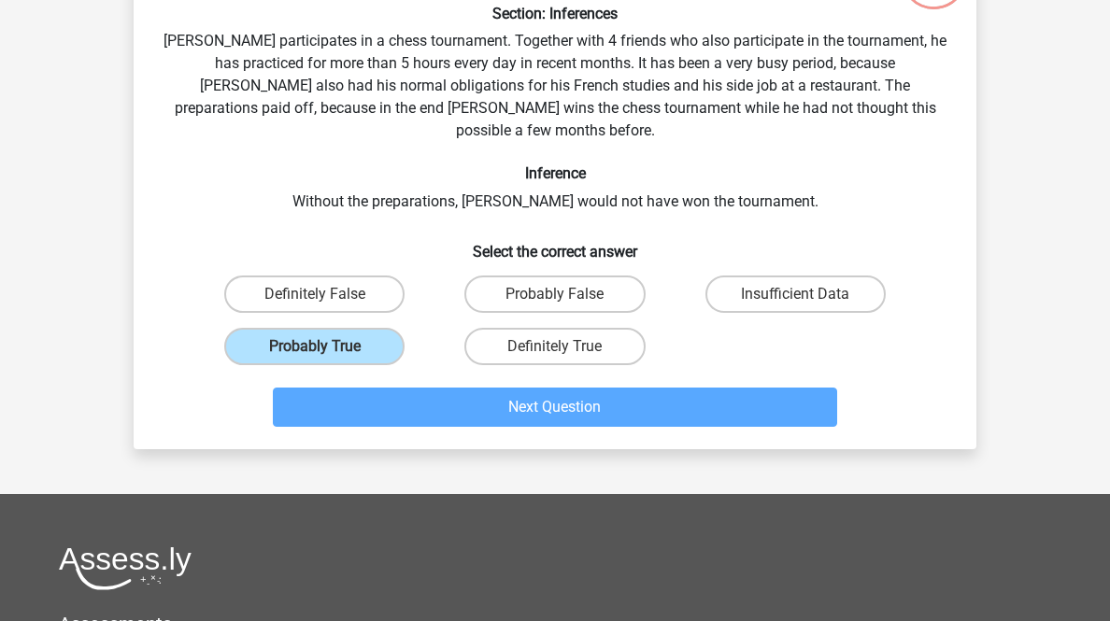
scroll to position [92, 0]
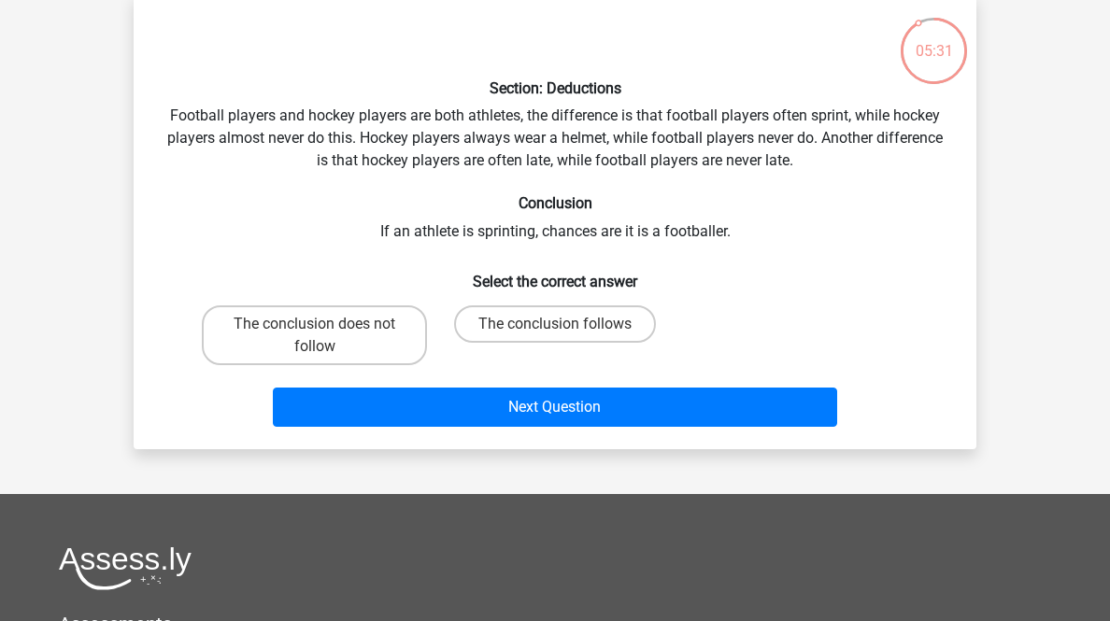
click at [323, 365] on label "The conclusion does not follow" at bounding box center [314, 335] width 225 height 60
click at [323, 336] on input "The conclusion does not follow" at bounding box center [321, 330] width 12 height 12
radio input "true"
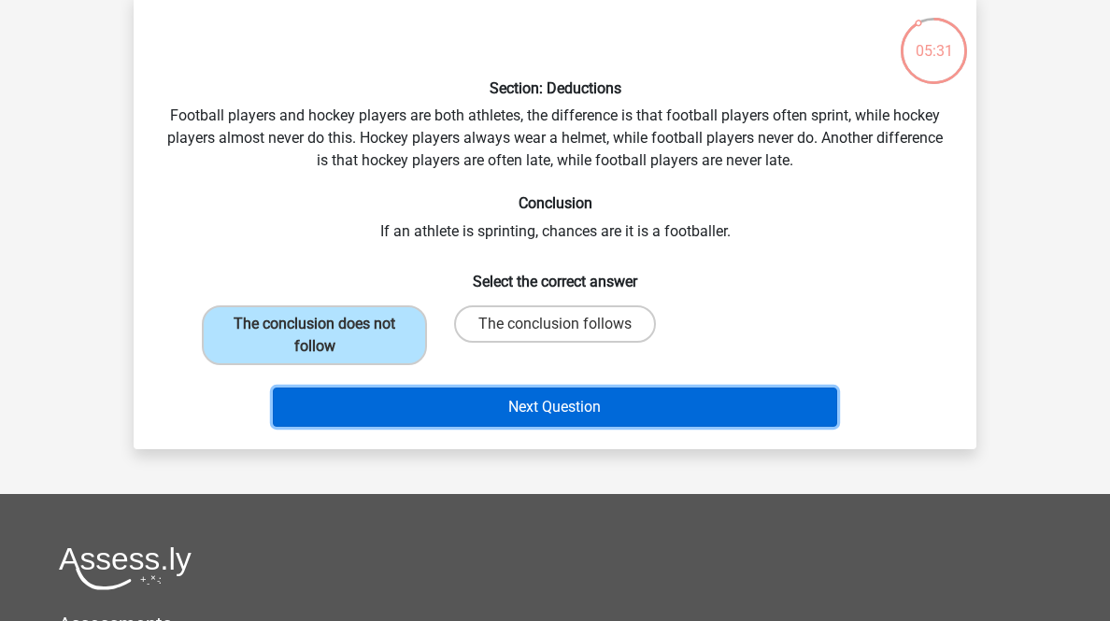
click at [460, 427] on button "Next Question" at bounding box center [555, 407] width 565 height 39
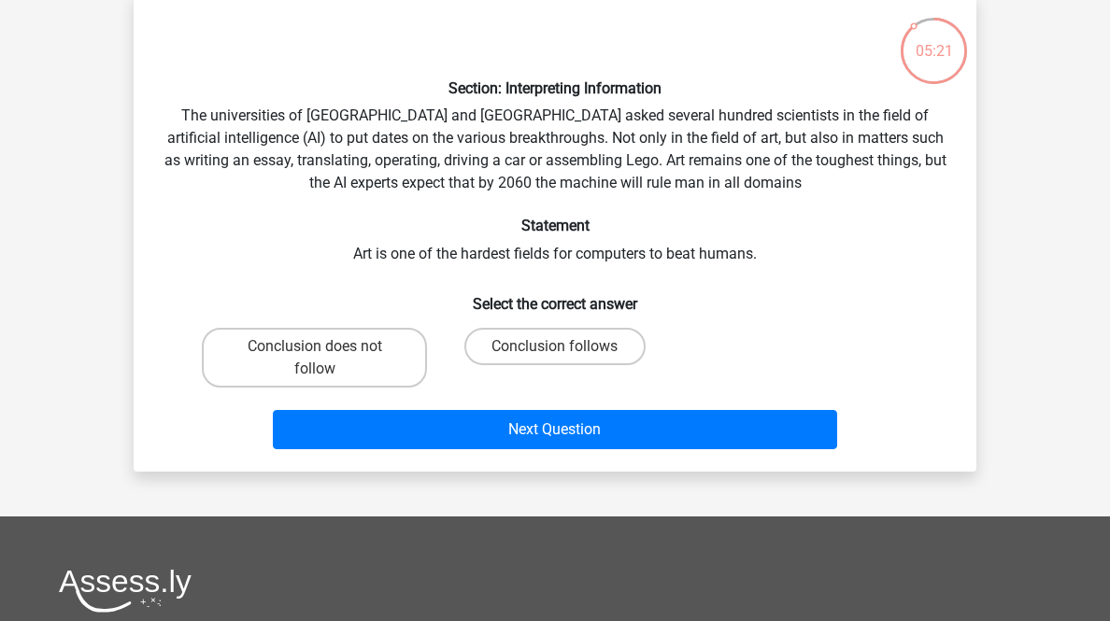
click at [531, 365] on label "Conclusion follows" at bounding box center [554, 346] width 180 height 37
click at [555, 359] on input "Conclusion follows" at bounding box center [561, 353] width 12 height 12
radio input "true"
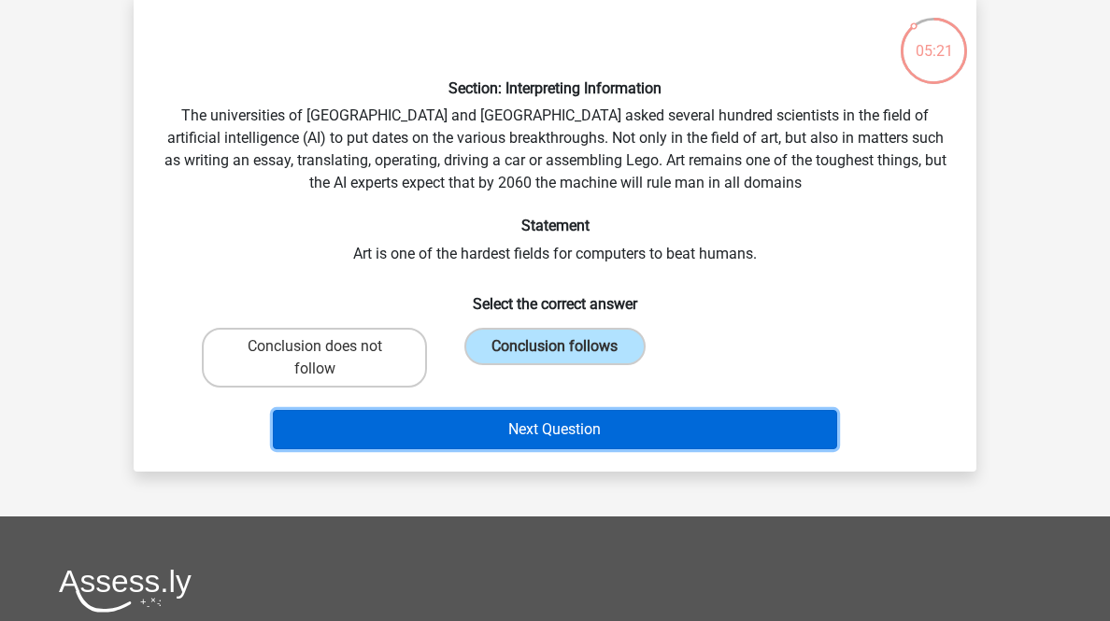
click at [545, 449] on button "Next Question" at bounding box center [555, 429] width 565 height 39
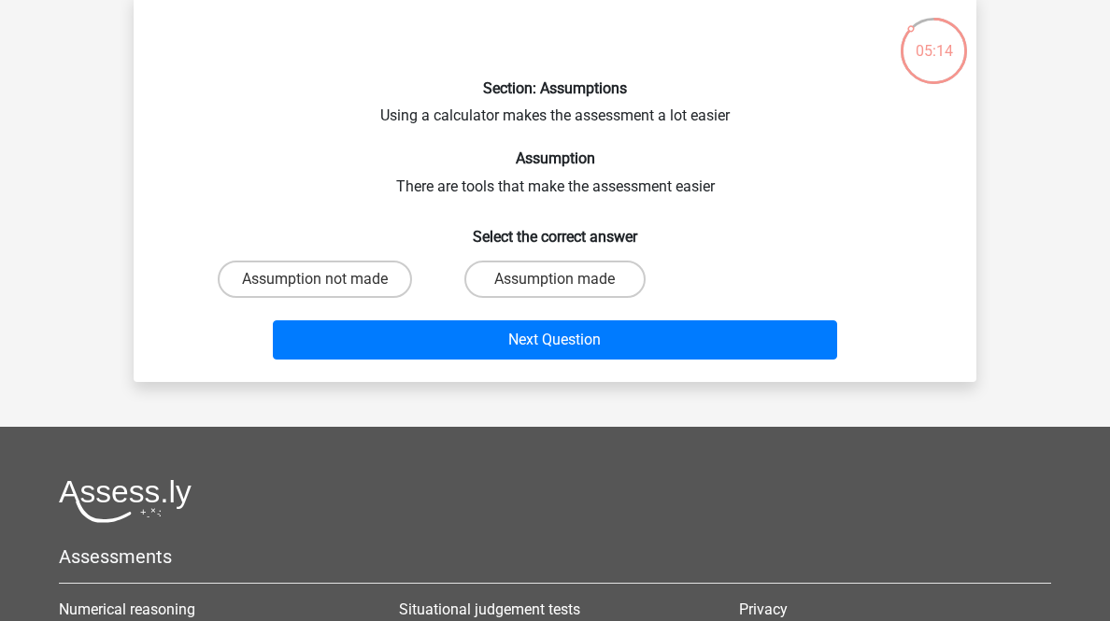
click at [564, 291] on input "Assumption made" at bounding box center [561, 285] width 12 height 12
radio input "true"
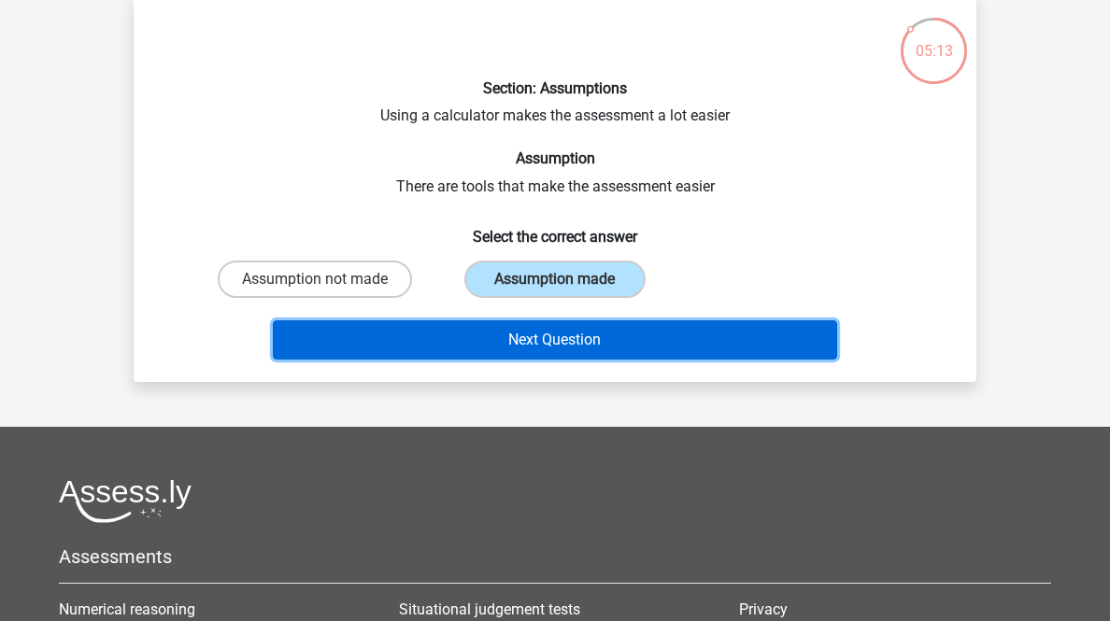
click at [588, 360] on button "Next Question" at bounding box center [555, 339] width 565 height 39
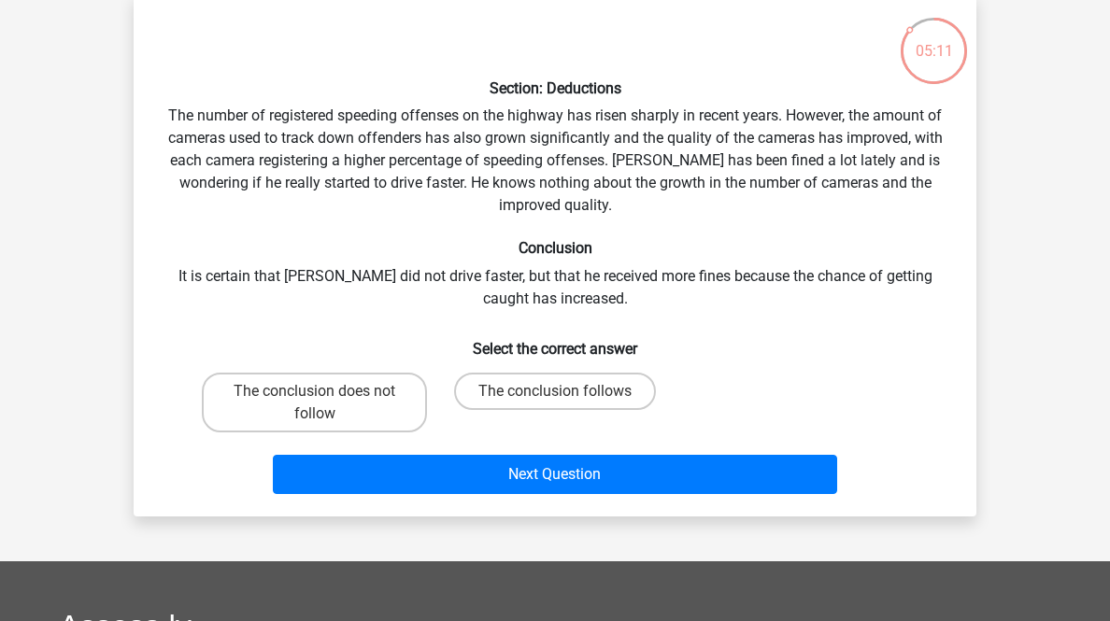
scroll to position [167, 0]
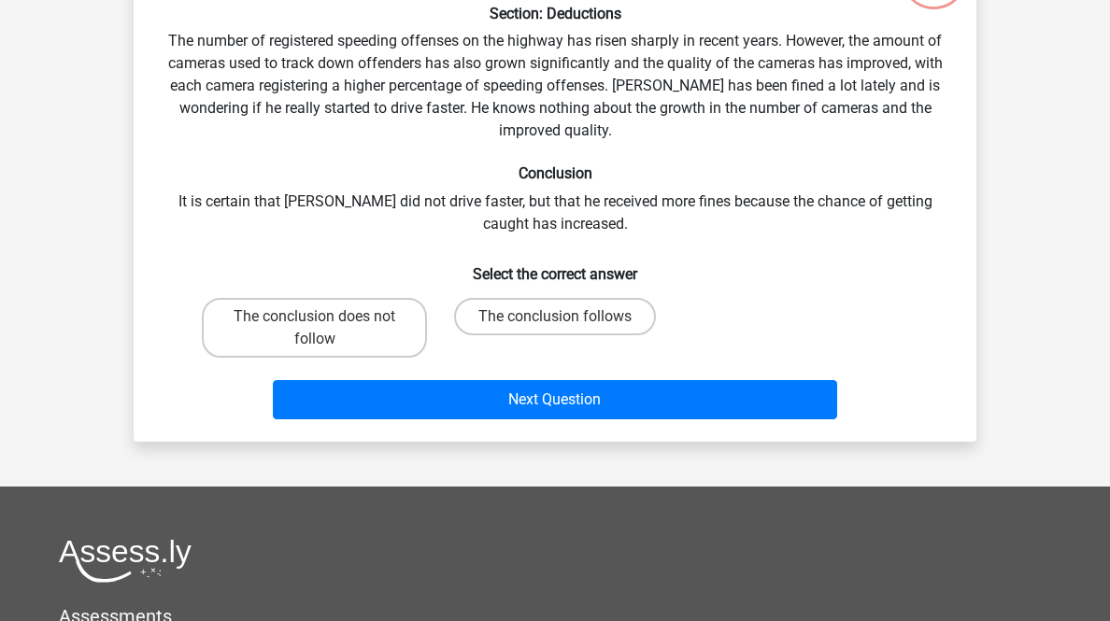
click at [350, 358] on label "The conclusion does not follow" at bounding box center [314, 328] width 225 height 60
click at [327, 329] on input "The conclusion does not follow" at bounding box center [321, 323] width 12 height 12
radio input "true"
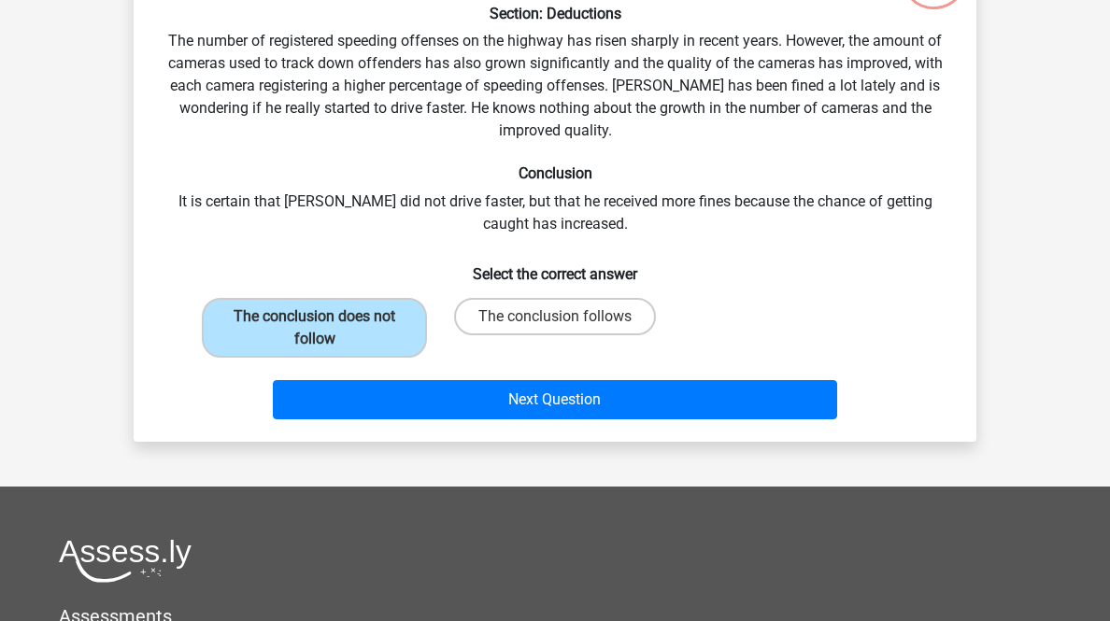
click at [379, 427] on div "Next Question" at bounding box center [554, 396] width 783 height 62
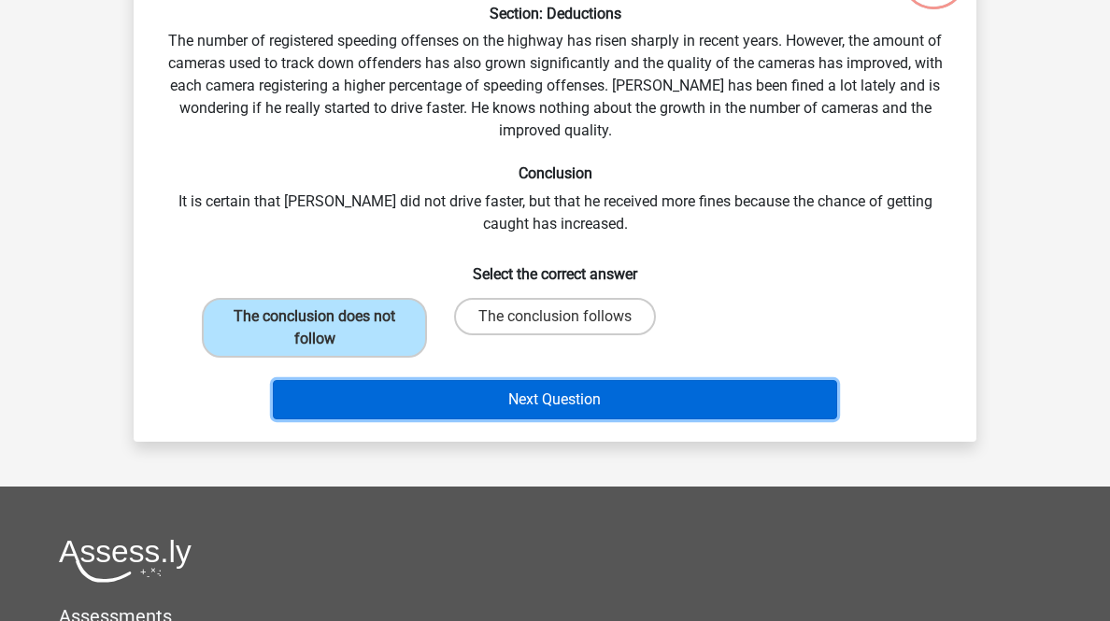
click at [400, 419] on button "Next Question" at bounding box center [555, 399] width 565 height 39
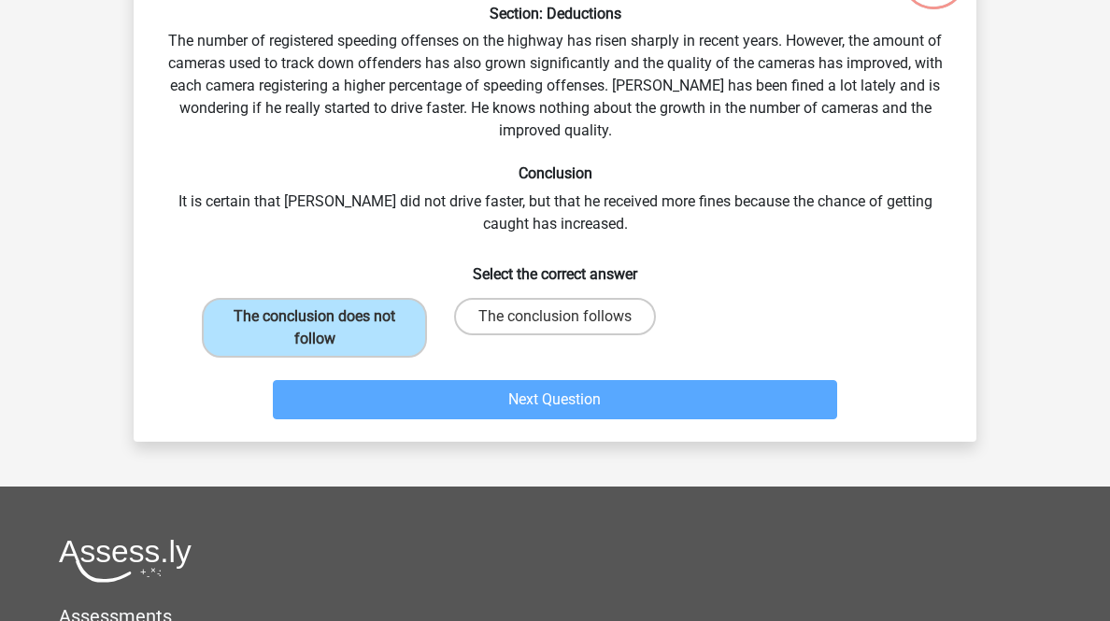
scroll to position [92, 0]
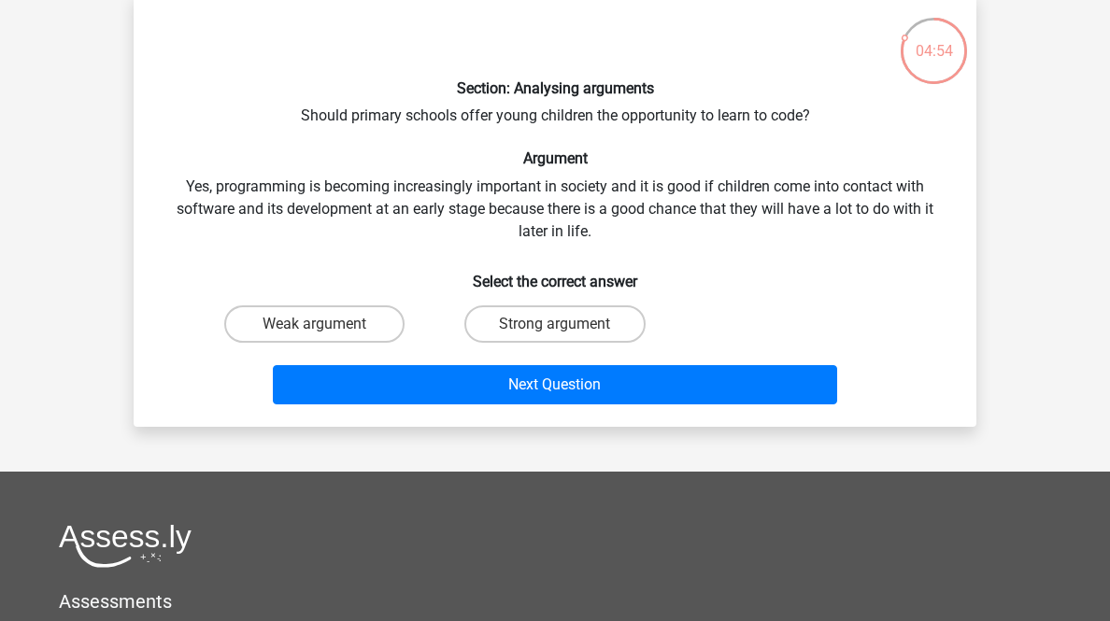
click at [588, 343] on label "Strong argument" at bounding box center [554, 323] width 180 height 37
click at [567, 336] on input "Strong argument" at bounding box center [561, 330] width 12 height 12
radio input "true"
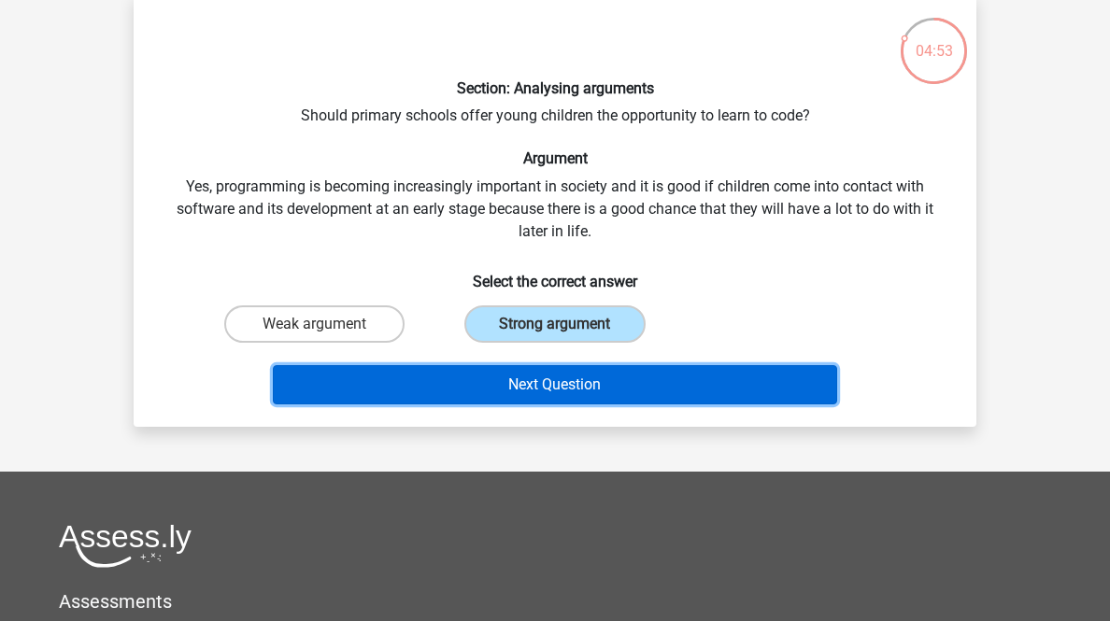
click at [603, 404] on button "Next Question" at bounding box center [555, 384] width 565 height 39
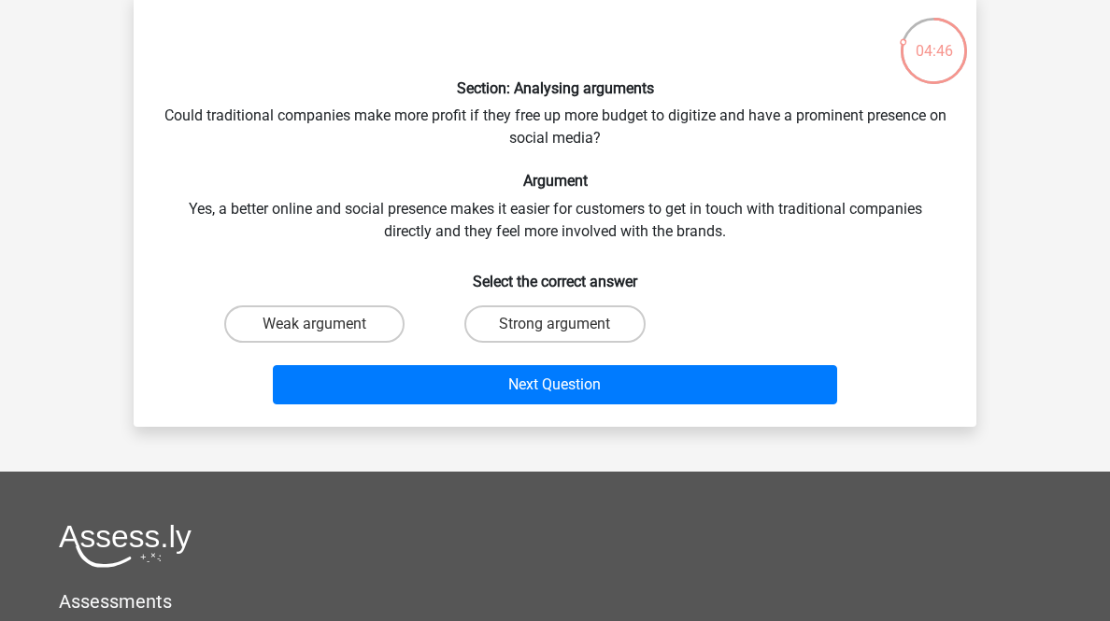
click at [368, 343] on label "Weak argument" at bounding box center [314, 323] width 180 height 37
click at [327, 336] on input "Weak argument" at bounding box center [321, 330] width 12 height 12
radio input "true"
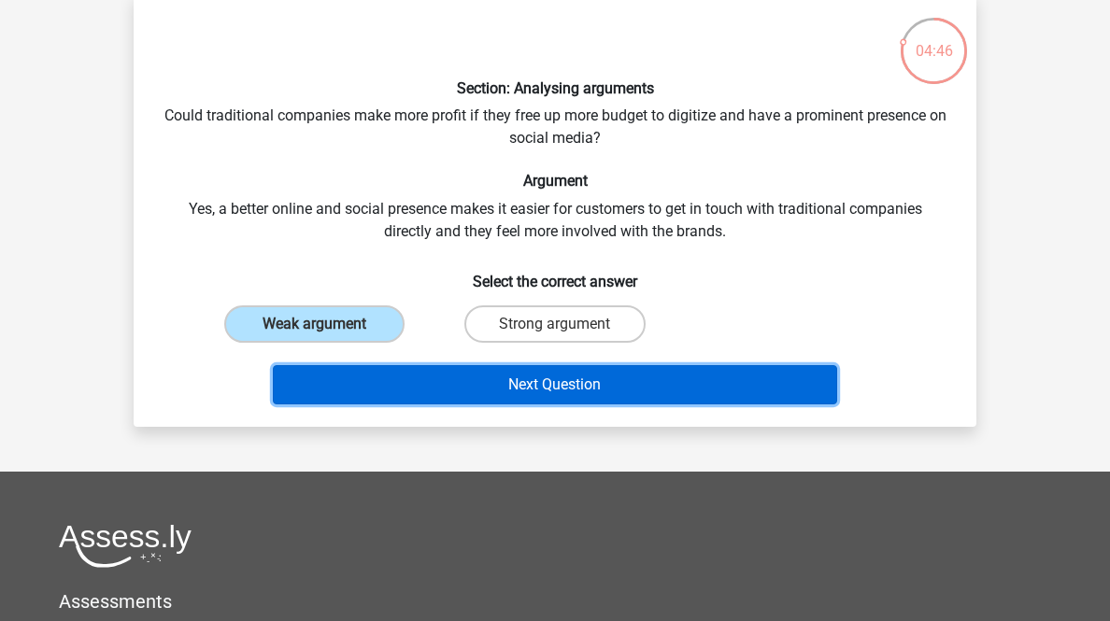
click at [468, 404] on button "Next Question" at bounding box center [555, 384] width 565 height 39
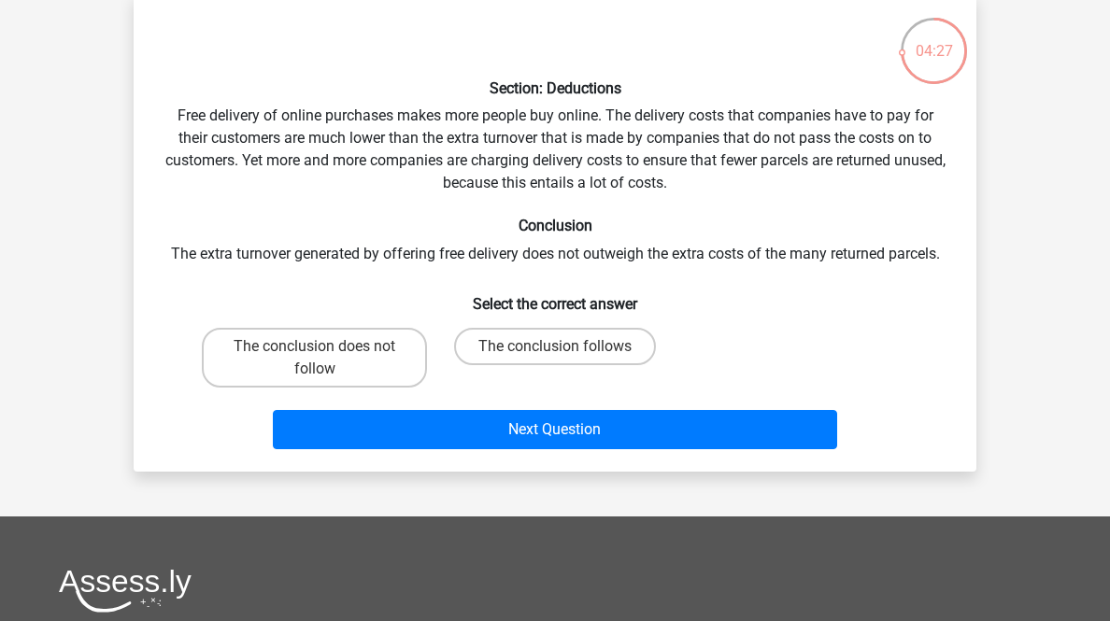
click at [381, 388] on label "The conclusion does not follow" at bounding box center [314, 358] width 225 height 60
click at [327, 359] on input "The conclusion does not follow" at bounding box center [321, 353] width 12 height 12
radio input "true"
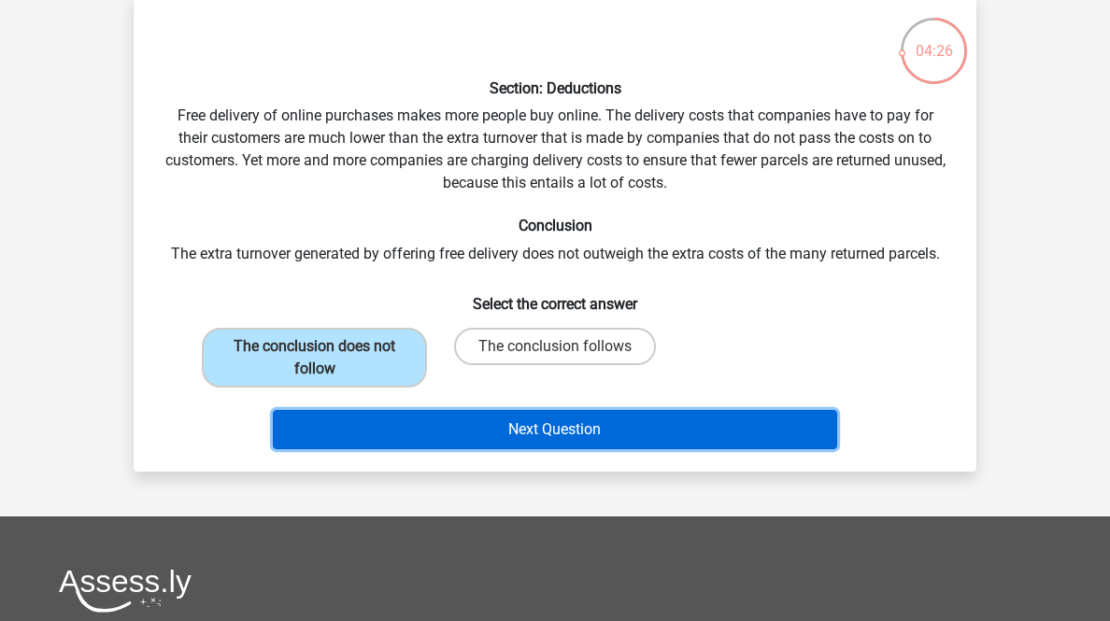
click at [473, 449] on button "Next Question" at bounding box center [555, 429] width 565 height 39
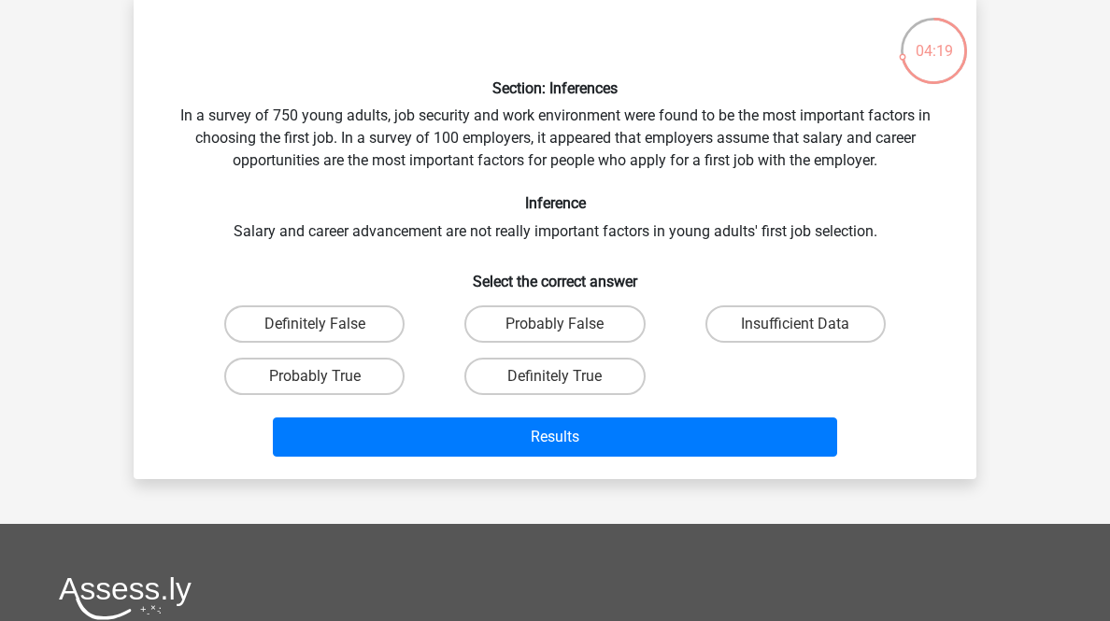
click at [749, 343] on label "Insufficient Data" at bounding box center [795, 323] width 180 height 37
click at [795, 336] on input "Insufficient Data" at bounding box center [801, 330] width 12 height 12
radio input "true"
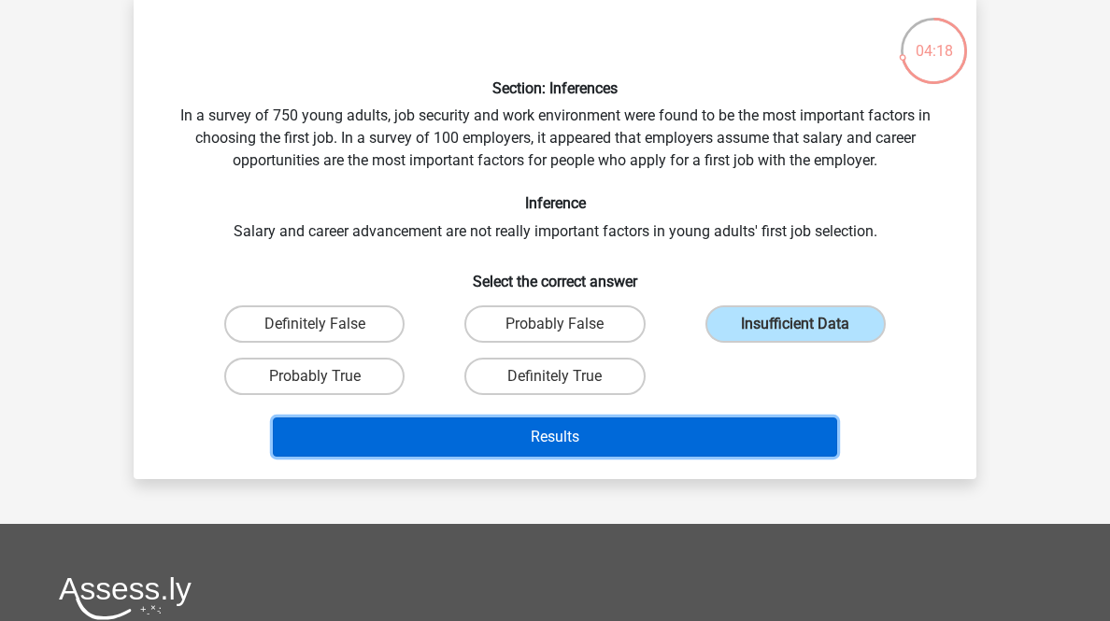
click at [723, 457] on button "Results" at bounding box center [555, 437] width 565 height 39
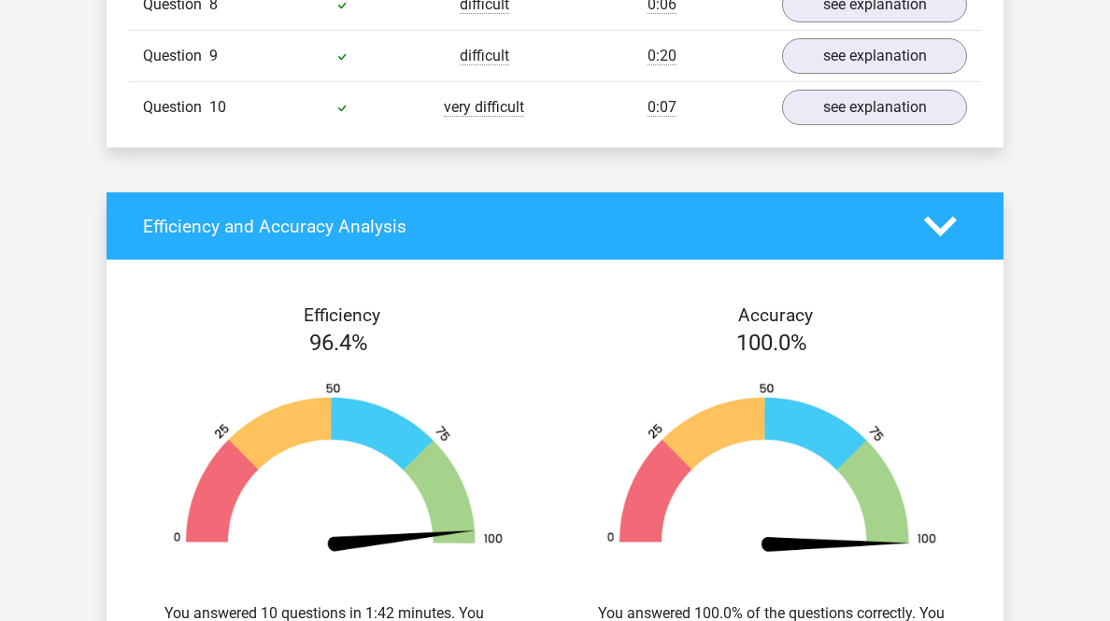
scroll to position [1719, 0]
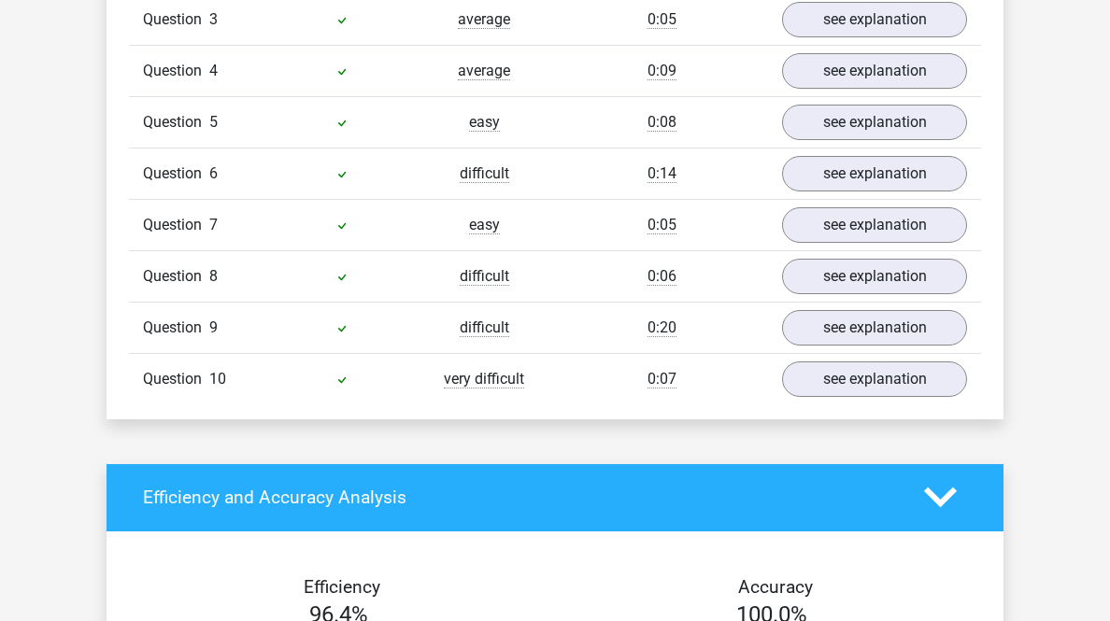
scroll to position [2391, 0]
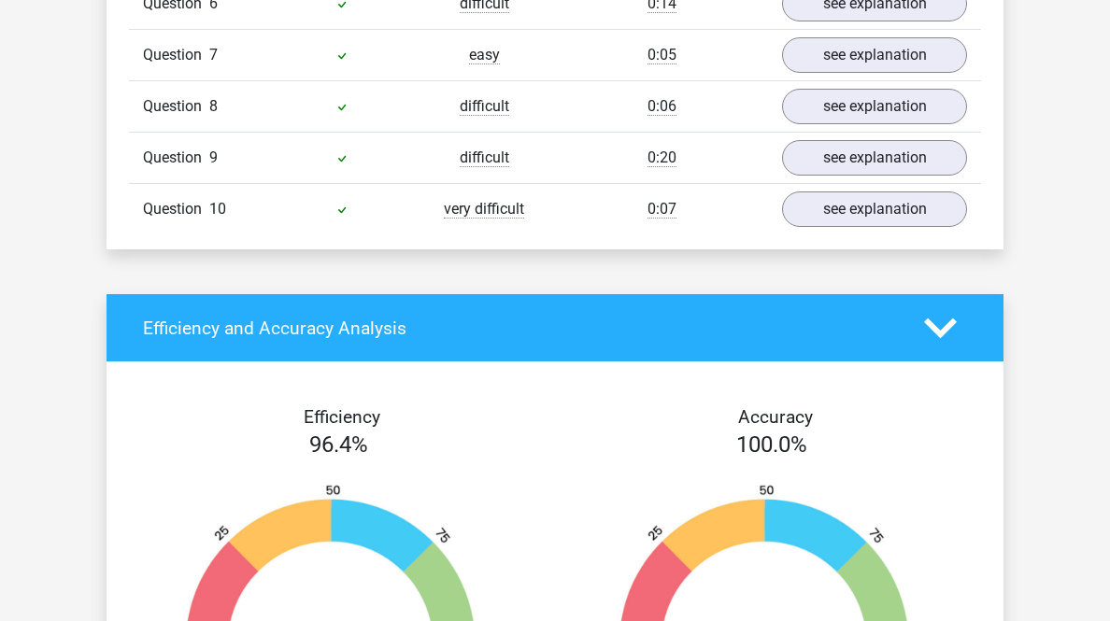
scroll to position [3138, 0]
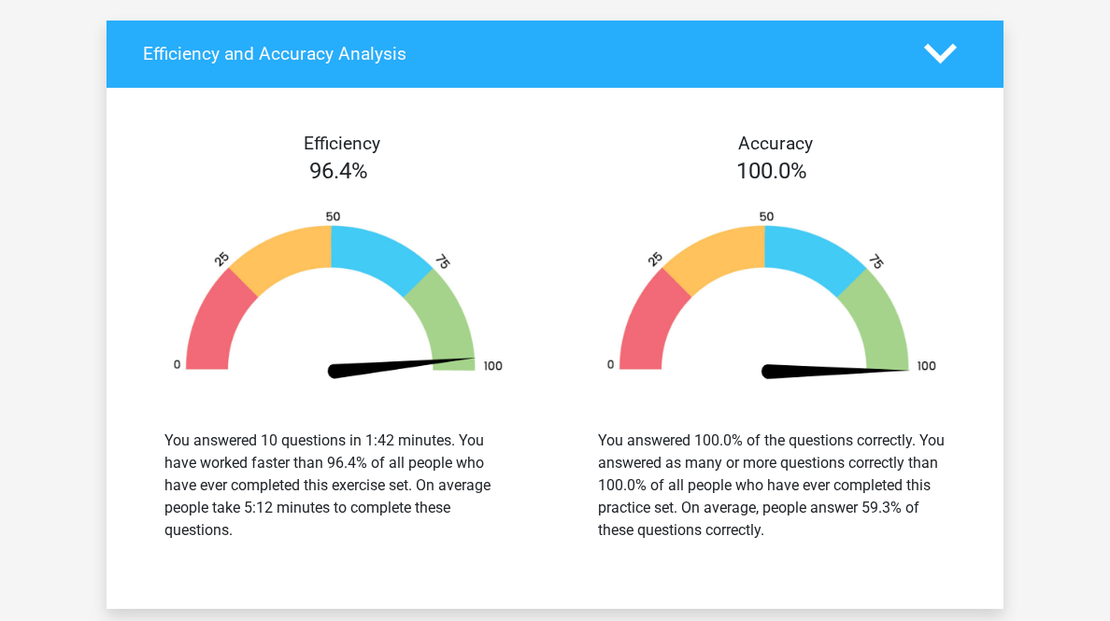
scroll to position [4409, 0]
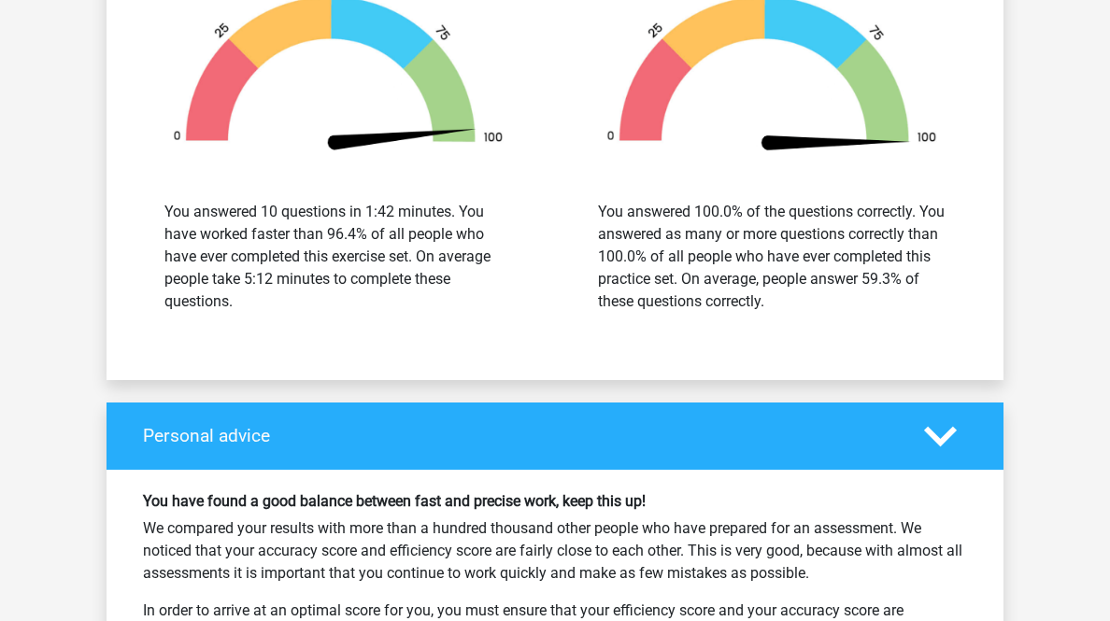
scroll to position [5081, 0]
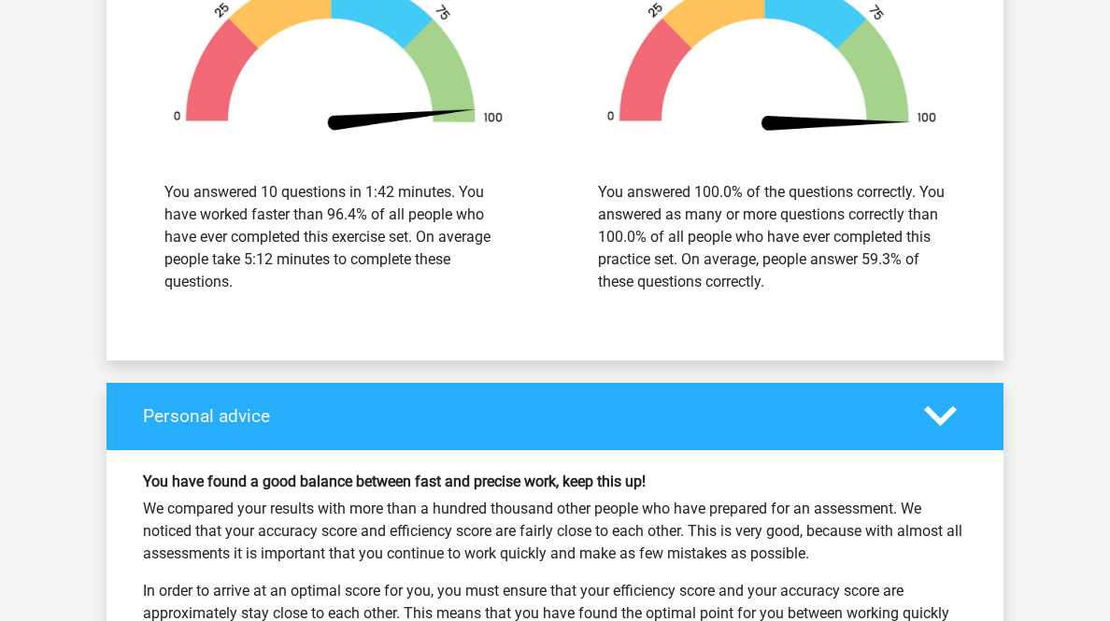
scroll to position [6277, 0]
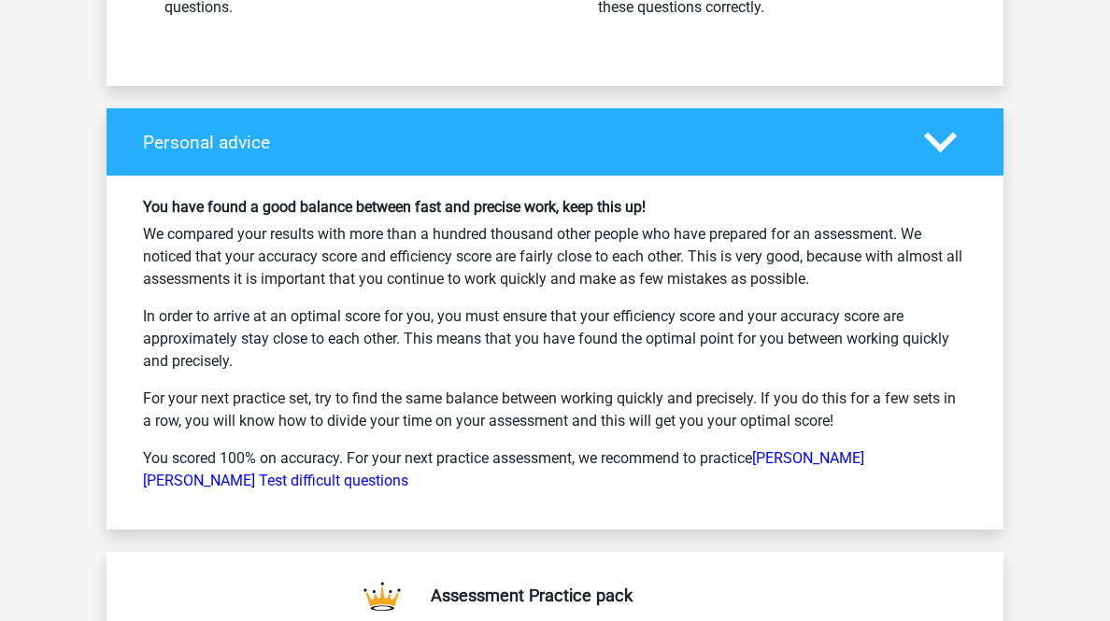
scroll to position [7099, 0]
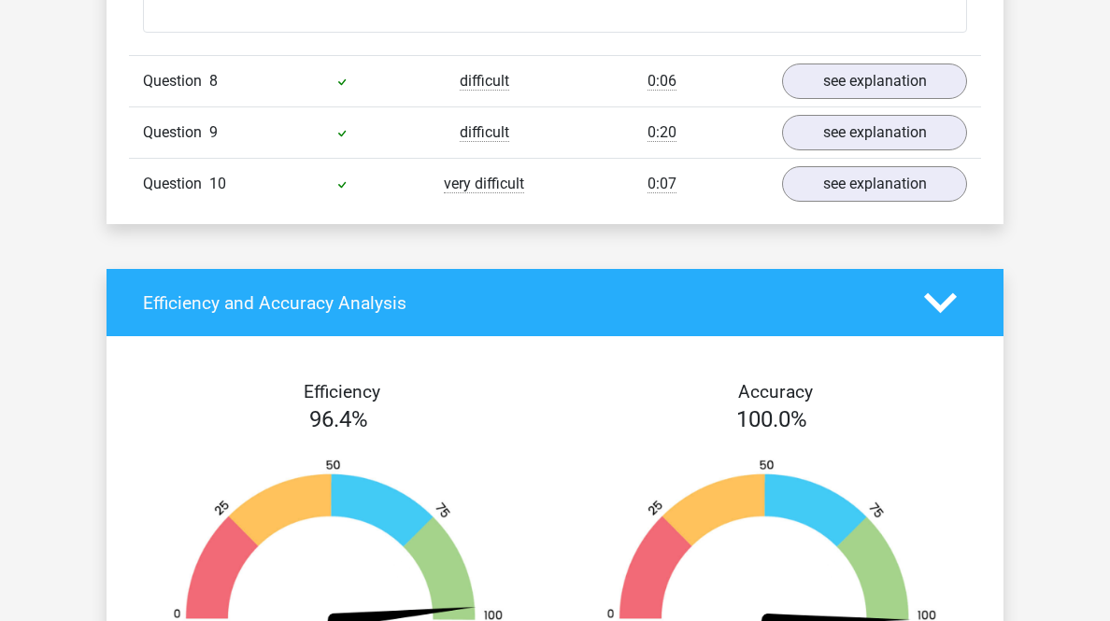
scroll to position [7323, 0]
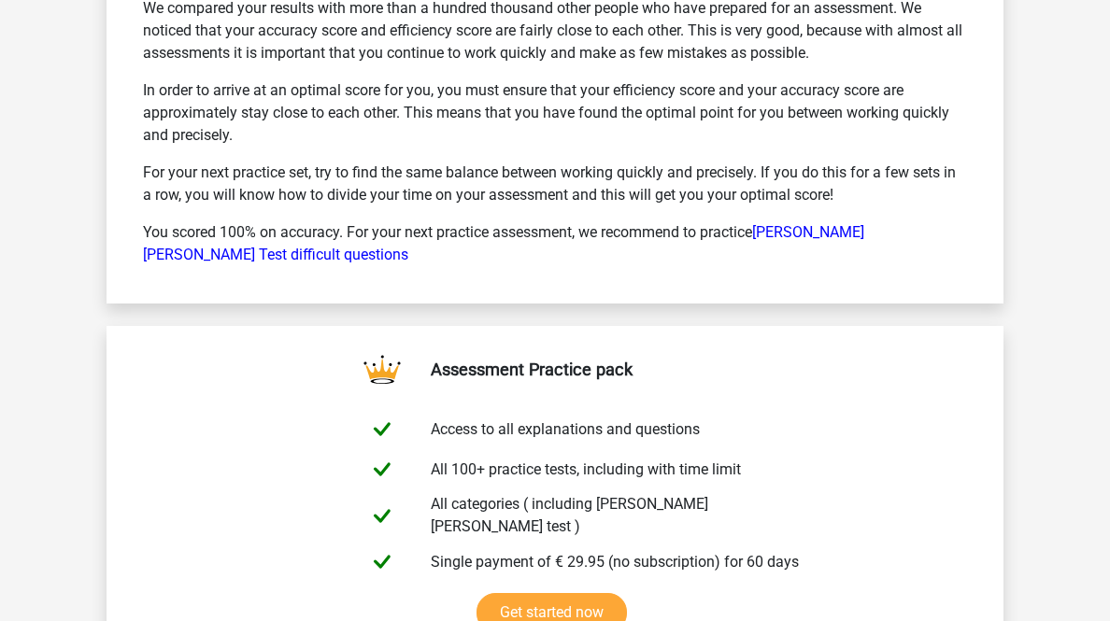
scroll to position [9116, 0]
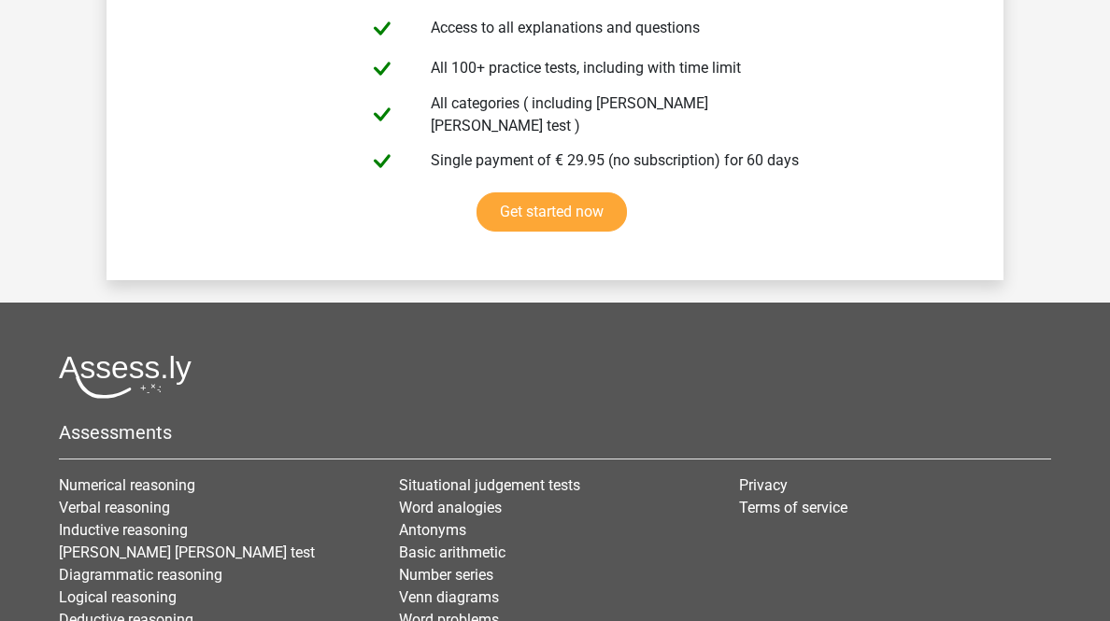
scroll to position [10162, 0]
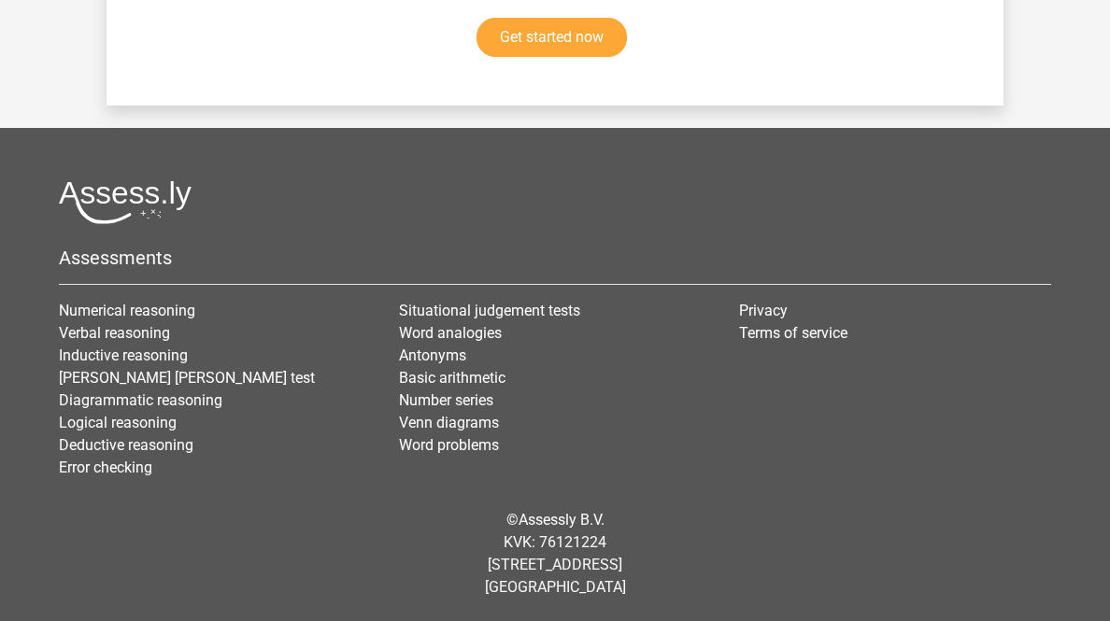
scroll to position [12778, 0]
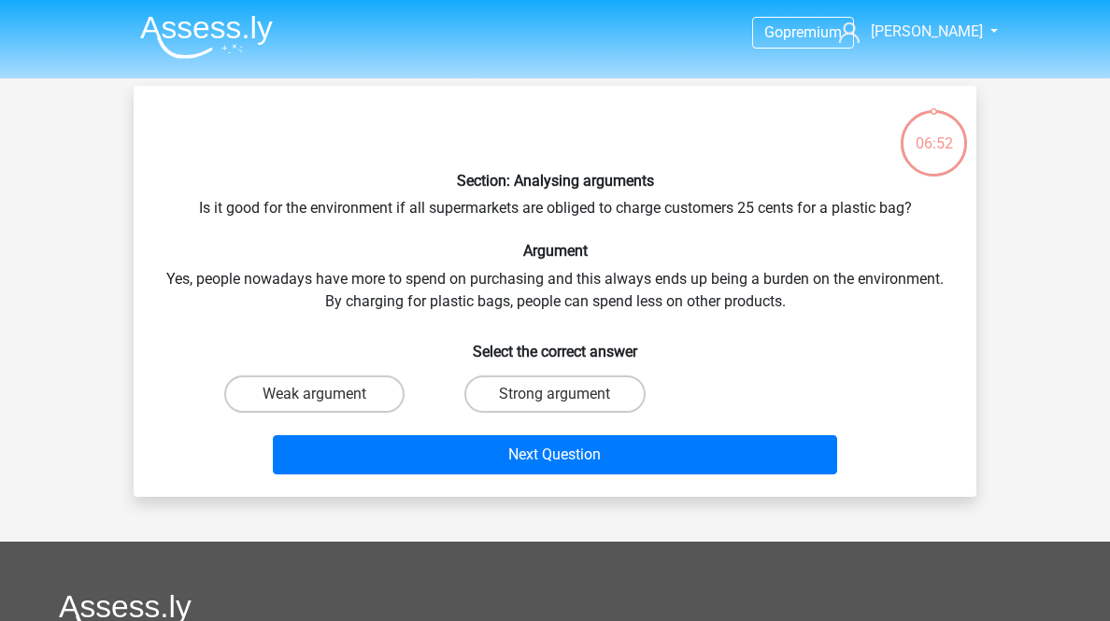
scroll to position [149, 0]
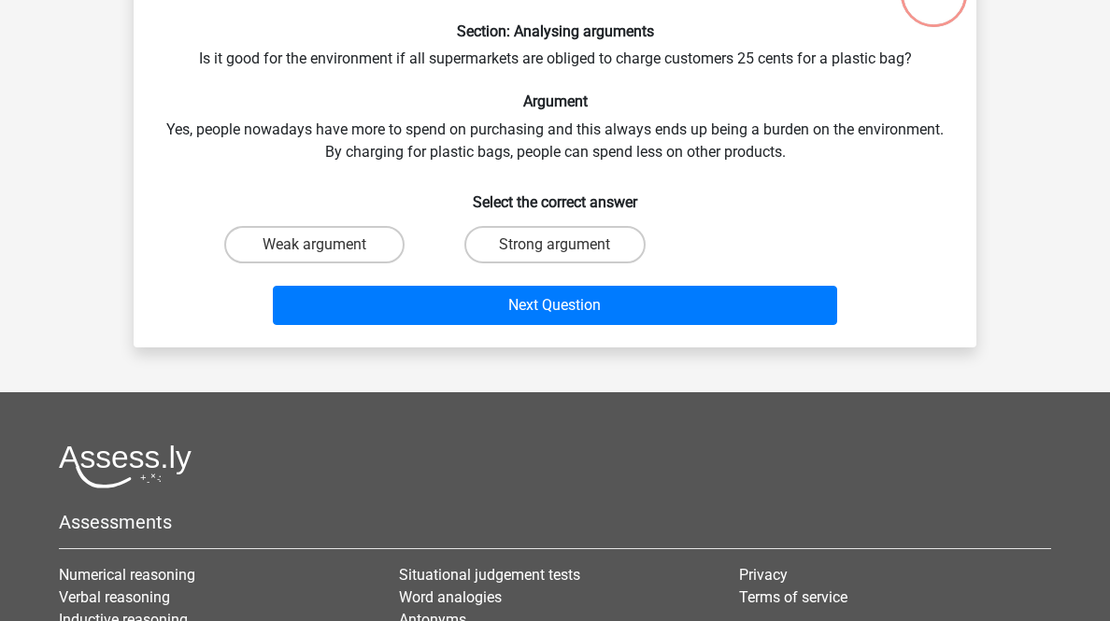
click at [361, 263] on label "Weak argument" at bounding box center [314, 244] width 180 height 37
click at [327, 257] on input "Weak argument" at bounding box center [321, 251] width 12 height 12
radio input "true"
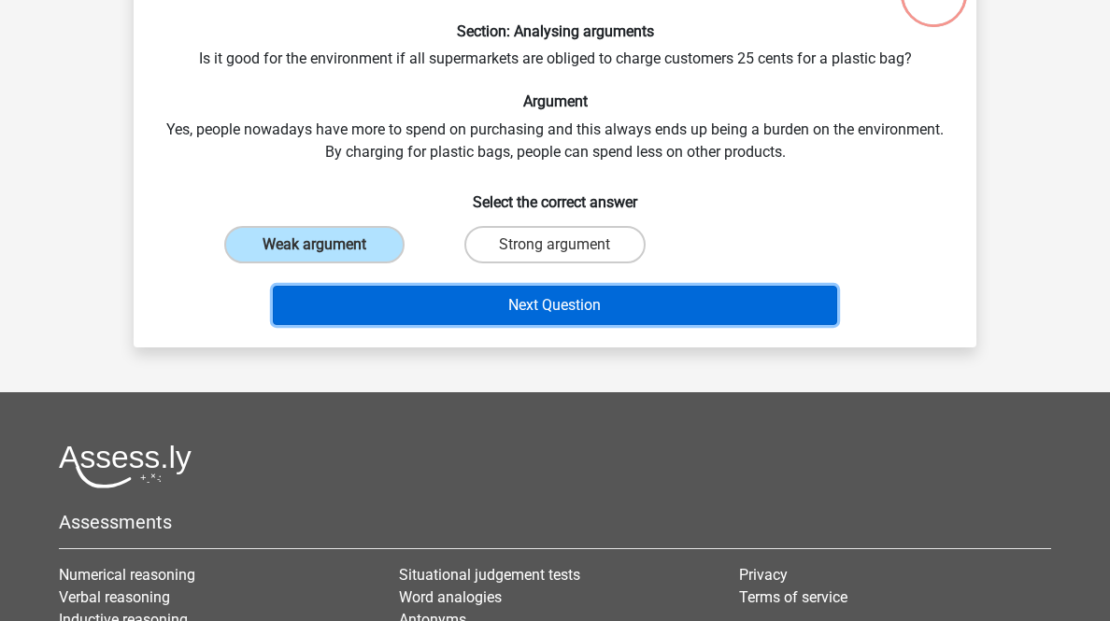
click at [454, 325] on button "Next Question" at bounding box center [555, 305] width 565 height 39
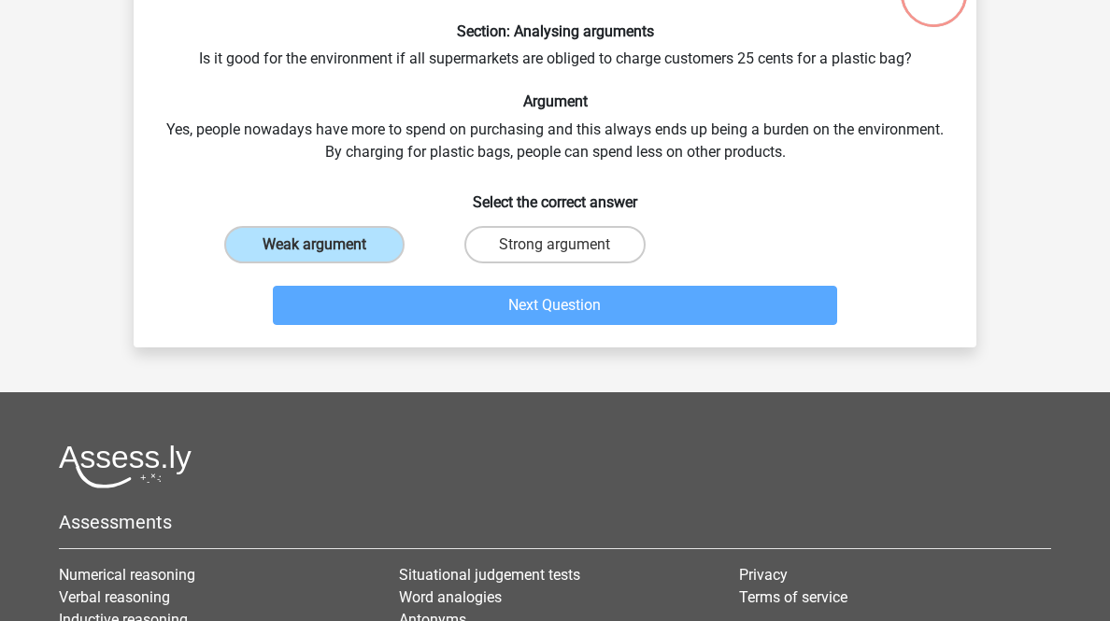
scroll to position [92, 0]
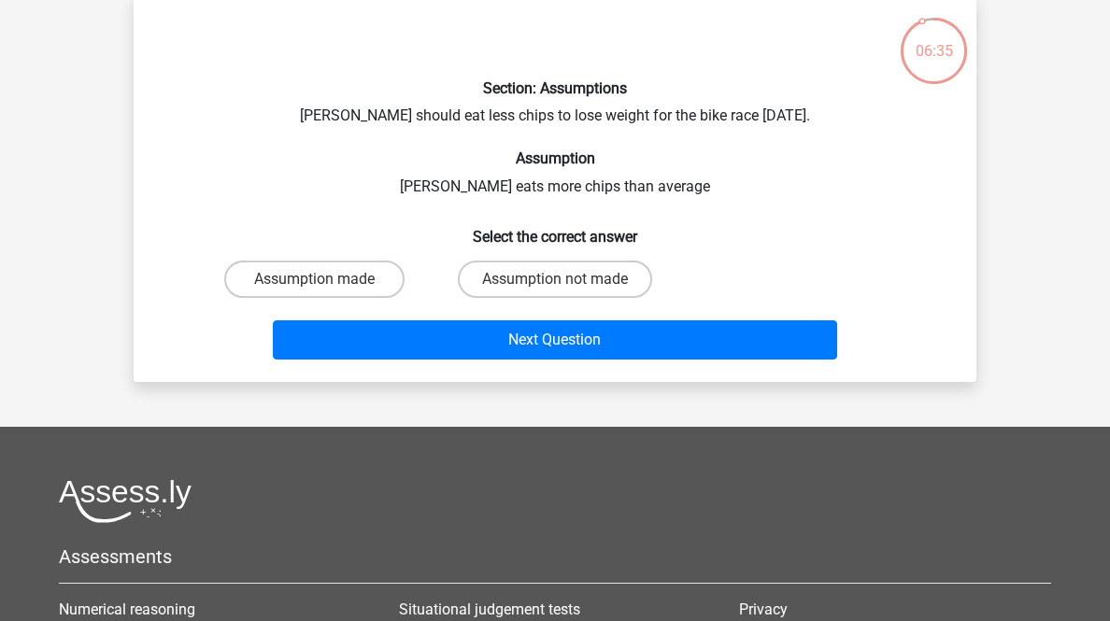
click at [611, 298] on label "Assumption not made" at bounding box center [555, 279] width 194 height 37
click at [567, 291] on input "Assumption not made" at bounding box center [561, 285] width 12 height 12
radio input "true"
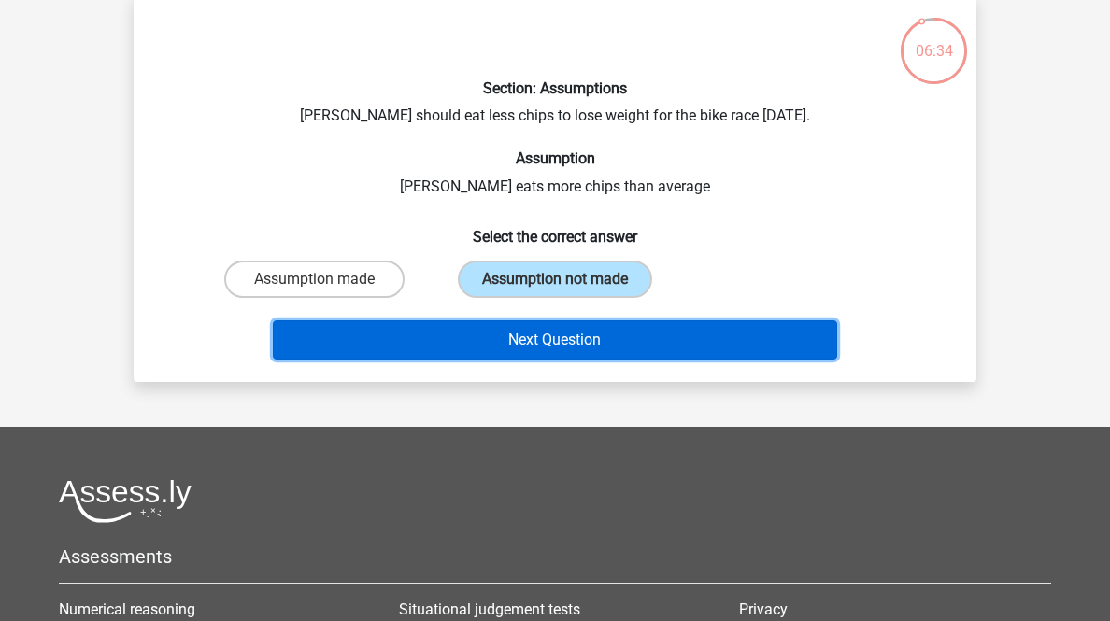
click at [621, 360] on button "Next Question" at bounding box center [555, 339] width 565 height 39
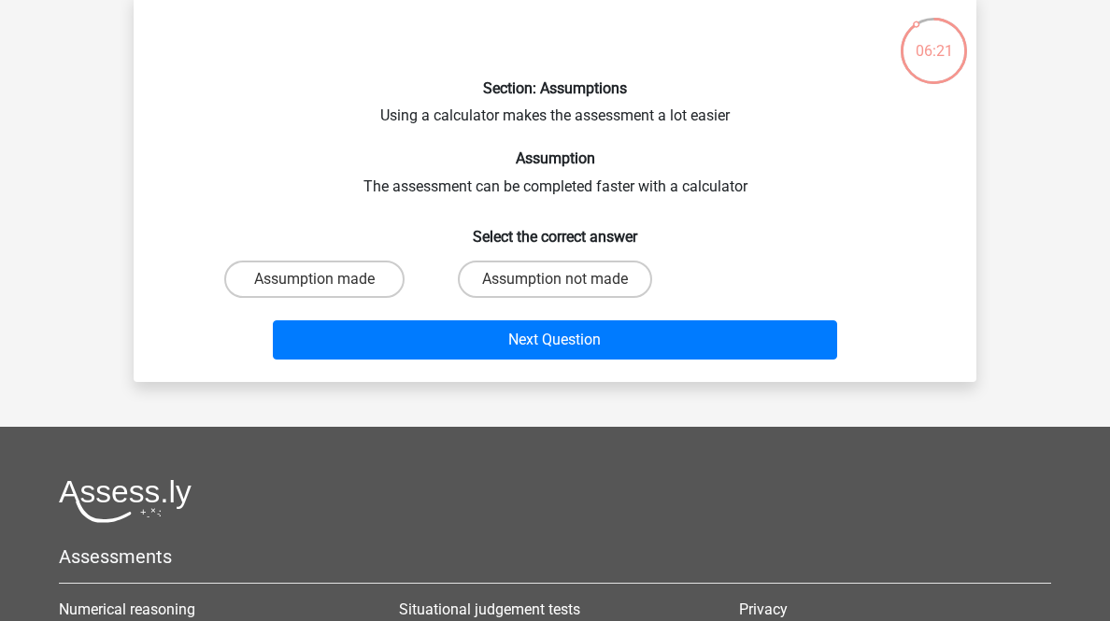
click at [514, 298] on label "Assumption not made" at bounding box center [555, 279] width 194 height 37
click at [555, 291] on input "Assumption not made" at bounding box center [561, 285] width 12 height 12
radio input "true"
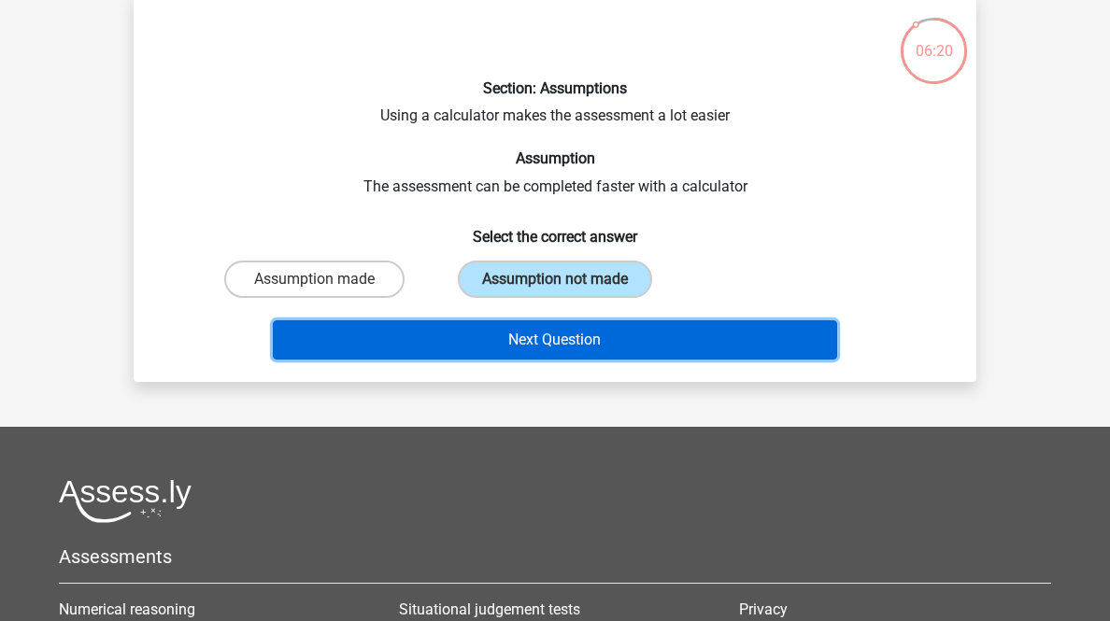
click at [526, 360] on button "Next Question" at bounding box center [555, 339] width 565 height 39
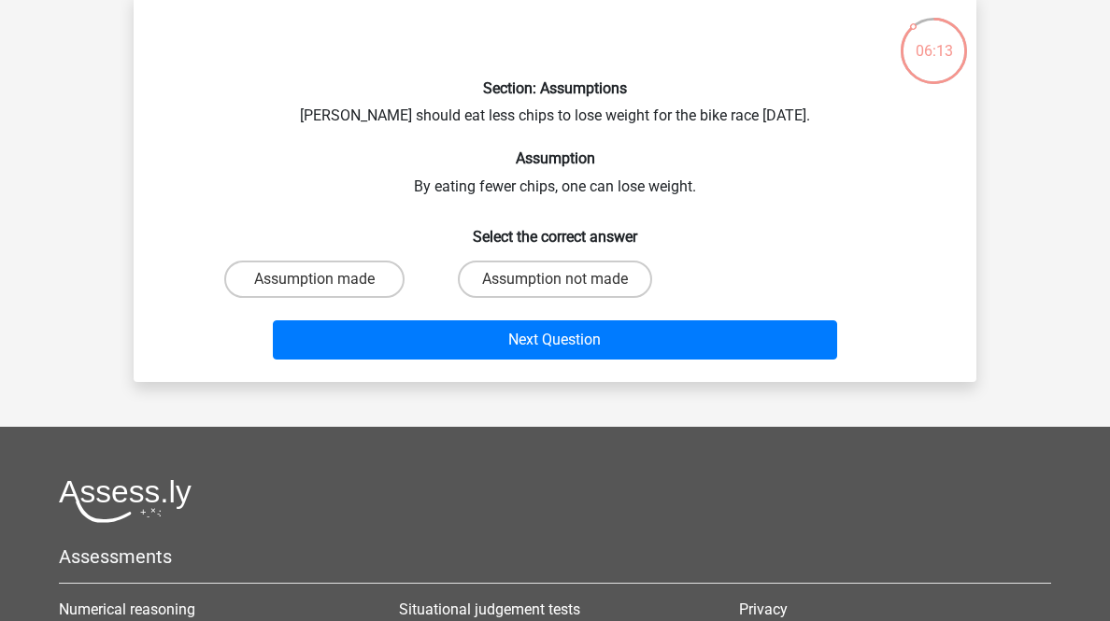
click at [290, 298] on label "Assumption made" at bounding box center [314, 279] width 180 height 37
click at [315, 291] on input "Assumption made" at bounding box center [321, 285] width 12 height 12
radio input "true"
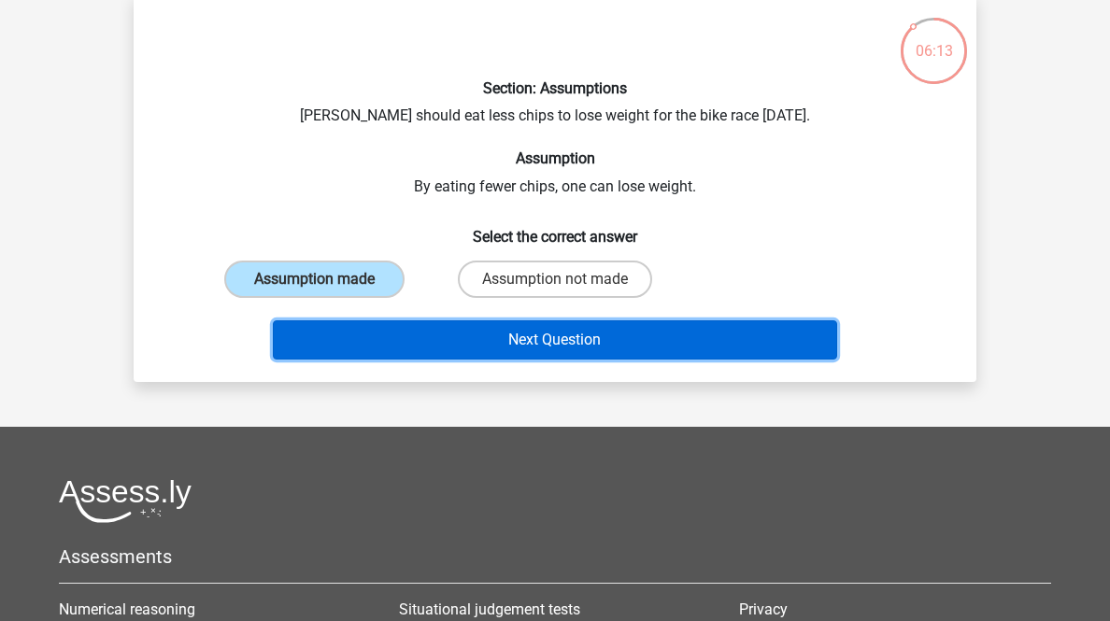
click at [369, 360] on button "Next Question" at bounding box center [555, 339] width 565 height 39
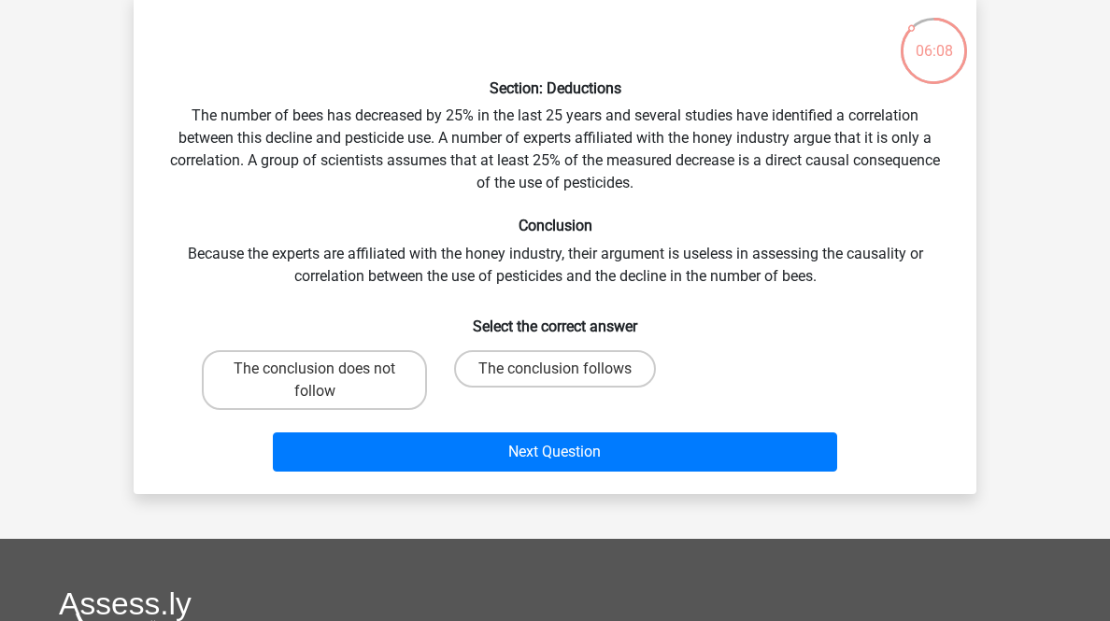
scroll to position [242, 0]
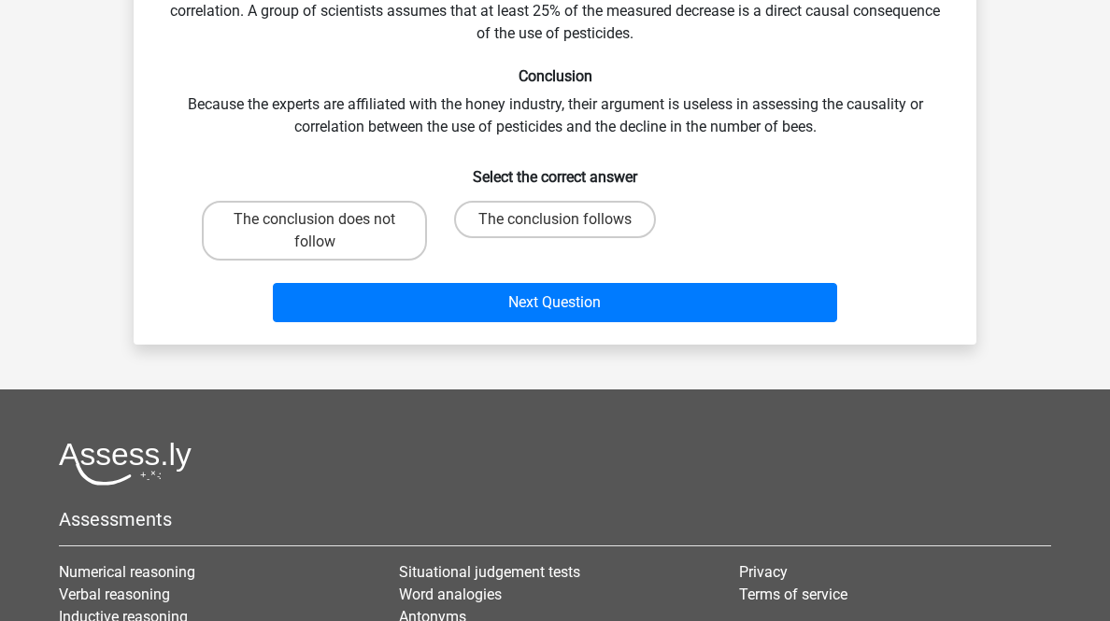
click at [344, 261] on label "The conclusion does not follow" at bounding box center [314, 231] width 225 height 60
click at [327, 232] on input "The conclusion does not follow" at bounding box center [321, 225] width 12 height 12
radio input "true"
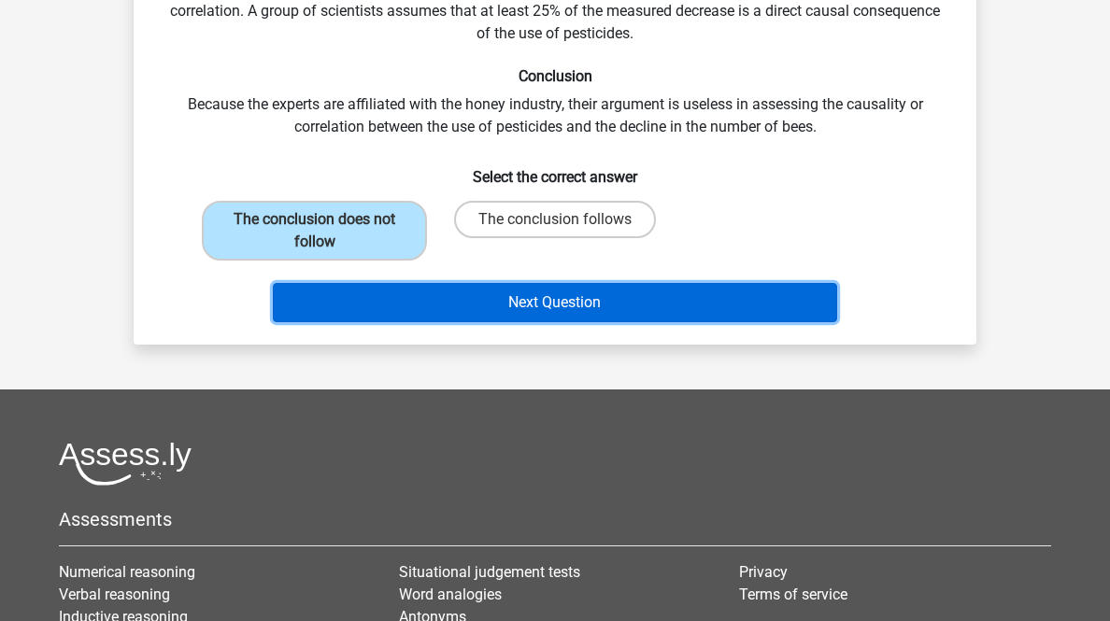
click at [432, 322] on button "Next Question" at bounding box center [555, 302] width 565 height 39
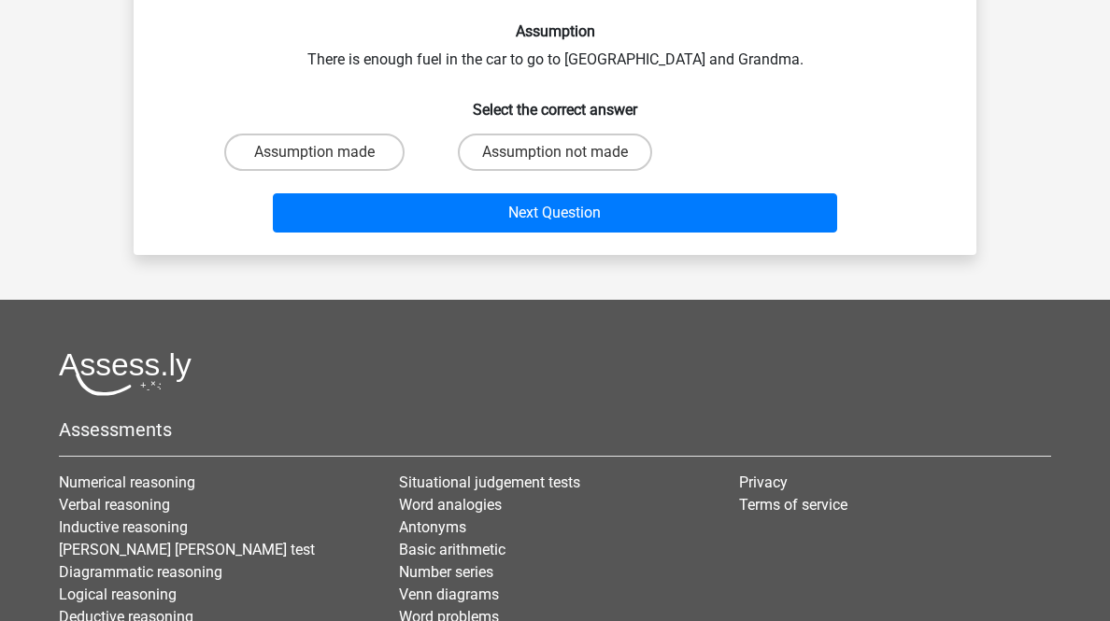
scroll to position [92, 0]
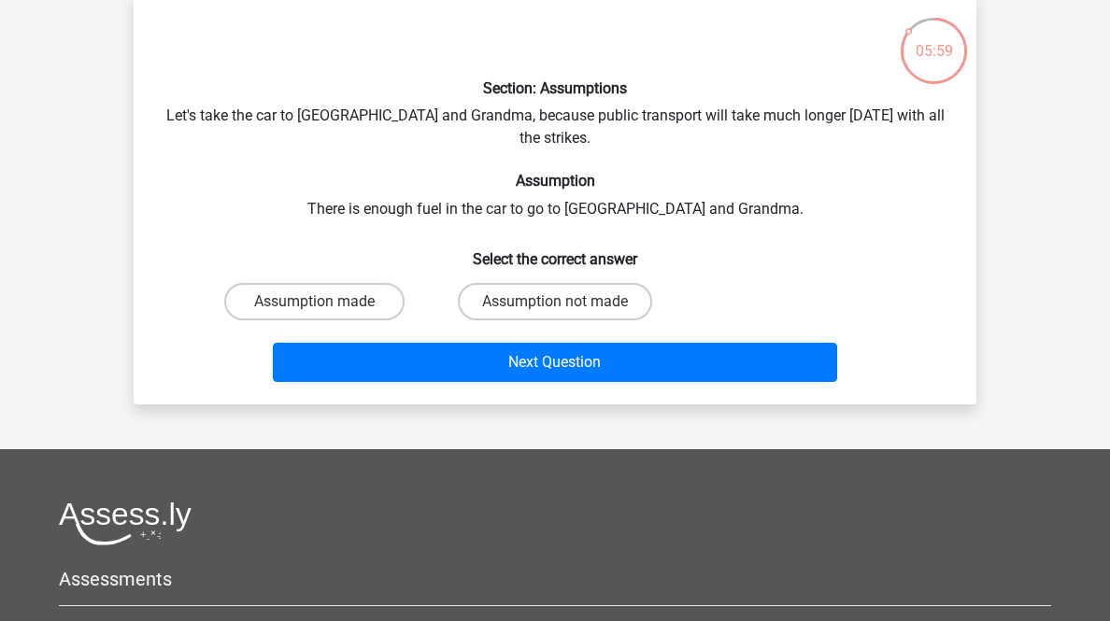
click at [362, 320] on label "Assumption made" at bounding box center [314, 301] width 180 height 37
click at [327, 314] on input "Assumption made" at bounding box center [321, 308] width 12 height 12
radio input "true"
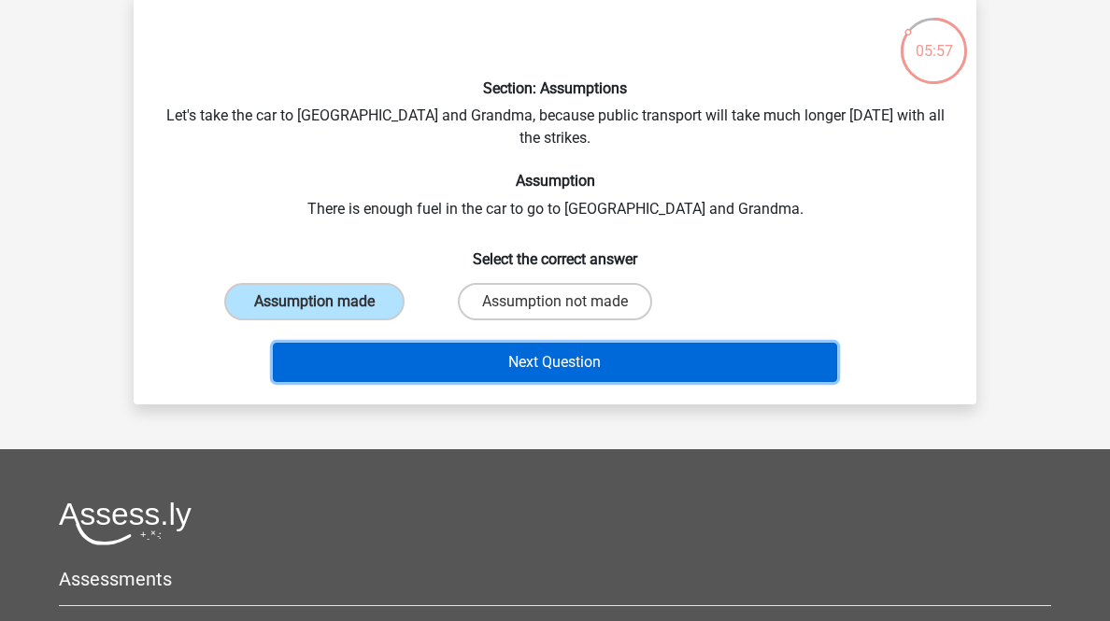
click at [391, 382] on button "Next Question" at bounding box center [555, 362] width 565 height 39
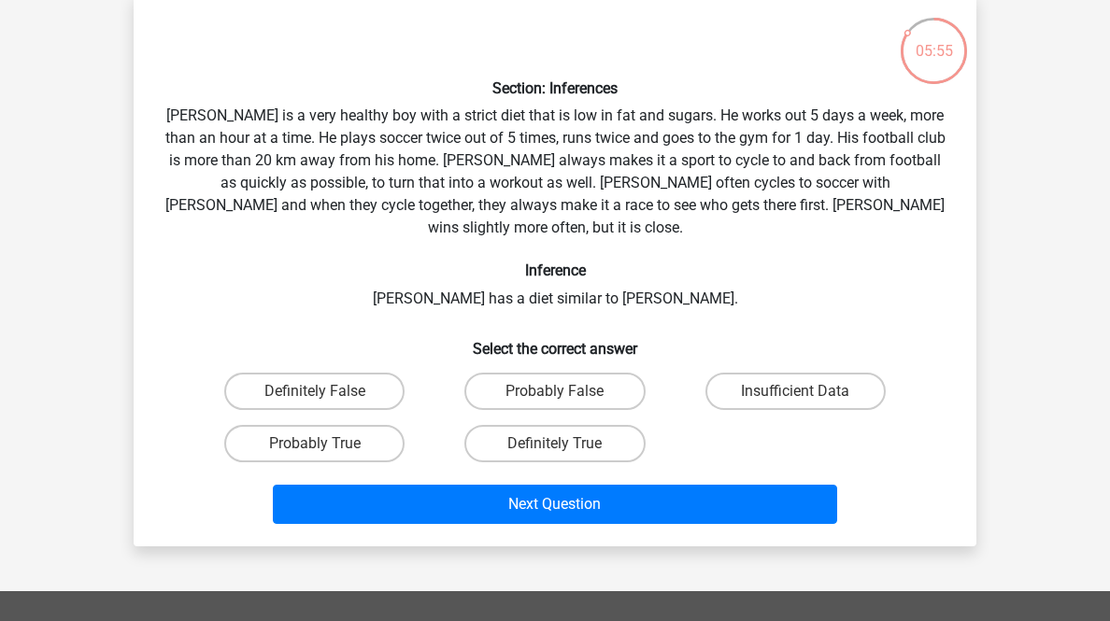
scroll to position [242, 0]
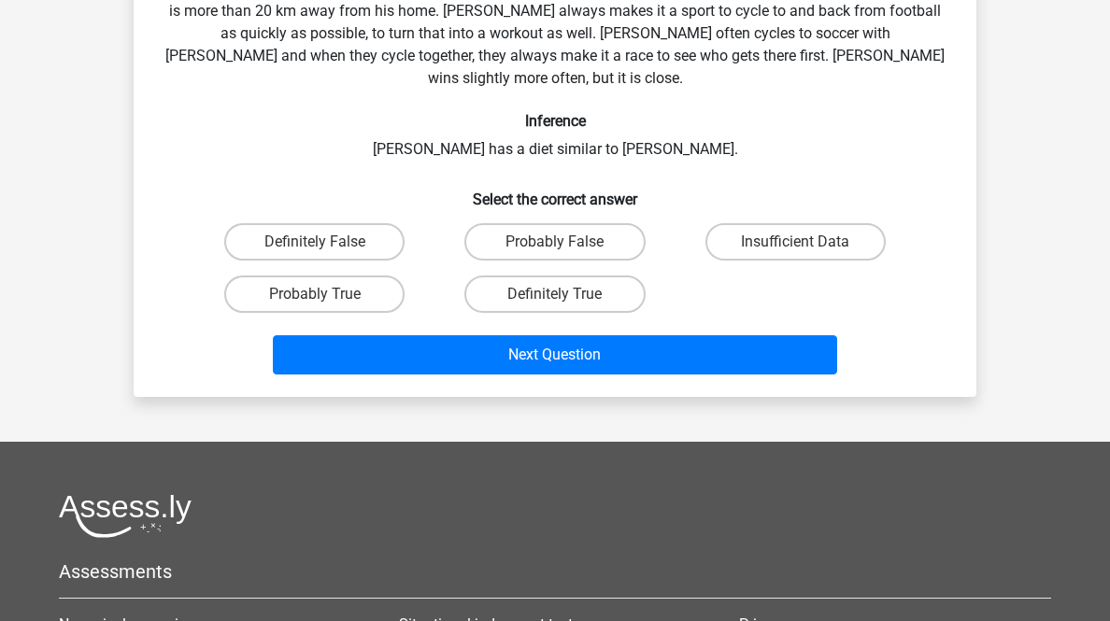
click at [766, 261] on label "Insufficient Data" at bounding box center [795, 241] width 180 height 37
click at [795, 254] on input "Insufficient Data" at bounding box center [801, 248] width 12 height 12
radio input "true"
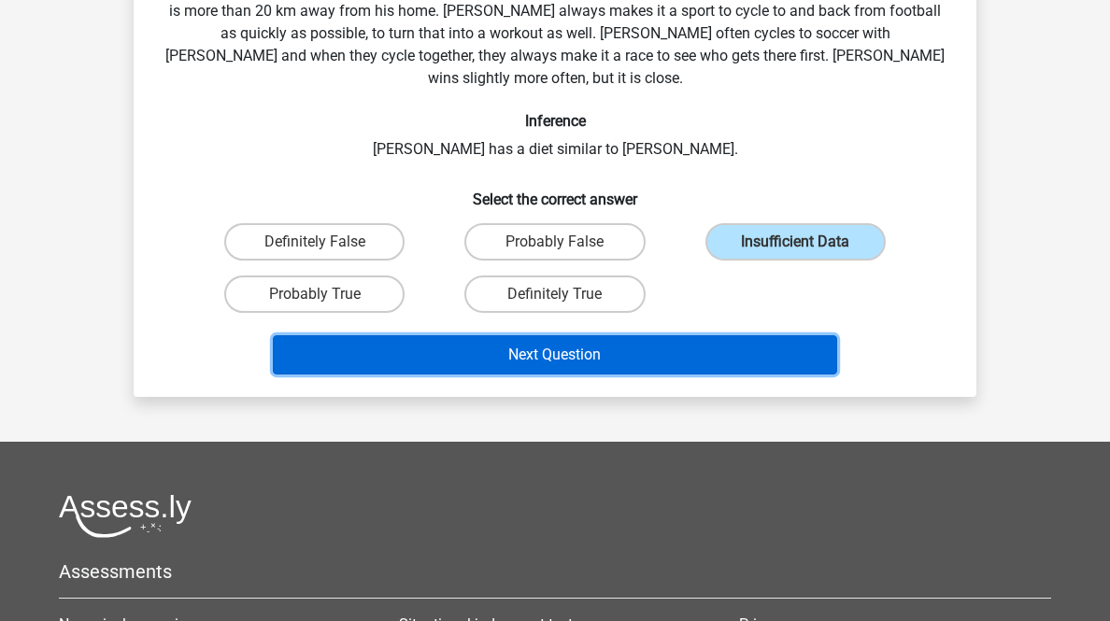
click at [747, 375] on button "Next Question" at bounding box center [555, 354] width 565 height 39
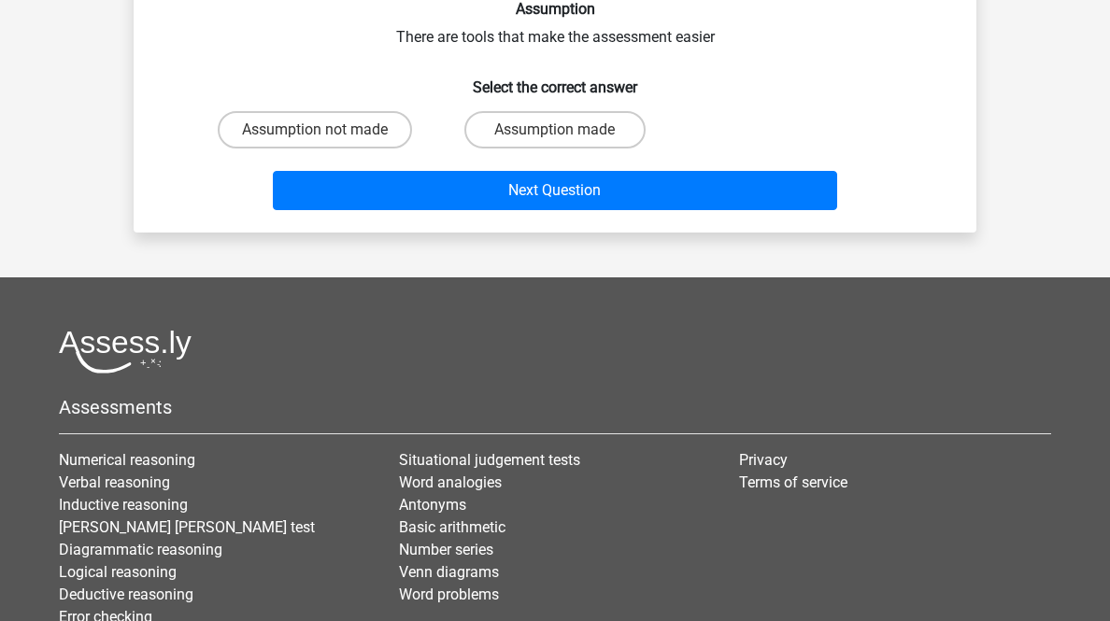
scroll to position [92, 0]
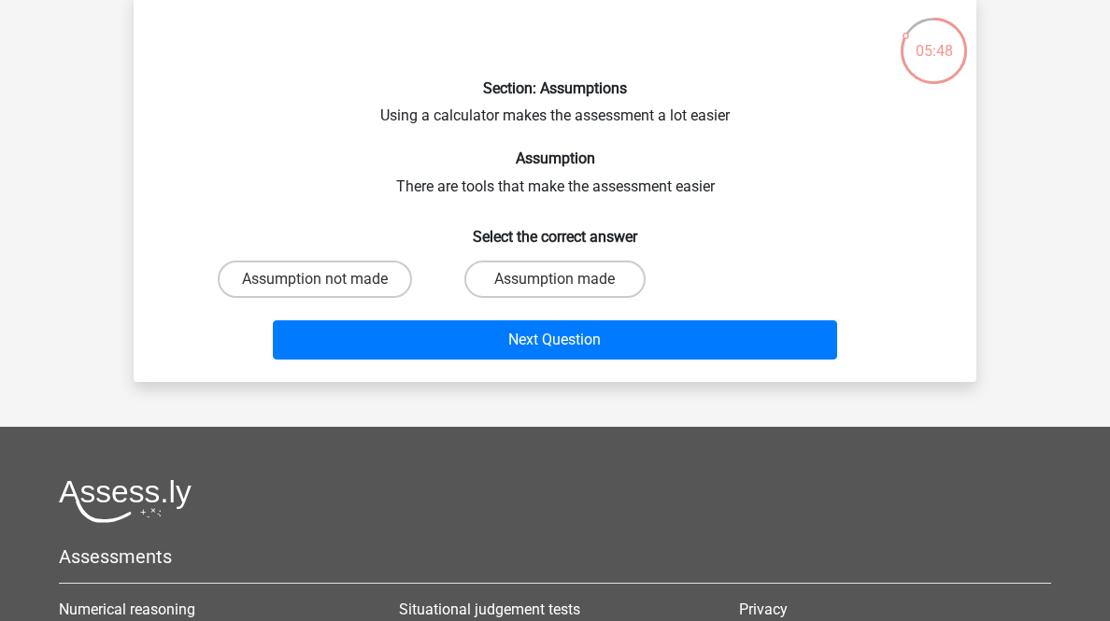
click at [620, 298] on label "Assumption made" at bounding box center [554, 279] width 180 height 37
click at [567, 291] on input "Assumption made" at bounding box center [561, 285] width 12 height 12
radio input "true"
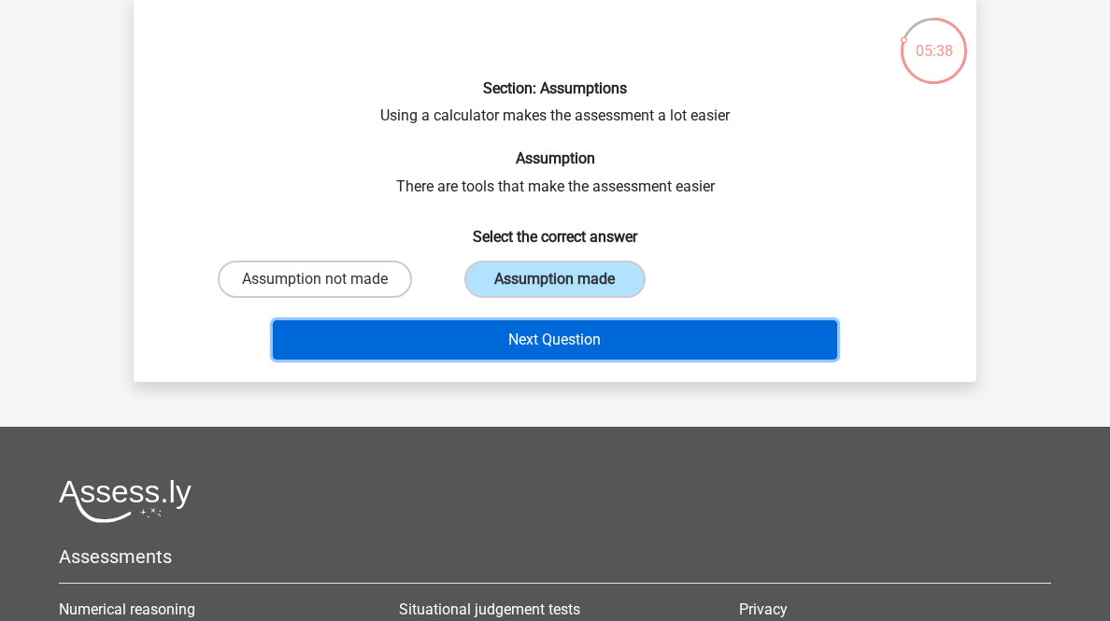
click at [660, 360] on button "Next Question" at bounding box center [555, 339] width 565 height 39
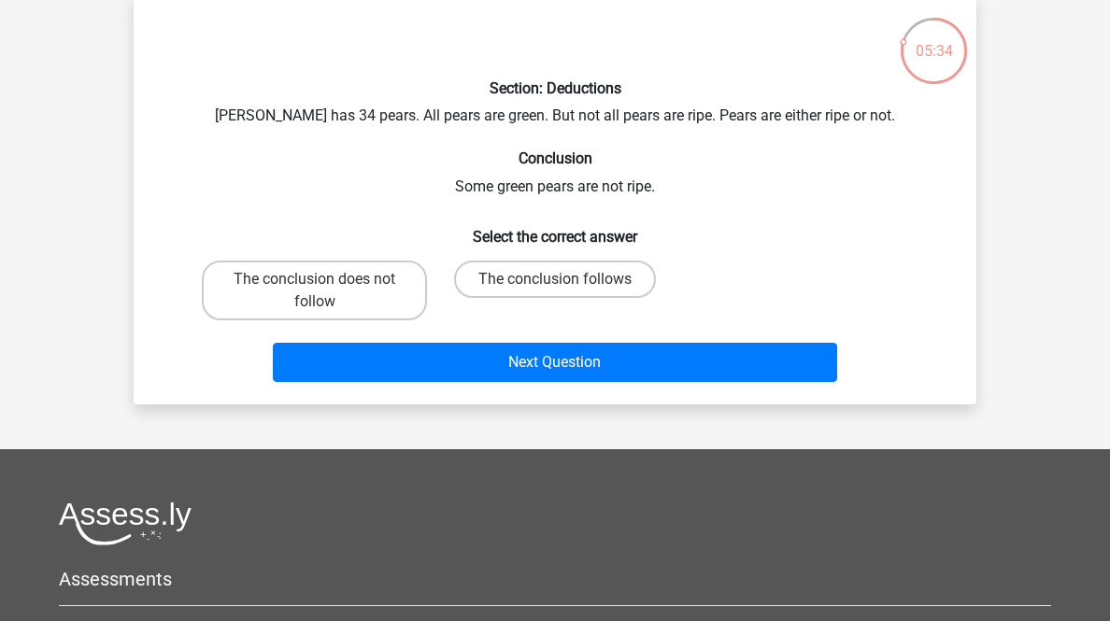
click at [573, 298] on label "The conclusion follows" at bounding box center [555, 279] width 202 height 37
click at [567, 291] on input "The conclusion follows" at bounding box center [561, 285] width 12 height 12
radio input "true"
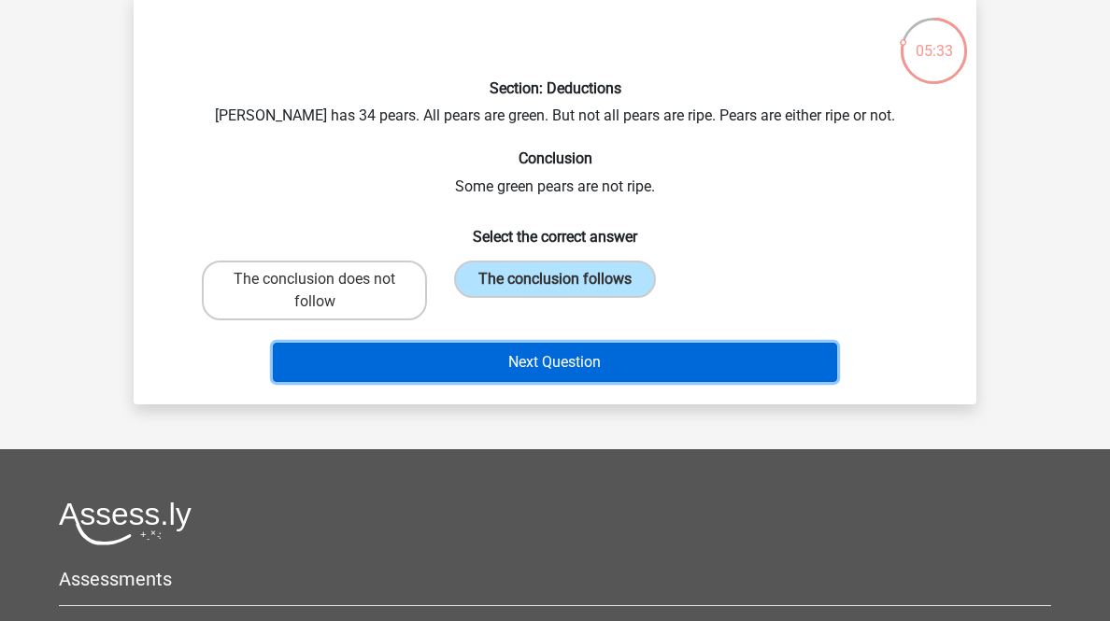
drag, startPoint x: 638, startPoint y: 453, endPoint x: 659, endPoint y: 440, distance: 25.1
click at [639, 382] on button "Next Question" at bounding box center [555, 362] width 565 height 39
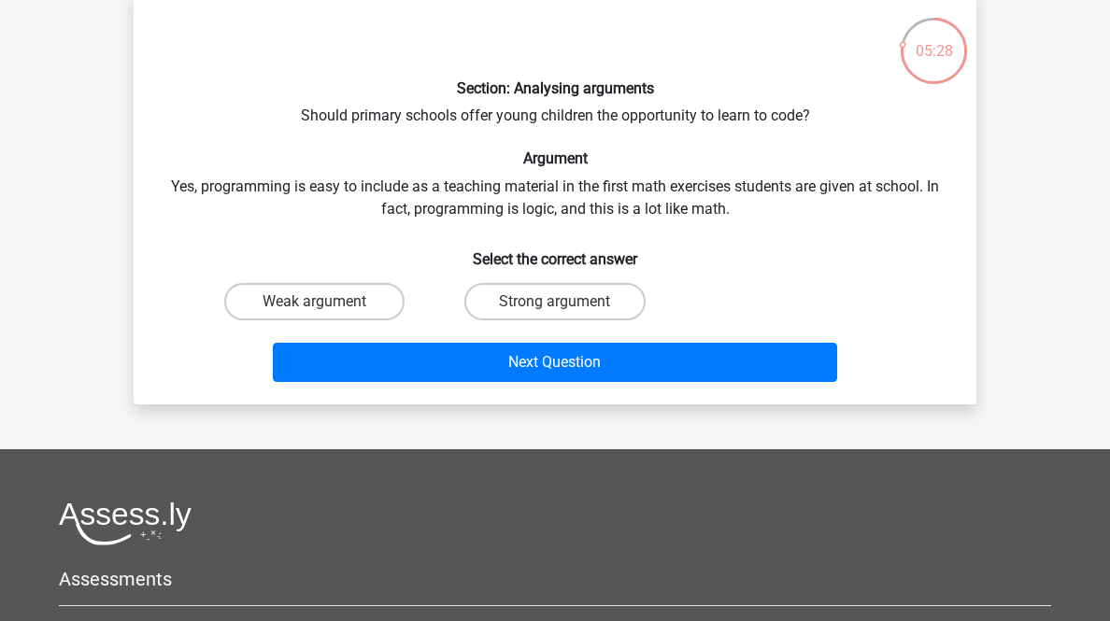
click at [332, 328] on div "Weak argument" at bounding box center [314, 302] width 240 height 52
click at [342, 320] on label "Weak argument" at bounding box center [314, 301] width 180 height 37
click at [327, 314] on input "Weak argument" at bounding box center [321, 308] width 12 height 12
radio input "true"
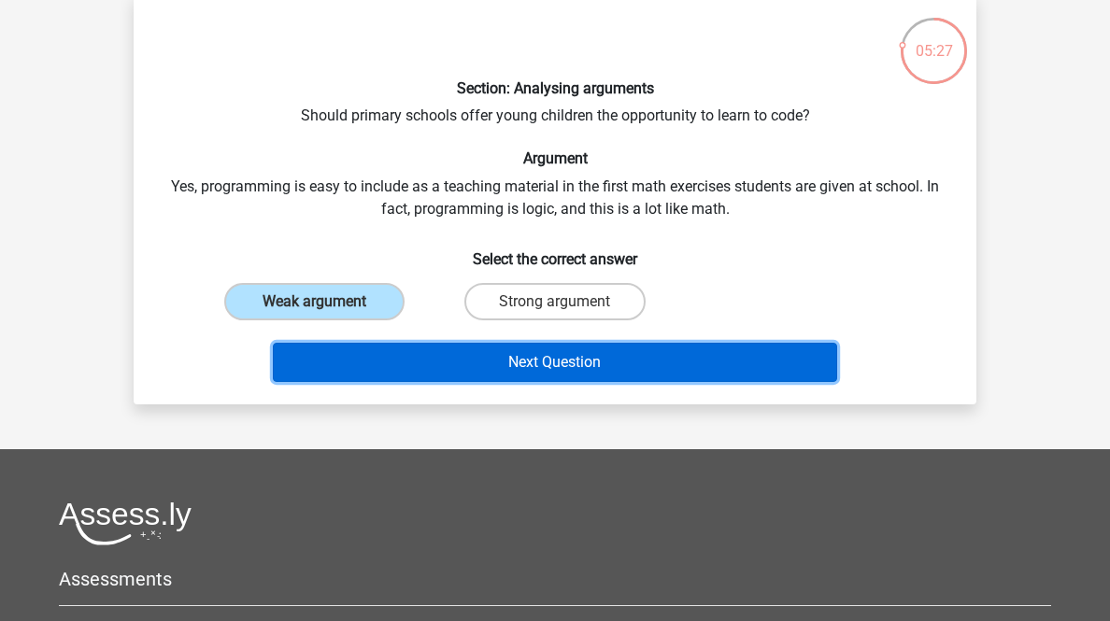
click at [431, 382] on button "Next Question" at bounding box center [555, 362] width 565 height 39
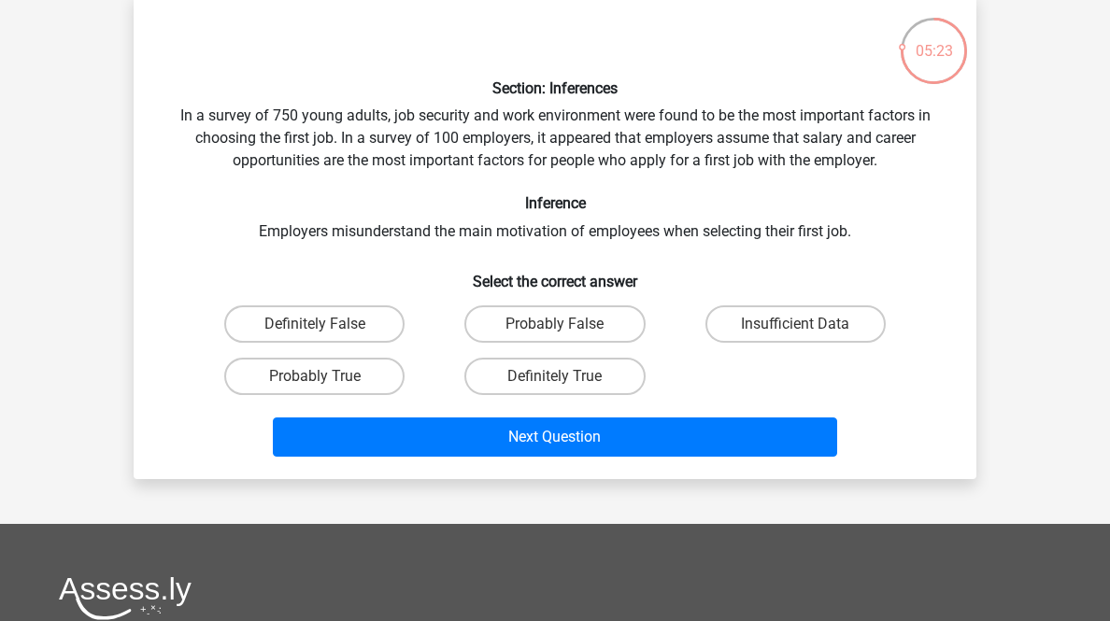
click at [535, 395] on label "Definitely True" at bounding box center [554, 376] width 180 height 37
click at [555, 389] on input "Definitely True" at bounding box center [561, 382] width 12 height 12
radio input "true"
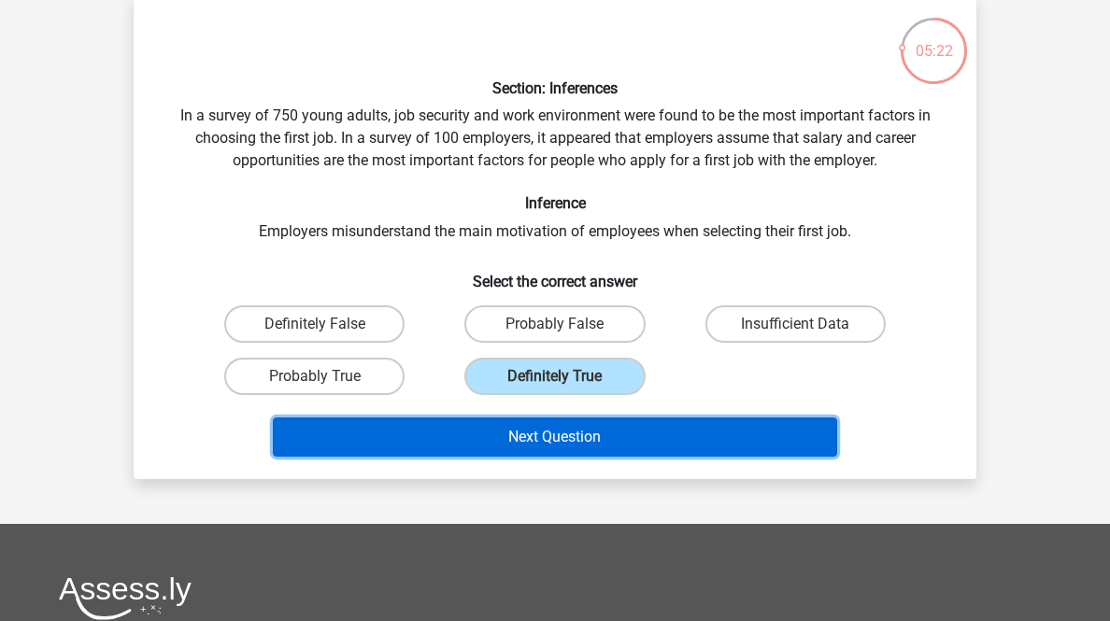
click at [561, 457] on button "Next Question" at bounding box center [555, 437] width 565 height 39
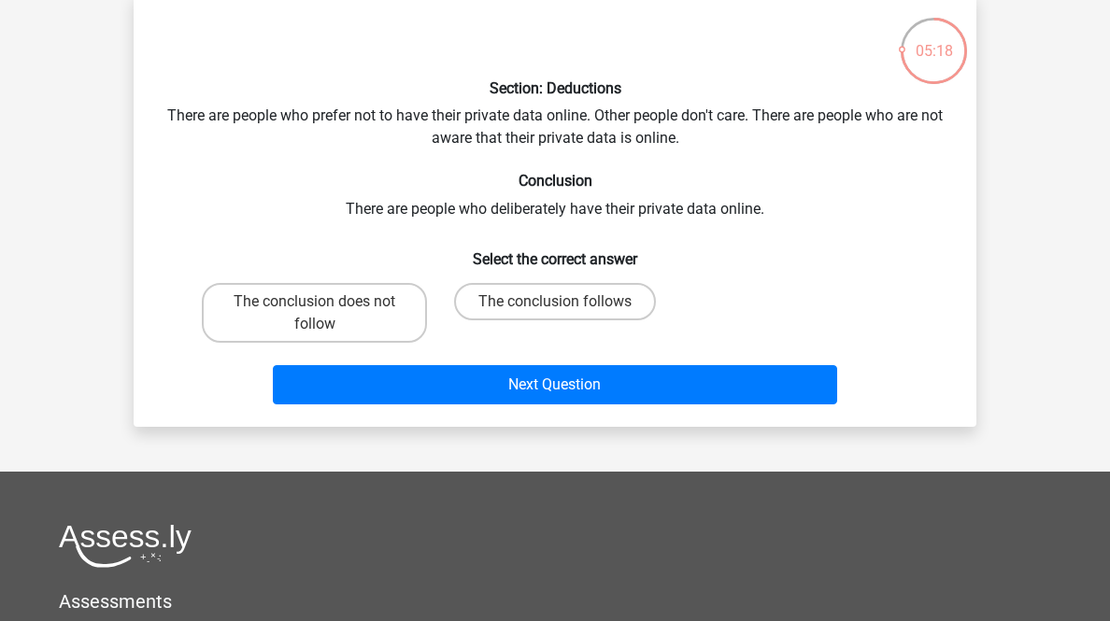
click at [417, 343] on label "The conclusion does not follow" at bounding box center [314, 313] width 225 height 60
click at [327, 314] on input "The conclusion does not follow" at bounding box center [321, 308] width 12 height 12
radio input "true"
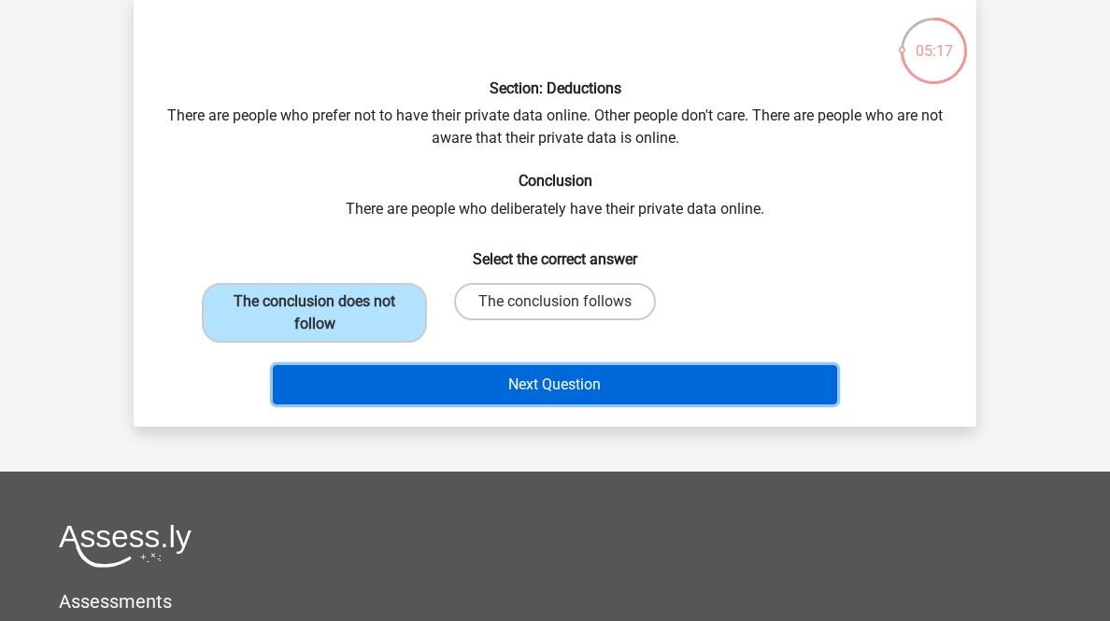
click at [477, 404] on button "Next Question" at bounding box center [555, 384] width 565 height 39
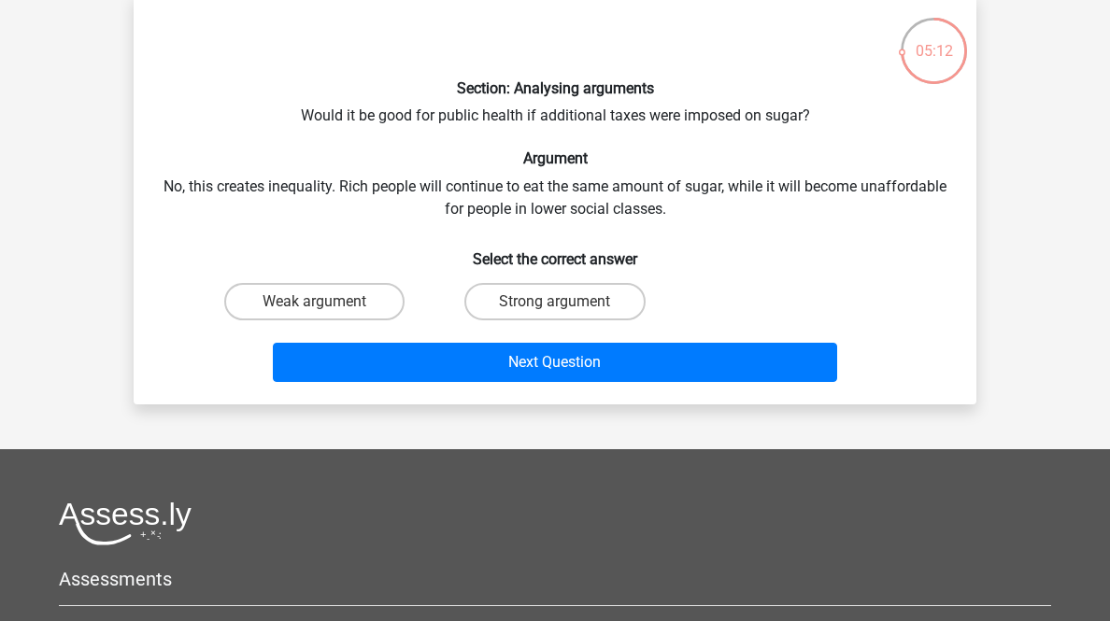
drag, startPoint x: 349, startPoint y: 383, endPoint x: 380, endPoint y: 413, distance: 42.9
click at [349, 320] on label "Weak argument" at bounding box center [314, 301] width 180 height 37
click at [327, 314] on input "Weak argument" at bounding box center [321, 308] width 12 height 12
radio input "true"
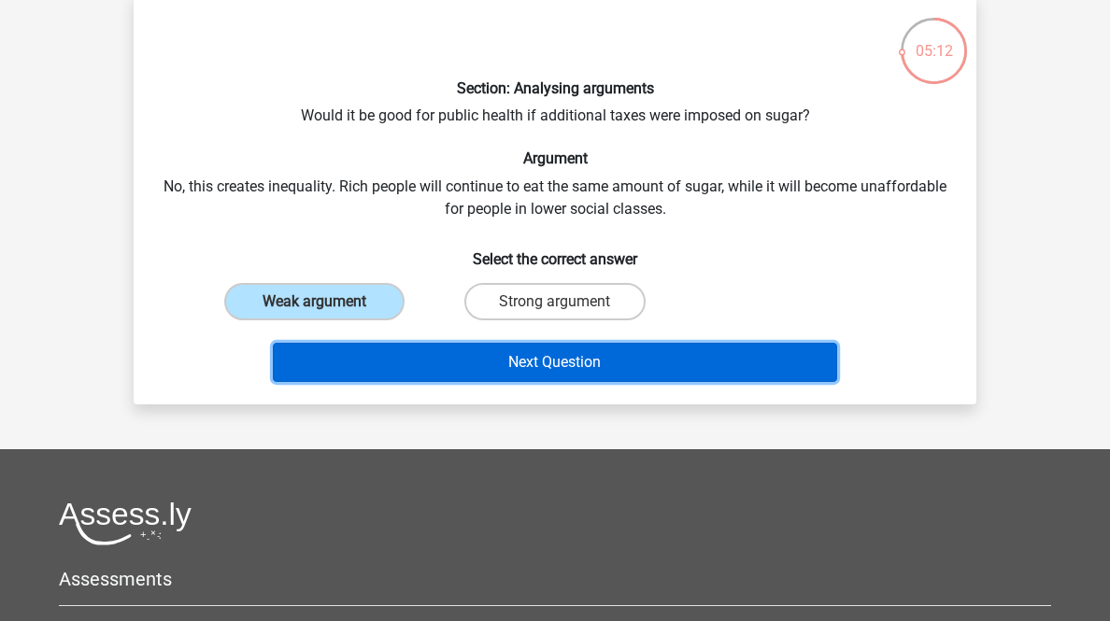
click at [413, 382] on button "Next Question" at bounding box center [555, 362] width 565 height 39
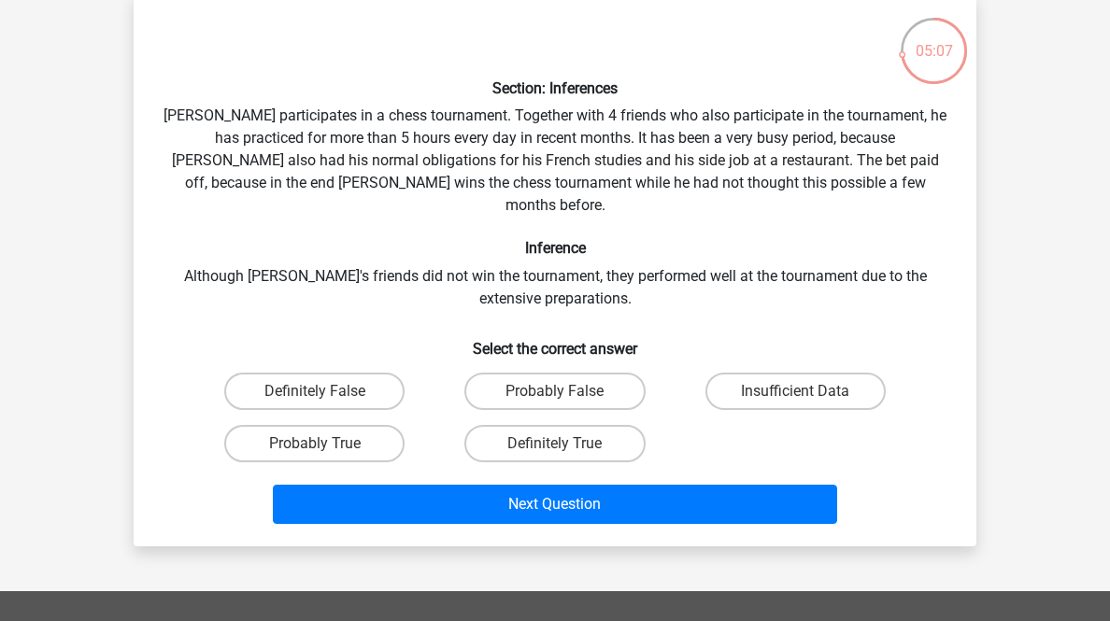
scroll to position [242, 0]
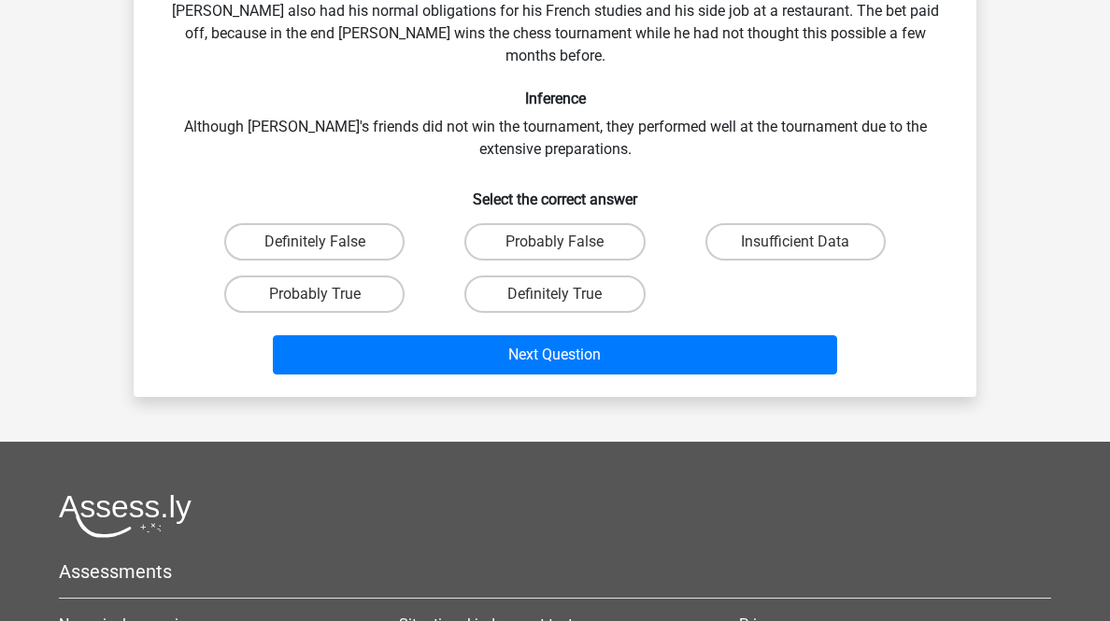
click at [729, 261] on label "Insufficient Data" at bounding box center [795, 241] width 180 height 37
click at [795, 254] on input "Insufficient Data" at bounding box center [801, 248] width 12 height 12
radio input "true"
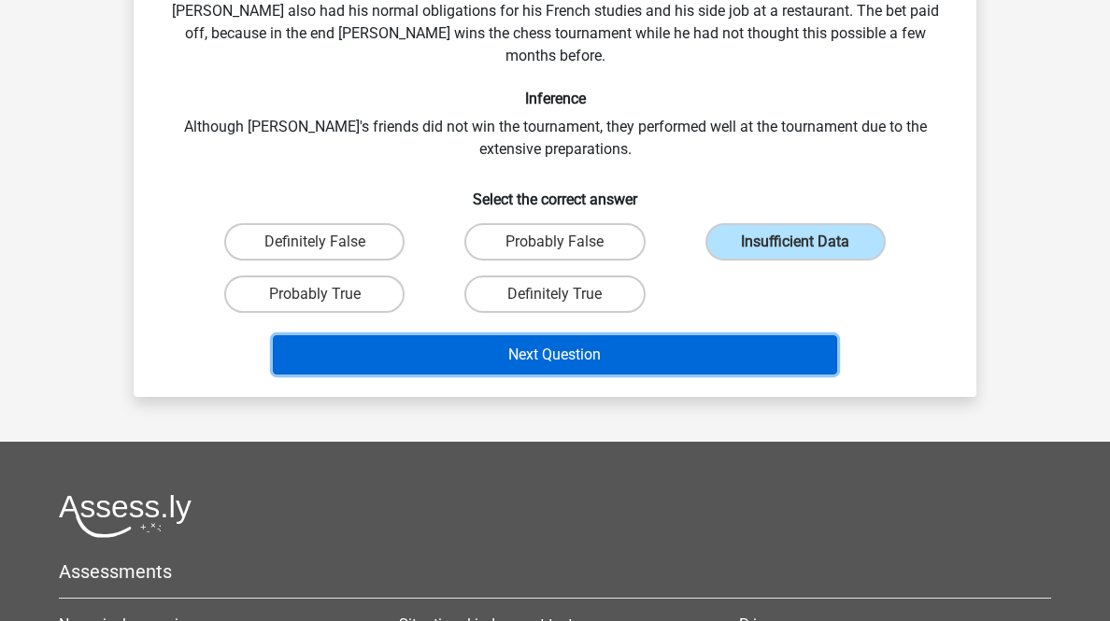
click at [706, 375] on button "Next Question" at bounding box center [555, 354] width 565 height 39
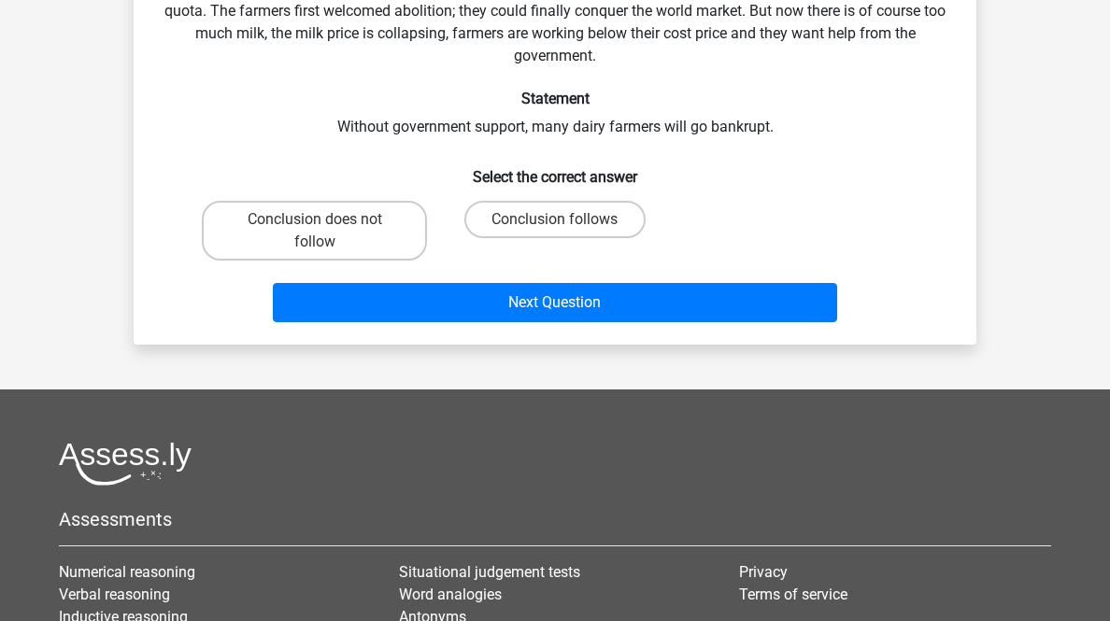
click at [329, 261] on label "Conclusion does not follow" at bounding box center [314, 231] width 225 height 60
click at [327, 232] on input "Conclusion does not follow" at bounding box center [321, 225] width 12 height 12
radio input "true"
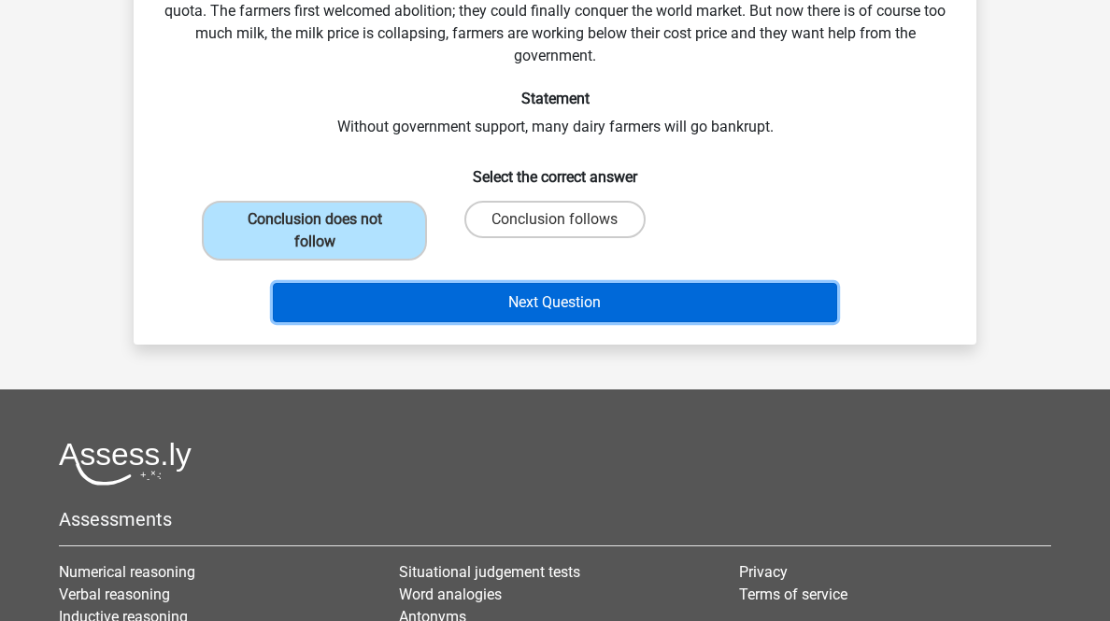
click at [407, 322] on button "Next Question" at bounding box center [555, 302] width 565 height 39
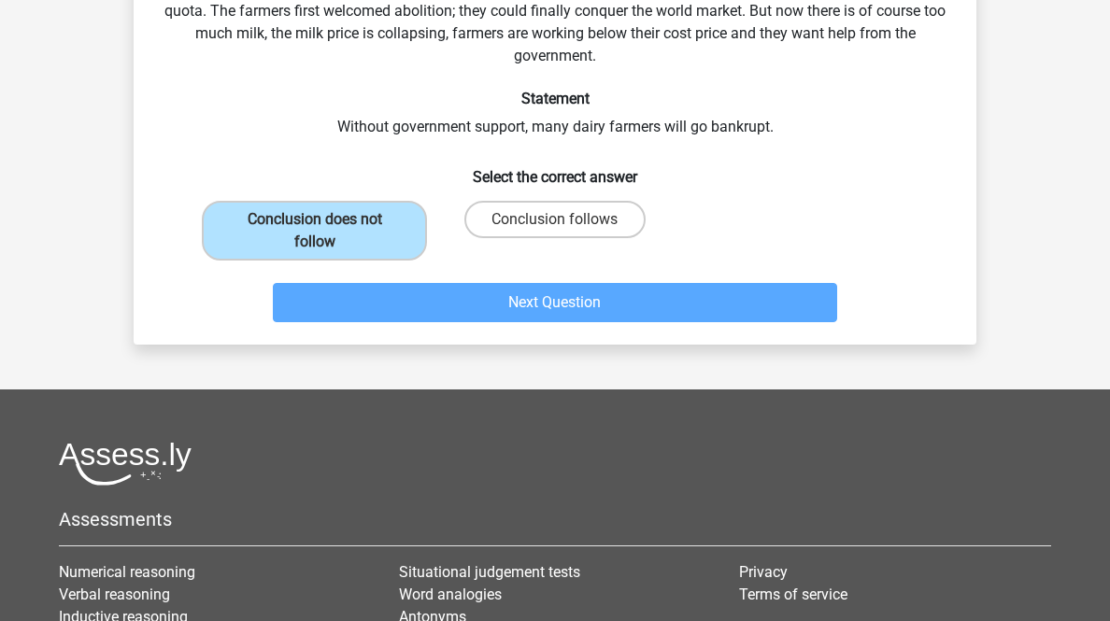
scroll to position [92, 0]
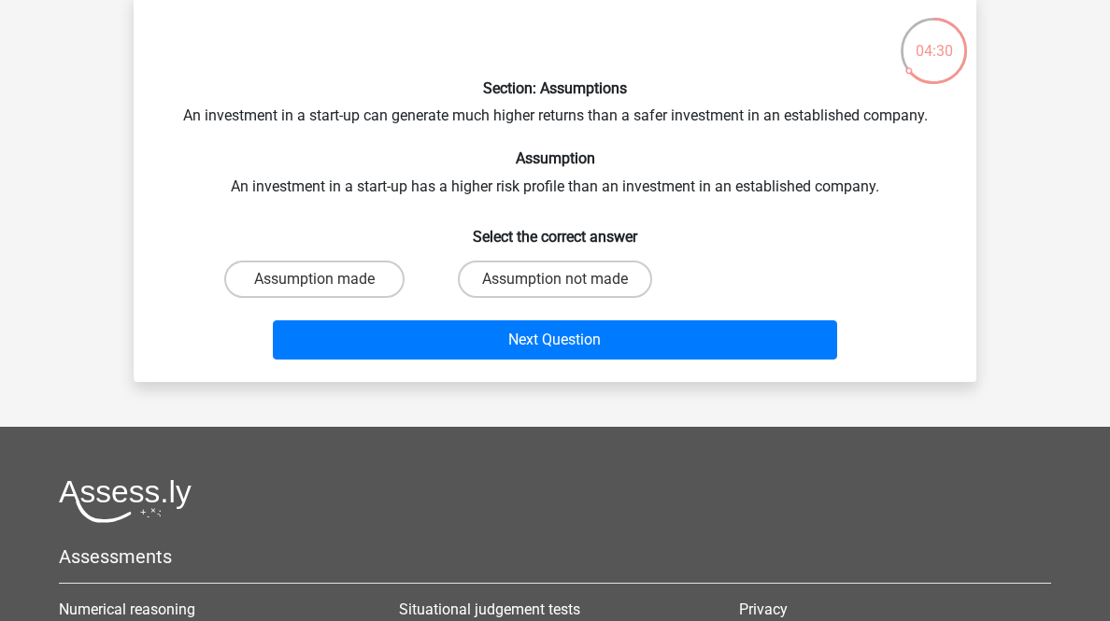
click at [303, 298] on label "Assumption made" at bounding box center [314, 279] width 180 height 37
click at [315, 291] on input "Assumption made" at bounding box center [321, 285] width 12 height 12
radio input "true"
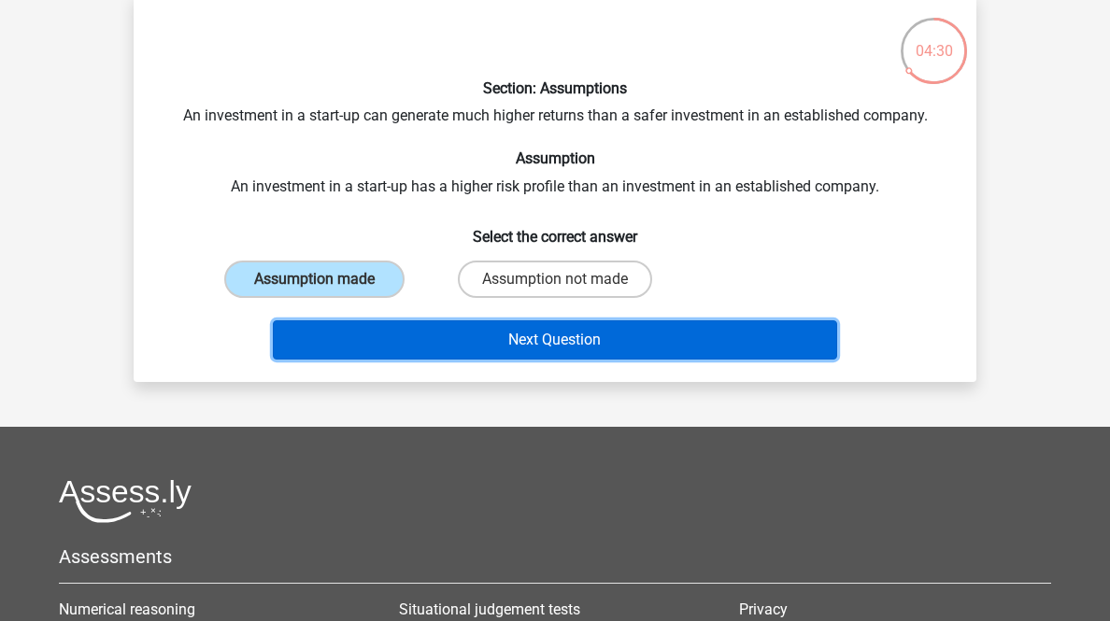
click at [410, 360] on button "Next Question" at bounding box center [555, 339] width 565 height 39
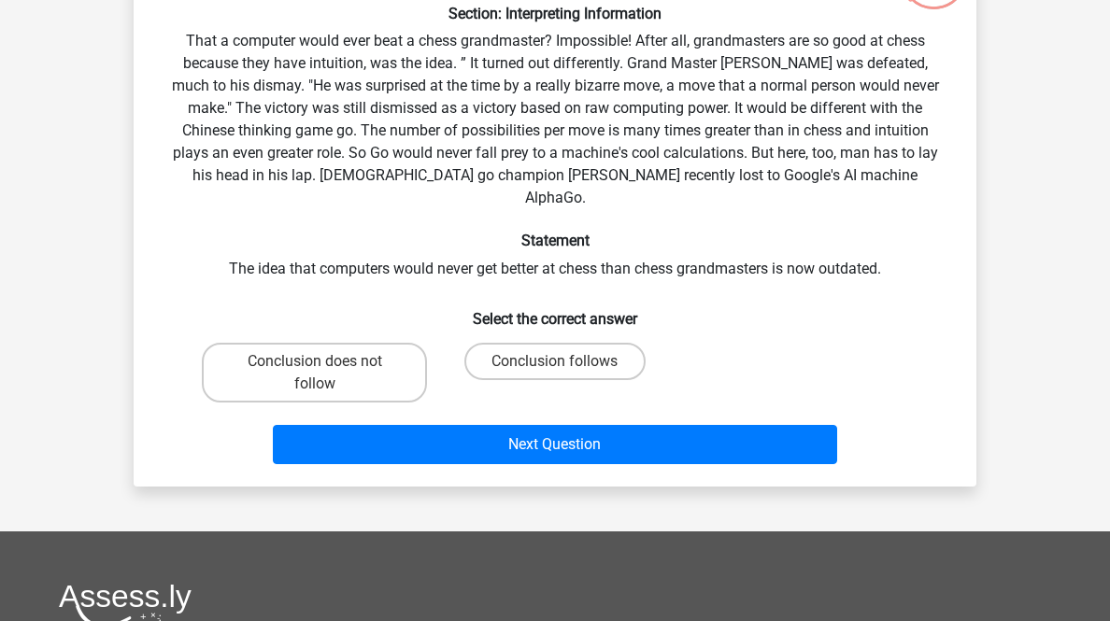
scroll to position [242, 0]
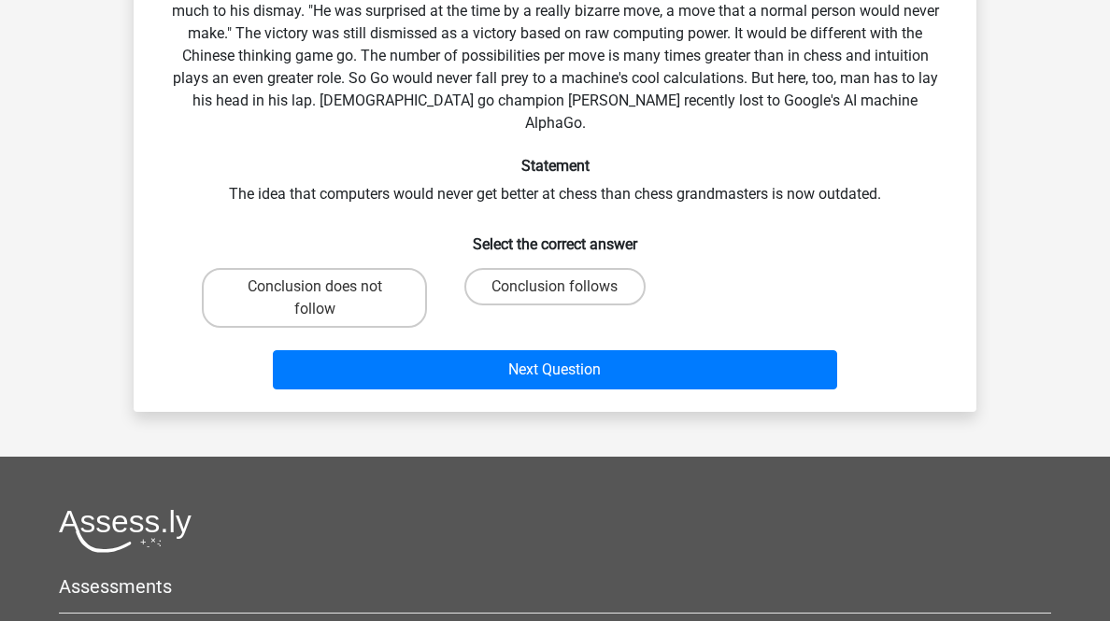
click at [568, 305] on label "Conclusion follows" at bounding box center [554, 286] width 180 height 37
click at [567, 299] on input "Conclusion follows" at bounding box center [561, 293] width 12 height 12
radio input "true"
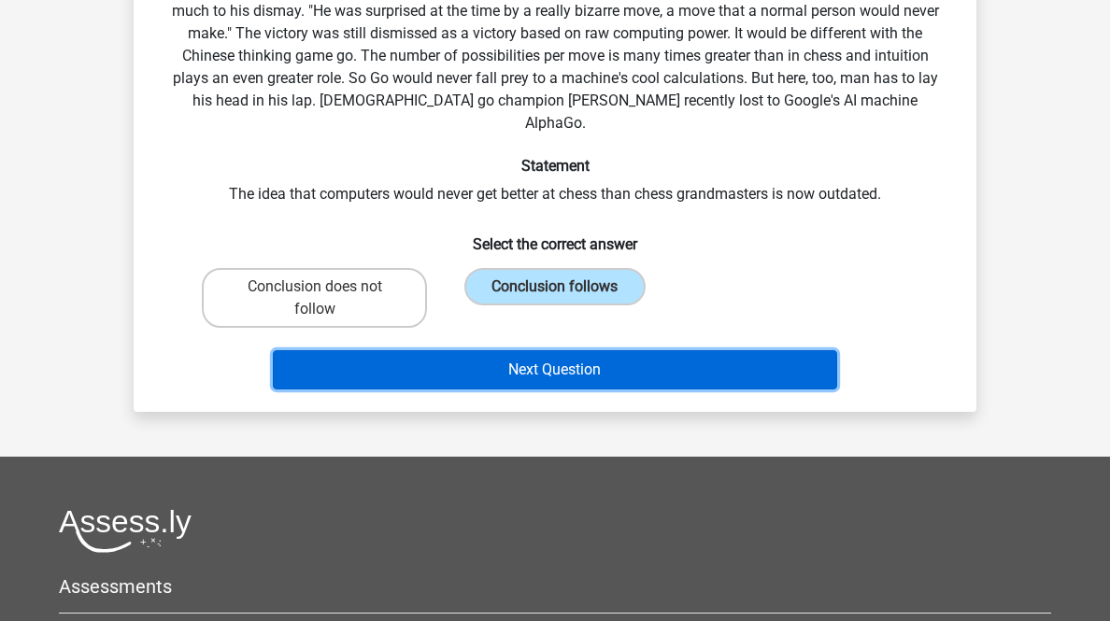
click at [566, 389] on button "Next Question" at bounding box center [555, 369] width 565 height 39
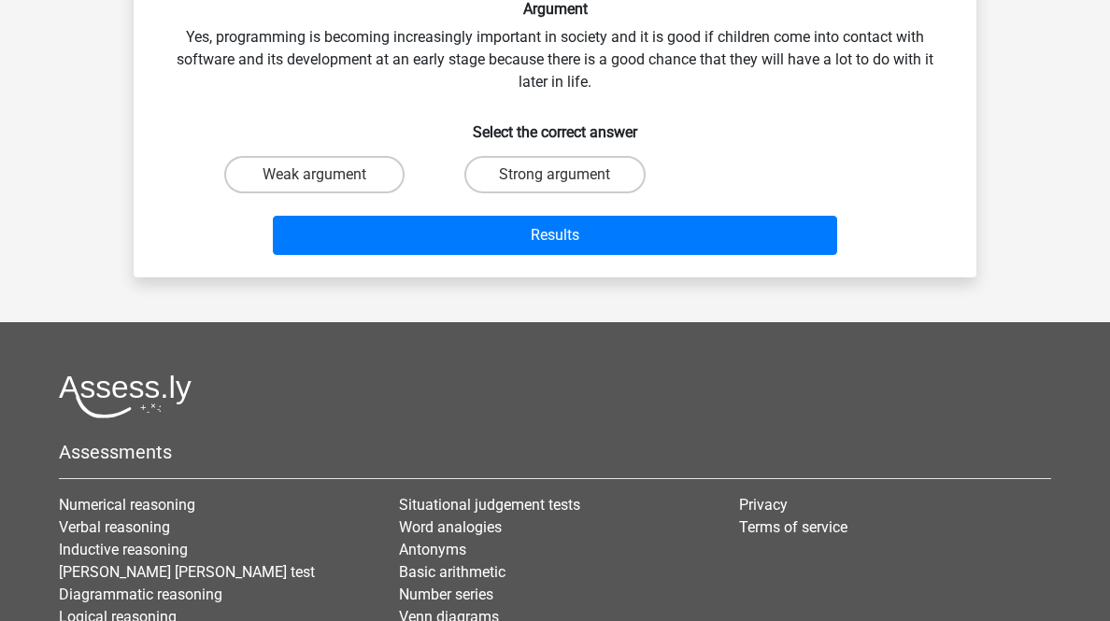
scroll to position [92, 0]
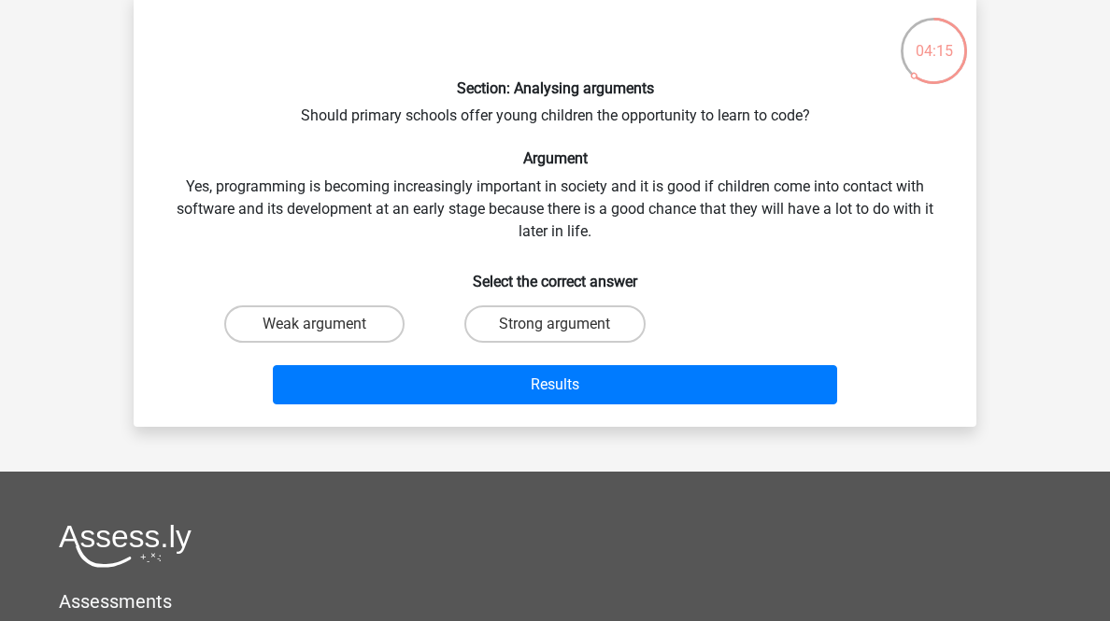
click at [588, 343] on label "Strong argument" at bounding box center [554, 323] width 180 height 37
click at [567, 336] on input "Strong argument" at bounding box center [561, 330] width 12 height 12
radio input "true"
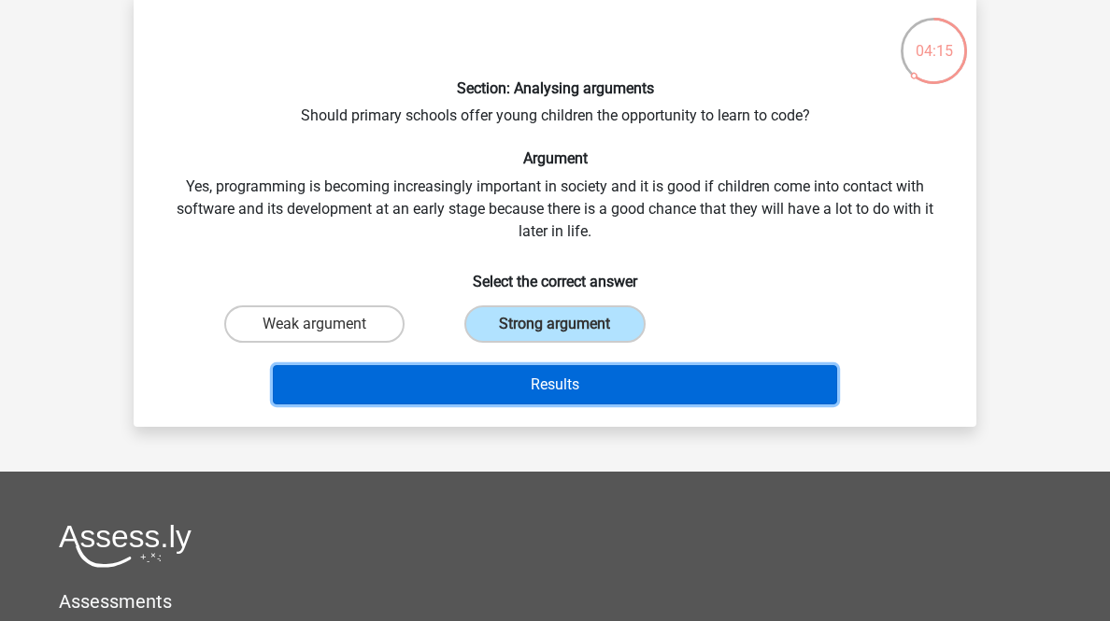
click at [607, 404] on button "Results" at bounding box center [555, 384] width 565 height 39
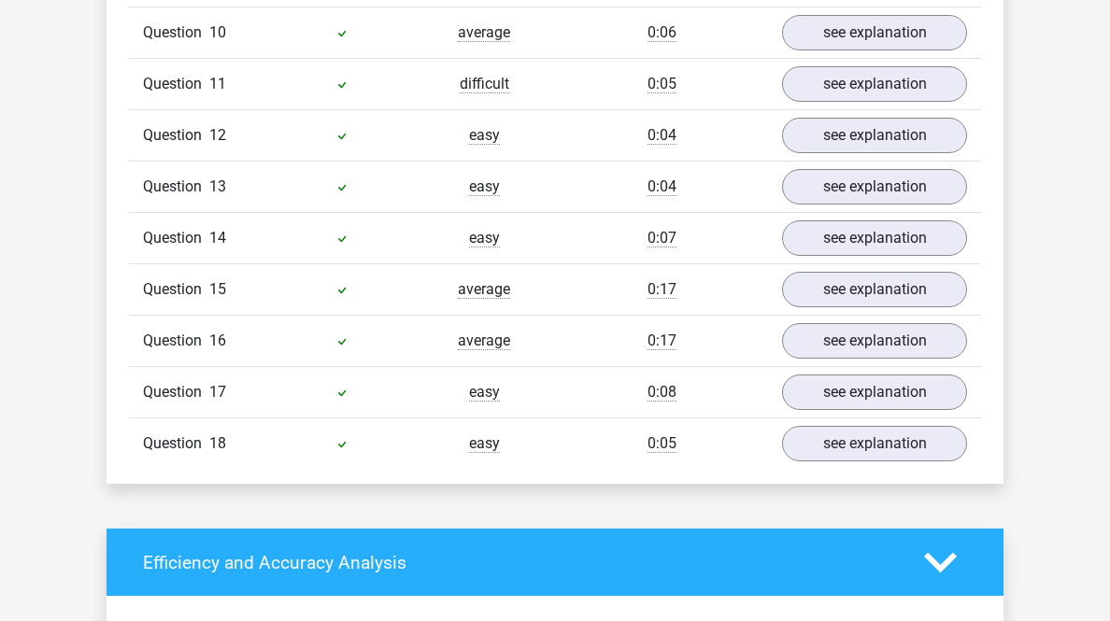
scroll to position [1793, 0]
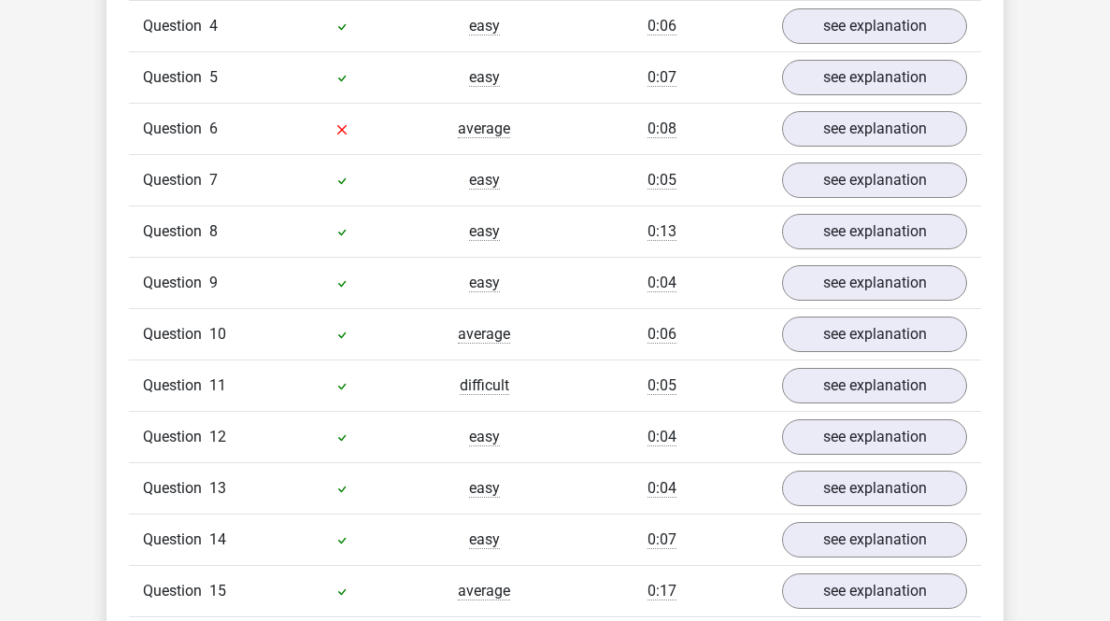
scroll to position [2765, 0]
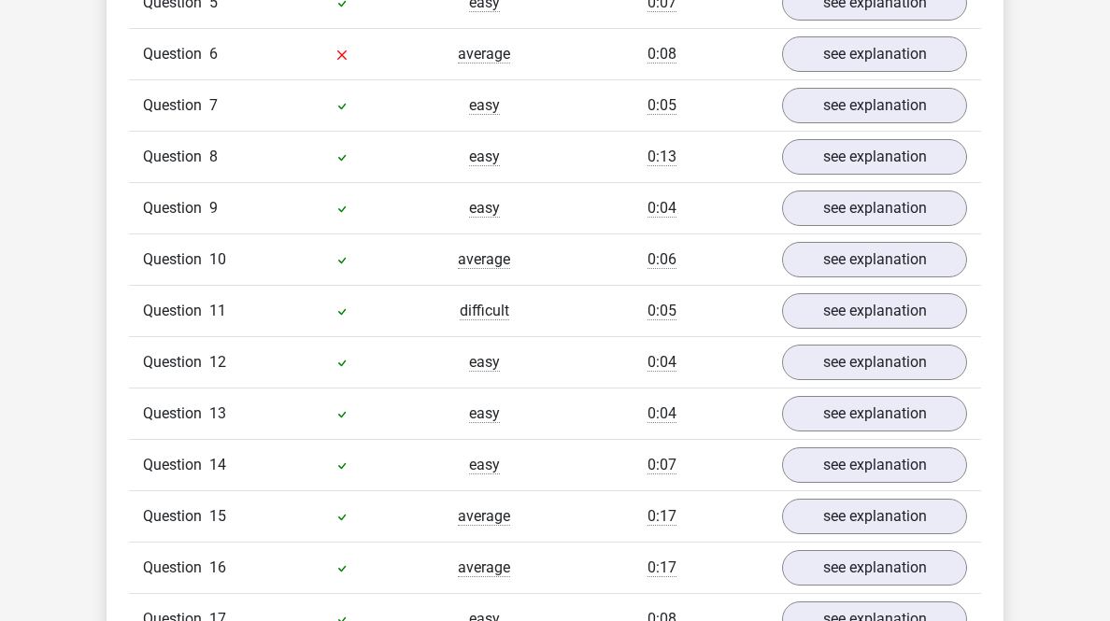
drag, startPoint x: 913, startPoint y: 343, endPoint x: 842, endPoint y: 385, distance: 83.3
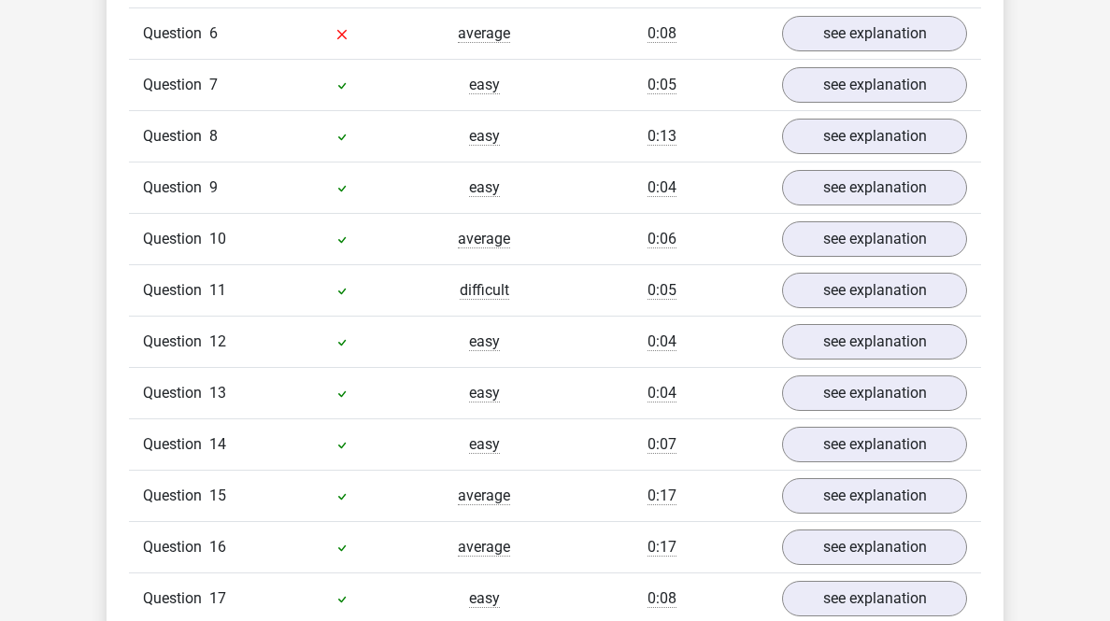
scroll to position [4035, 0]
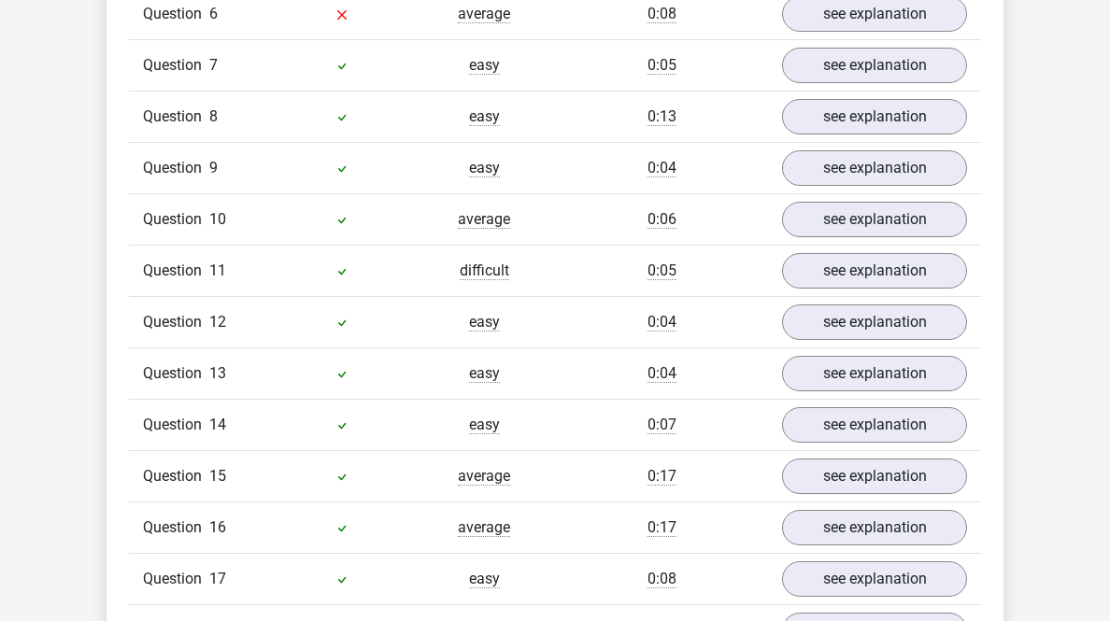
scroll to position [5156, 0]
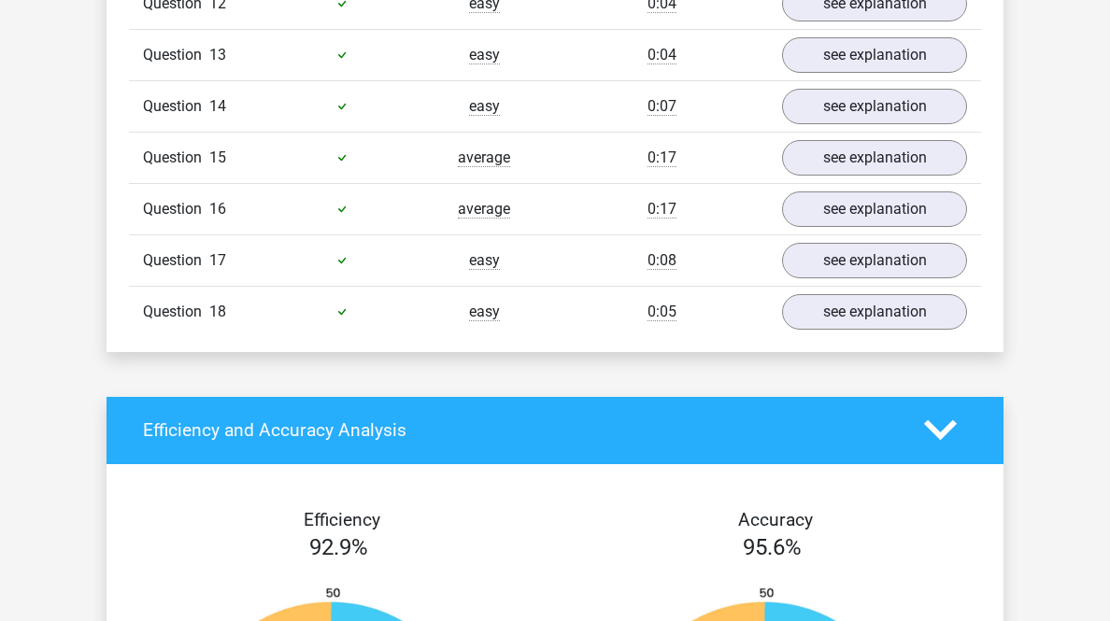
scroll to position [6202, 0]
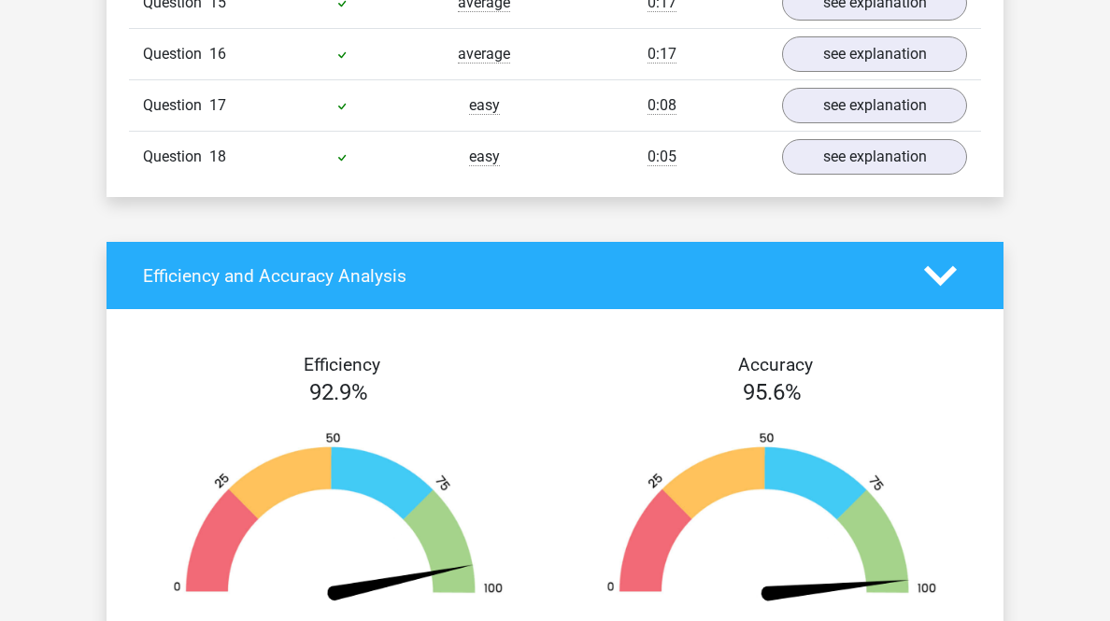
scroll to position [7472, 0]
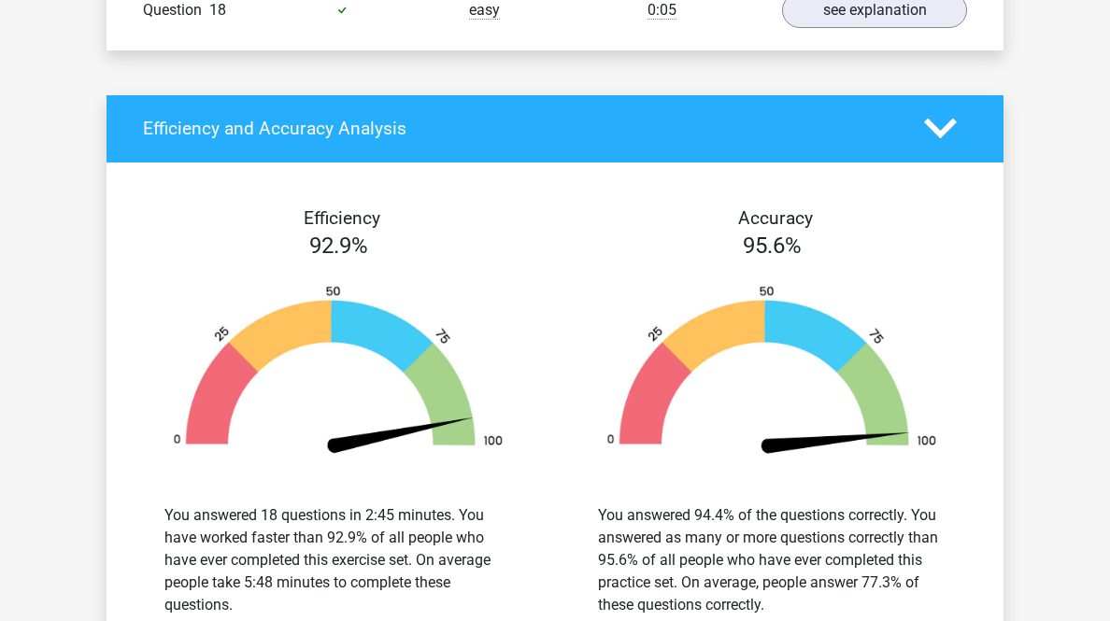
scroll to position [8593, 0]
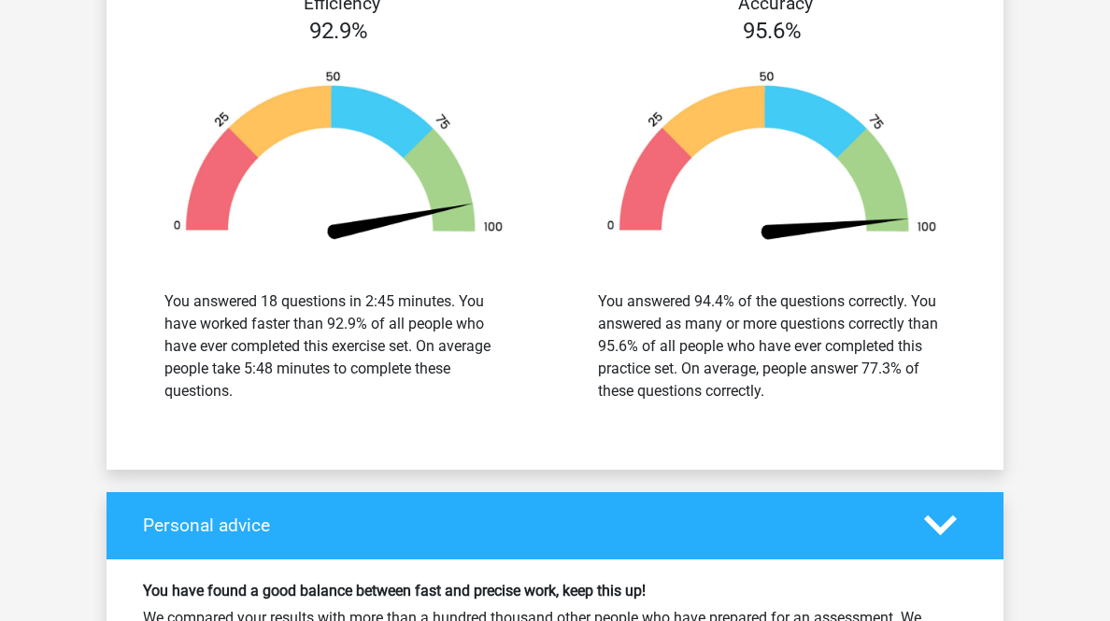
scroll to position [9938, 0]
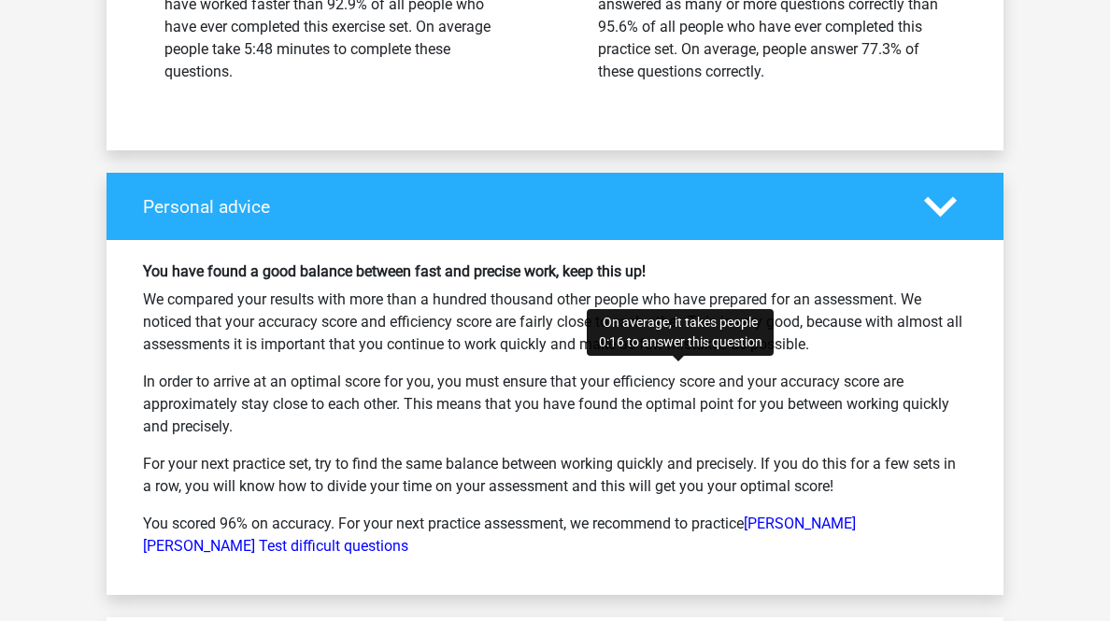
scroll to position [11208, 0]
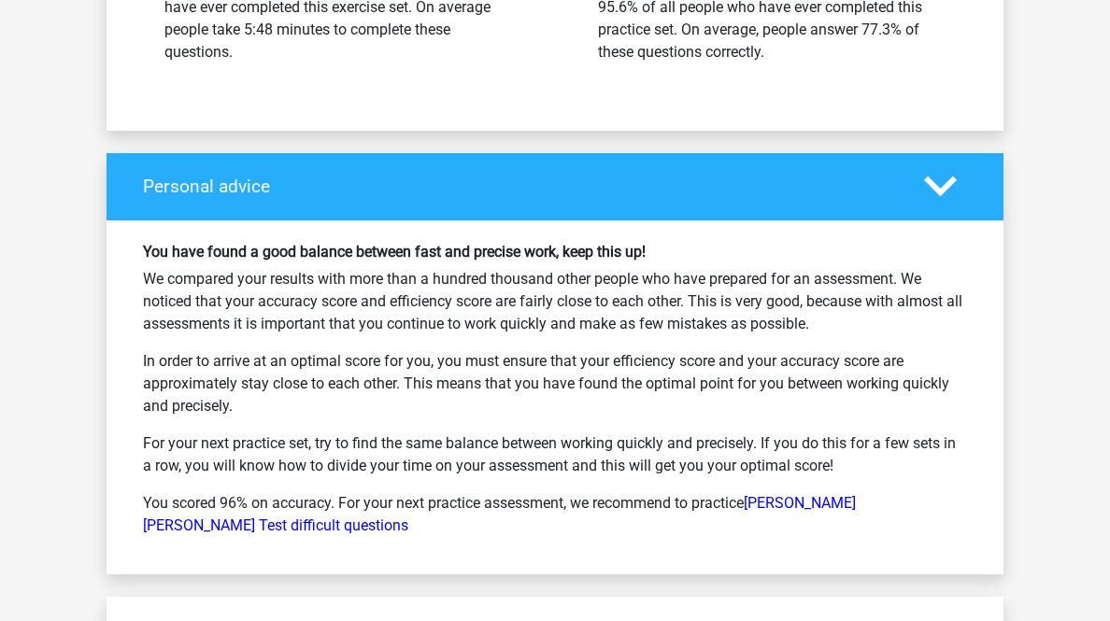
scroll to position [12105, 0]
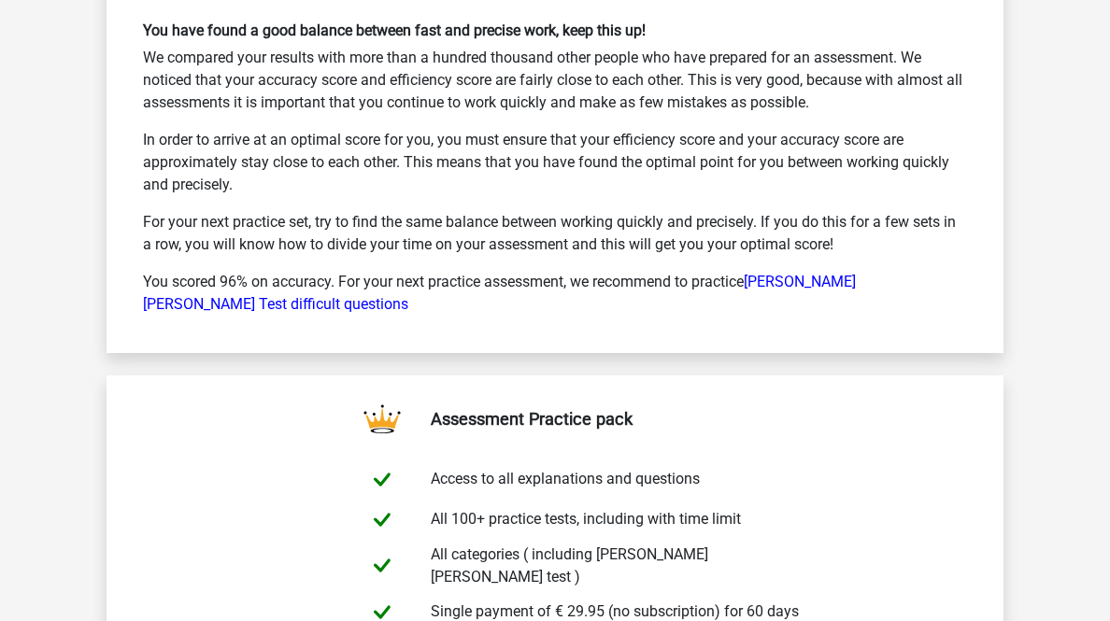
scroll to position [13375, 0]
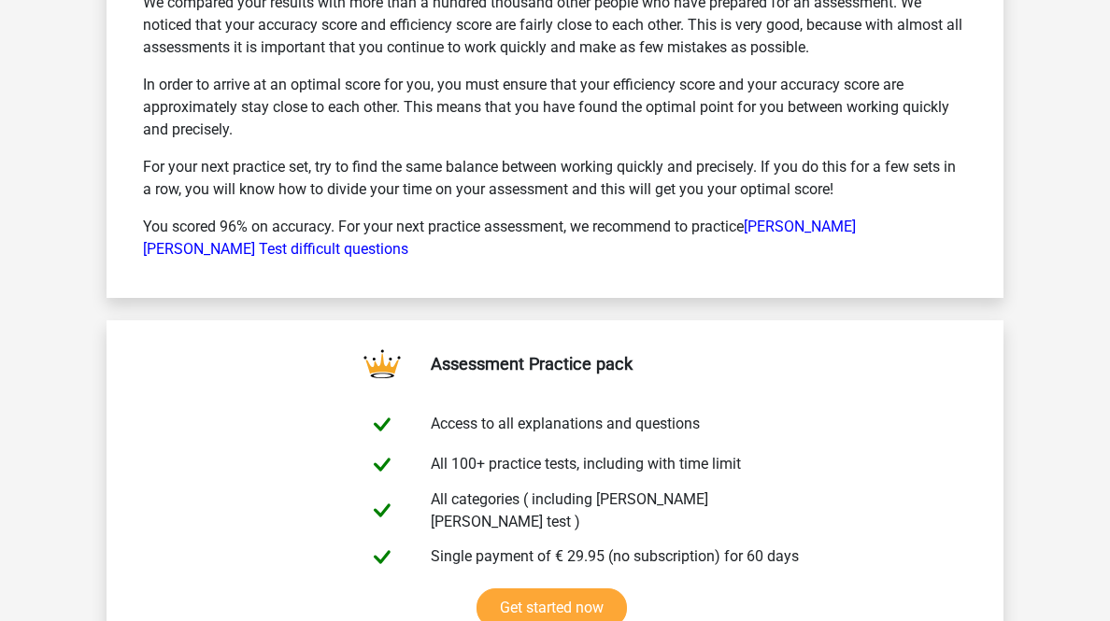
scroll to position [15542, 0]
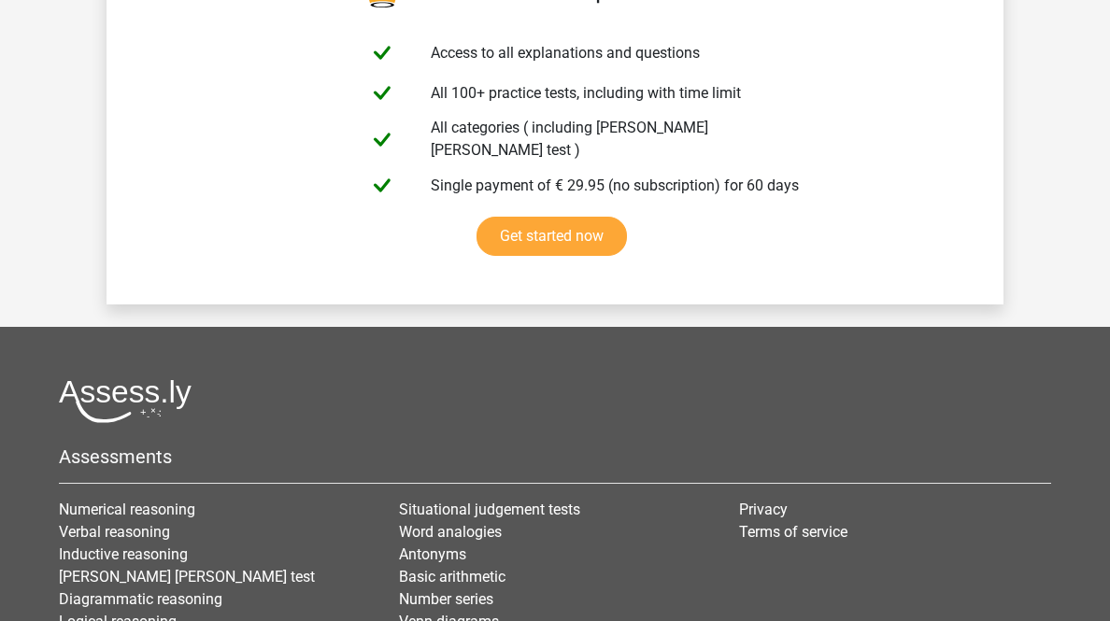
scroll to position [16887, 0]
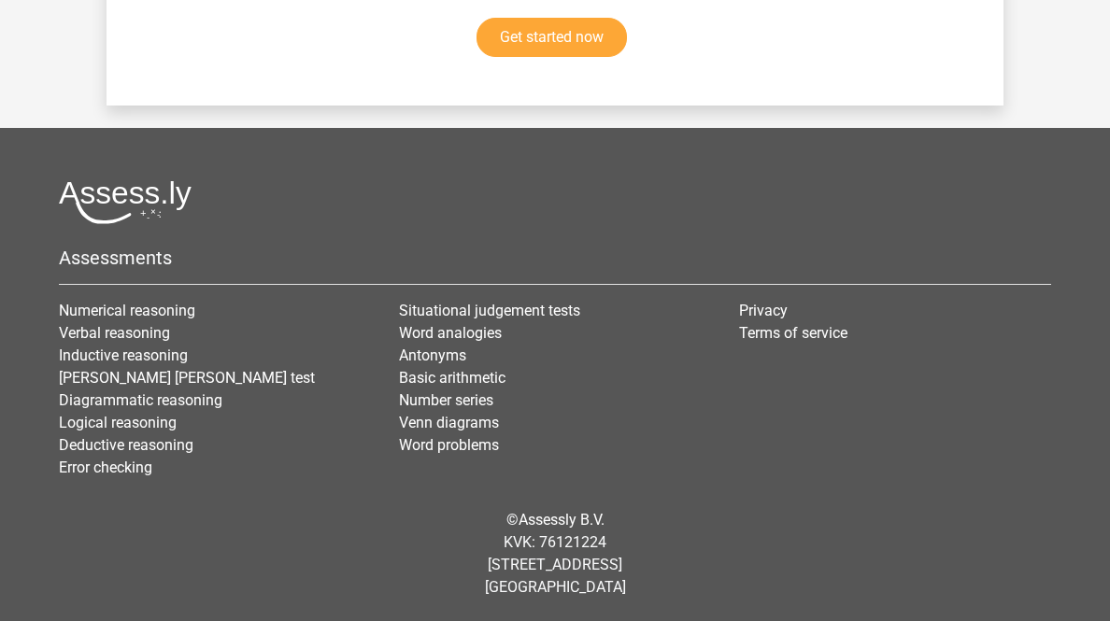
drag, startPoint x: 867, startPoint y: 347, endPoint x: 772, endPoint y: 397, distance: 106.5
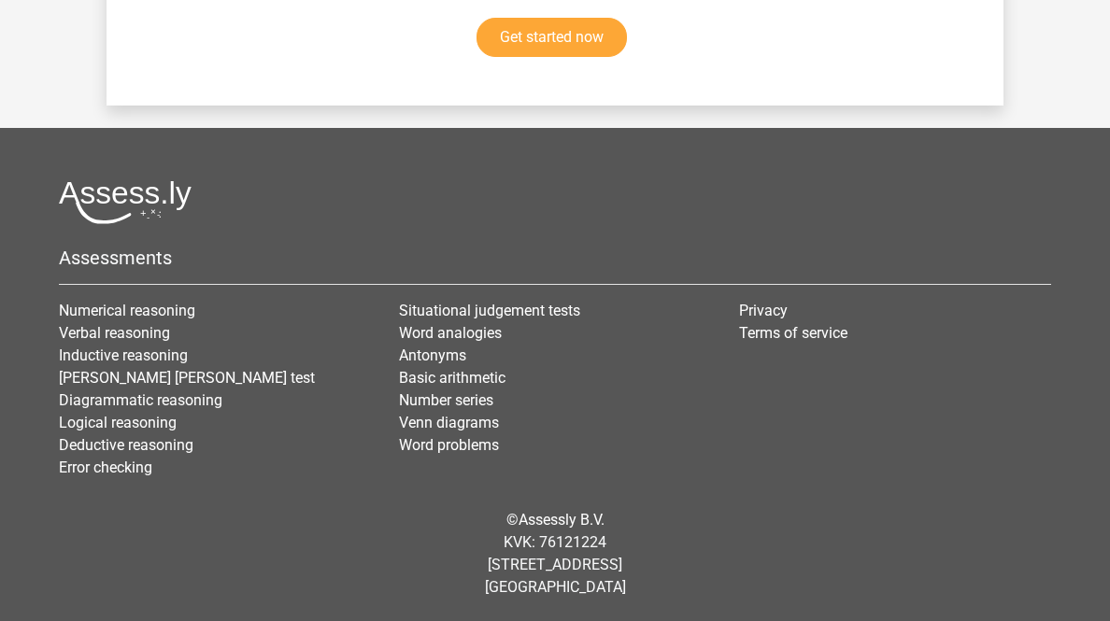
scroll to position [20698, 0]
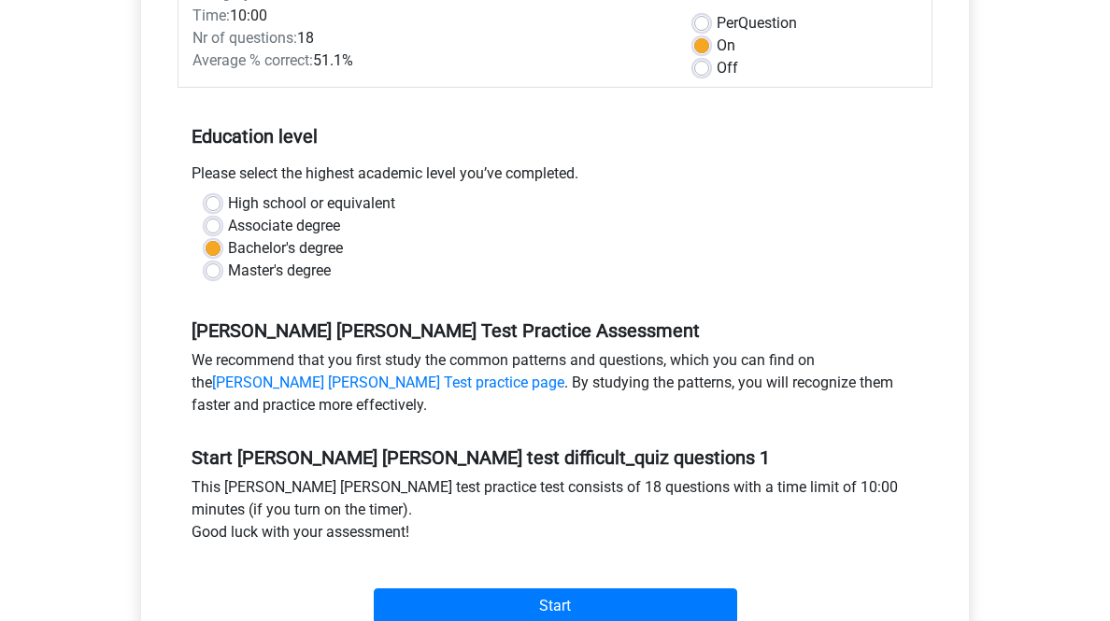
scroll to position [598, 0]
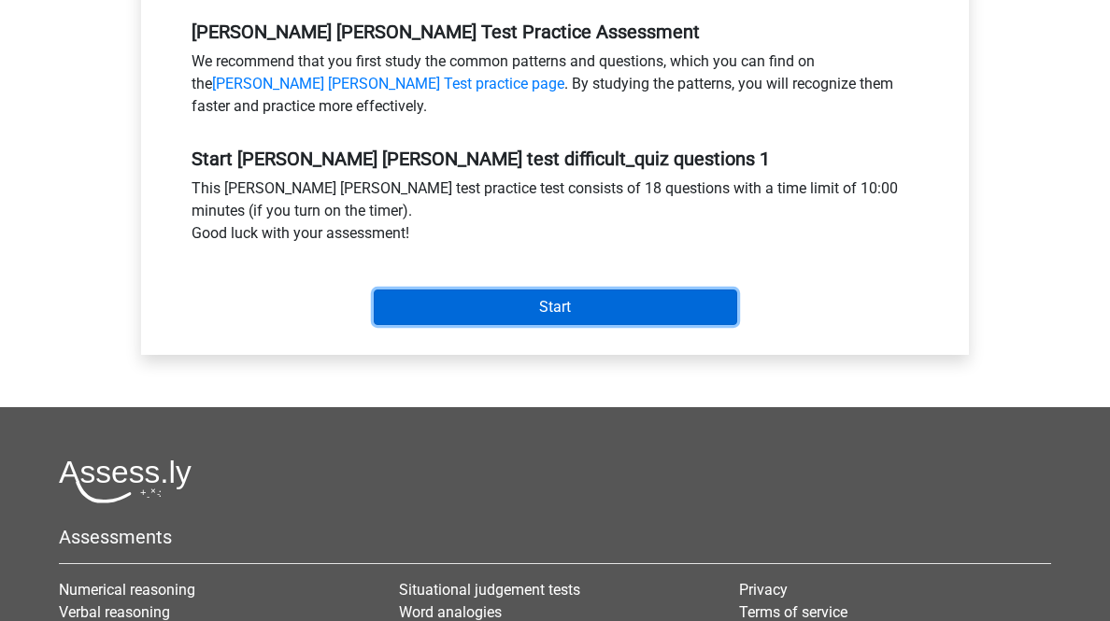
drag, startPoint x: 682, startPoint y: 480, endPoint x: 805, endPoint y: 451, distance: 126.6
click at [684, 325] on input "Start" at bounding box center [555, 307] width 363 height 35
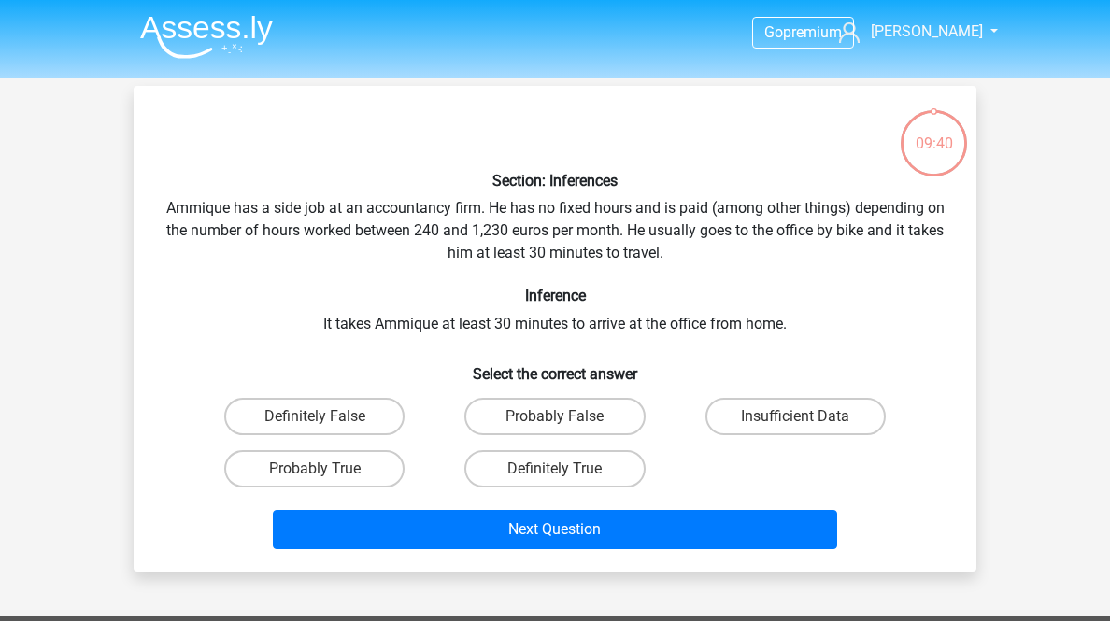
scroll to position [149, 0]
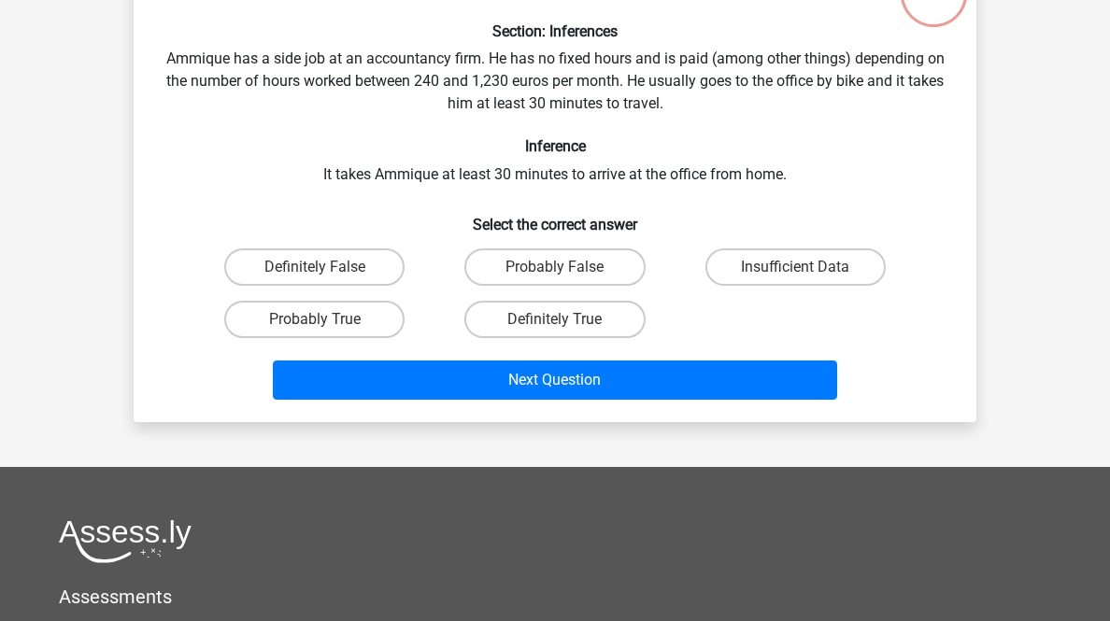
click at [792, 286] on label "Insufficient Data" at bounding box center [795, 266] width 180 height 37
click at [795, 279] on input "Insufficient Data" at bounding box center [801, 273] width 12 height 12
radio input "true"
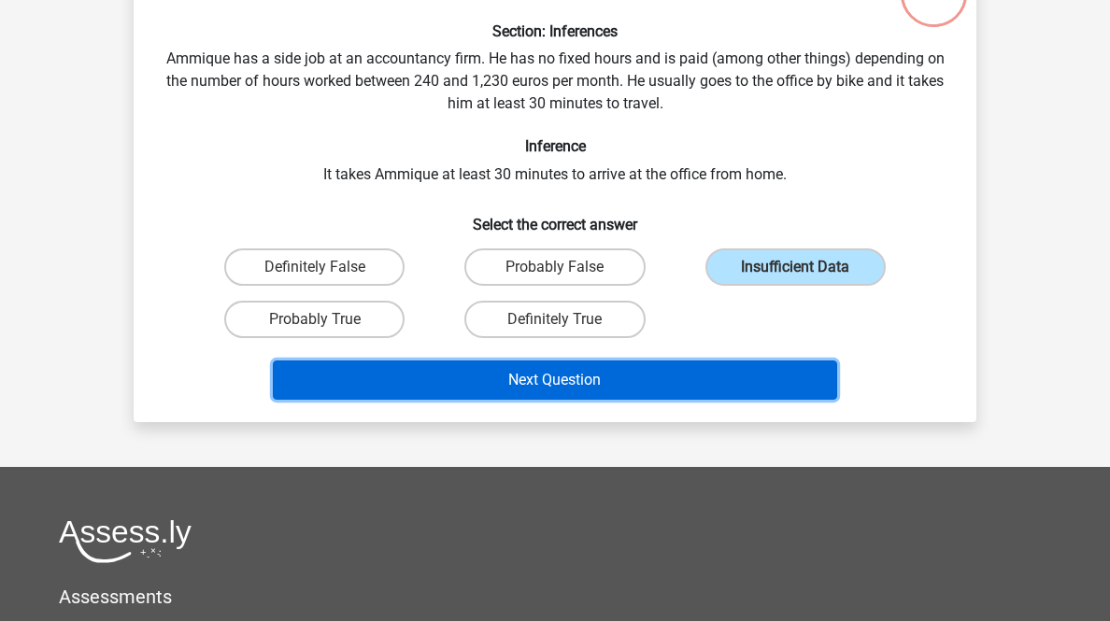
click at [730, 400] on button "Next Question" at bounding box center [555, 380] width 565 height 39
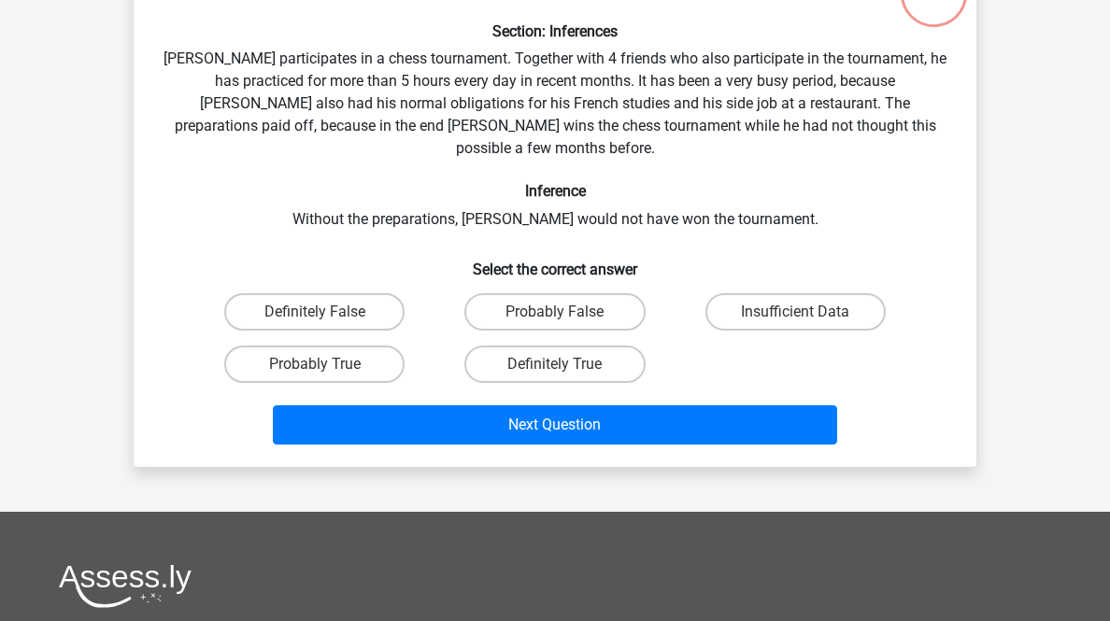
scroll to position [92, 0]
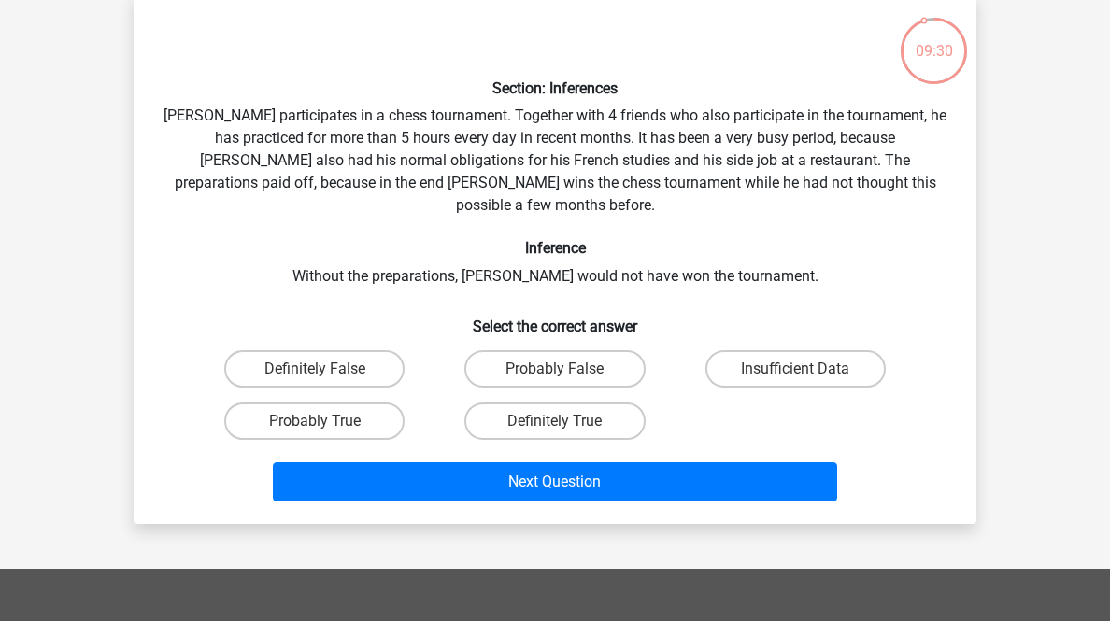
click at [376, 440] on label "Probably True" at bounding box center [314, 421] width 180 height 37
click at [327, 433] on input "Probably True" at bounding box center [321, 427] width 12 height 12
radio input "true"
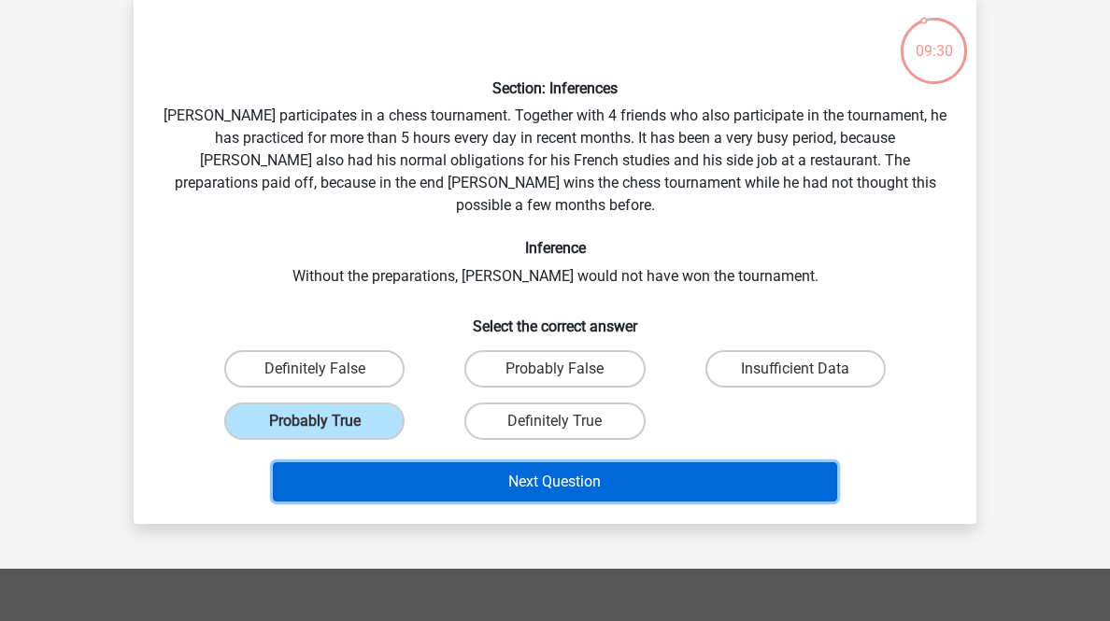
click at [451, 502] on button "Next Question" at bounding box center [555, 481] width 565 height 39
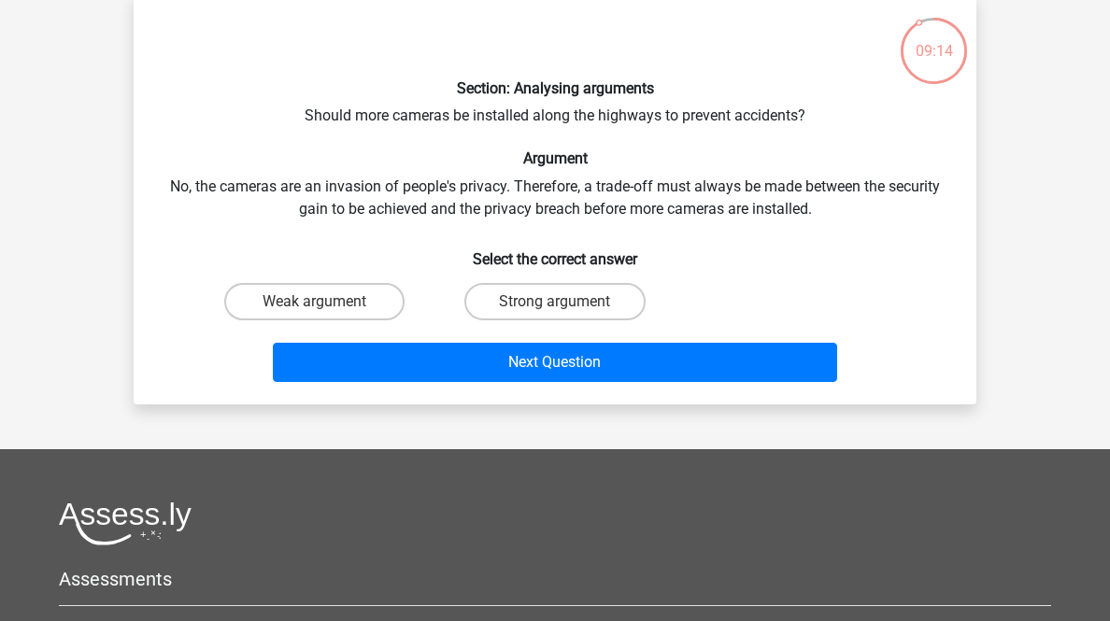
click at [609, 320] on label "Strong argument" at bounding box center [554, 301] width 180 height 37
click at [567, 314] on input "Strong argument" at bounding box center [561, 308] width 12 height 12
radio input "true"
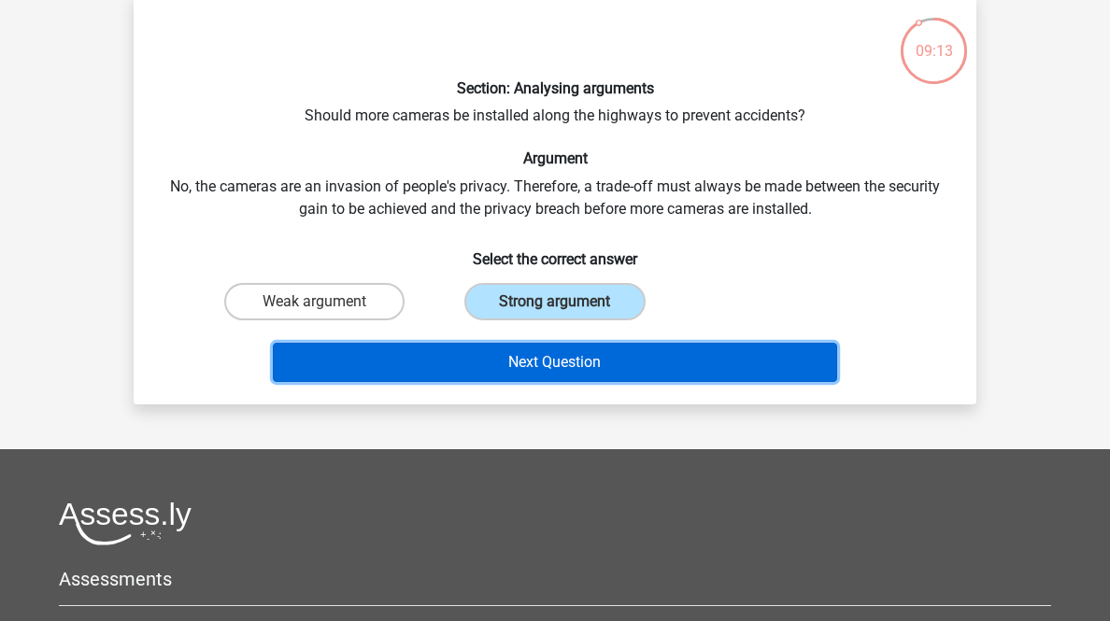
click at [598, 382] on button "Next Question" at bounding box center [555, 362] width 565 height 39
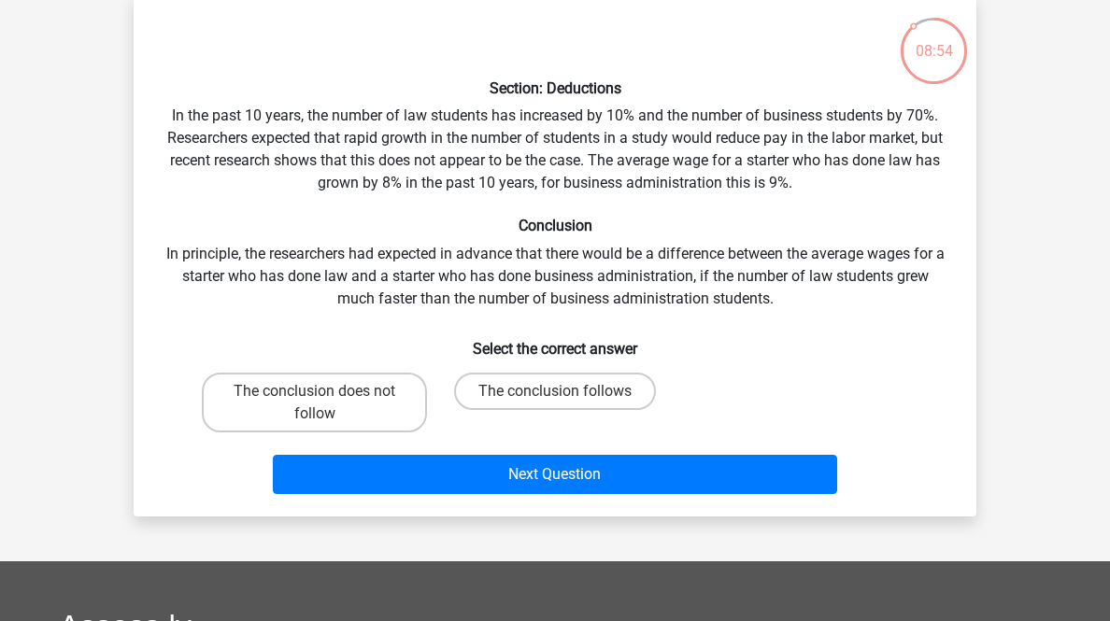
scroll to position [167, 0]
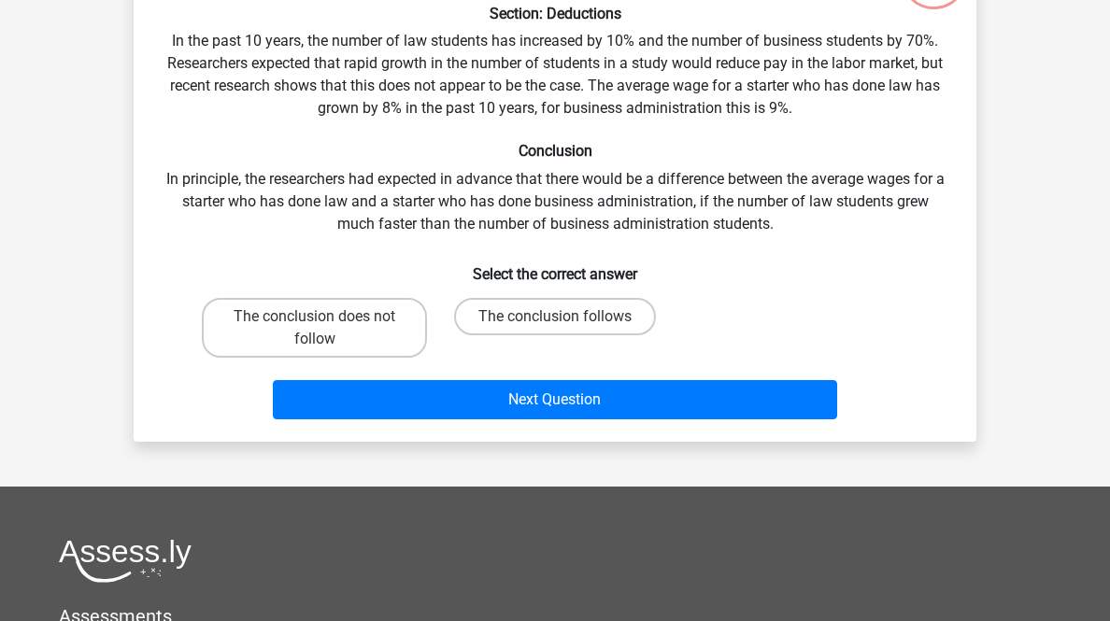
click at [595, 335] on label "The conclusion follows" at bounding box center [555, 316] width 202 height 37
click at [567, 329] on input "The conclusion follows" at bounding box center [561, 323] width 12 height 12
radio input "true"
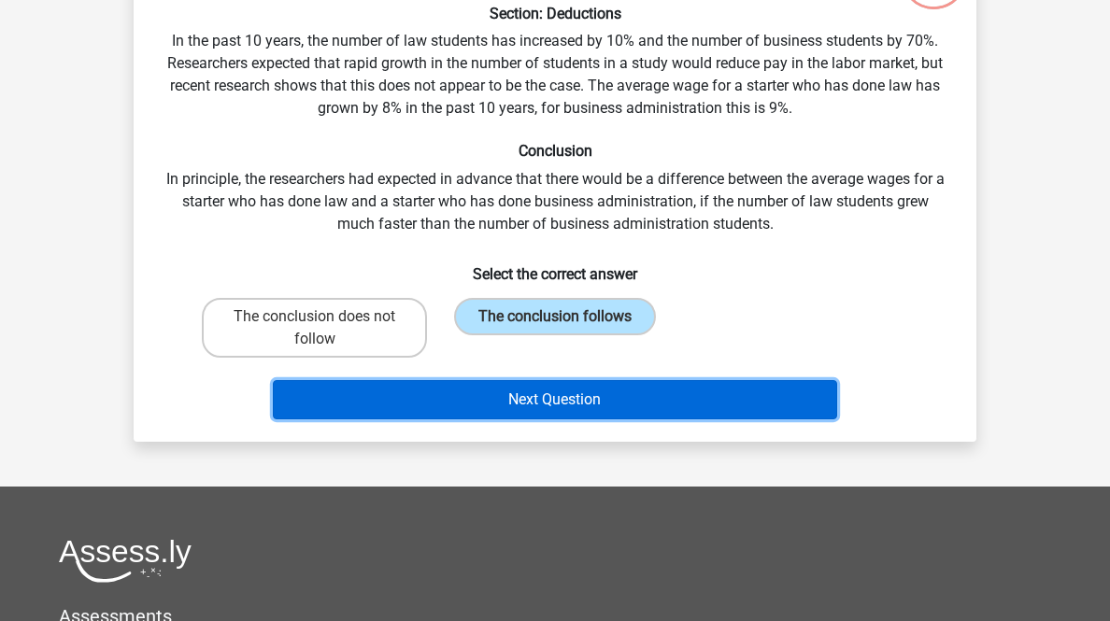
click at [661, 419] on button "Next Question" at bounding box center [555, 399] width 565 height 39
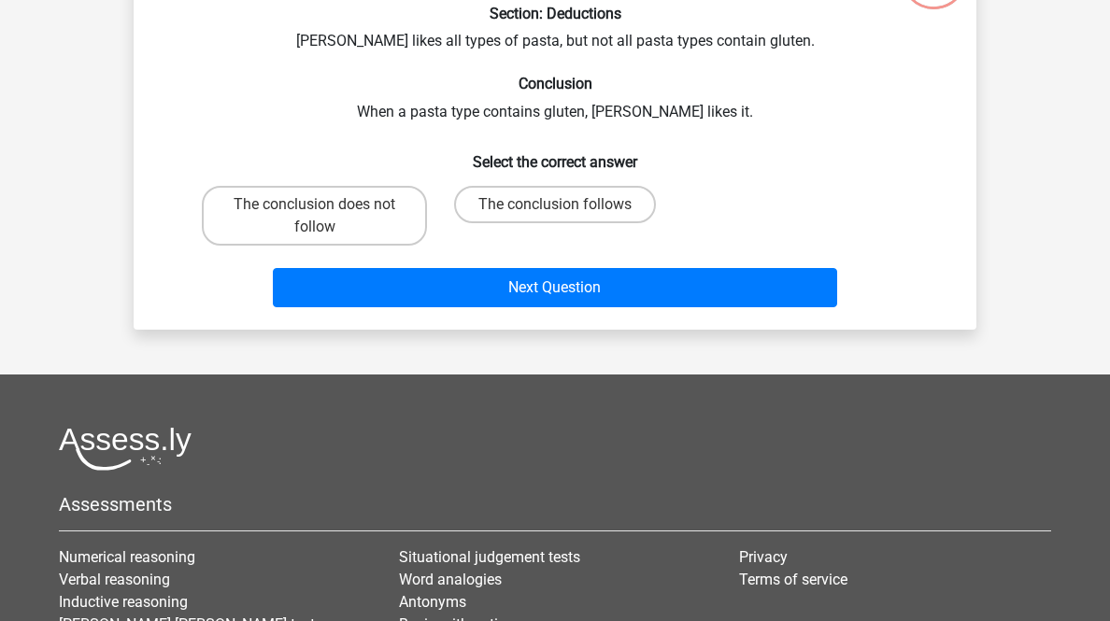
scroll to position [92, 0]
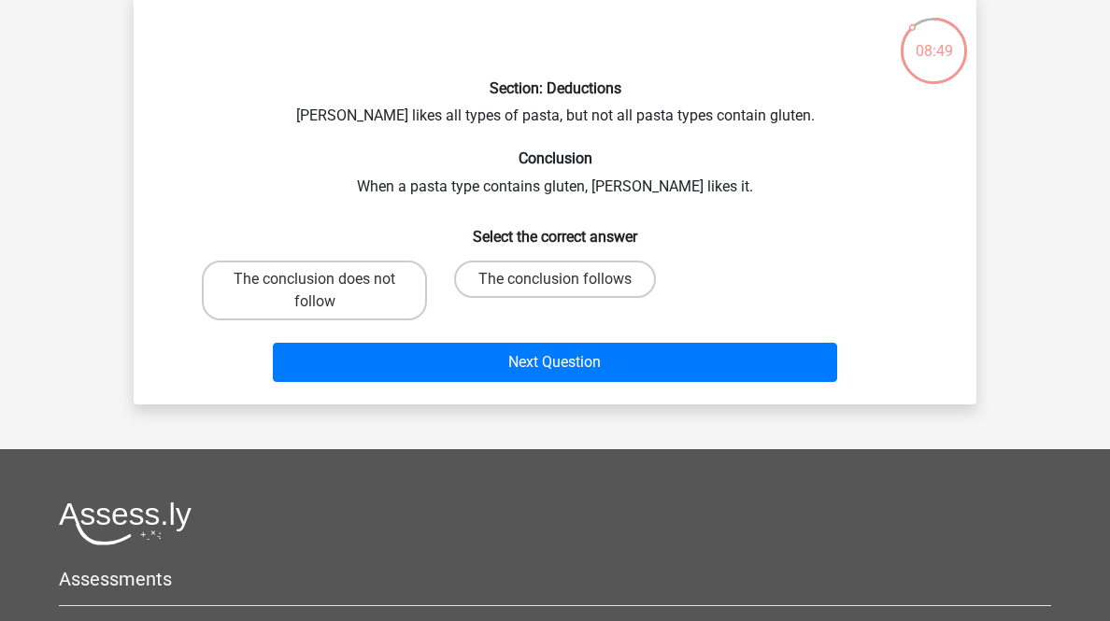
click at [591, 298] on label "The conclusion follows" at bounding box center [555, 279] width 202 height 37
click at [567, 291] on input "The conclusion follows" at bounding box center [561, 285] width 12 height 12
radio input "true"
click at [668, 404] on div "Section: Deductions [PERSON_NAME] likes all types of pasta, but not all pasta t…" at bounding box center [555, 198] width 842 height 411
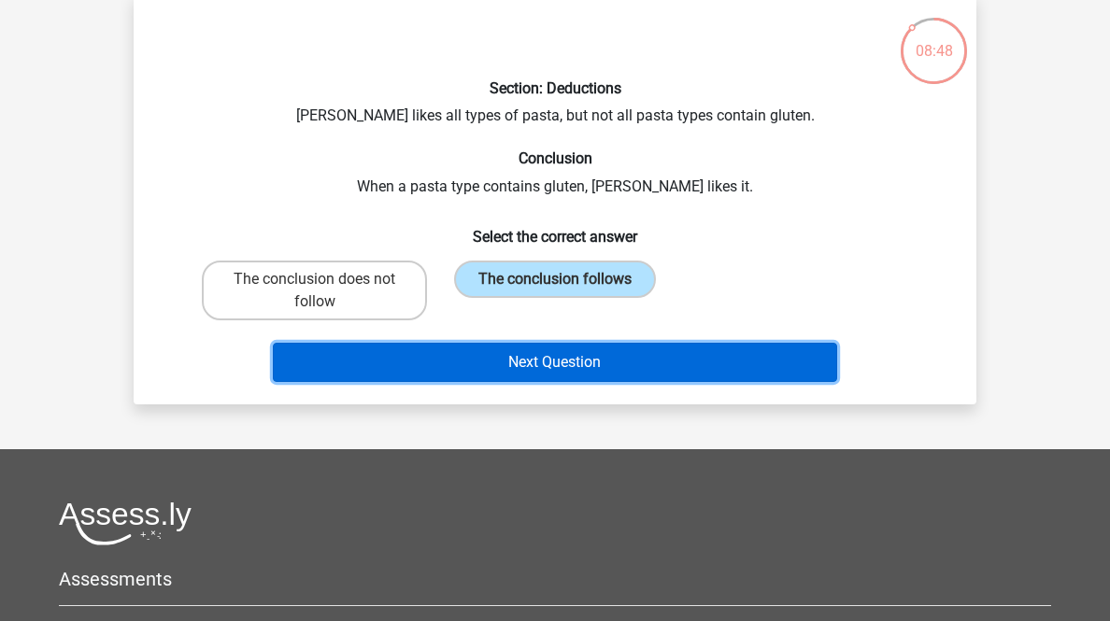
click at [673, 382] on button "Next Question" at bounding box center [555, 362] width 565 height 39
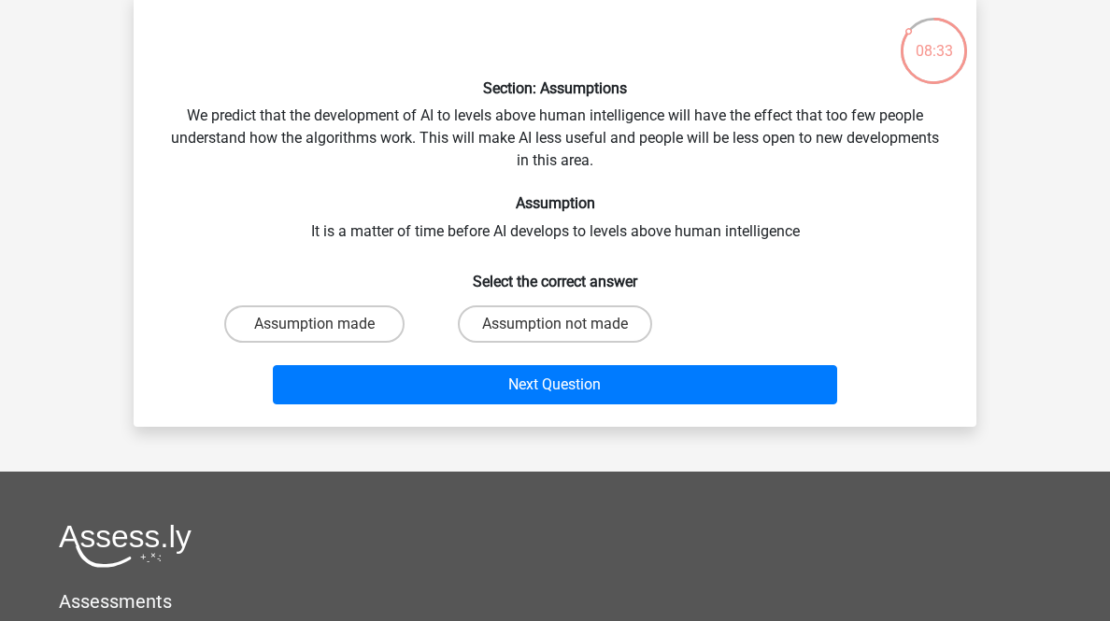
click at [382, 343] on label "Assumption made" at bounding box center [314, 323] width 180 height 37
click at [327, 336] on input "Assumption made" at bounding box center [321, 330] width 12 height 12
radio input "true"
click at [518, 343] on label "Assumption not made" at bounding box center [555, 323] width 194 height 37
click at [555, 336] on input "Assumption not made" at bounding box center [561, 330] width 12 height 12
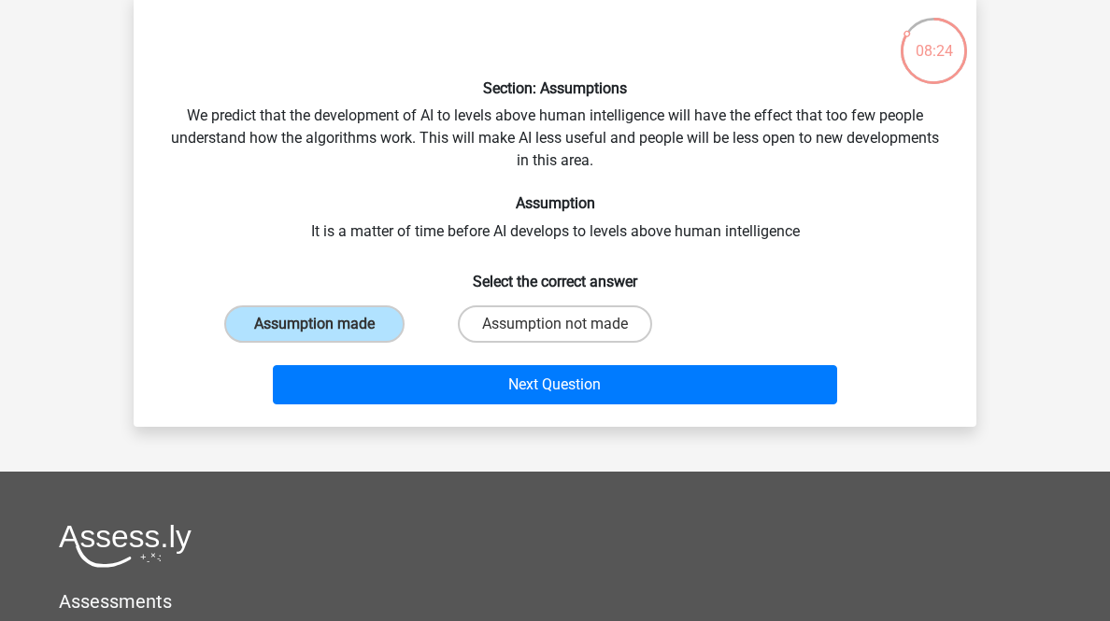
radio input "true"
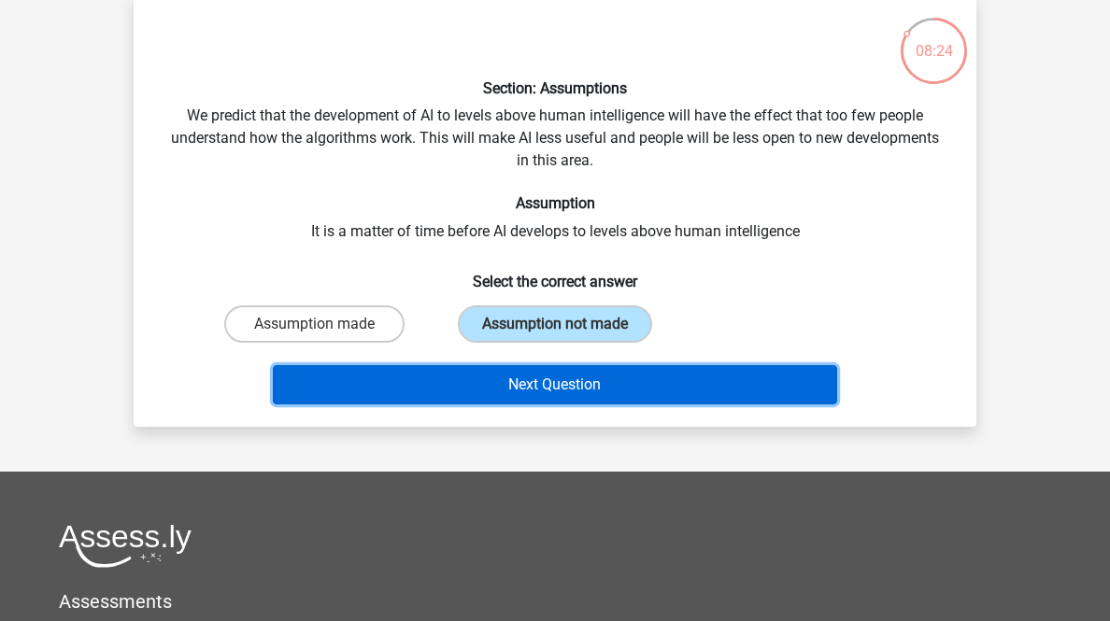
click at [506, 404] on button "Next Question" at bounding box center [555, 384] width 565 height 39
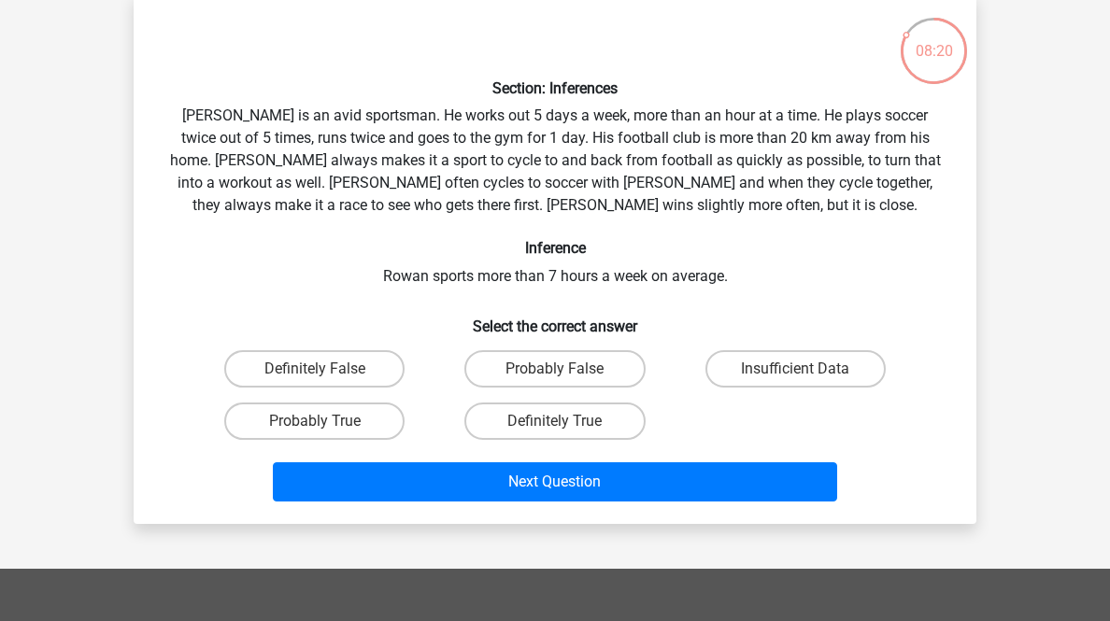
click at [387, 440] on label "Probably True" at bounding box center [314, 421] width 180 height 37
click at [327, 433] on input "Probably True" at bounding box center [321, 427] width 12 height 12
radio input "true"
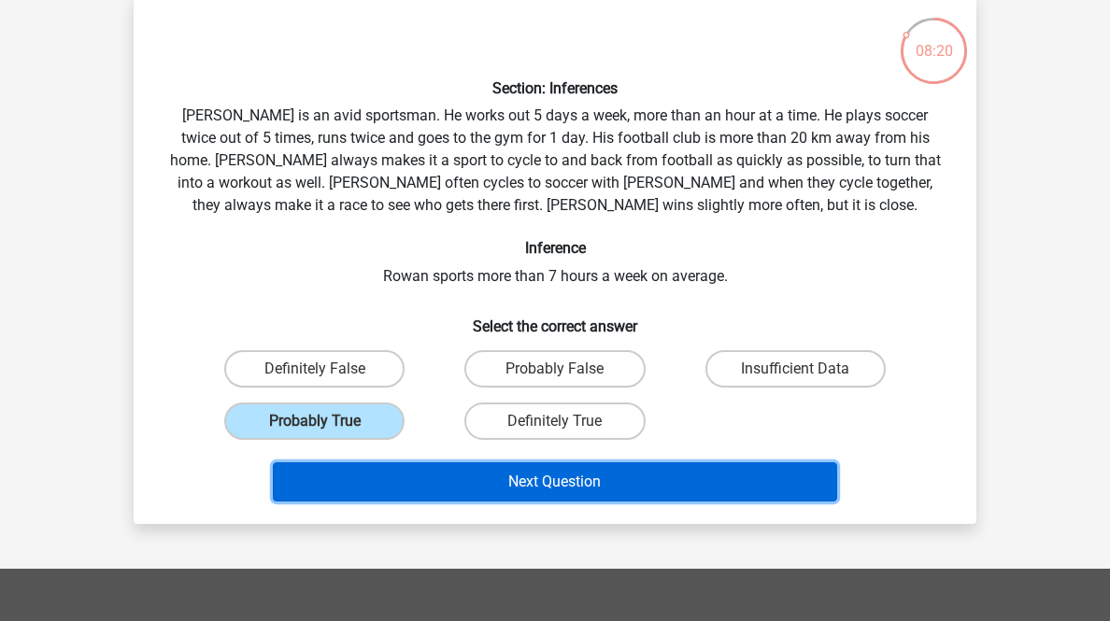
click at [450, 502] on button "Next Question" at bounding box center [555, 481] width 565 height 39
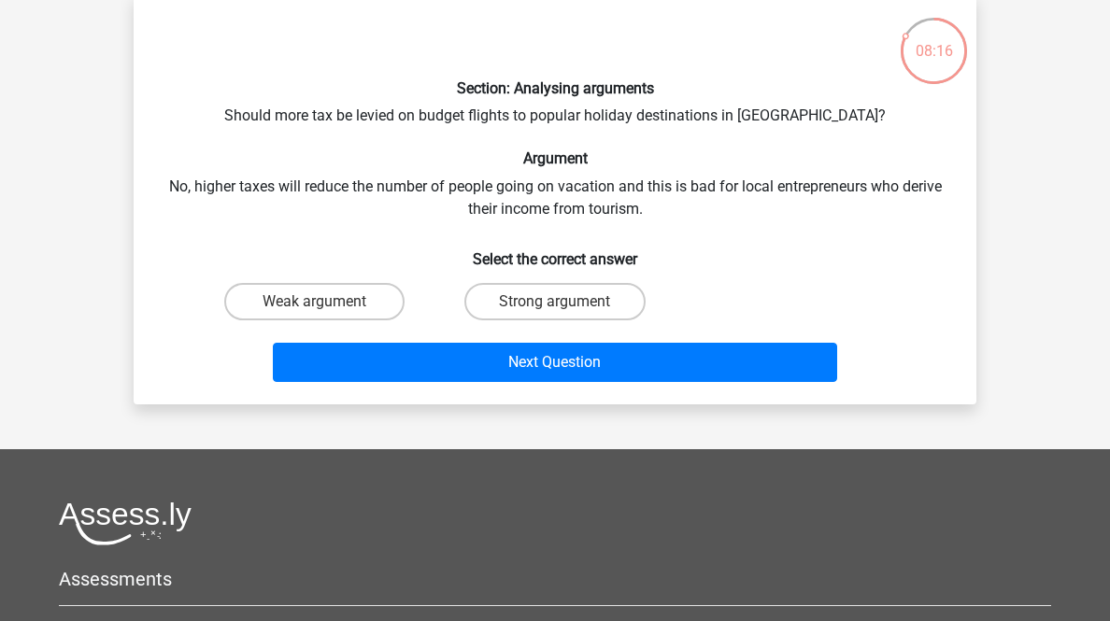
click at [567, 320] on label "Strong argument" at bounding box center [554, 301] width 180 height 37
click at [567, 314] on input "Strong argument" at bounding box center [561, 308] width 12 height 12
radio input "true"
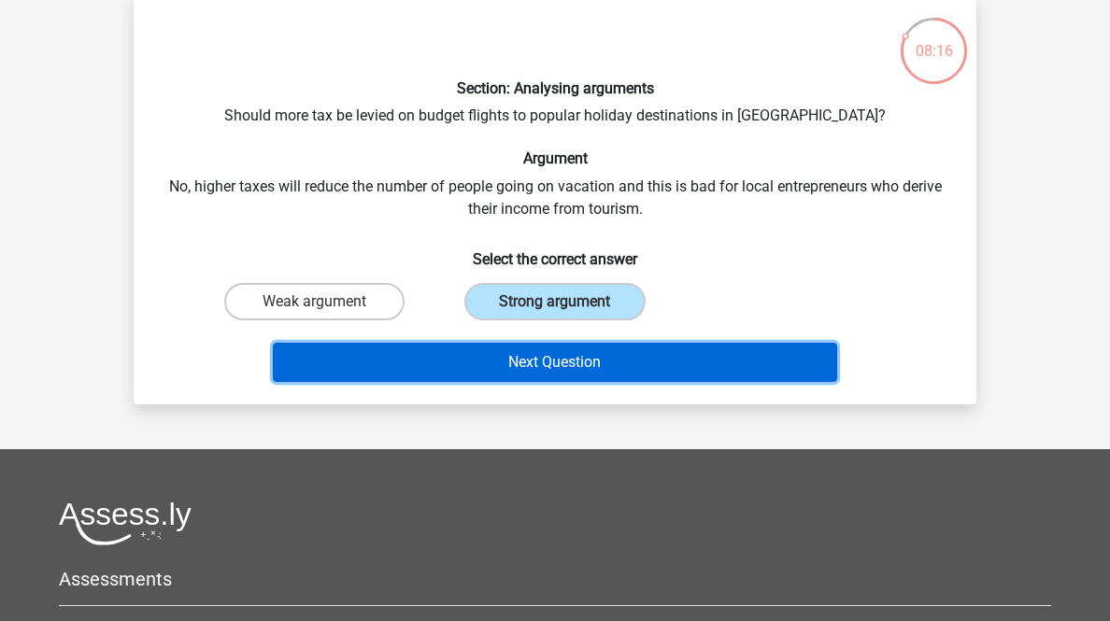
click at [549, 382] on button "Next Question" at bounding box center [555, 362] width 565 height 39
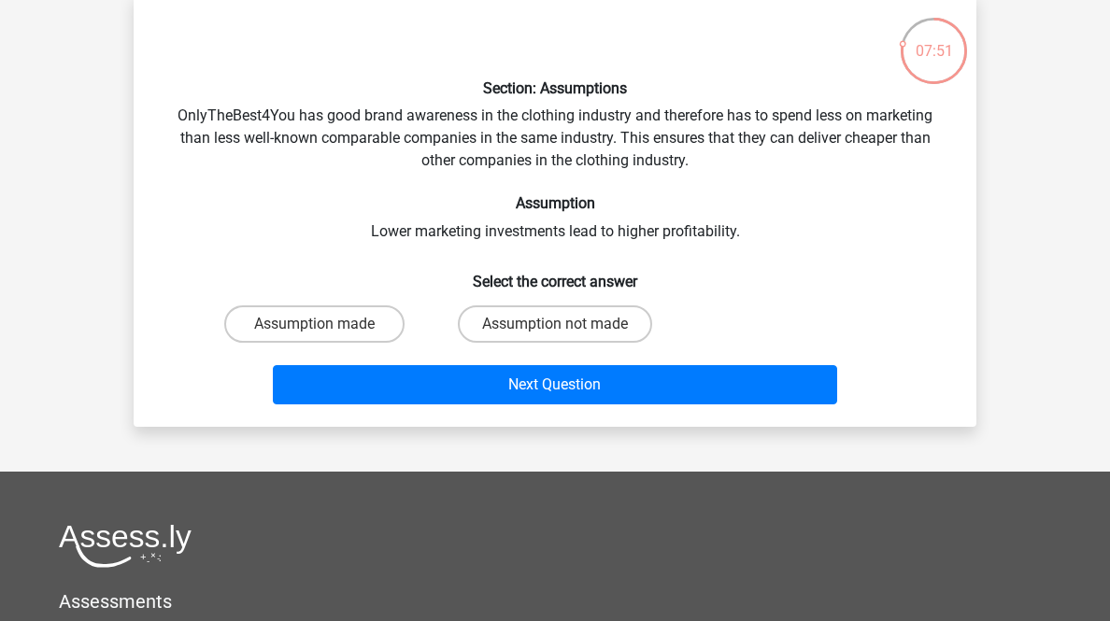
click at [645, 343] on label "Assumption not made" at bounding box center [555, 323] width 194 height 37
click at [567, 336] on input "Assumption not made" at bounding box center [561, 330] width 12 height 12
radio input "true"
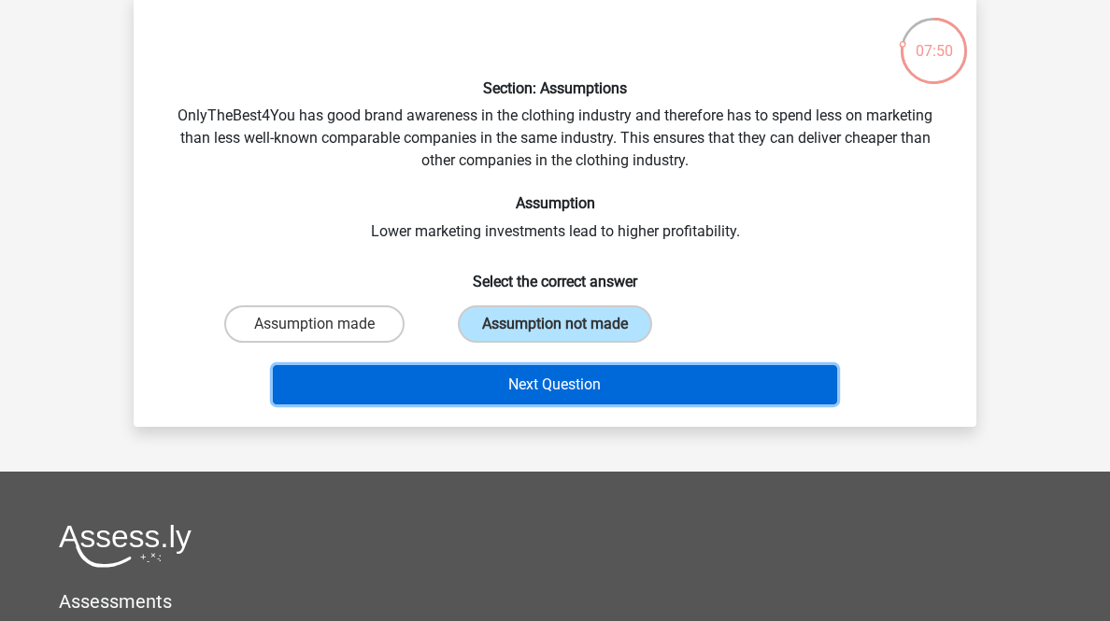
click at [661, 404] on button "Next Question" at bounding box center [555, 384] width 565 height 39
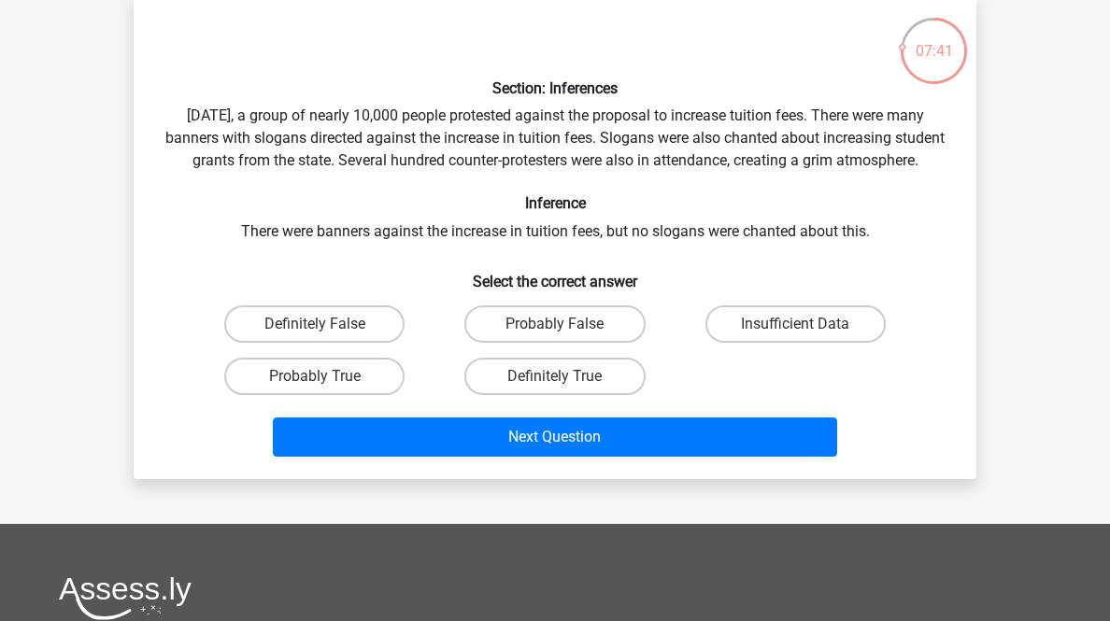
click at [732, 343] on label "Insufficient Data" at bounding box center [795, 323] width 180 height 37
click at [795, 336] on input "Insufficient Data" at bounding box center [801, 330] width 12 height 12
radio input "true"
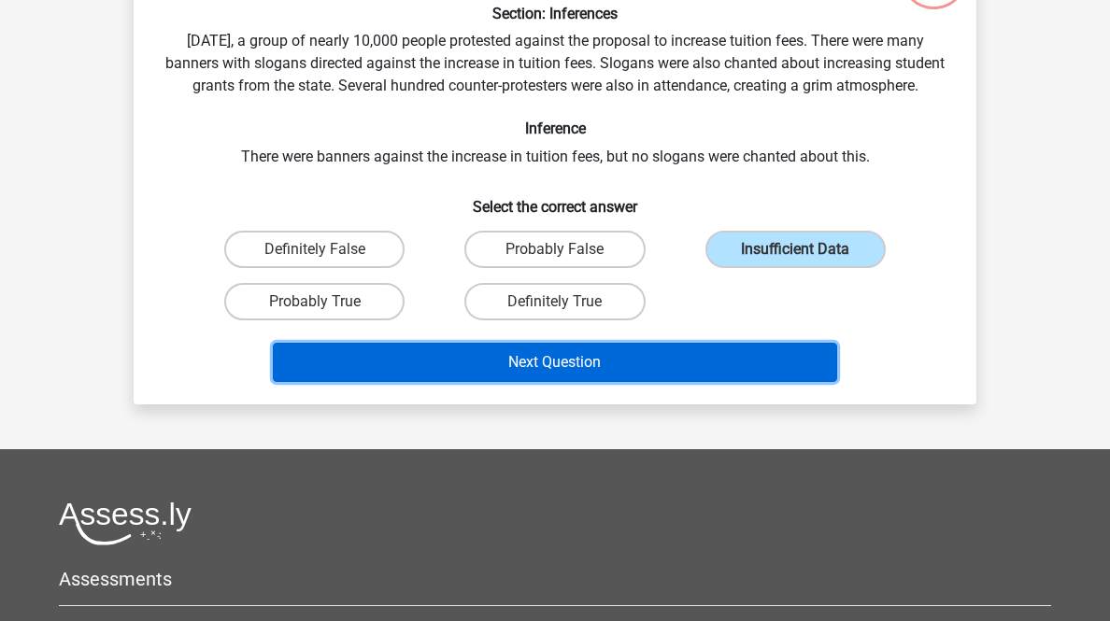
click at [657, 382] on button "Next Question" at bounding box center [555, 362] width 565 height 39
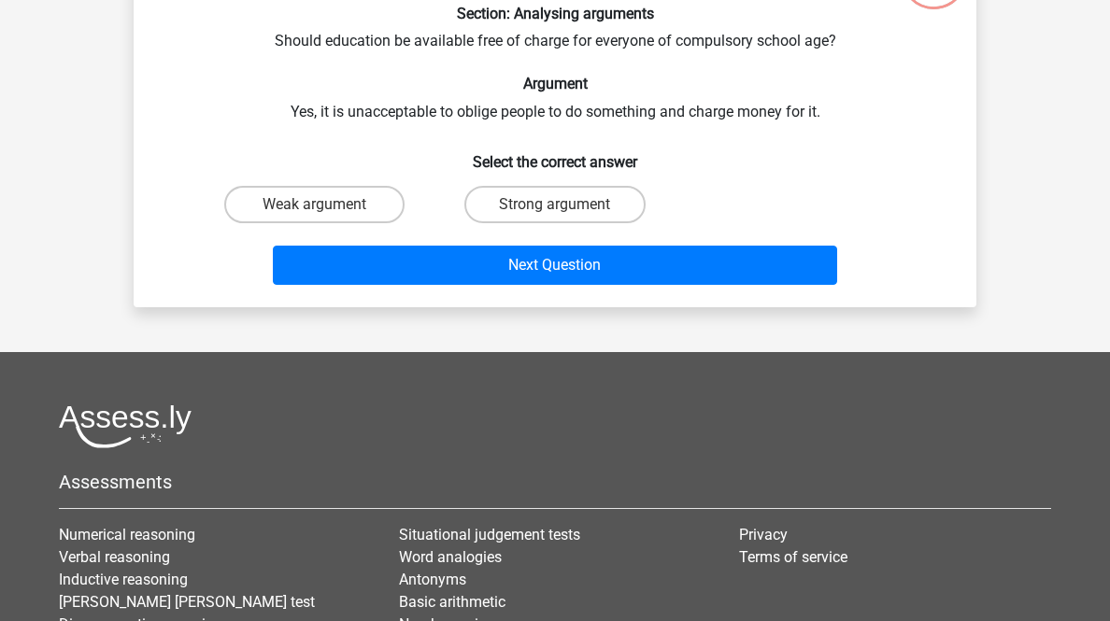
scroll to position [92, 0]
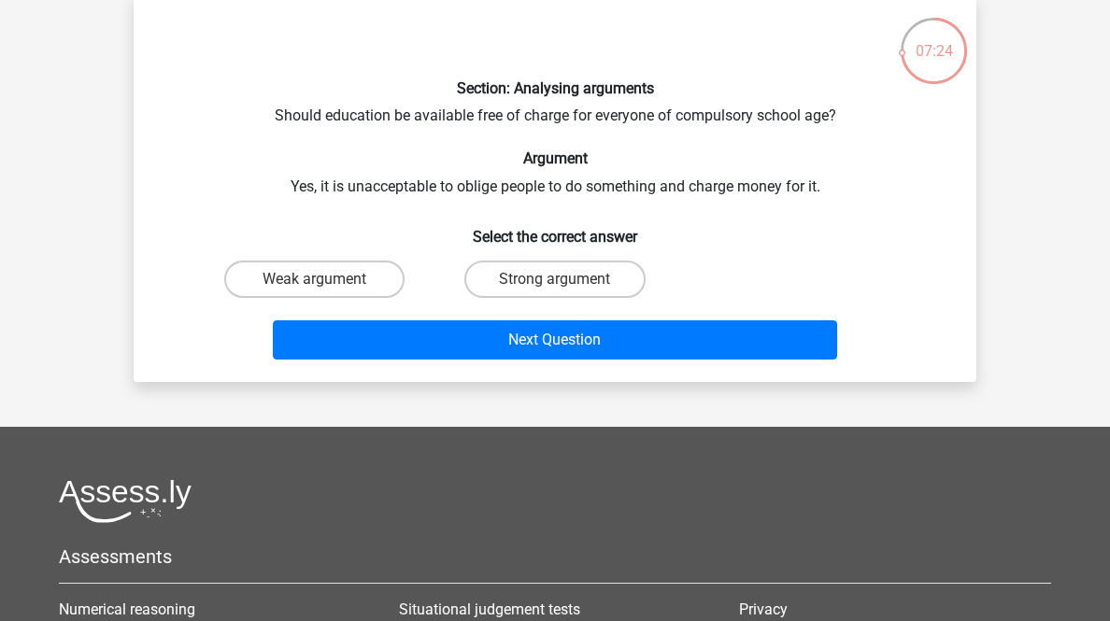
click at [328, 298] on label "Weak argument" at bounding box center [314, 279] width 180 height 37
click at [327, 291] on input "Weak argument" at bounding box center [321, 285] width 12 height 12
radio input "true"
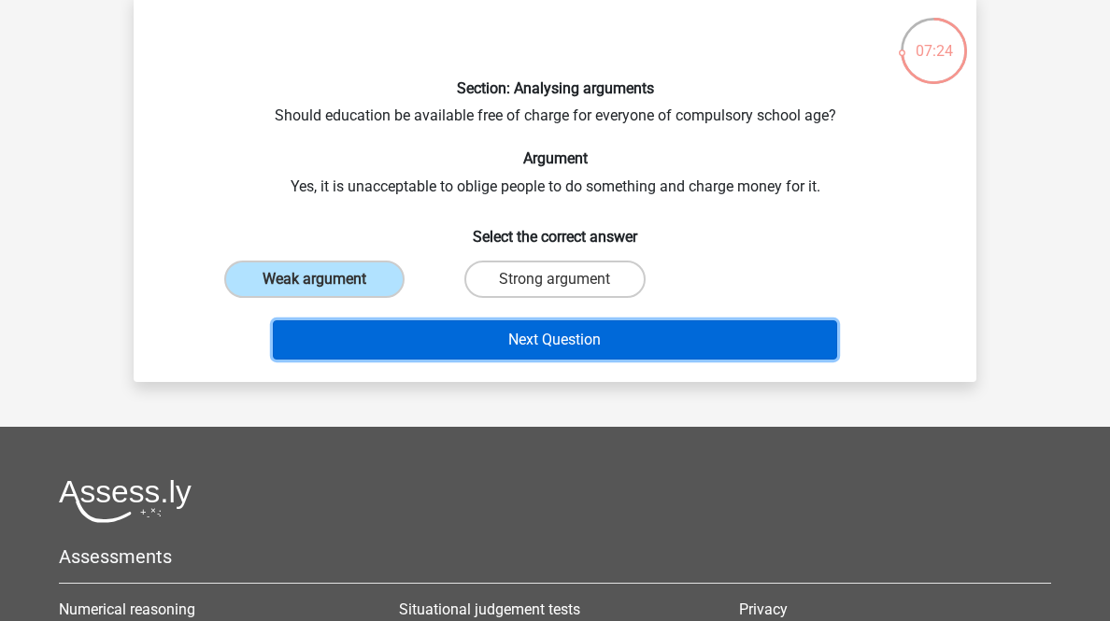
click at [397, 360] on button "Next Question" at bounding box center [555, 339] width 565 height 39
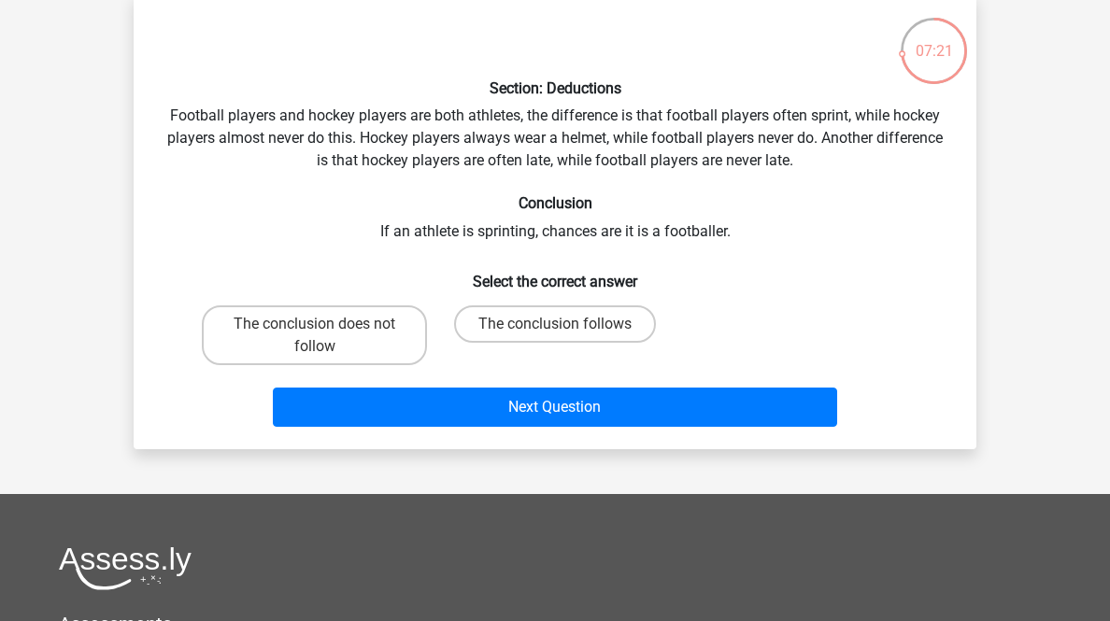
click at [305, 365] on label "The conclusion does not follow" at bounding box center [314, 335] width 225 height 60
click at [315, 336] on input "The conclusion does not follow" at bounding box center [321, 330] width 12 height 12
radio input "true"
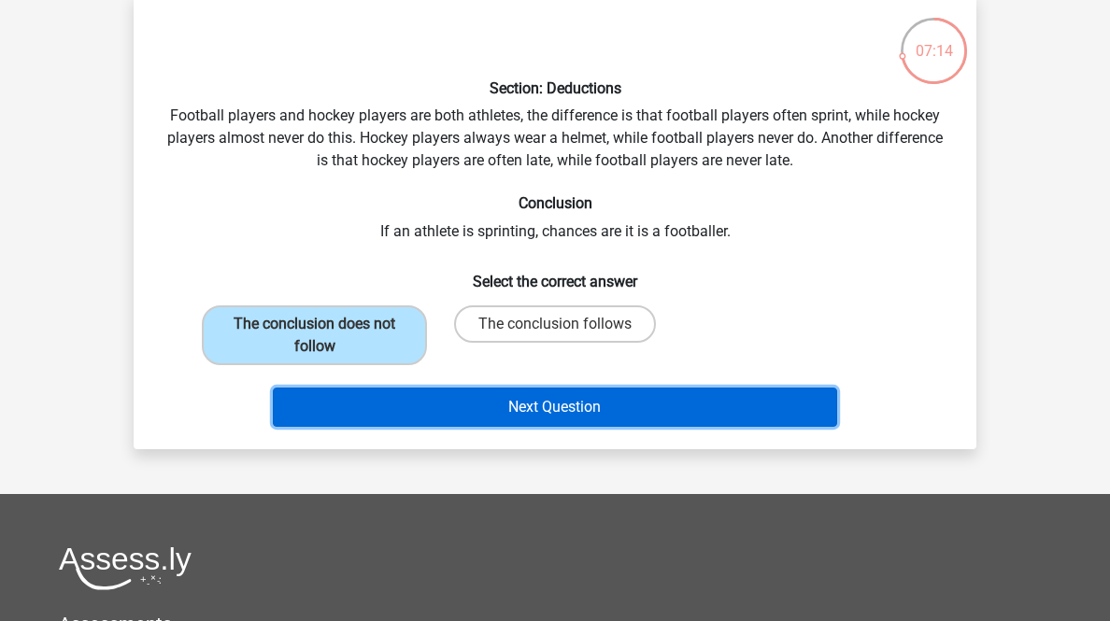
click at [333, 427] on button "Next Question" at bounding box center [555, 407] width 565 height 39
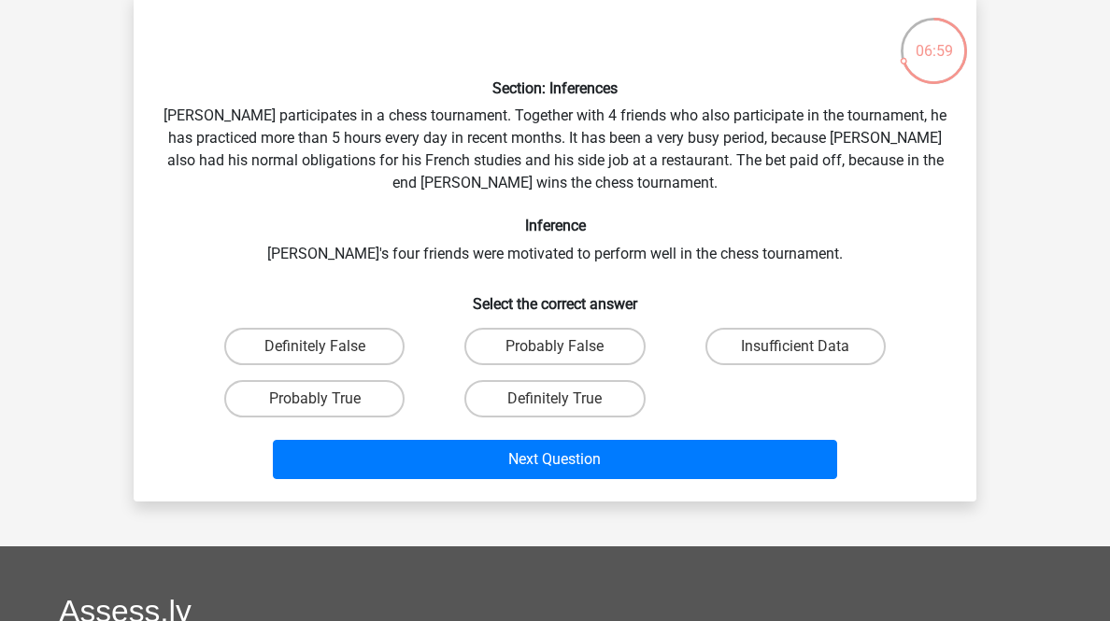
scroll to position [242, 0]
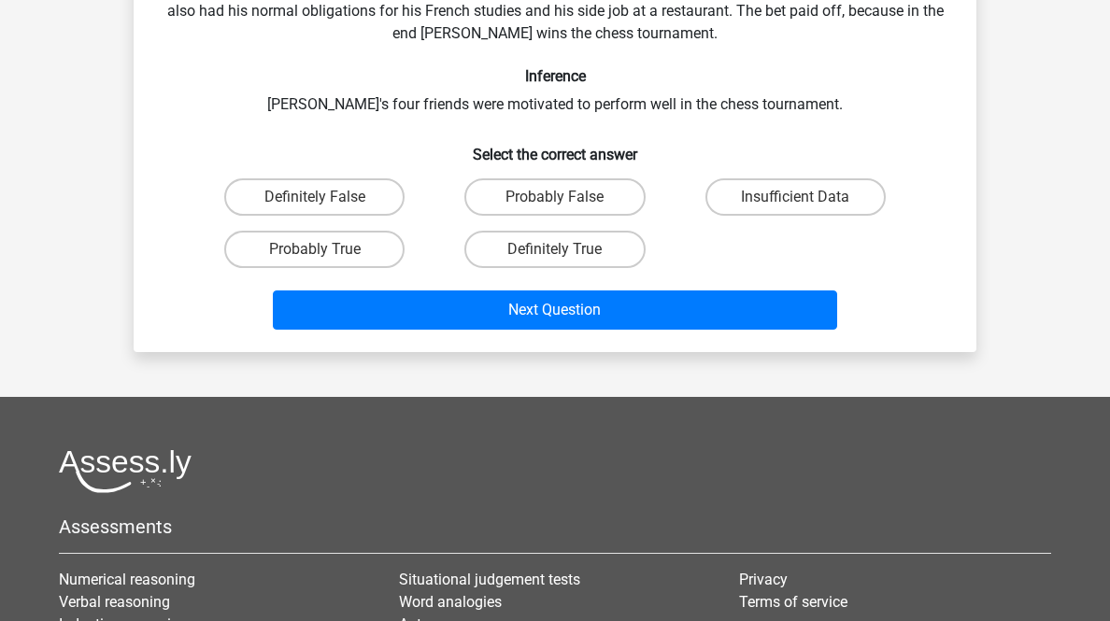
click at [364, 268] on label "Probably True" at bounding box center [314, 249] width 180 height 37
click at [327, 262] on input "Probably True" at bounding box center [321, 255] width 12 height 12
radio input "true"
drag, startPoint x: 428, startPoint y: 470, endPoint x: 425, endPoint y: 457, distance: 13.4
click at [426, 337] on div "Next Question" at bounding box center [554, 313] width 721 height 47
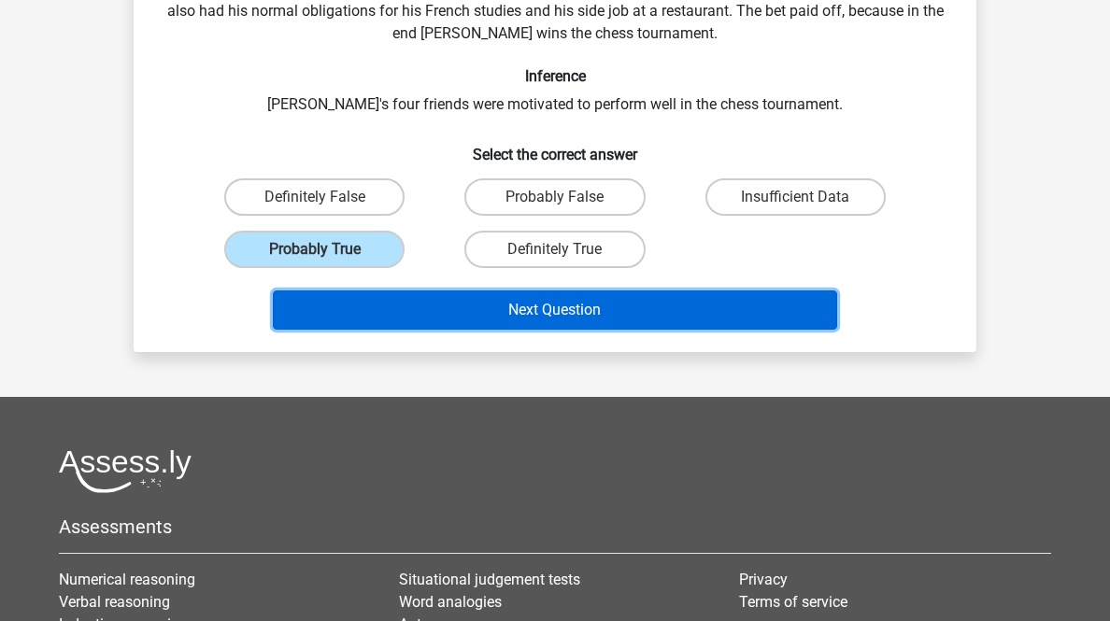
click at [425, 330] on button "Next Question" at bounding box center [555, 309] width 565 height 39
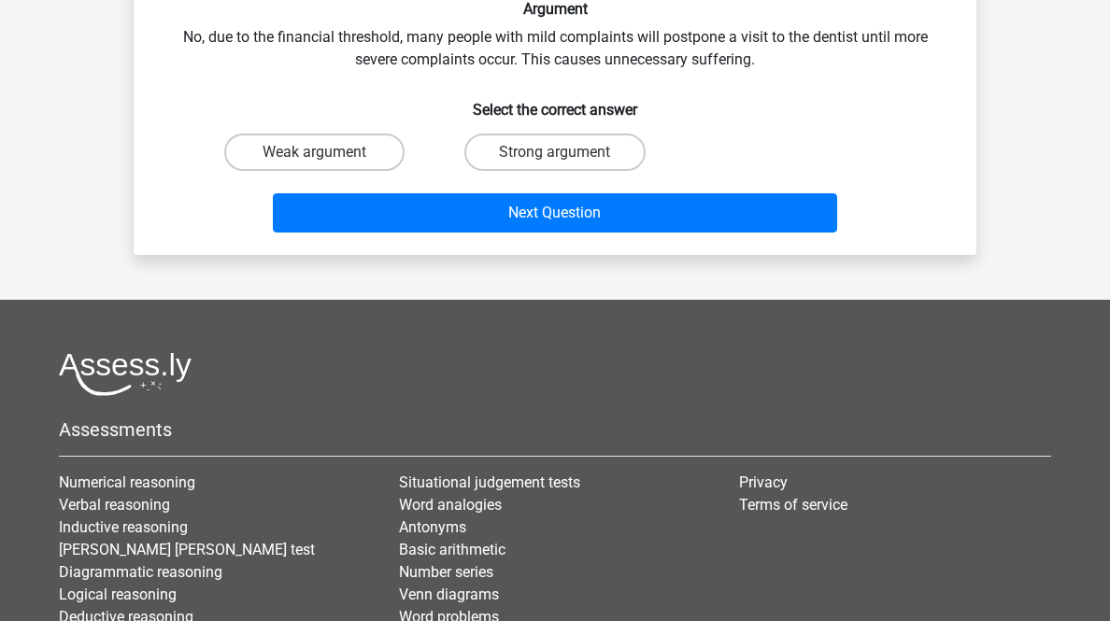
scroll to position [92, 0]
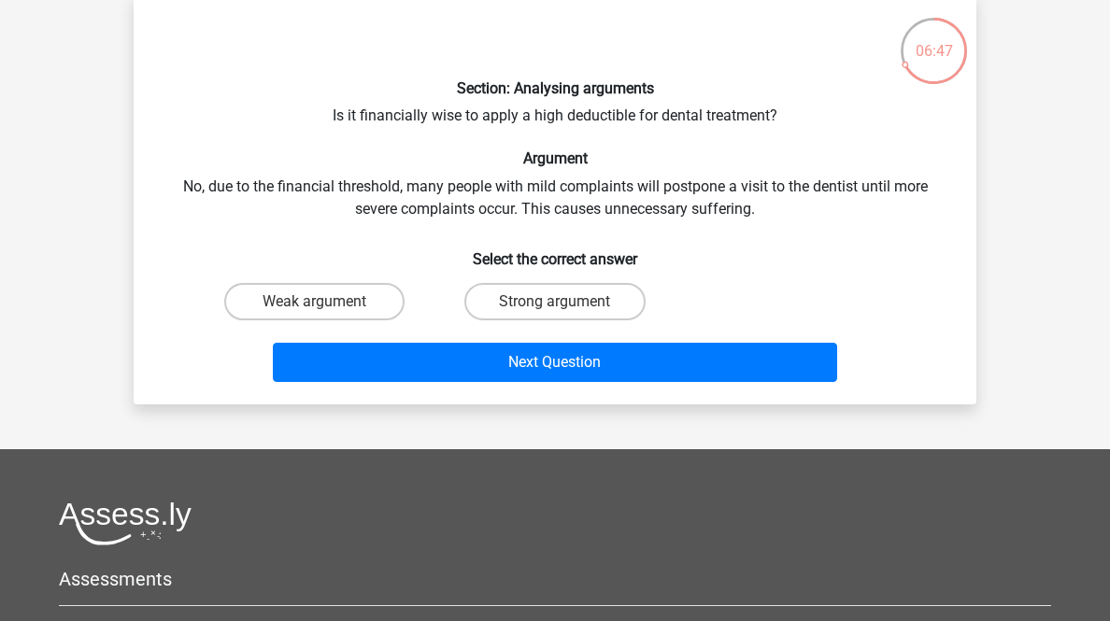
click at [304, 320] on label "Weak argument" at bounding box center [314, 301] width 180 height 37
click at [315, 314] on input "Weak argument" at bounding box center [321, 308] width 12 height 12
radio input "true"
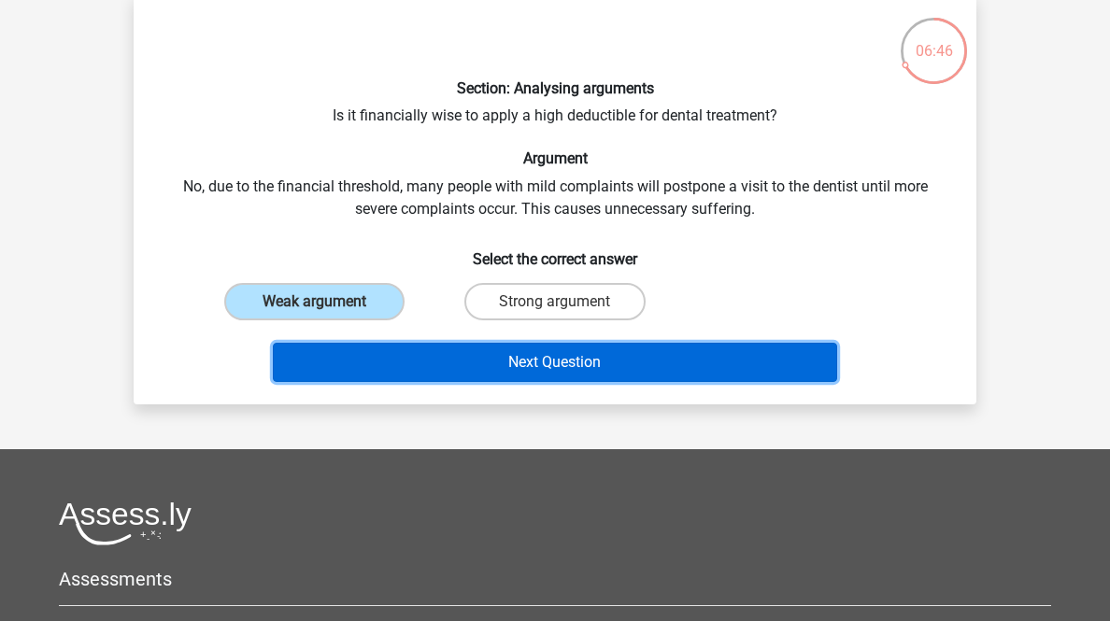
click at [402, 382] on button "Next Question" at bounding box center [555, 362] width 565 height 39
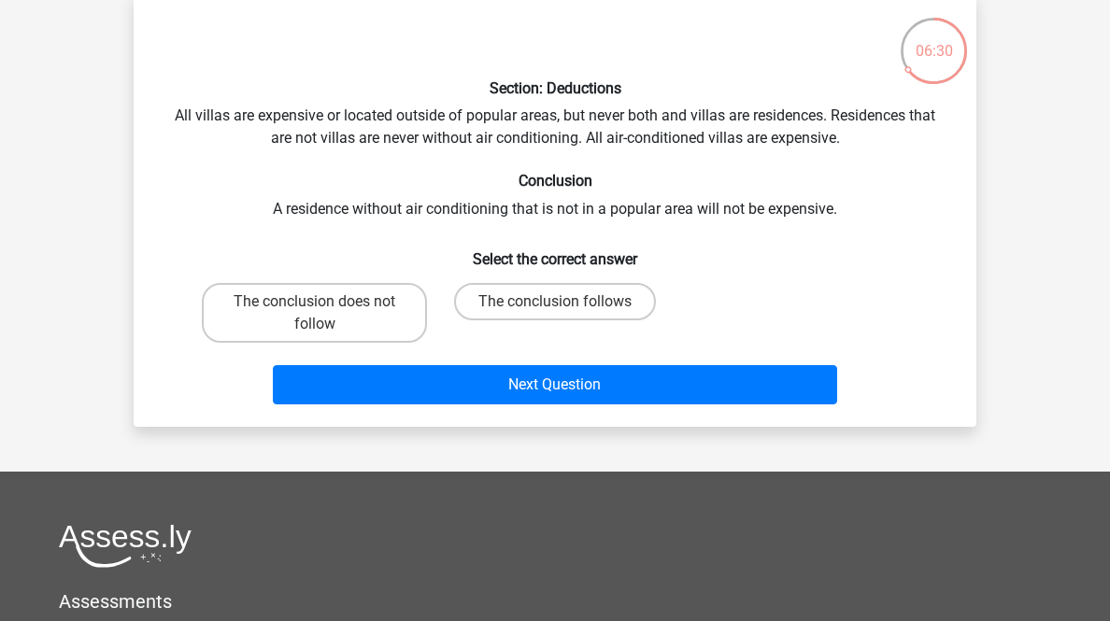
click at [538, 320] on label "The conclusion follows" at bounding box center [555, 301] width 202 height 37
click at [555, 314] on input "The conclusion follows" at bounding box center [561, 308] width 12 height 12
radio input "true"
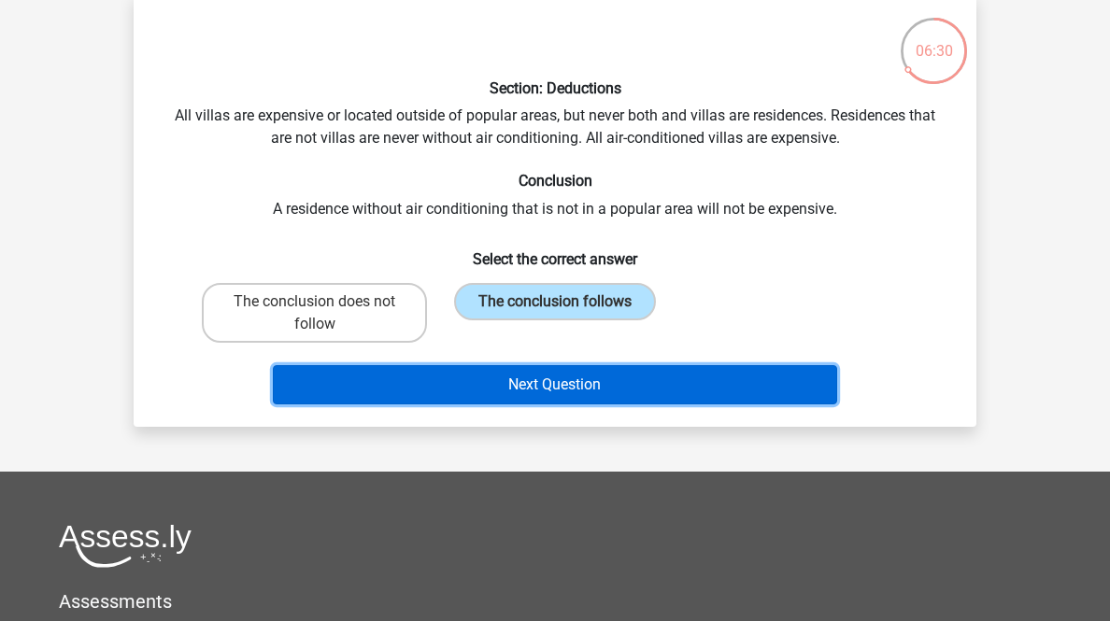
drag, startPoint x: 555, startPoint y: 513, endPoint x: 583, endPoint y: 493, distance: 34.2
click at [554, 404] on button "Next Question" at bounding box center [555, 384] width 565 height 39
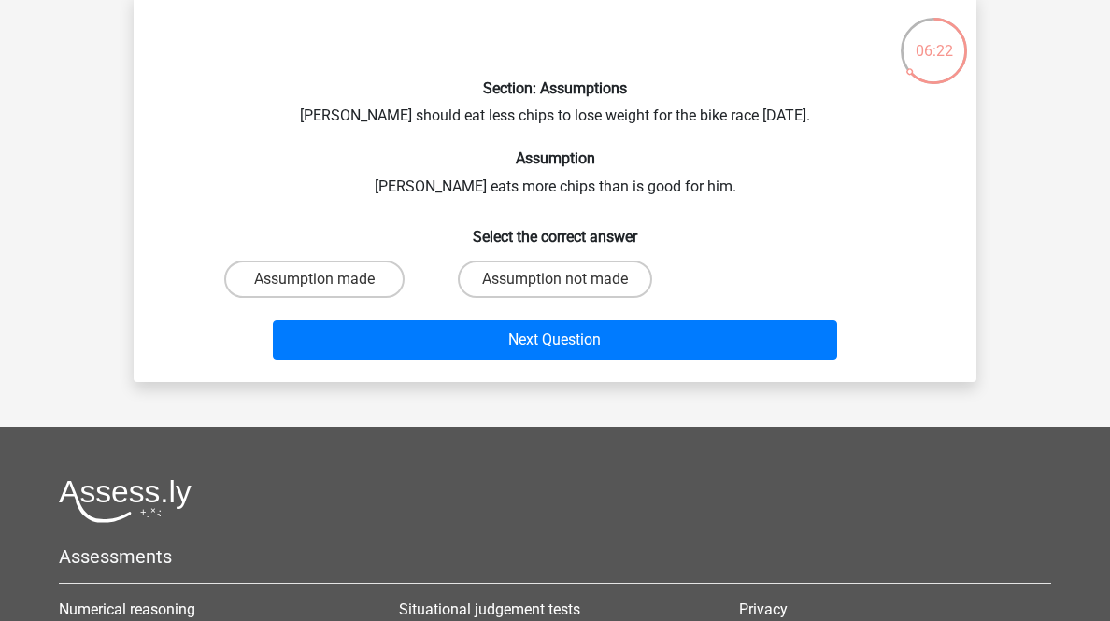
click at [263, 298] on label "Assumption made" at bounding box center [314, 279] width 180 height 37
click at [315, 291] on input "Assumption made" at bounding box center [321, 285] width 12 height 12
radio input "true"
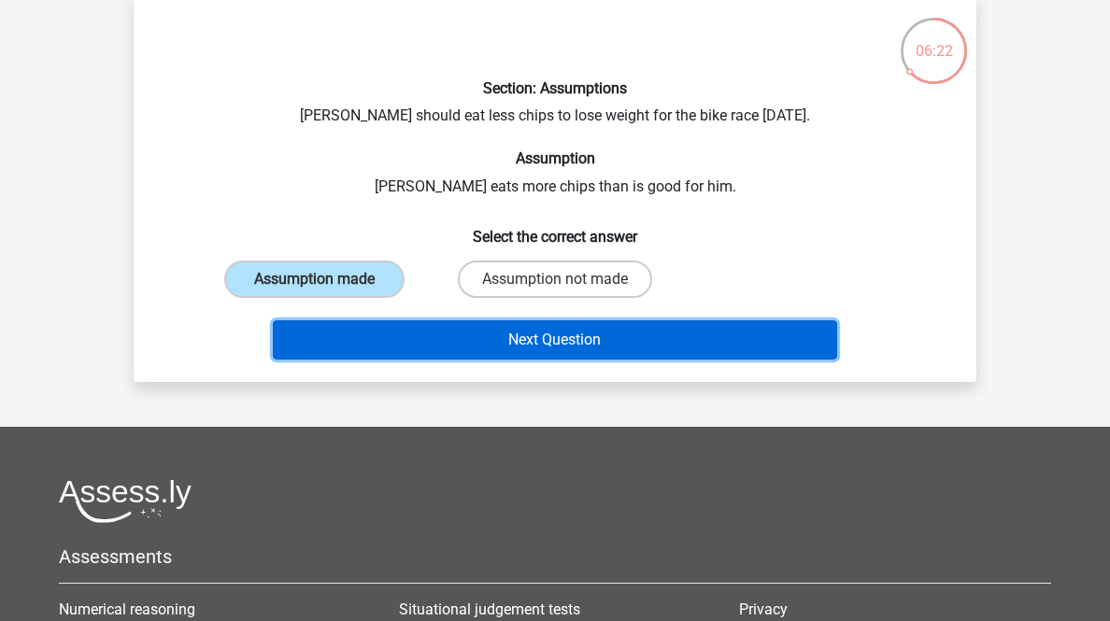
click at [380, 360] on button "Next Question" at bounding box center [555, 339] width 565 height 39
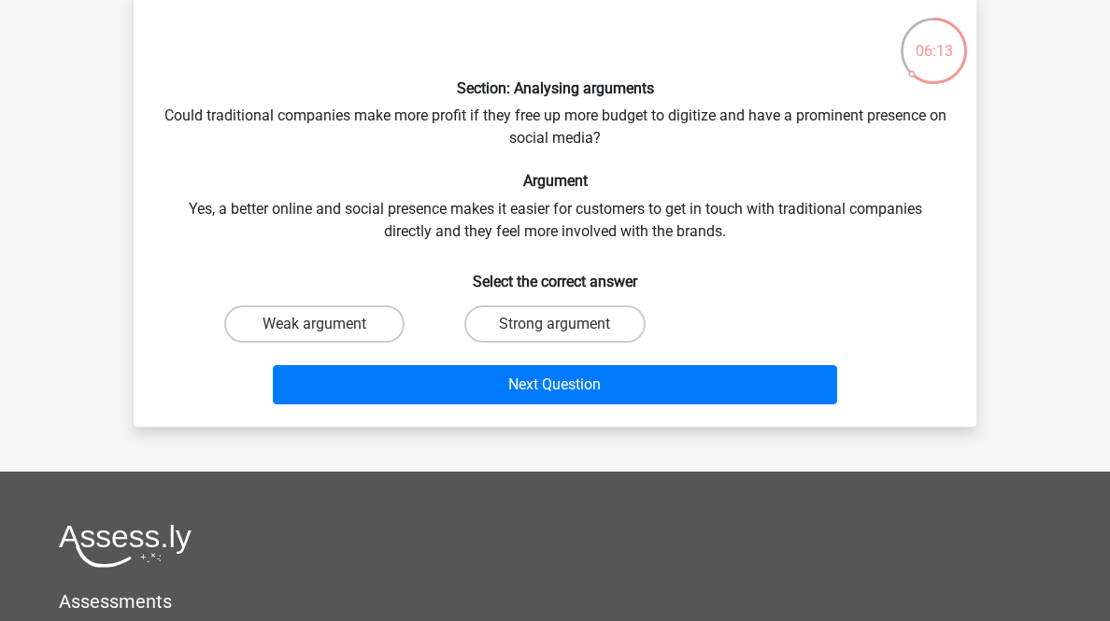
click at [339, 343] on label "Weak argument" at bounding box center [314, 323] width 180 height 37
click at [327, 336] on input "Weak argument" at bounding box center [321, 330] width 12 height 12
radio input "true"
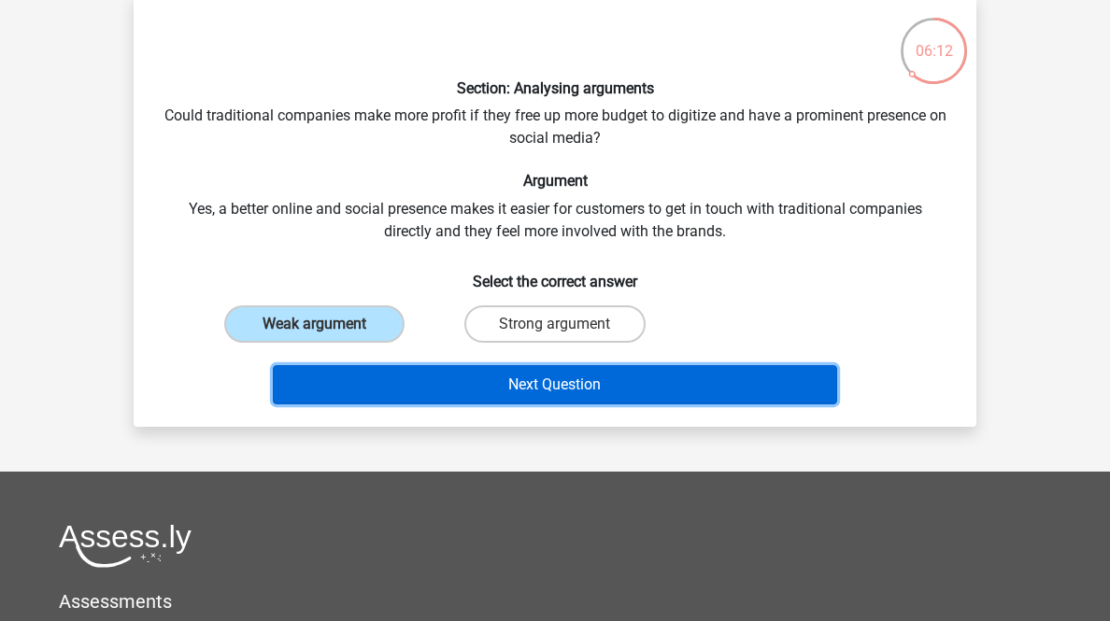
click at [415, 404] on button "Next Question" at bounding box center [555, 384] width 565 height 39
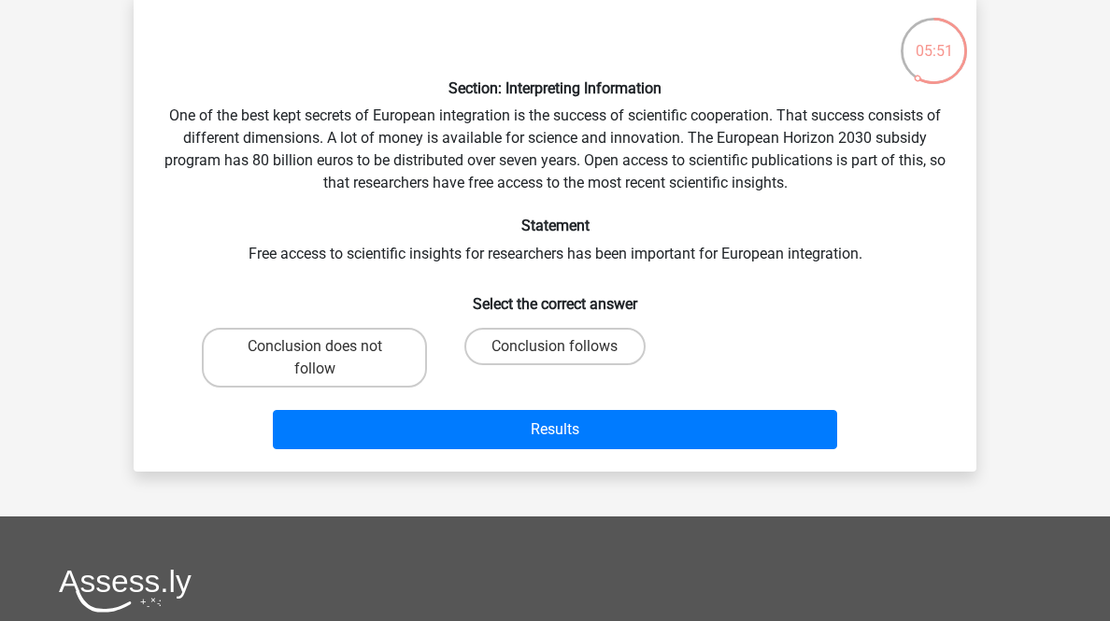
scroll to position [167, 0]
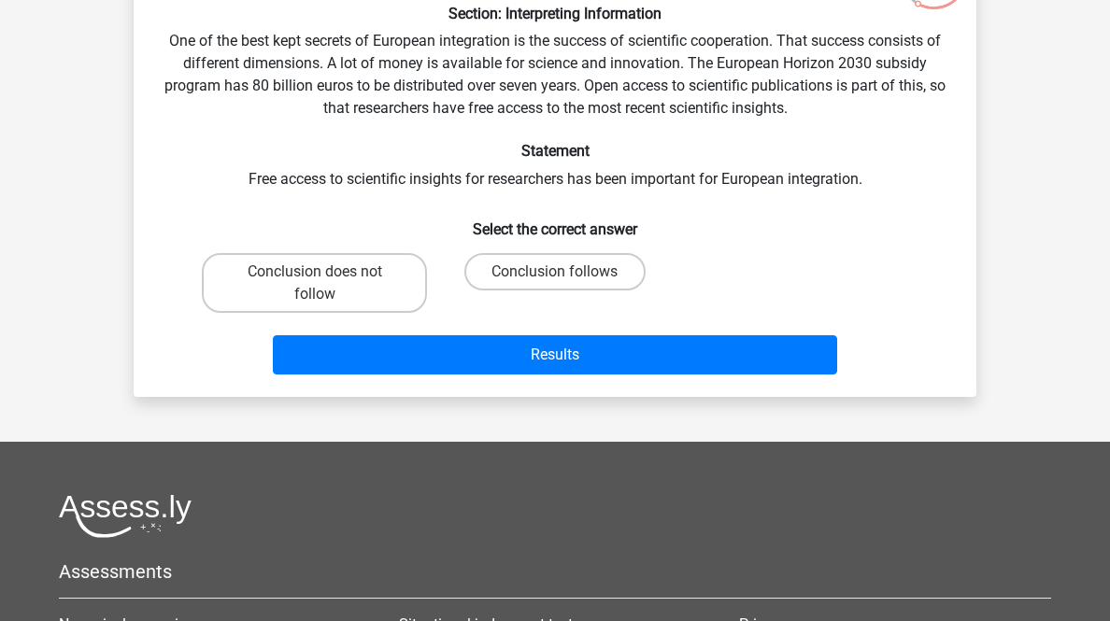
click at [314, 313] on label "Conclusion does not follow" at bounding box center [314, 283] width 225 height 60
click at [315, 284] on input "Conclusion does not follow" at bounding box center [321, 278] width 12 height 12
radio input "true"
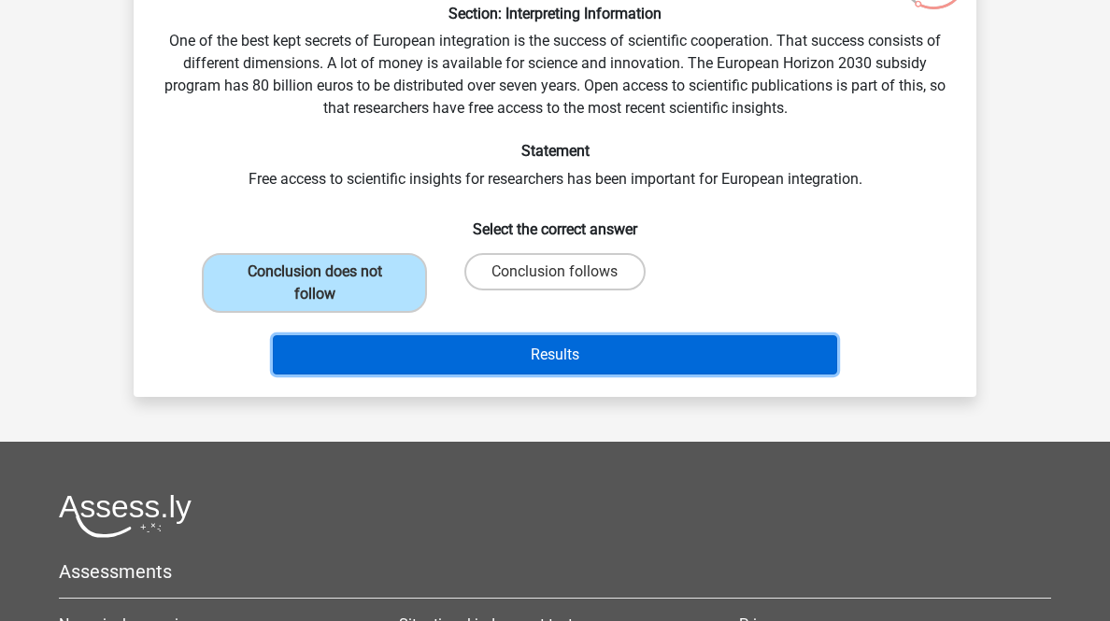
click at [478, 375] on button "Results" at bounding box center [555, 354] width 565 height 39
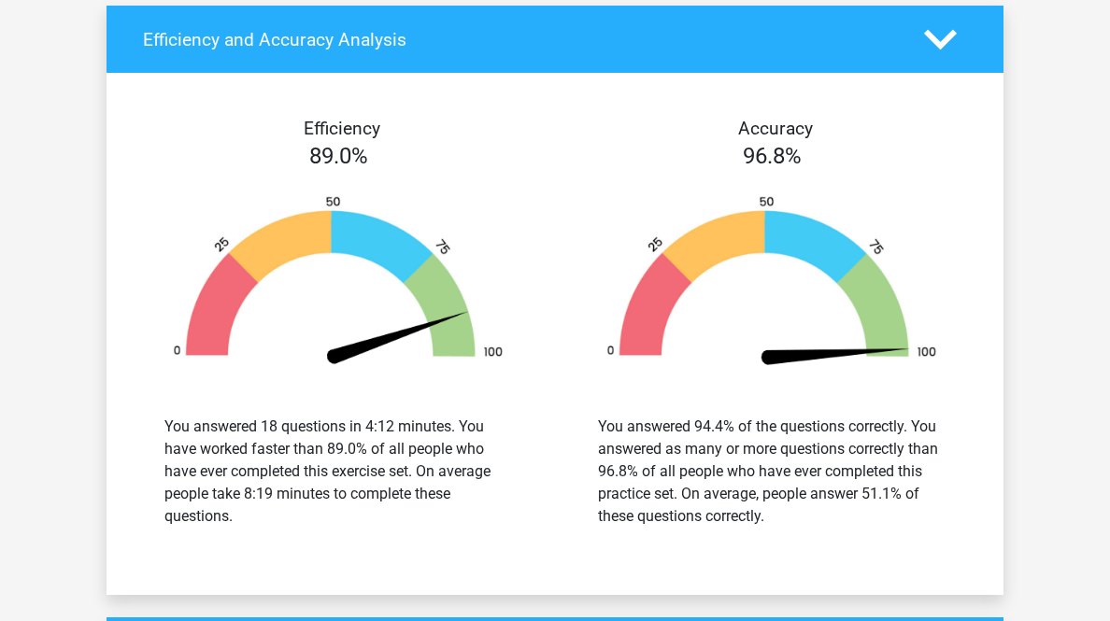
scroll to position [2690, 0]
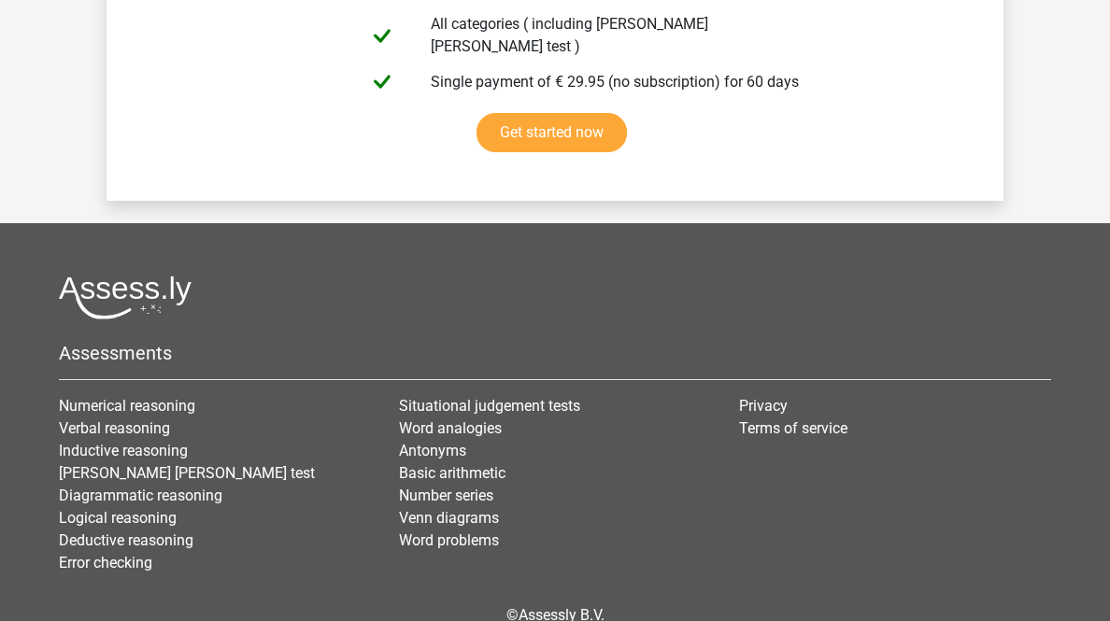
scroll to position [5006, 0]
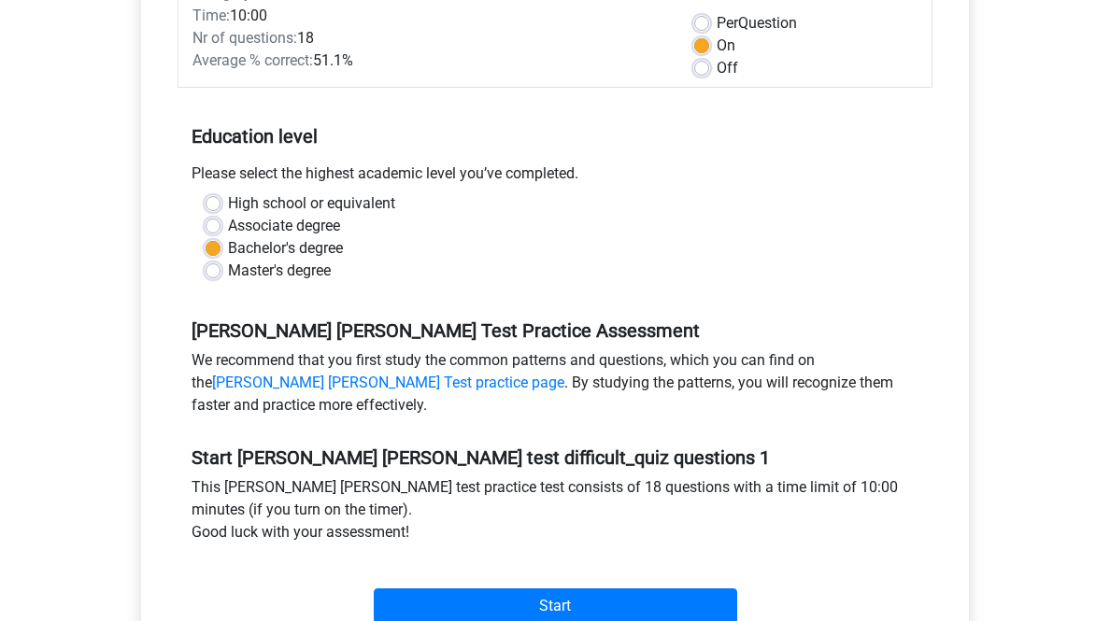
scroll to position [598, 0]
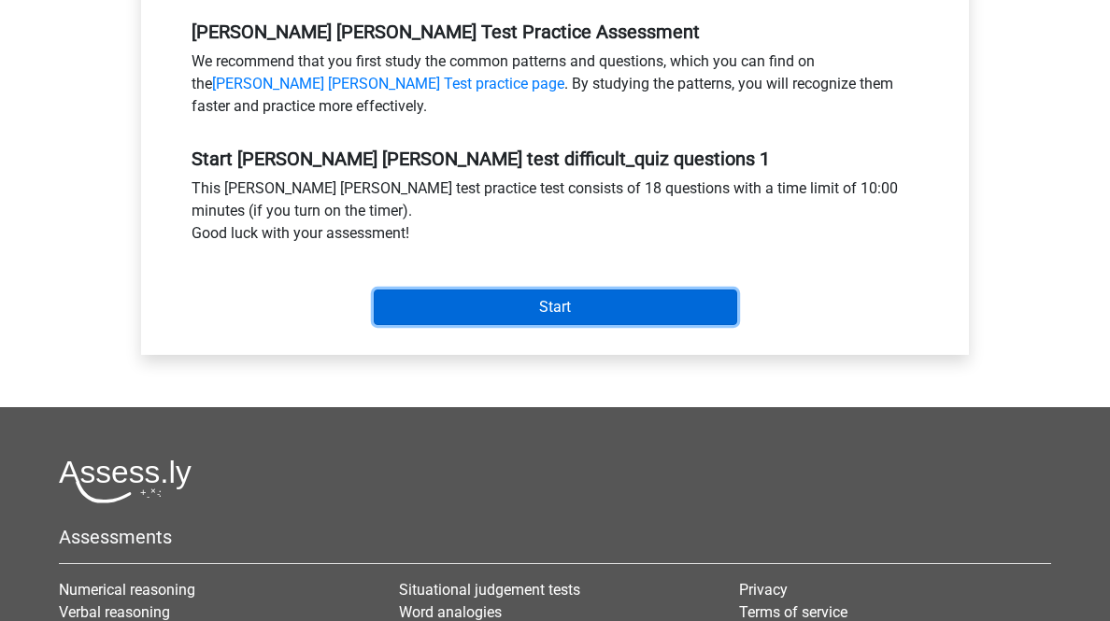
click at [648, 325] on input "Start" at bounding box center [555, 307] width 363 height 35
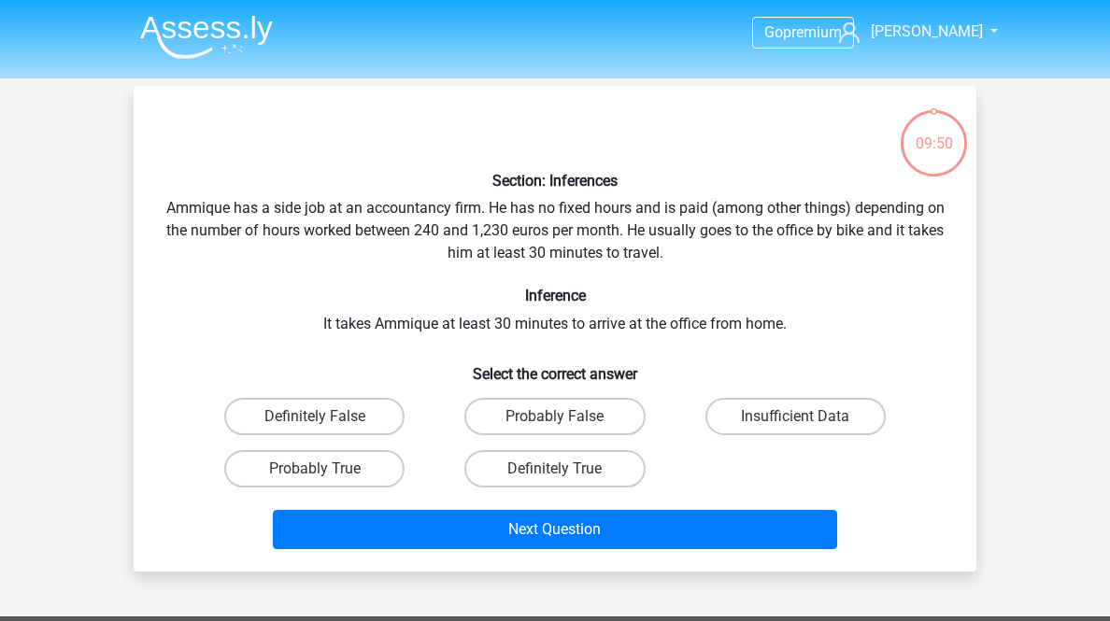
click at [776, 435] on label "Insufficient Data" at bounding box center [795, 416] width 180 height 37
click at [795, 429] on input "Insufficient Data" at bounding box center [801, 423] width 12 height 12
radio input "true"
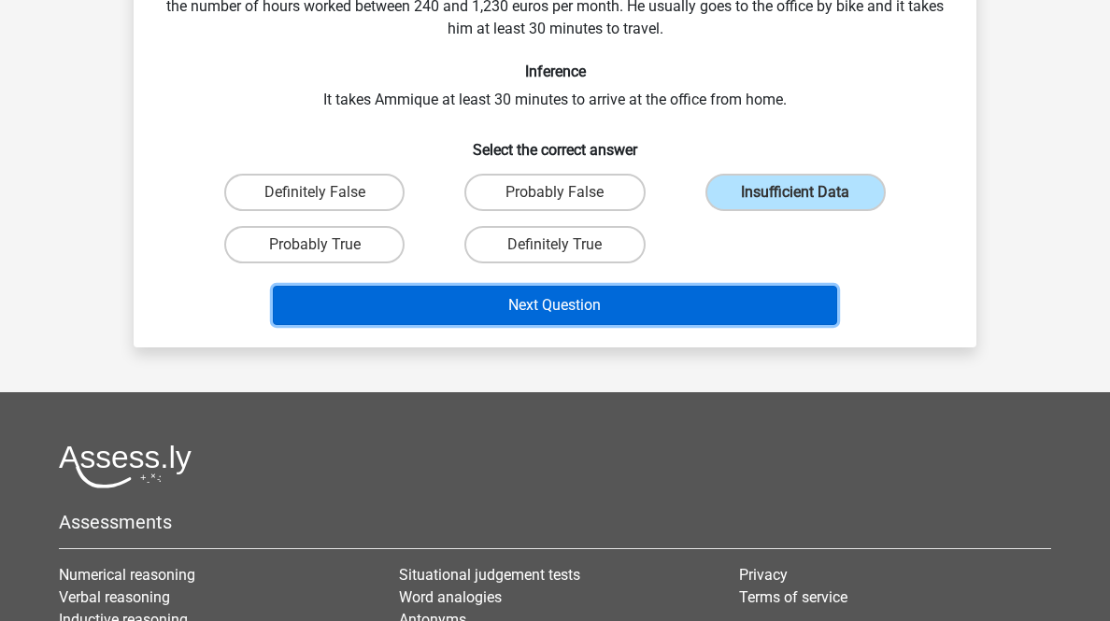
click at [755, 325] on button "Next Question" at bounding box center [555, 305] width 565 height 39
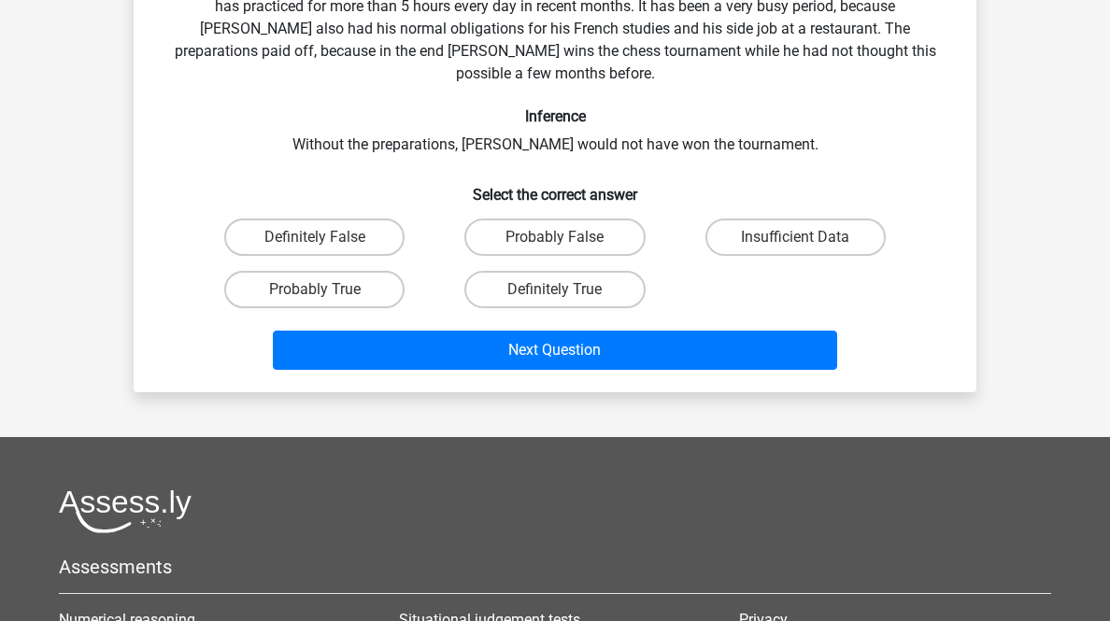
scroll to position [92, 0]
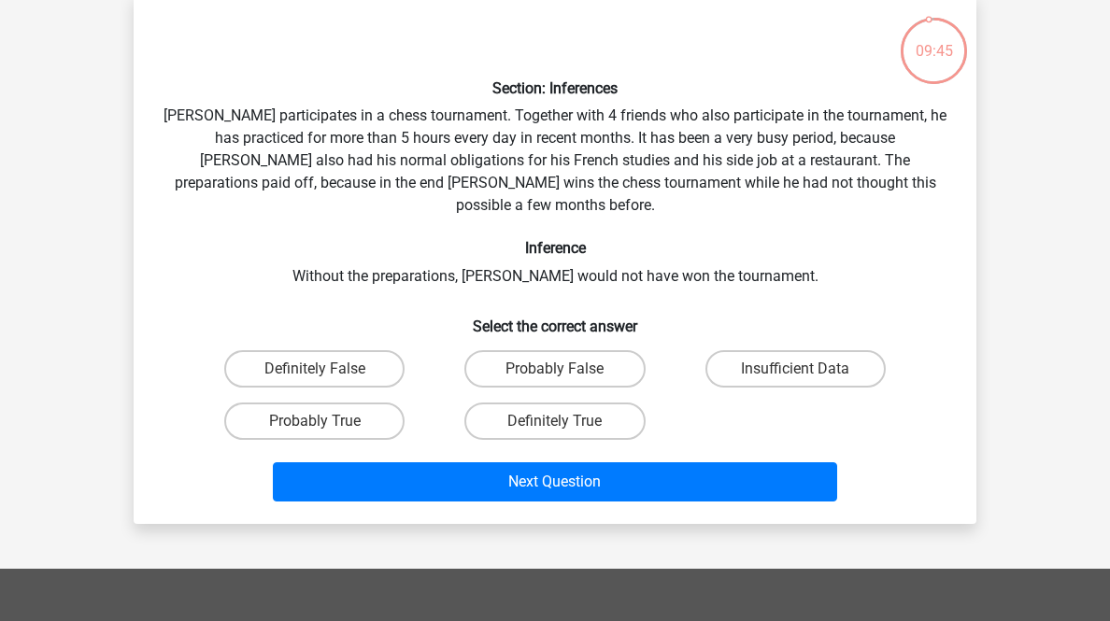
click at [363, 440] on label "Probably True" at bounding box center [314, 421] width 180 height 37
click at [327, 433] on input "Probably True" at bounding box center [321, 427] width 12 height 12
radio input "true"
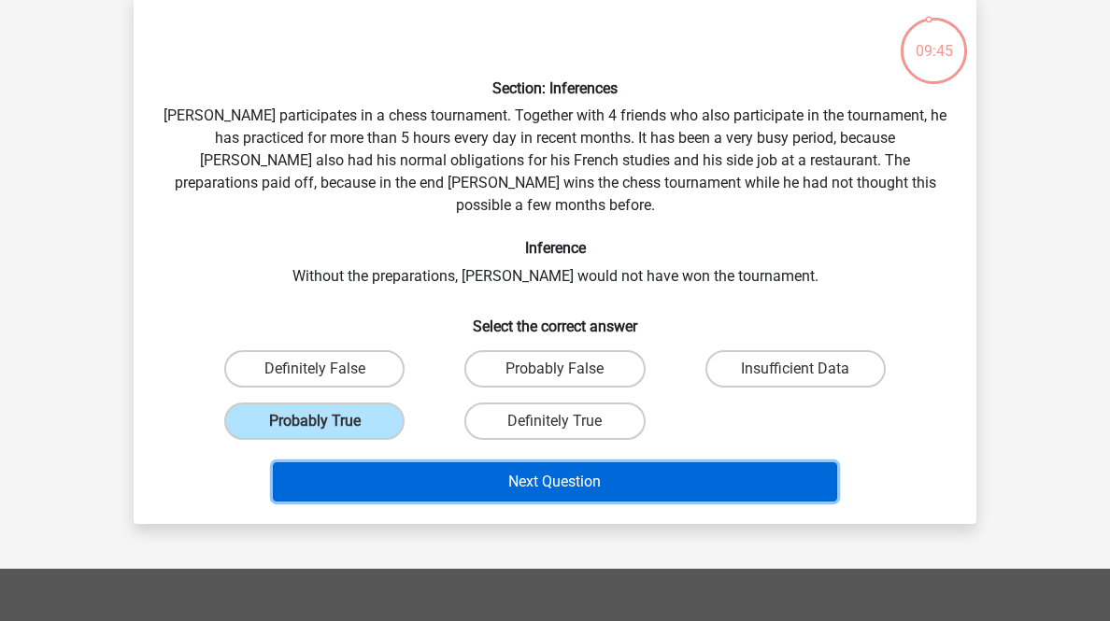
click at [507, 502] on button "Next Question" at bounding box center [555, 481] width 565 height 39
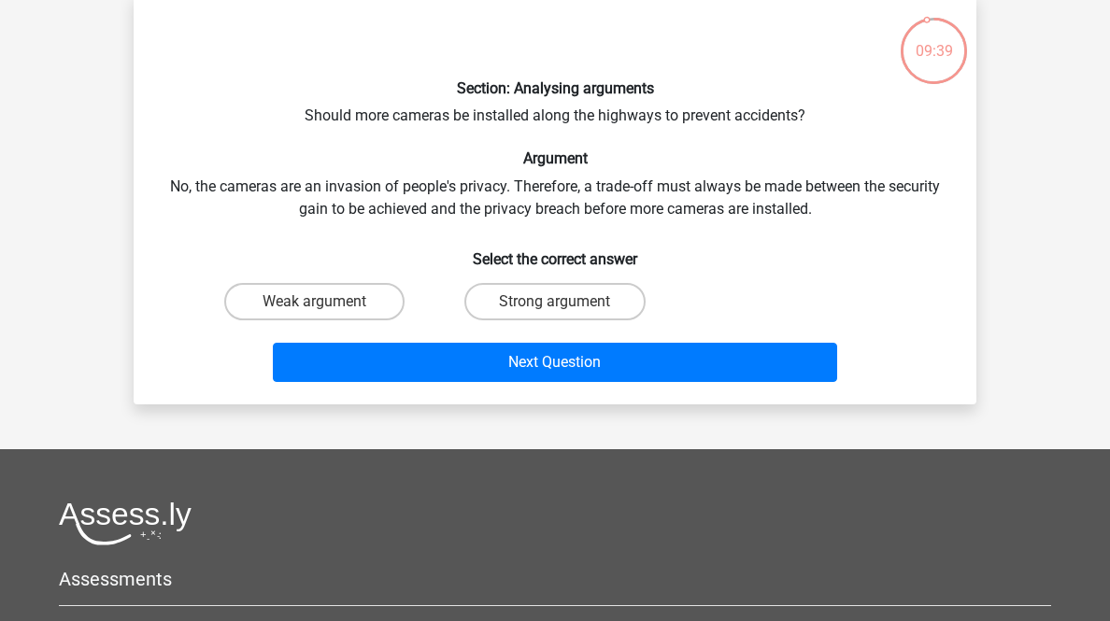
click at [610, 328] on div "Strong argument" at bounding box center [554, 302] width 240 height 52
click at [601, 320] on label "Strong argument" at bounding box center [554, 301] width 180 height 37
click at [567, 314] on input "Strong argument" at bounding box center [561, 308] width 12 height 12
radio input "true"
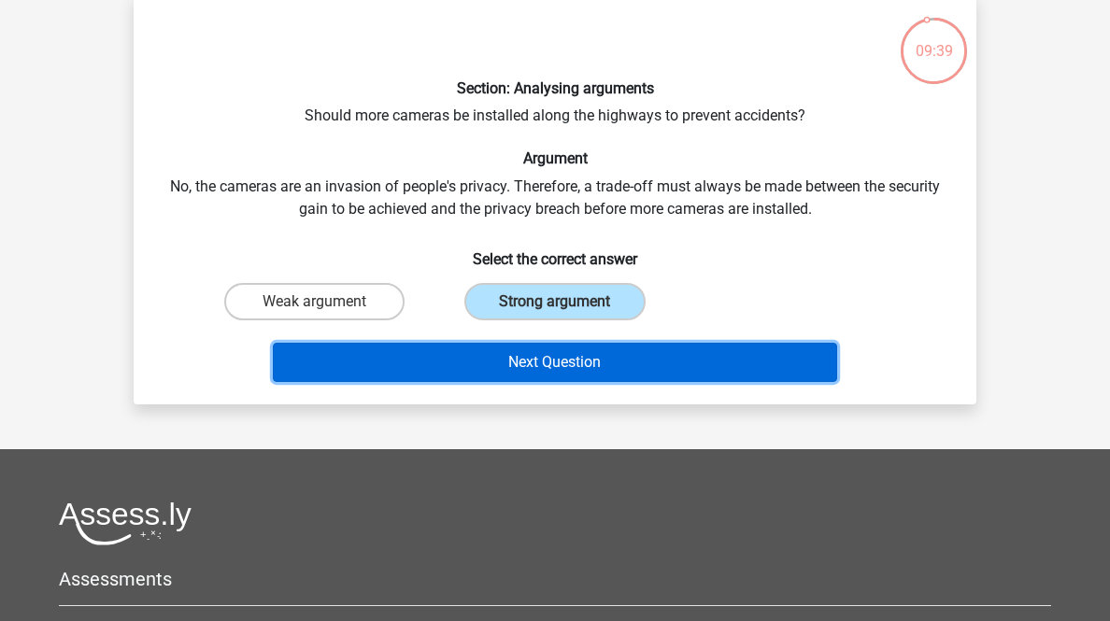
click at [631, 382] on button "Next Question" at bounding box center [555, 362] width 565 height 39
